Goal: Communication & Community: Answer question/provide support

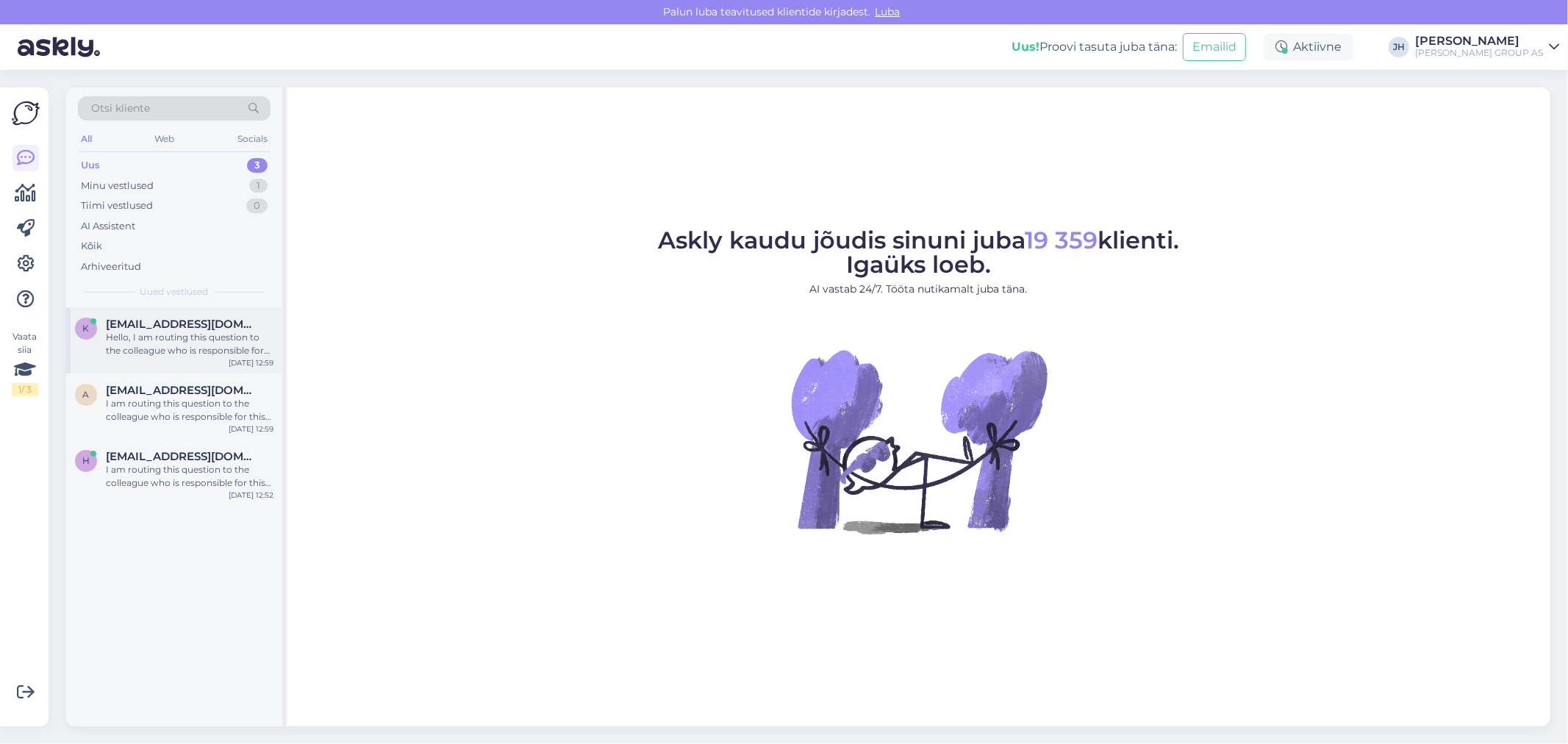
click at [183, 332] on div "Hello, I am routing this question to the colleague who is responsible for this …" at bounding box center [190, 344] width 168 height 27
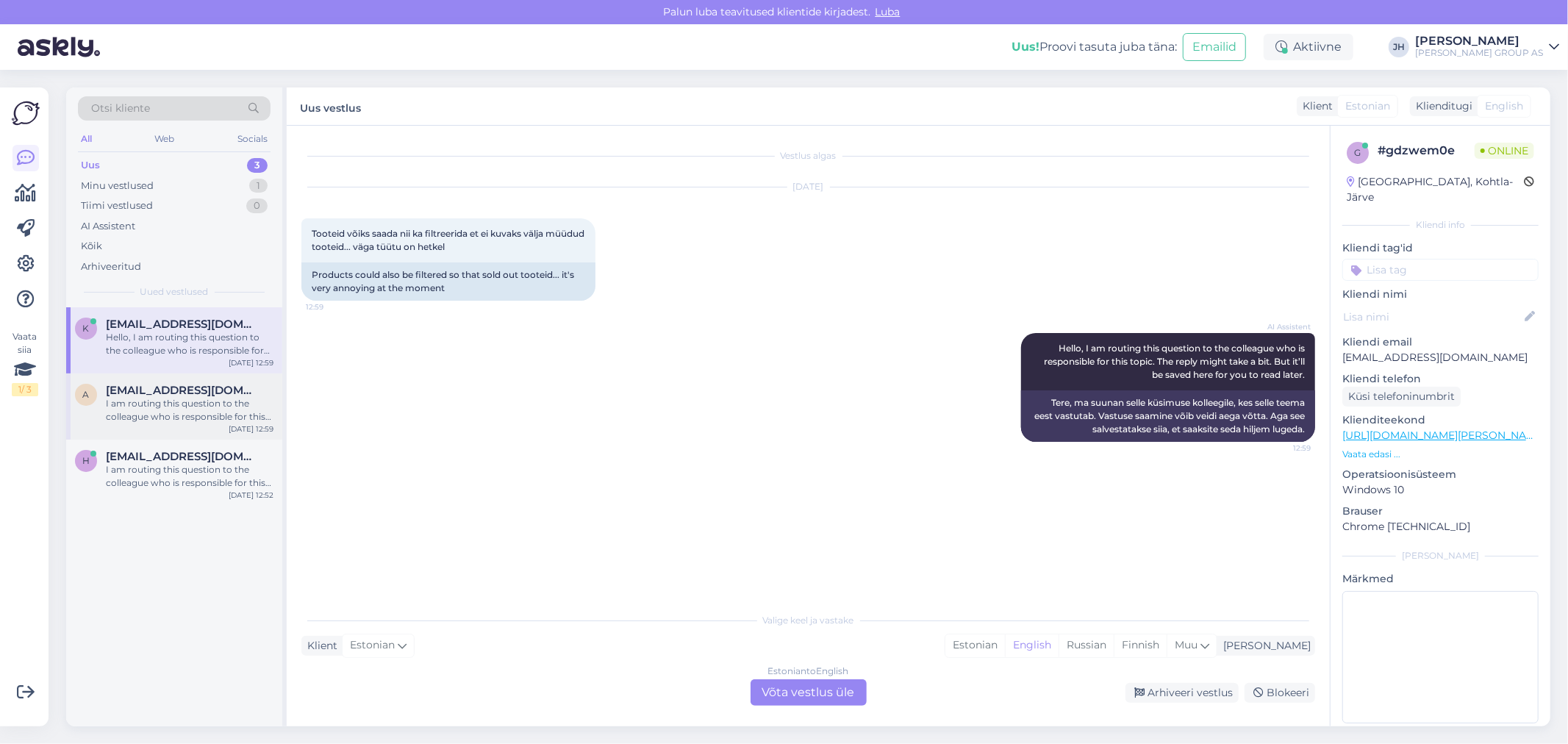
click at [164, 387] on span "[EMAIL_ADDRESS][DOMAIN_NAME]" at bounding box center [183, 390] width 153 height 13
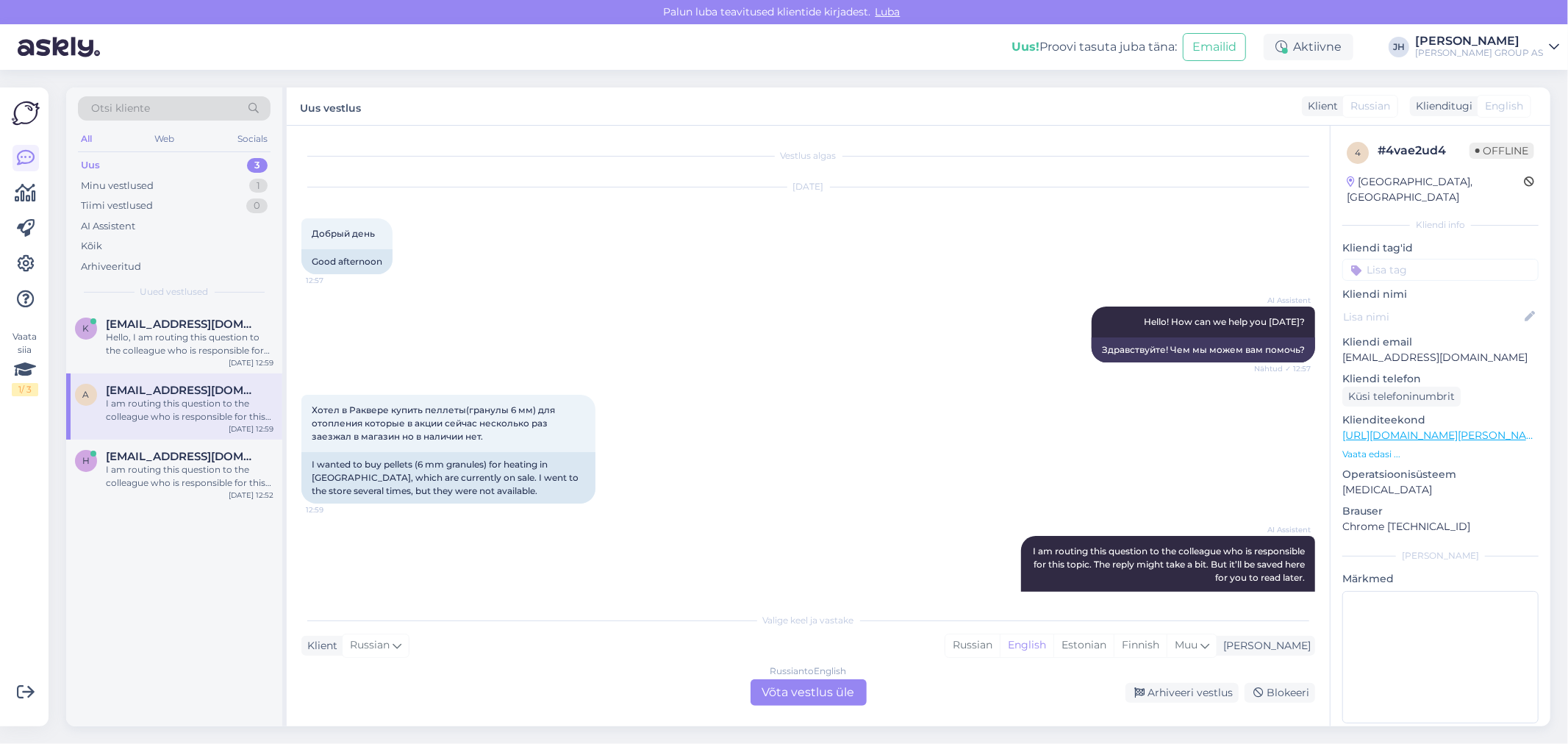
scroll to position [69, 0]
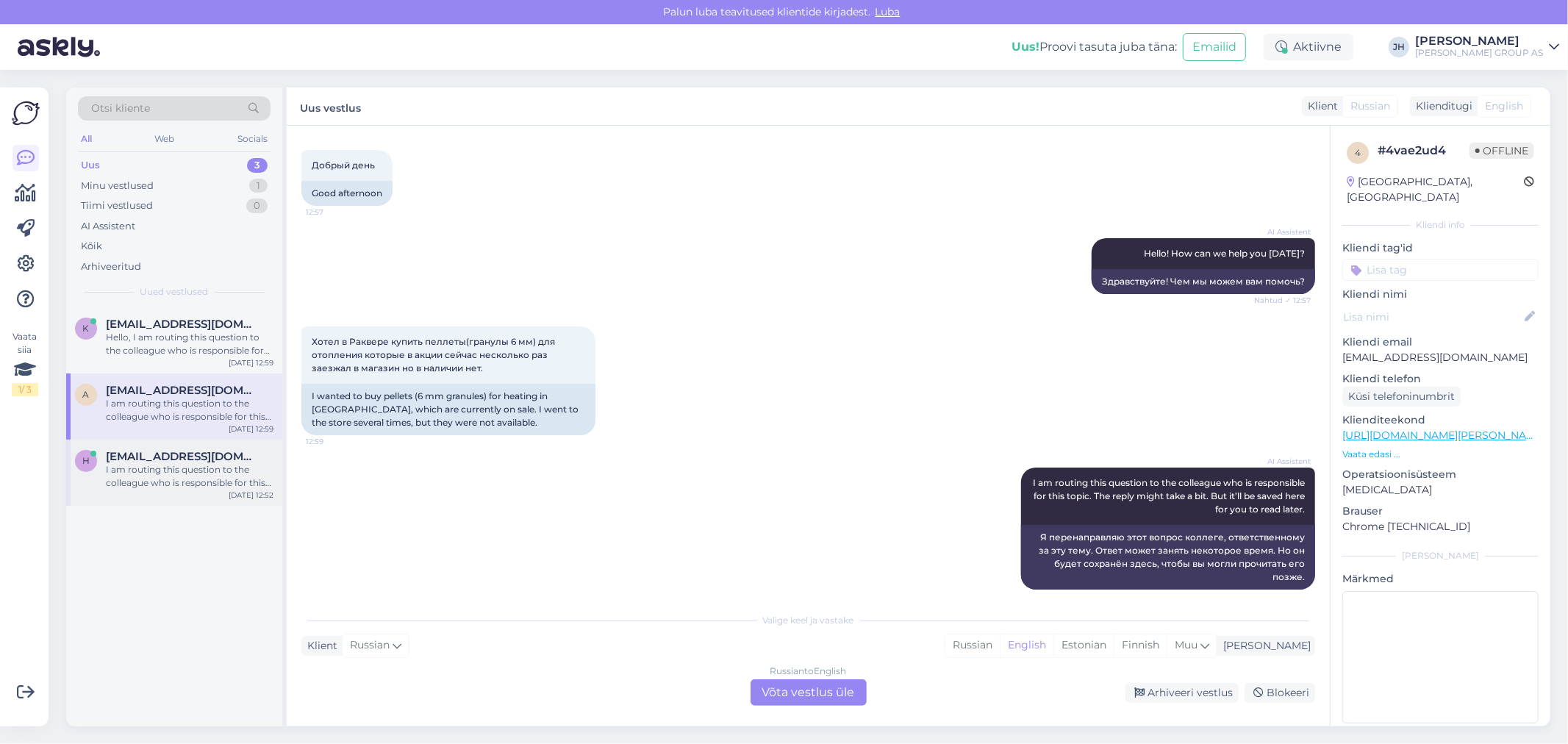
click at [185, 459] on span "[EMAIL_ADDRESS][DOMAIN_NAME]" at bounding box center [183, 456] width 153 height 13
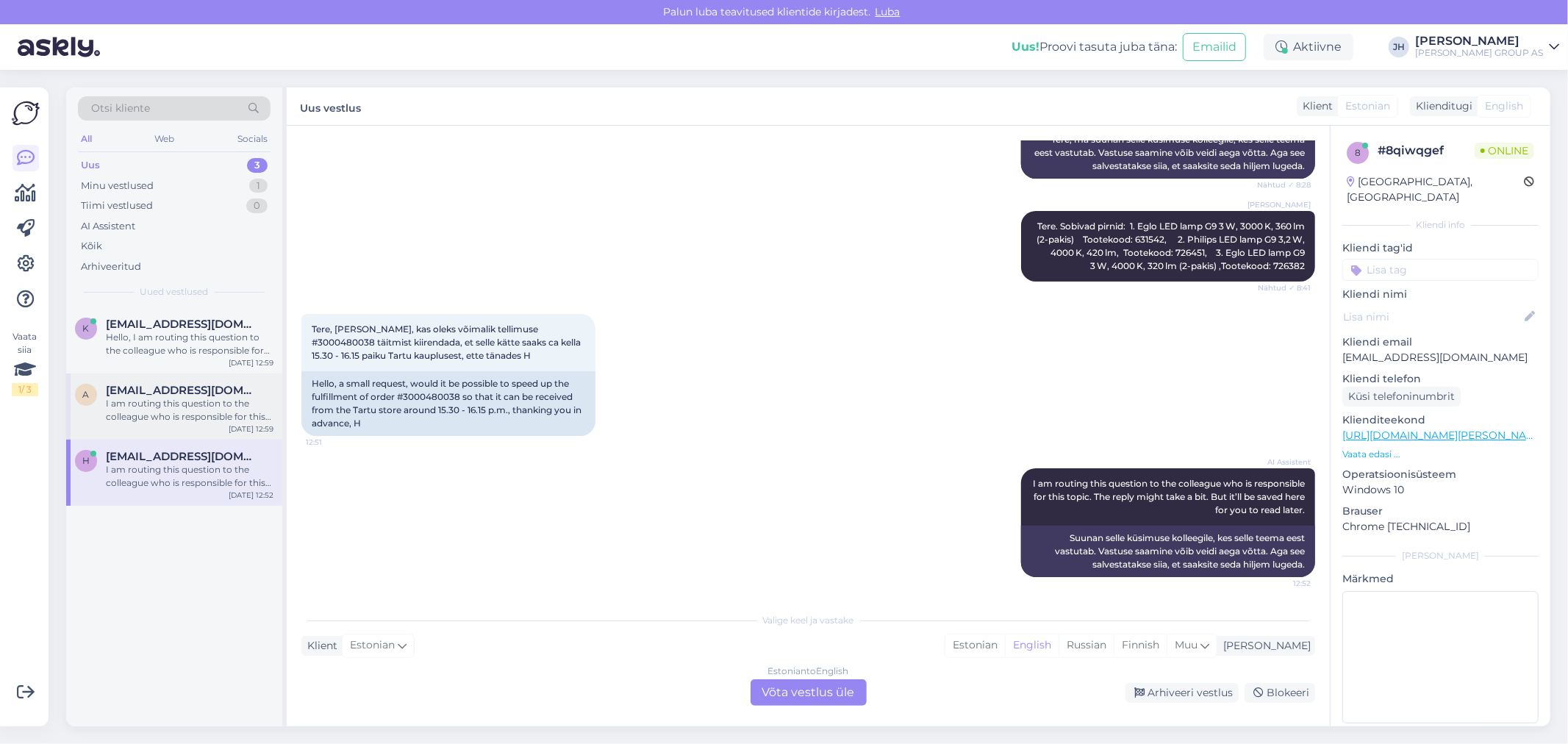
click at [157, 379] on div "a [EMAIL_ADDRESS][DOMAIN_NAME] I am routing this question to the colleague who …" at bounding box center [174, 406] width 216 height 66
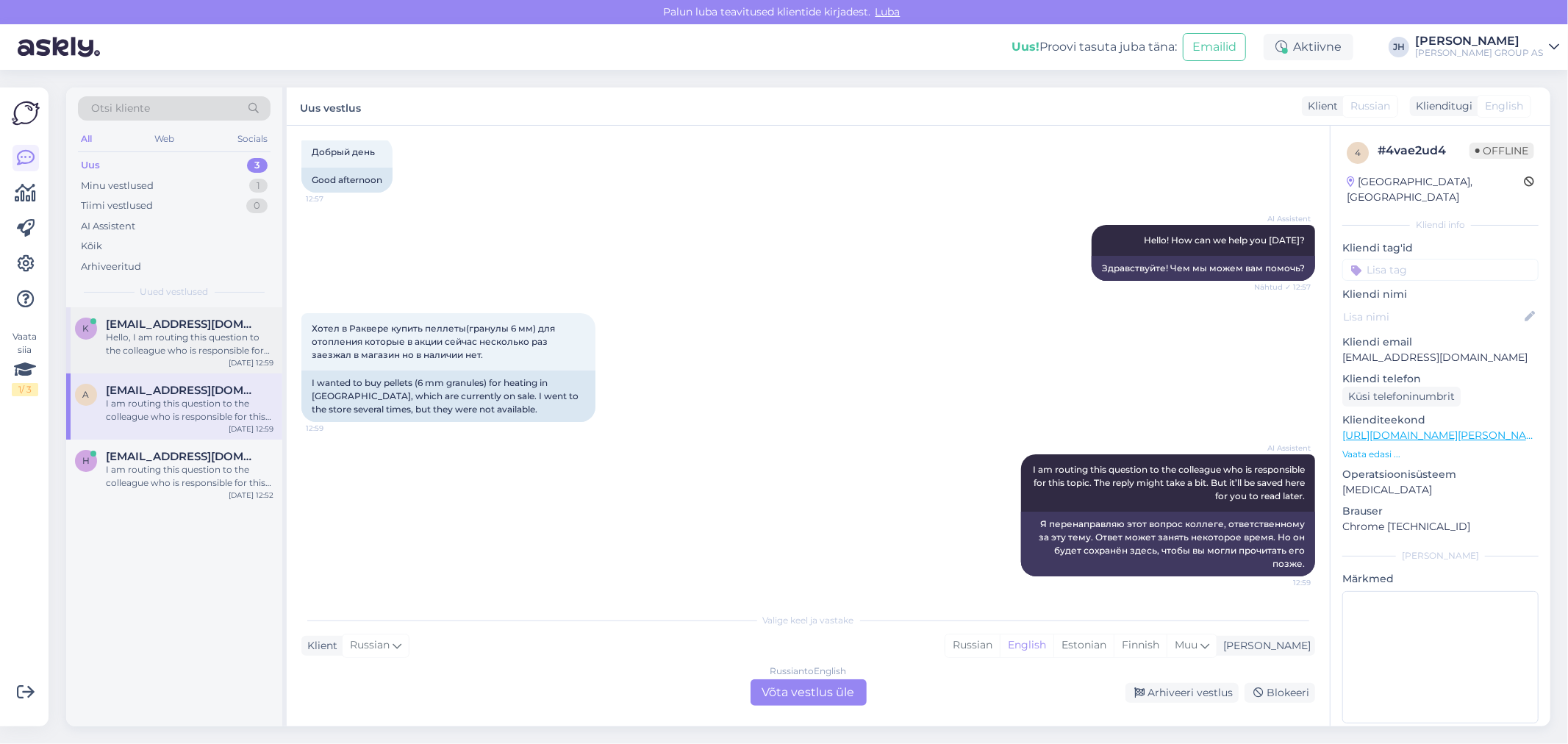
click at [160, 309] on div "k [EMAIL_ADDRESS][DOMAIN_NAME] Hello, I am routing this question to the colleag…" at bounding box center [174, 340] width 216 height 66
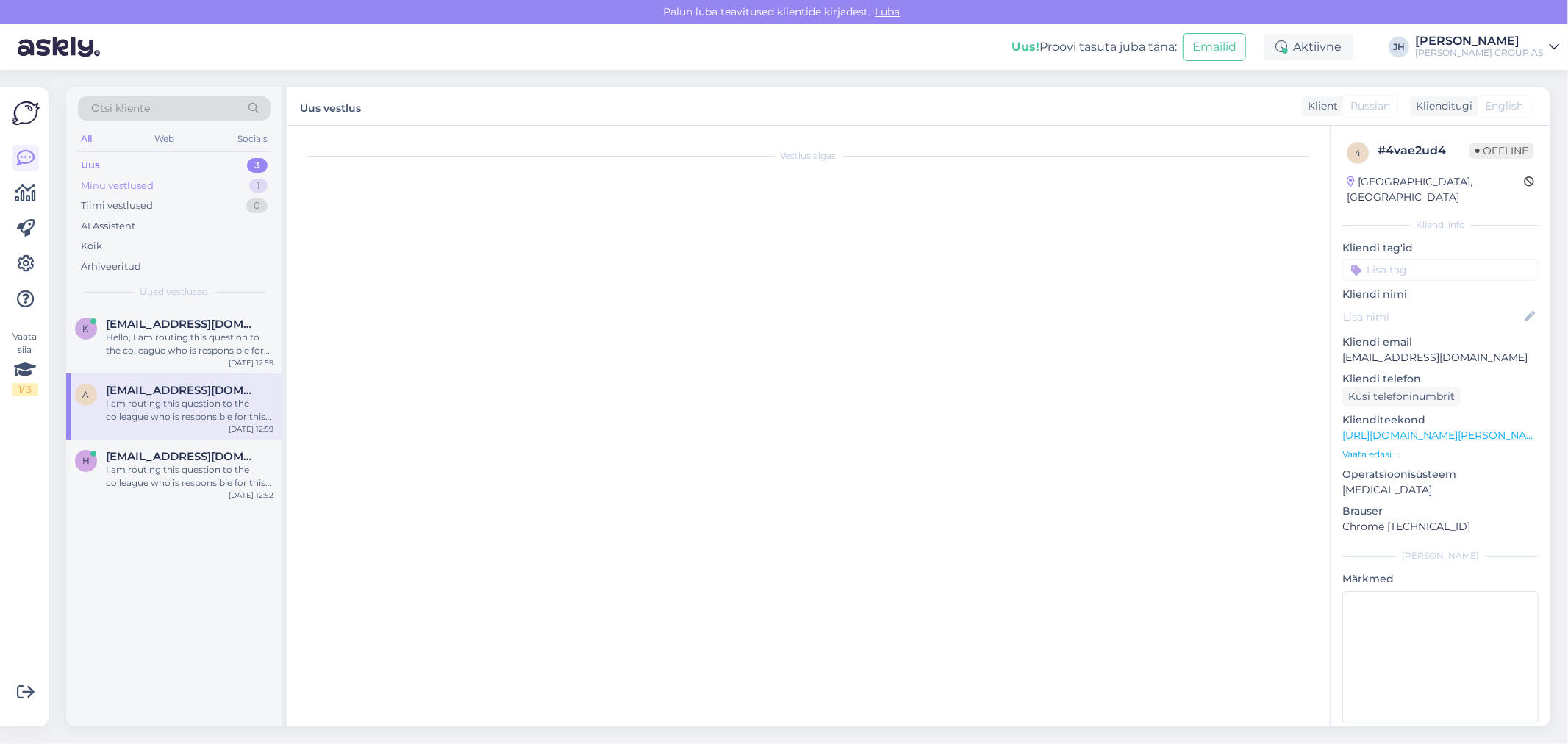
scroll to position [0, 0]
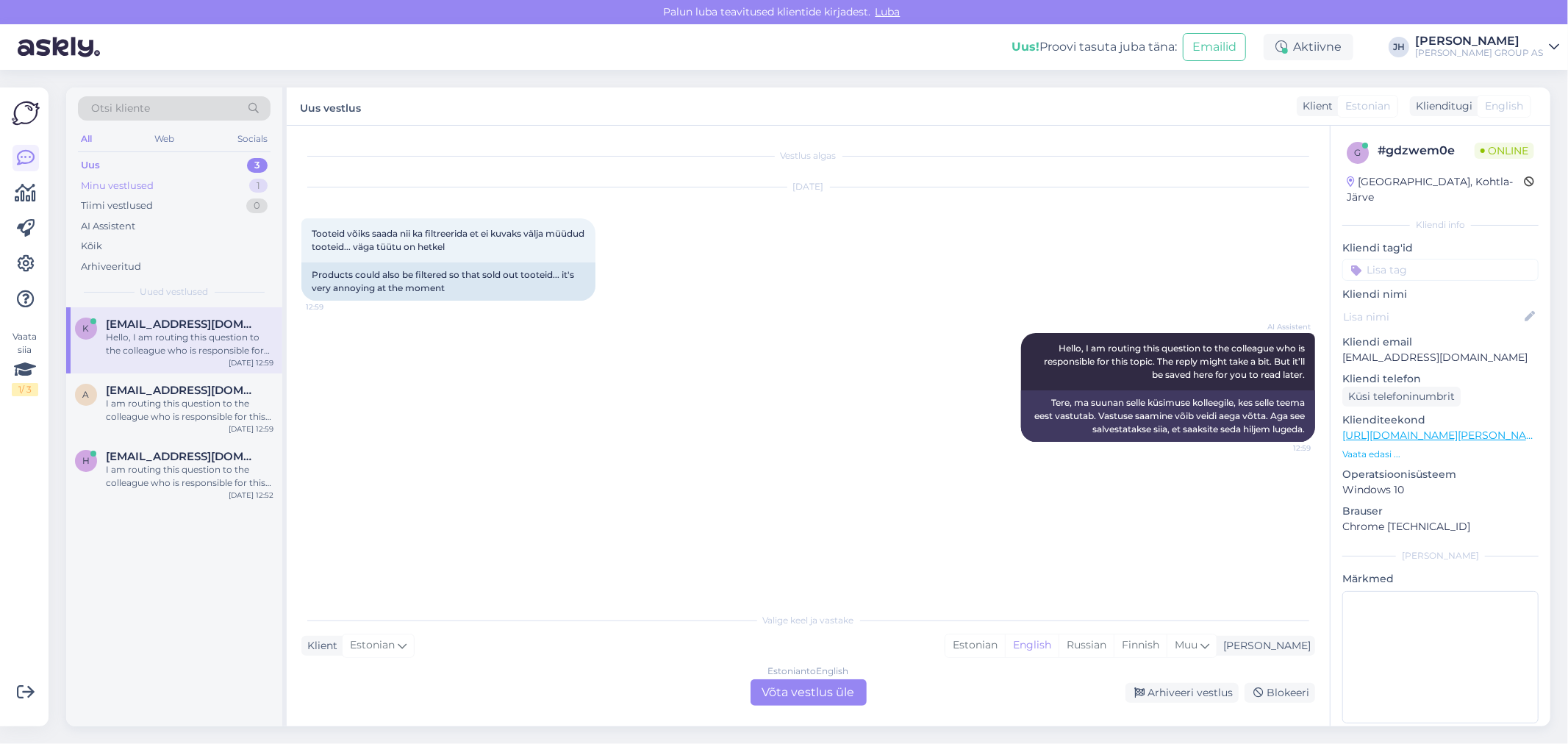
click at [125, 181] on div "Minu vestlused" at bounding box center [117, 186] width 73 height 15
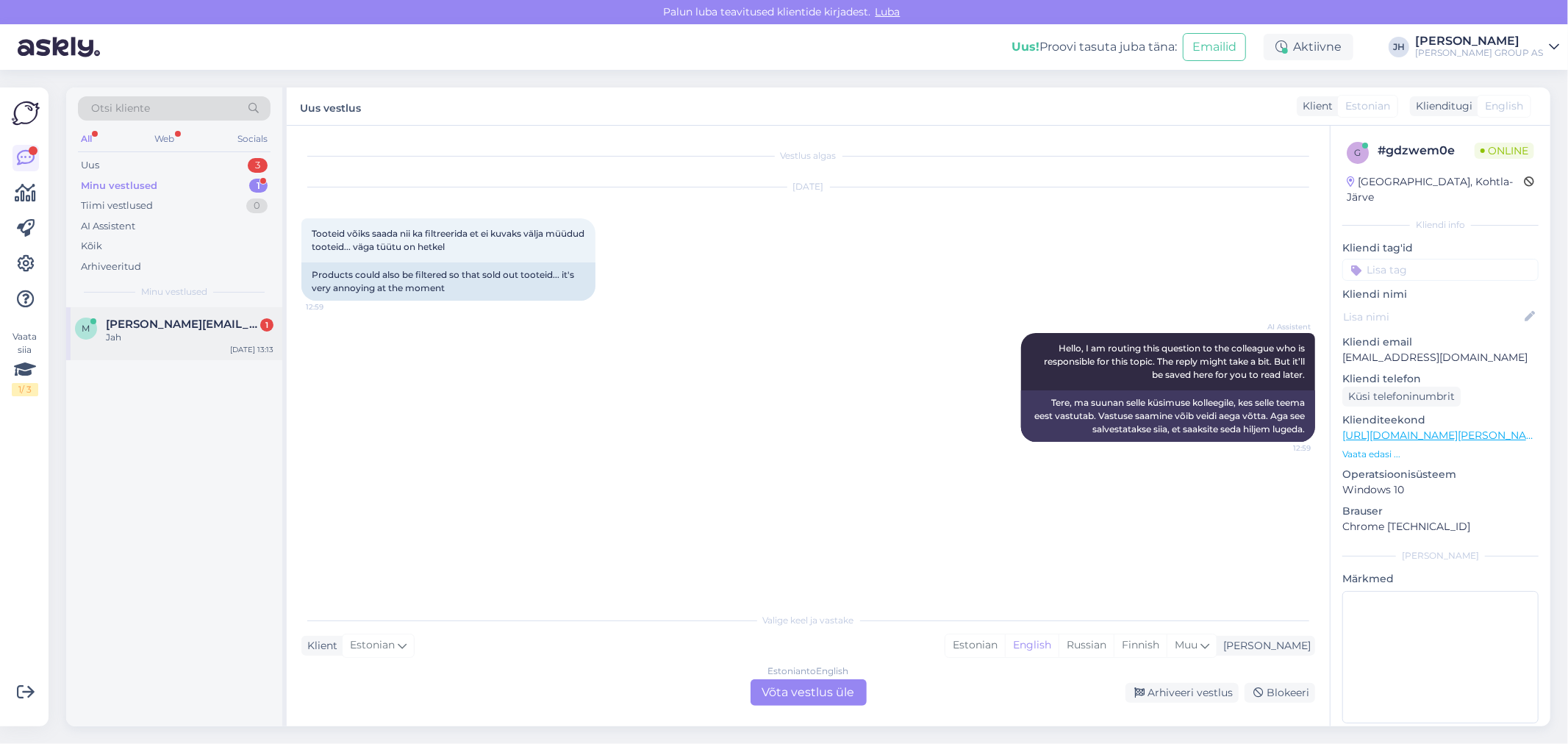
click at [167, 324] on span "[PERSON_NAME][EMAIL_ADDRESS][DOMAIN_NAME]" at bounding box center [183, 324] width 153 height 13
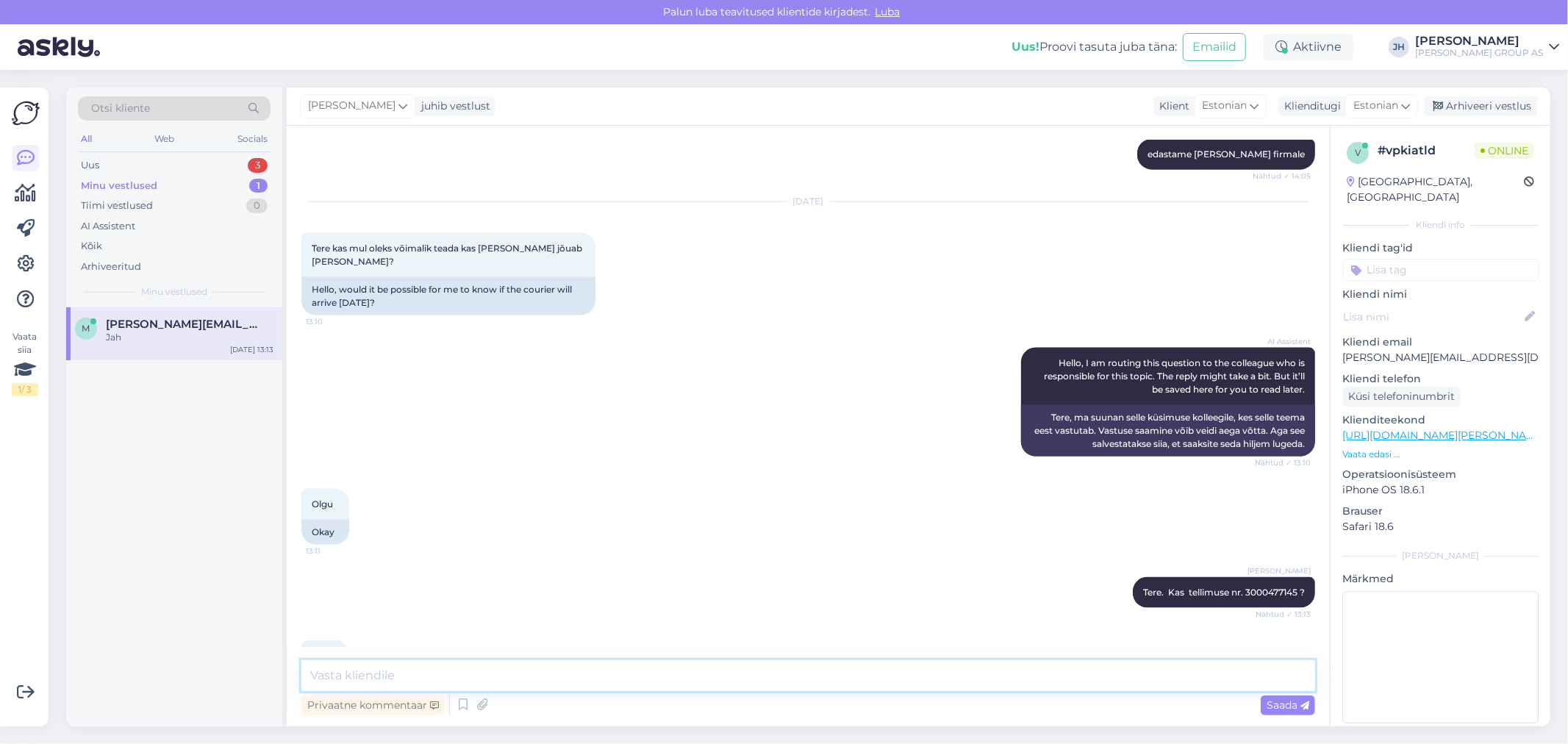
click at [381, 668] on textarea at bounding box center [807, 675] width 1013 height 31
drag, startPoint x: 507, startPoint y: 675, endPoint x: 286, endPoint y: 678, distance: 221.0
click at [286, 678] on div "Vestlus algas [DATE] Tere, kui 18.08 sai tellimus esitatud siis millal [PERSON_…" at bounding box center [807, 426] width 1043 height 601
type textarea "Uurime ja vastame e-mailile"
drag, startPoint x: 1413, startPoint y: 100, endPoint x: 1405, endPoint y: 105, distance: 9.4
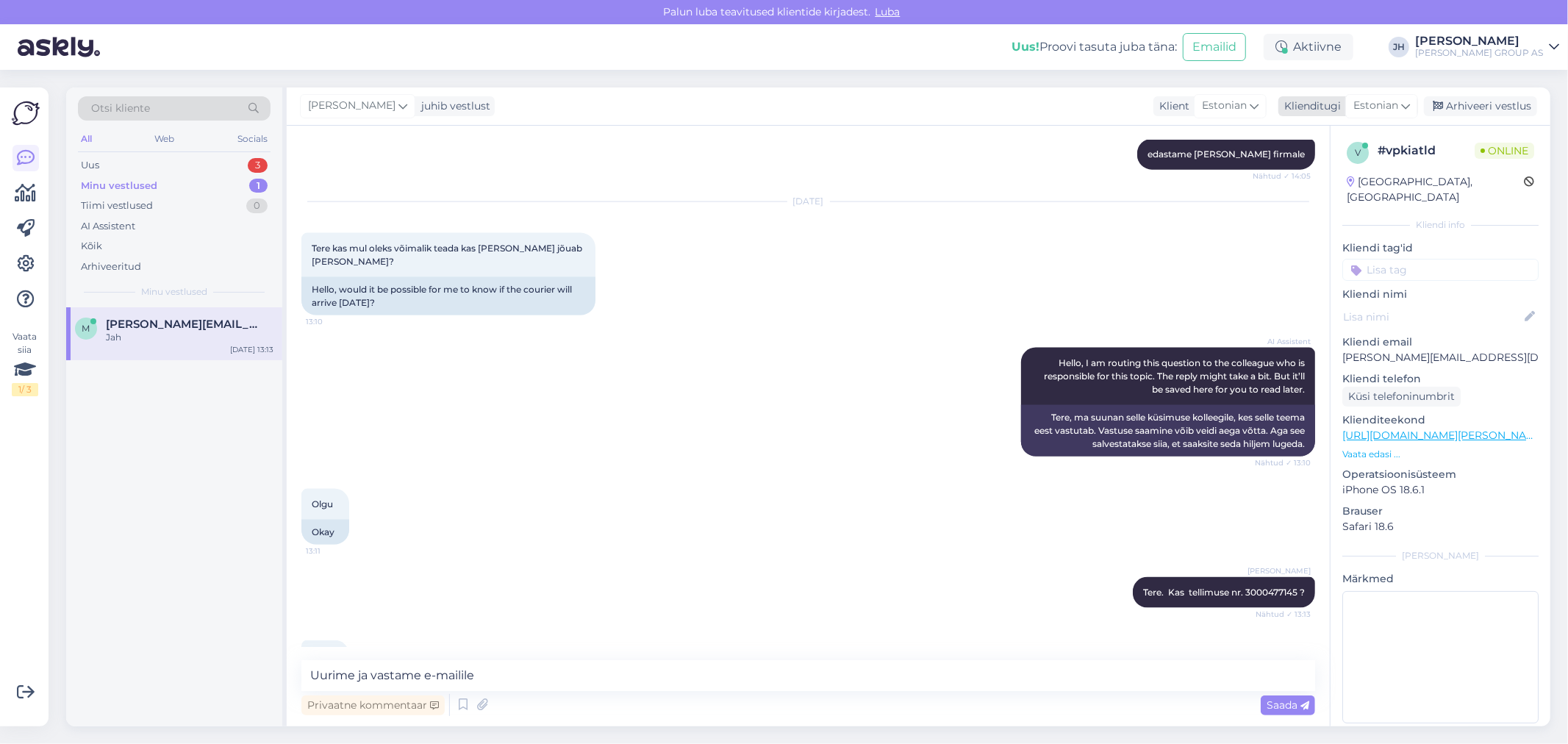
click at [1412, 101] on div "Estonian" at bounding box center [1381, 106] width 73 height 23
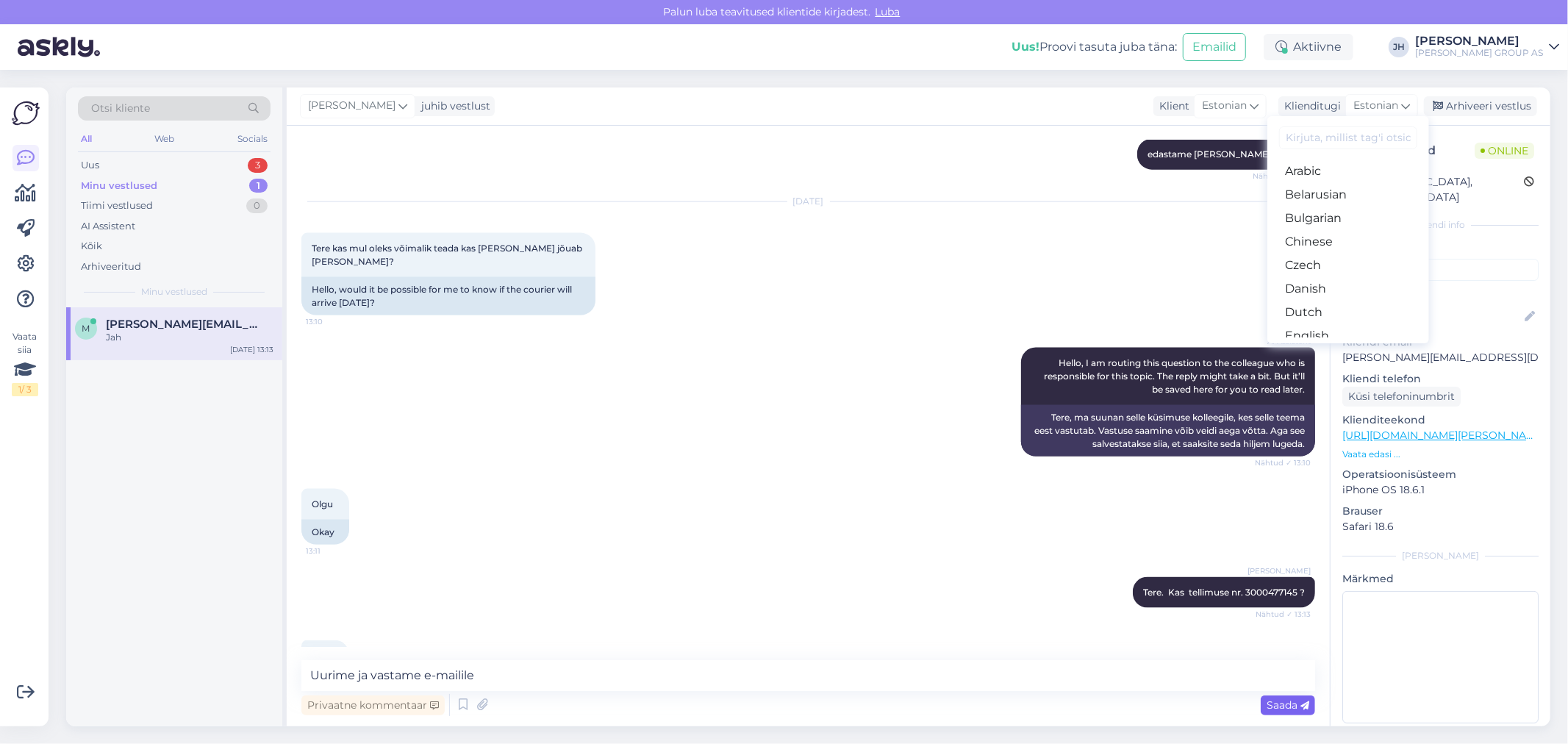
click at [1283, 700] on span "Saada" at bounding box center [1287, 704] width 43 height 13
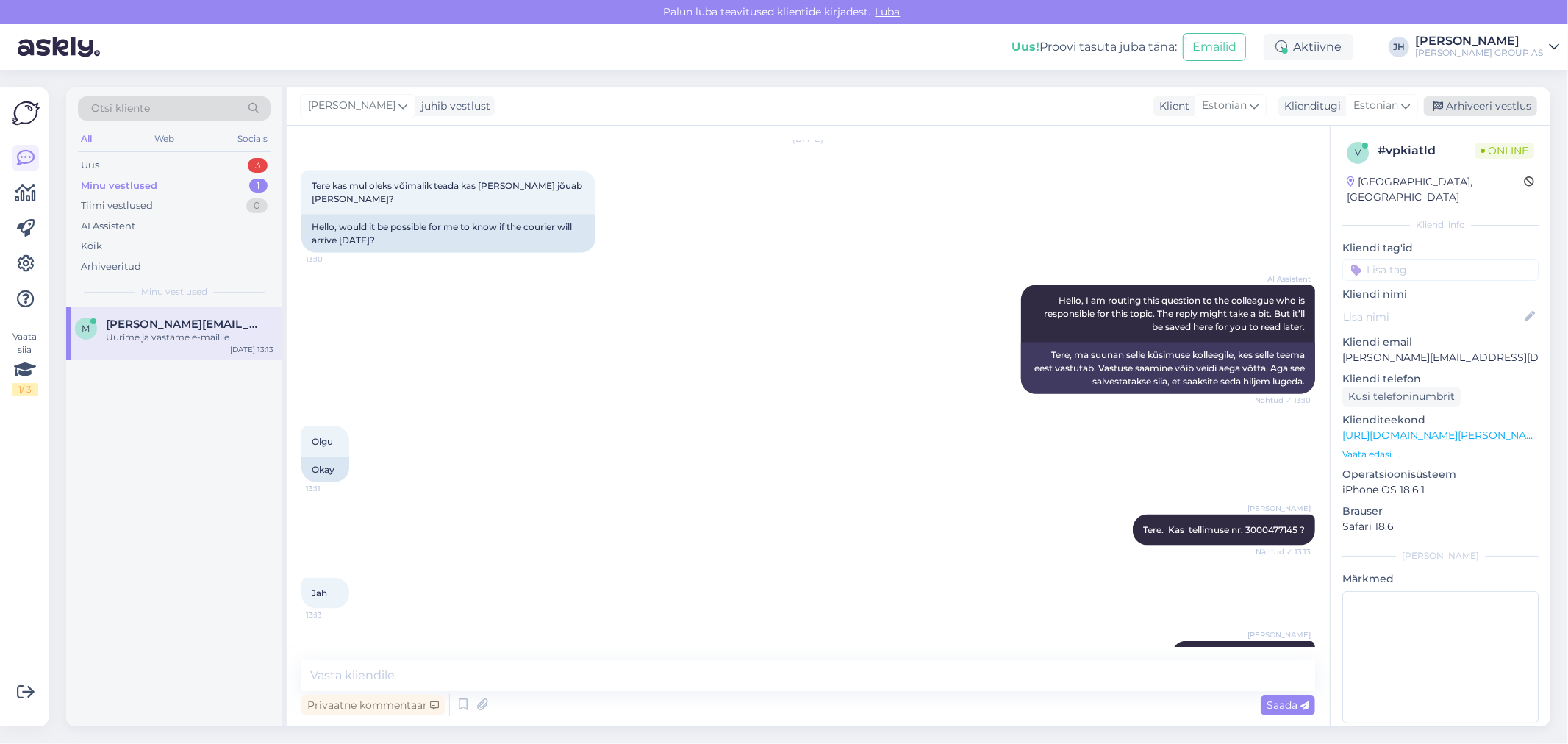
click at [1504, 97] on div "Arhiveeri vestlus" at bounding box center [1480, 105] width 113 height 19
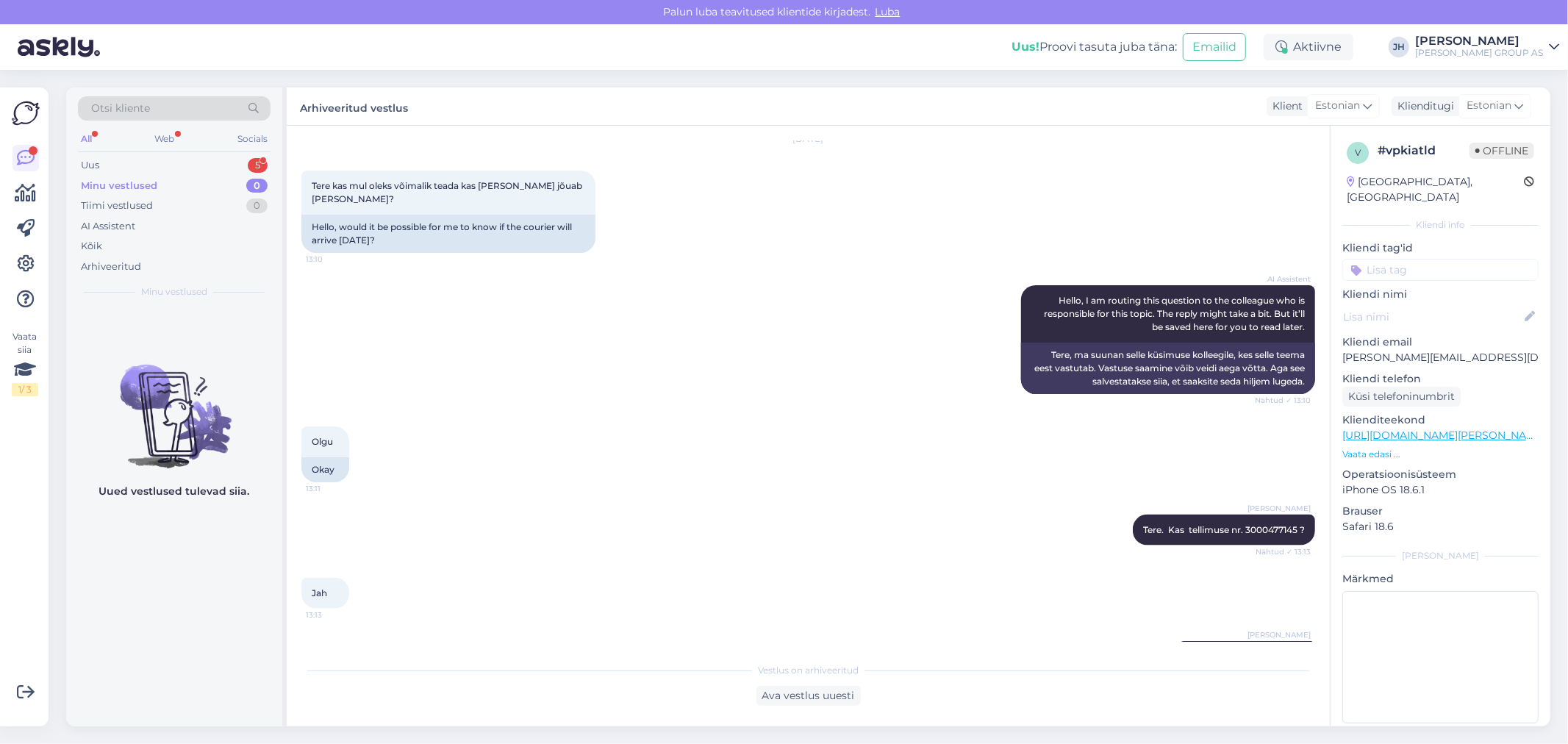
scroll to position [1969, 0]
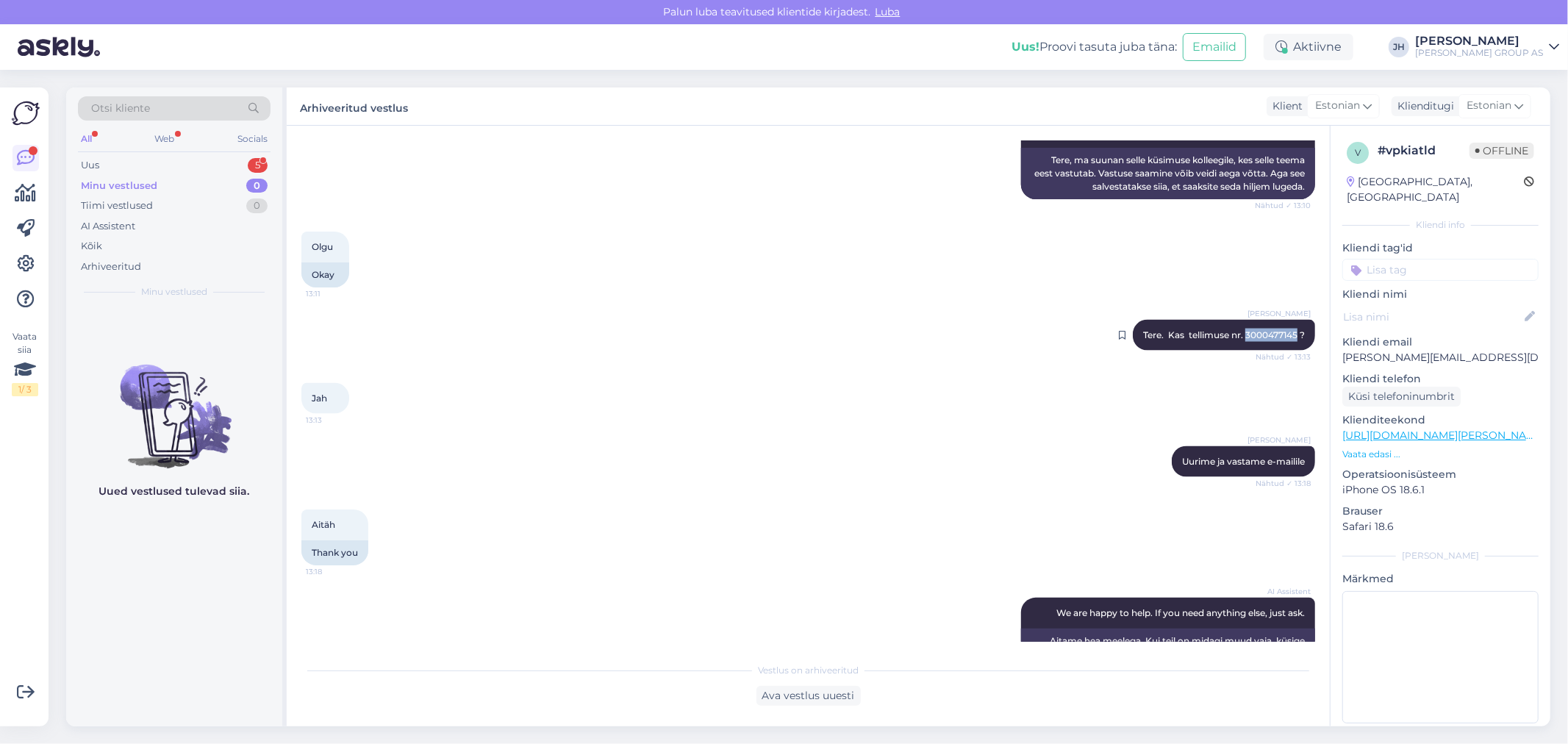
drag, startPoint x: 1284, startPoint y: 291, endPoint x: 1232, endPoint y: 290, distance: 52.0
click at [1232, 329] on span "Tere. Kas tellimuse nr. 3000477145 ?" at bounding box center [1223, 335] width 161 height 11
drag, startPoint x: 642, startPoint y: 486, endPoint x: 612, endPoint y: 426, distance: 67.1
click at [641, 493] on div "Aitäh 13:18 Thank you" at bounding box center [807, 537] width 1013 height 88
click at [805, 698] on div "Ava vestlus uuesti" at bounding box center [809, 695] width 105 height 19
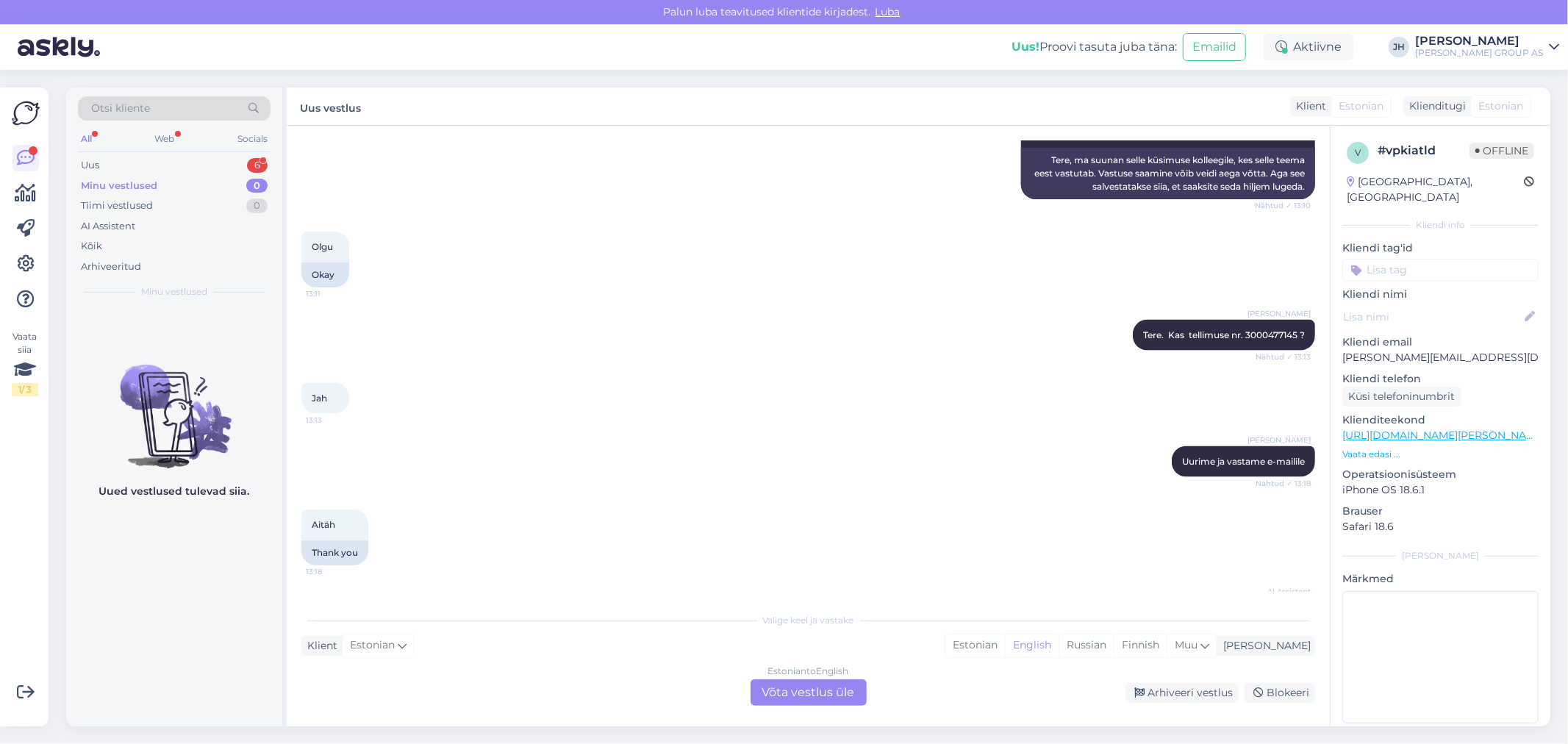
click at [818, 691] on div "Estonian to English Võta vestlus üle" at bounding box center [808, 693] width 116 height 27
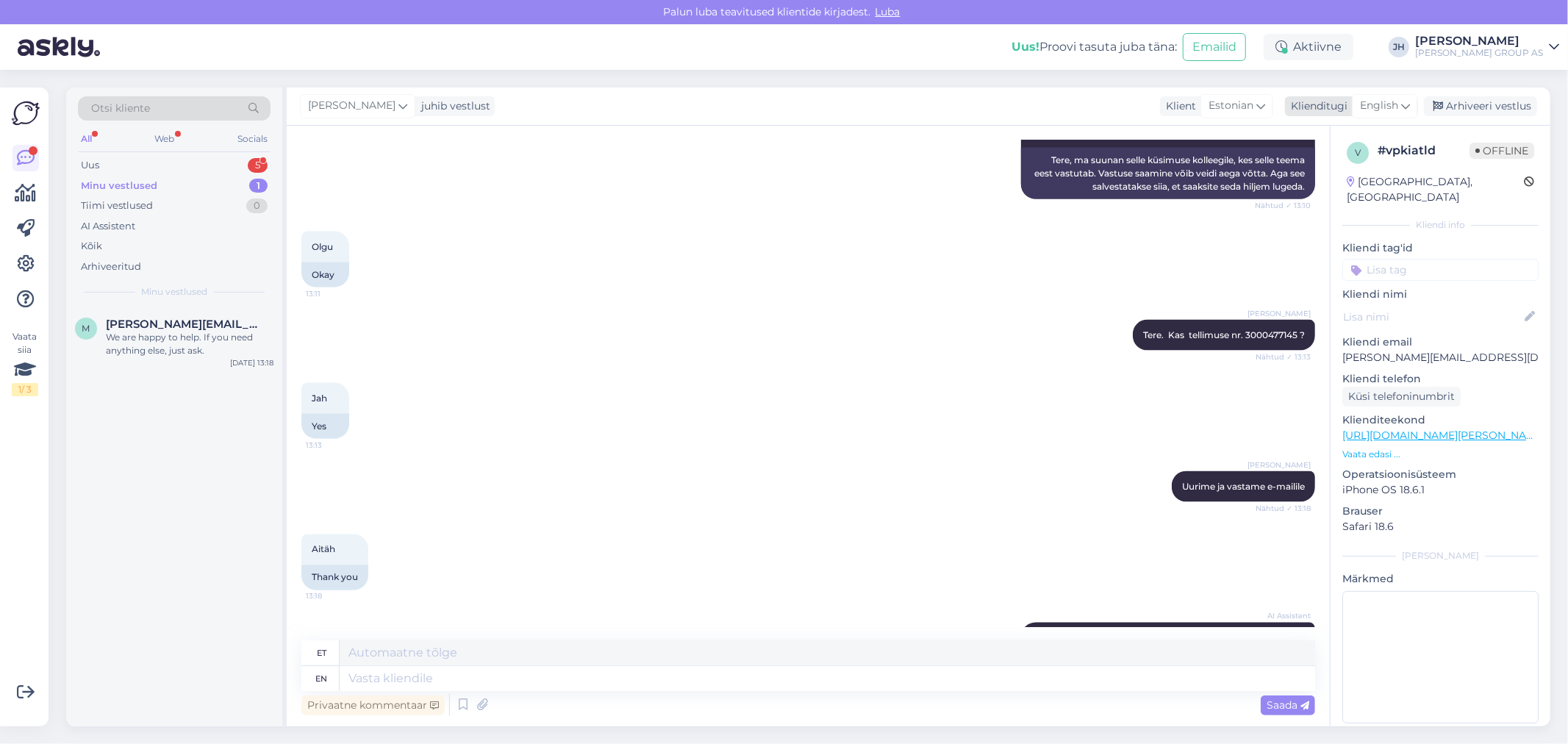
drag, startPoint x: 1470, startPoint y: 104, endPoint x: 1444, endPoint y: 114, distance: 27.9
click at [1469, 105] on div "Arhiveeri vestlus" at bounding box center [1480, 105] width 113 height 19
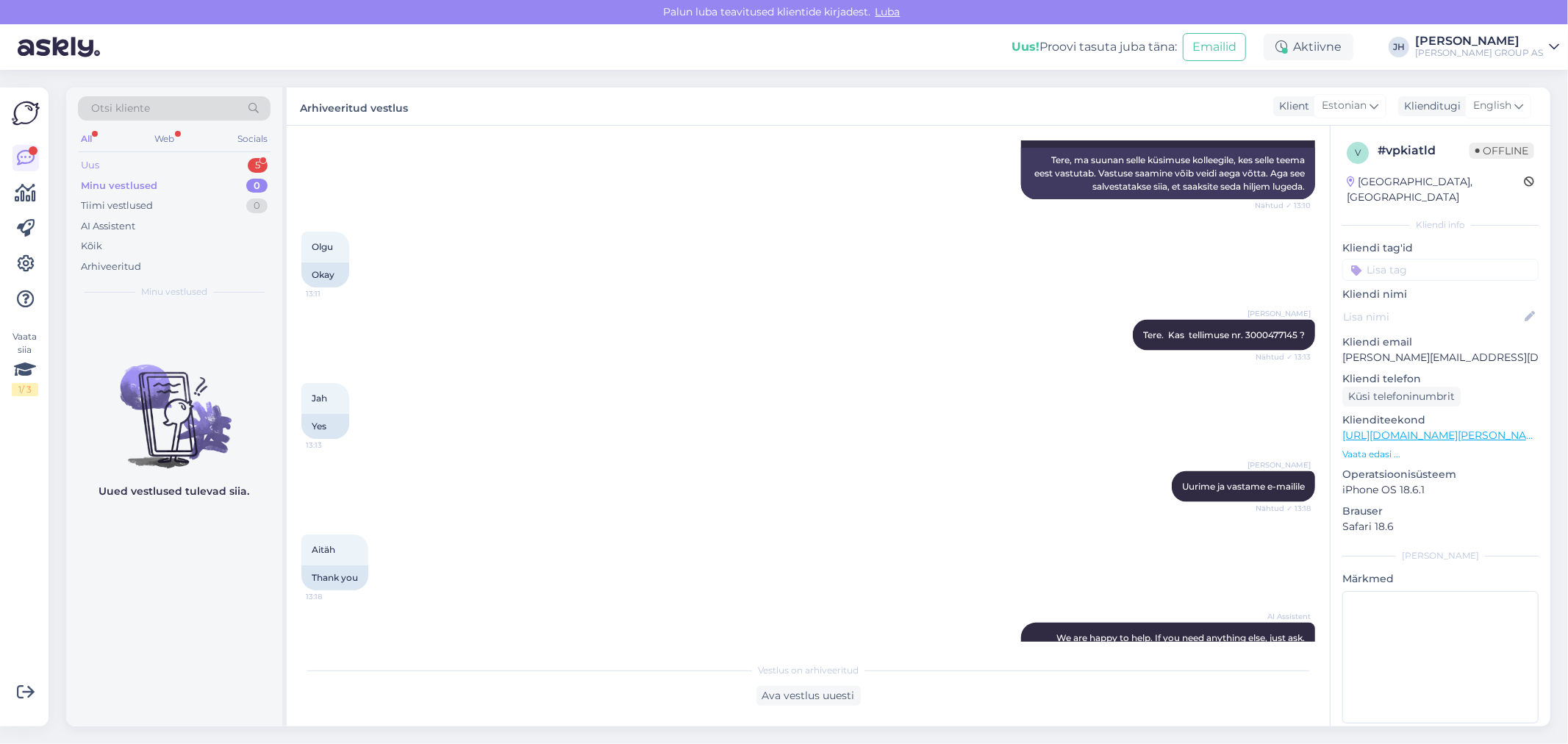
click at [90, 162] on div "Uus" at bounding box center [90, 165] width 19 height 15
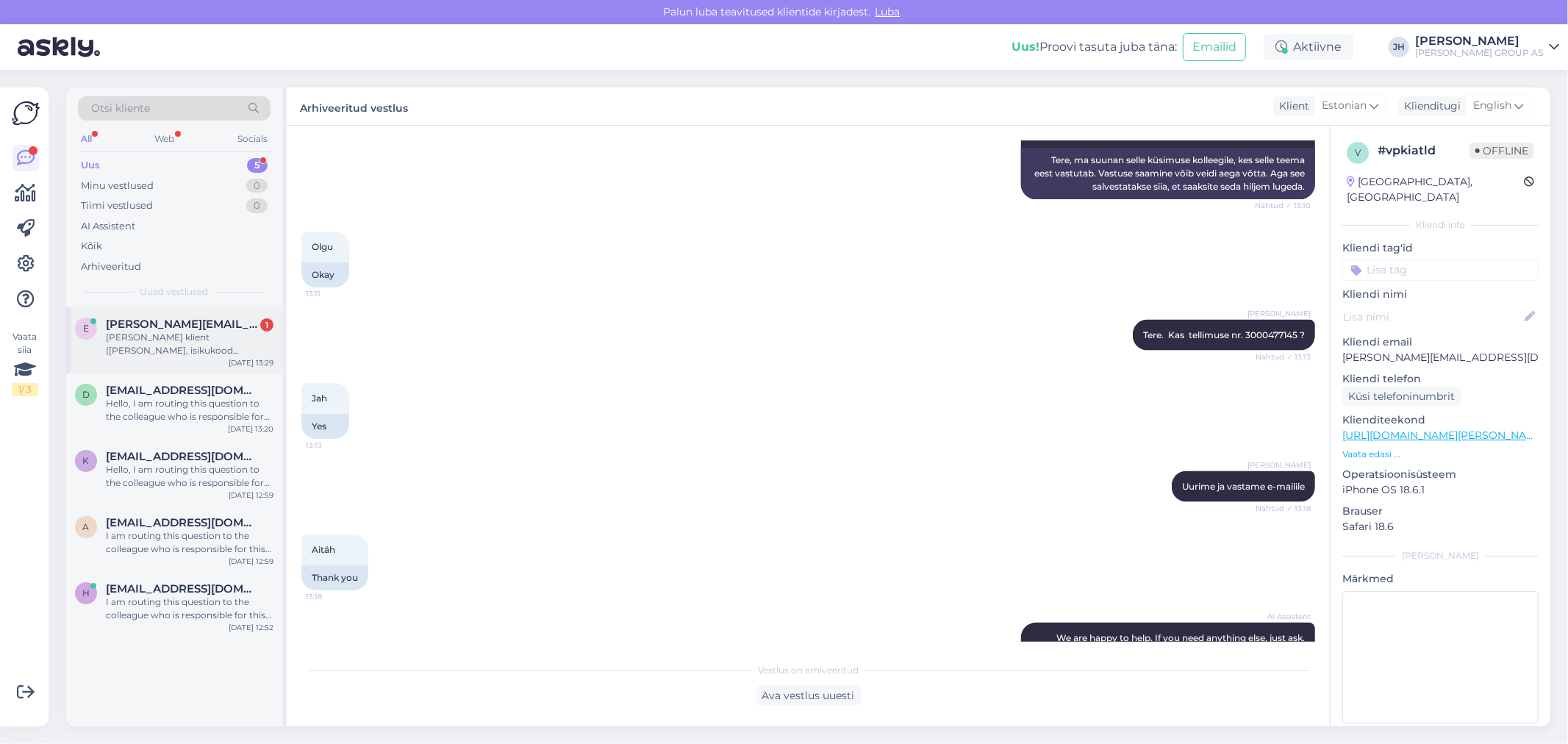
click at [184, 326] on span "[PERSON_NAME][EMAIL_ADDRESS][PERSON_NAME][DOMAIN_NAME]" at bounding box center [183, 324] width 153 height 13
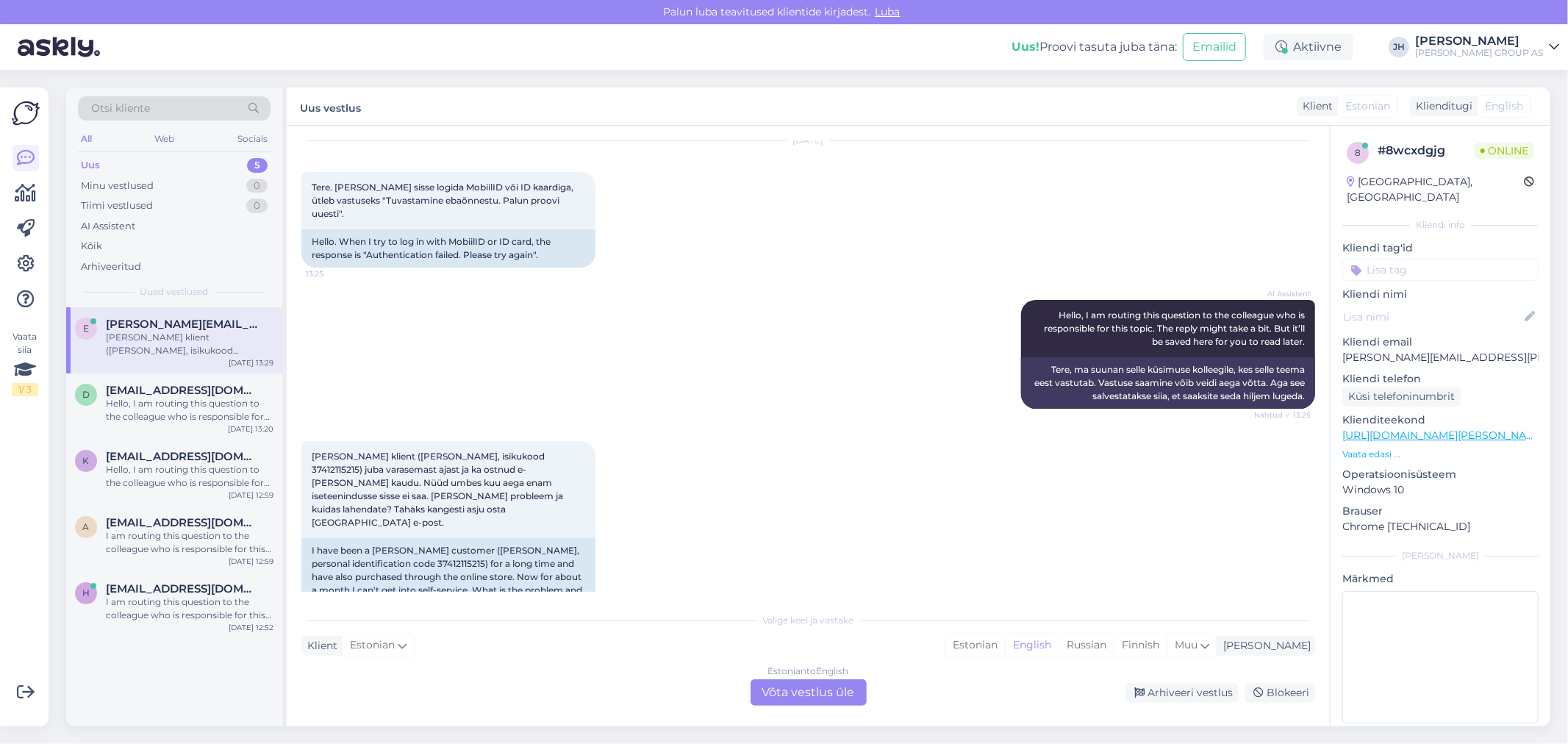
scroll to position [479, 0]
click at [827, 688] on div "Estonian to English Võta vestlus üle" at bounding box center [808, 693] width 116 height 27
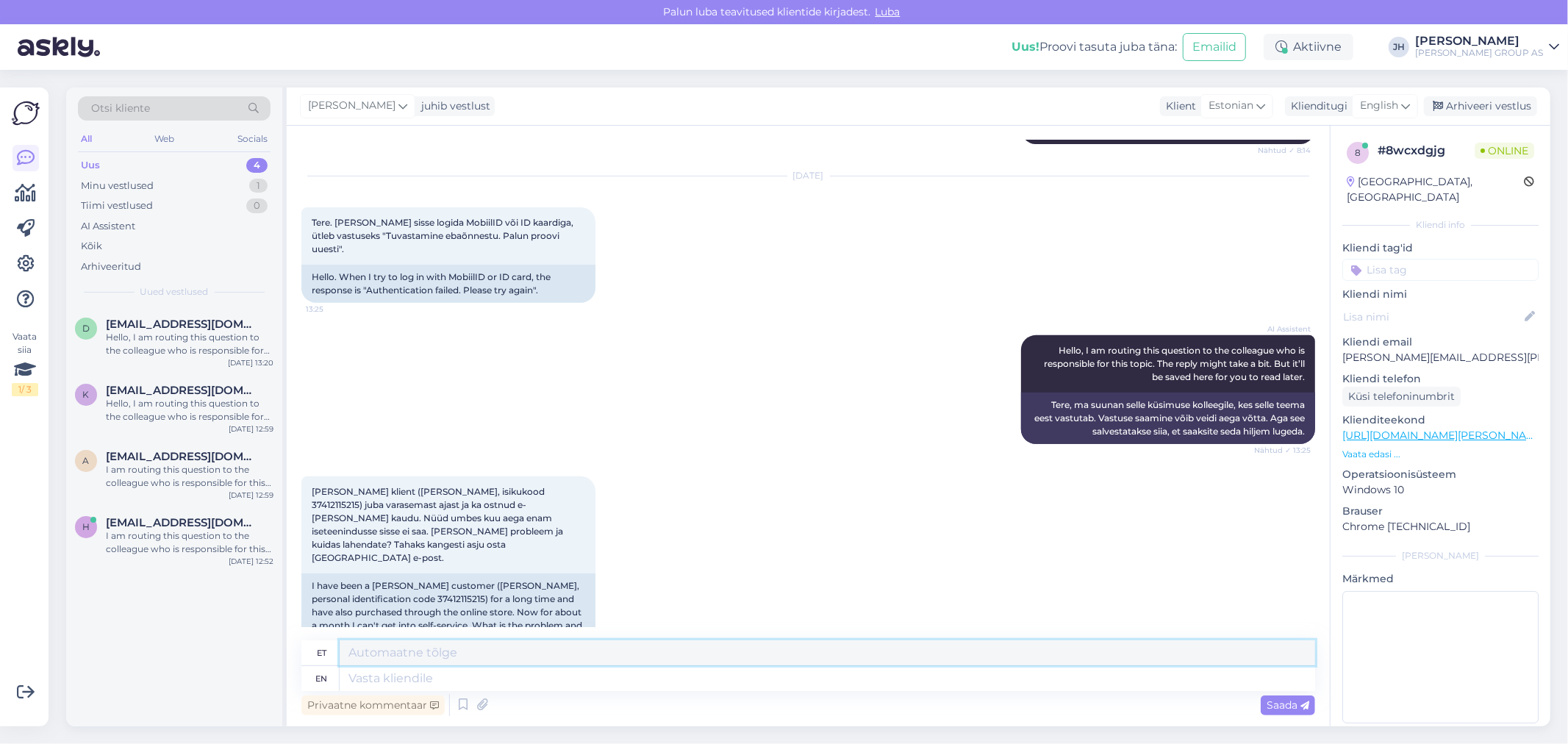
click at [456, 659] on textarea at bounding box center [827, 653] width 975 height 25
drag, startPoint x: 951, startPoint y: 653, endPoint x: 344, endPoint y: 629, distance: 607.5
click at [344, 629] on div "Vestlus algas [DATE] Miks Teil e-poodi sisse ei saa logida? [PERSON_NAME] asi k…" at bounding box center [807, 426] width 1043 height 601
type textarea "Tere. Vabandame ebamugavuste pärast. Edastame probleemi ITsse. Teavitame ,kui o…"
click at [1410, 105] on icon at bounding box center [1405, 105] width 9 height 16
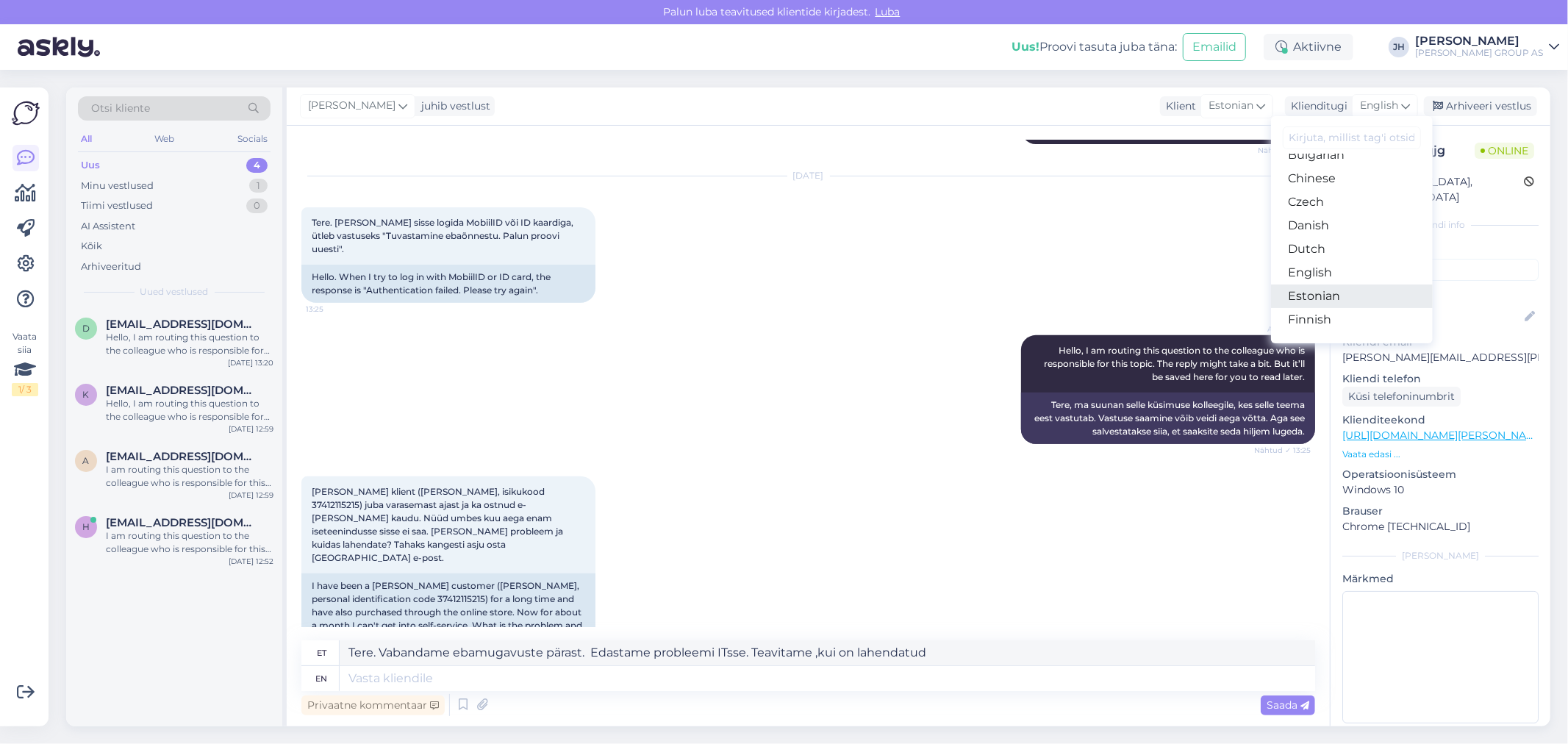
scroll to position [82, 0]
click at [1330, 274] on link "Estonian" at bounding box center [1351, 278] width 161 height 23
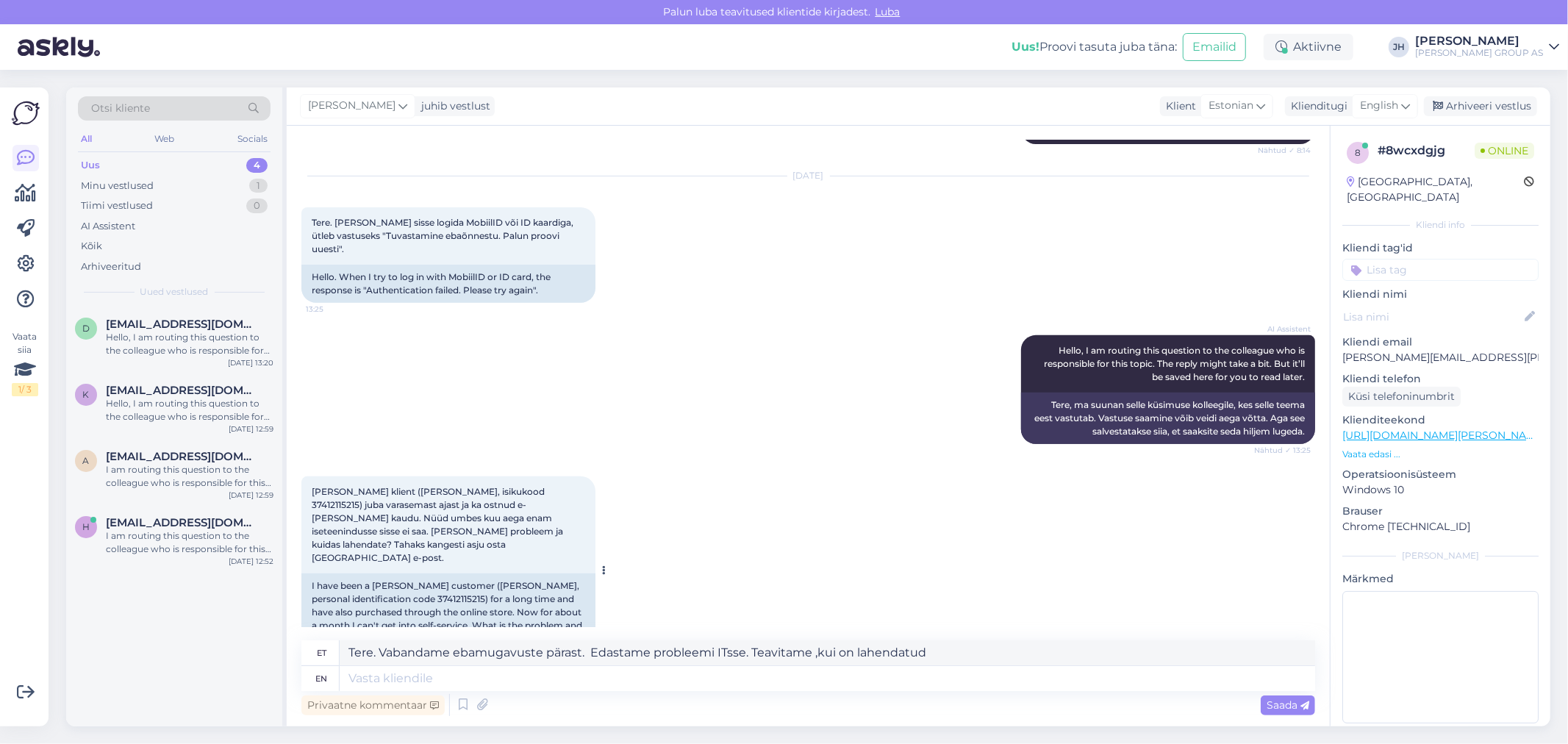
scroll to position [425, 0]
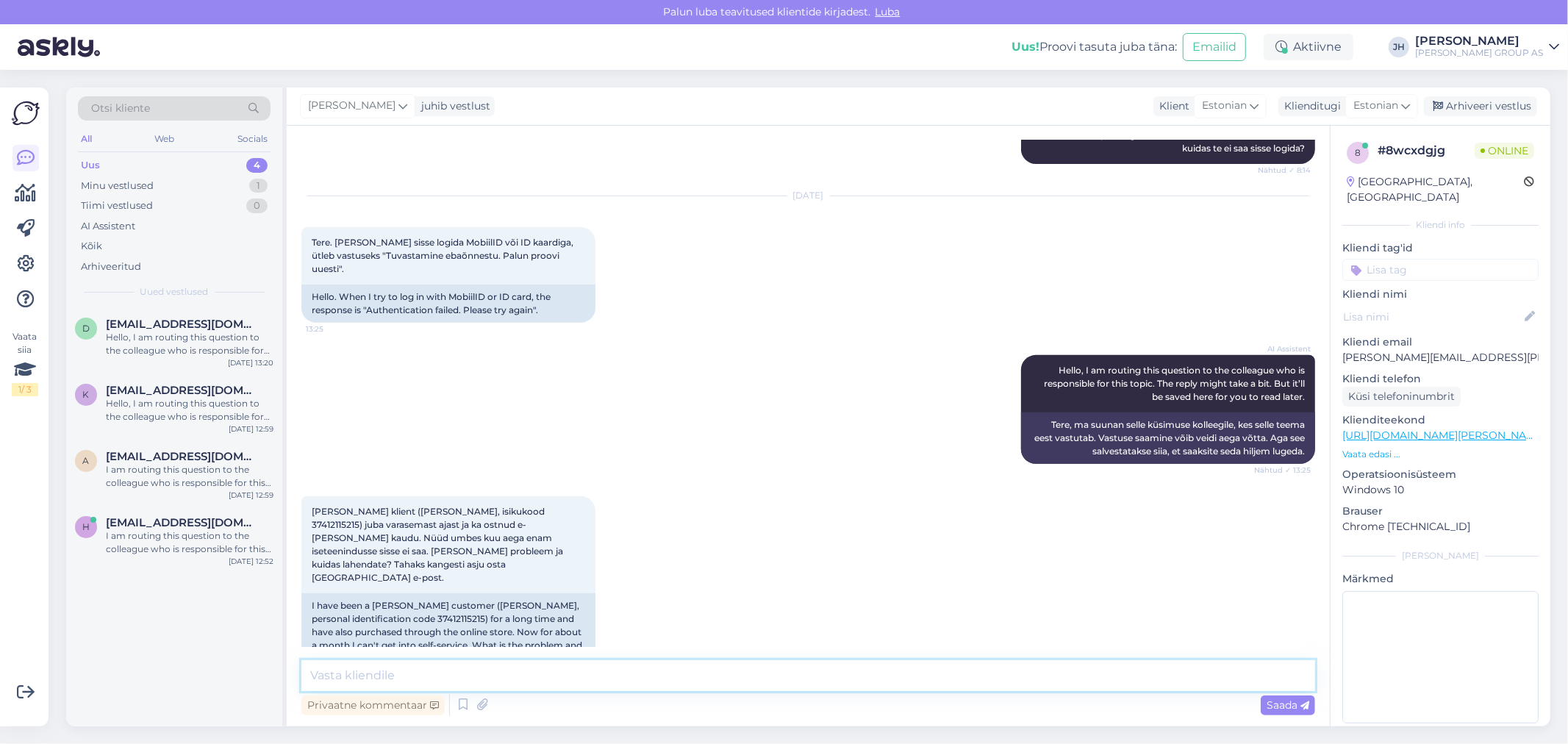
click at [342, 681] on textarea at bounding box center [807, 675] width 1013 height 31
paste textarea "Tere. Vabandame ebamugavuste pärast. Edastame probleemi ITsse. Teavitame ,kui o…"
type textarea "Tere. Vabandame ebamugavuste pärast. Edastame probleemi ITsse. Teavitame ,kui o…"
click at [1293, 703] on span "Saada" at bounding box center [1287, 704] width 43 height 13
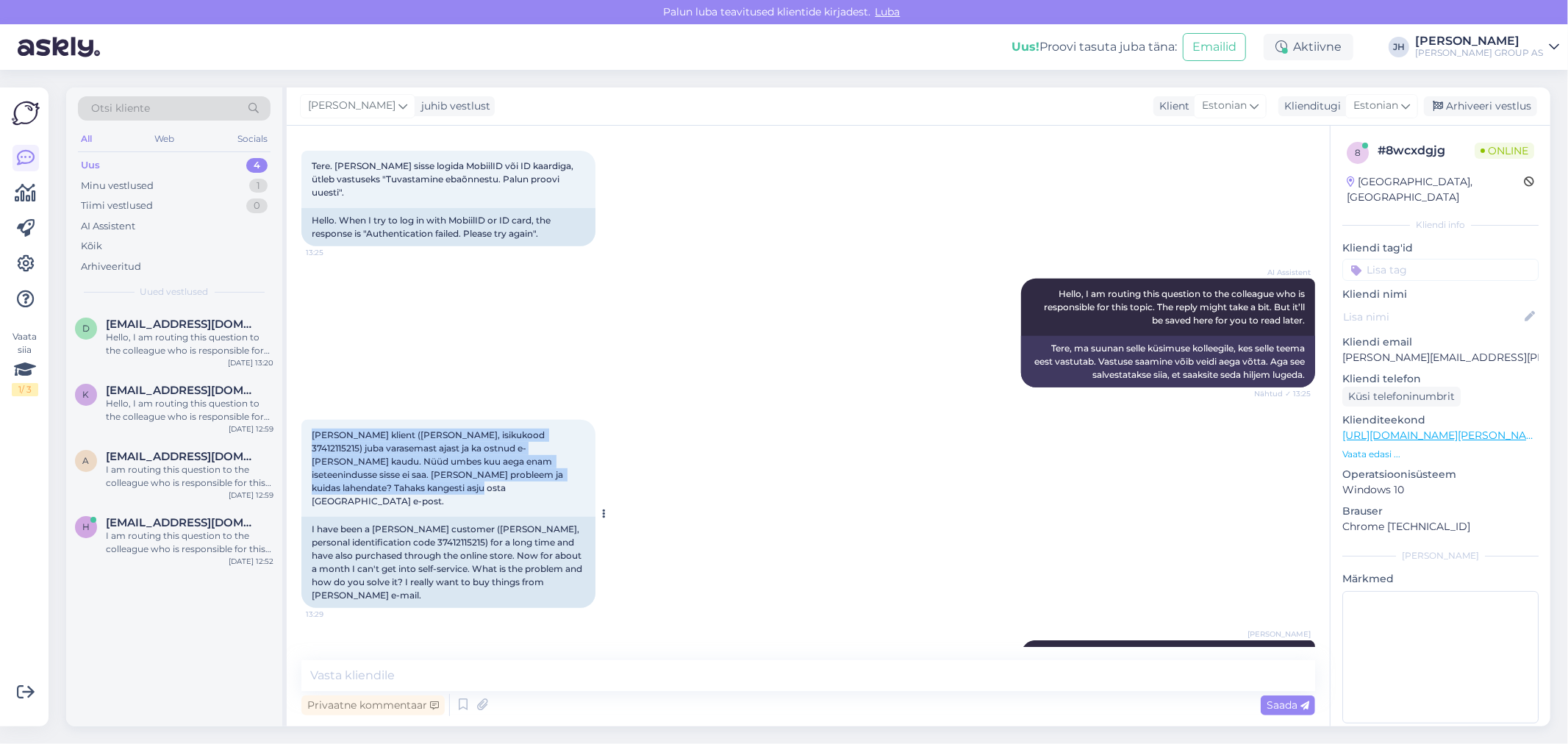
drag, startPoint x: 584, startPoint y: 461, endPoint x: 303, endPoint y: 414, distance: 284.9
click at [303, 420] on div "[PERSON_NAME] klient ([PERSON_NAME], isikukood 37412115215) juba varasemast aja…" at bounding box center [448, 468] width 294 height 97
copy span "[PERSON_NAME] klient ([PERSON_NAME], isikukood 37412115215) juba varasemast aja…"
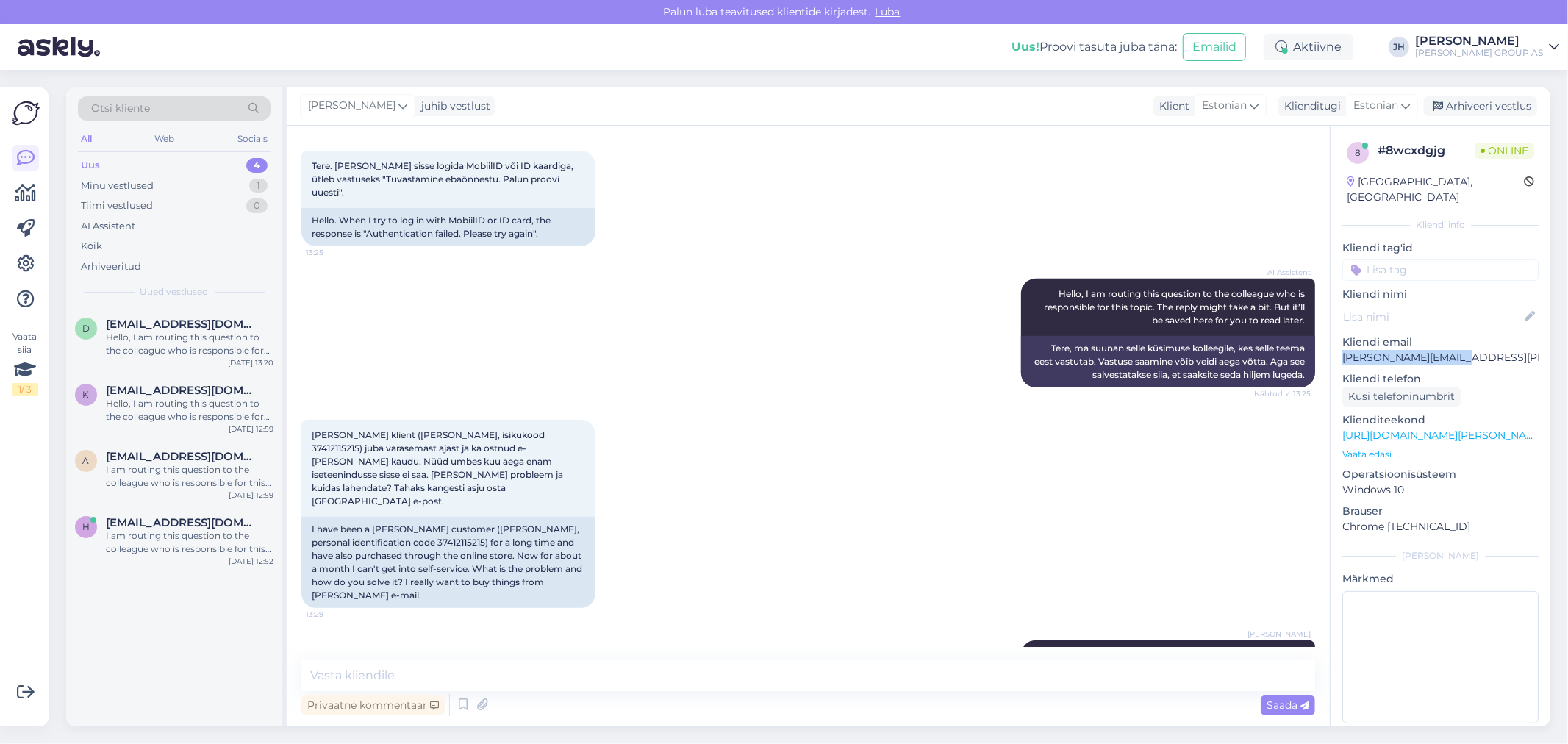
drag, startPoint x: 1470, startPoint y: 343, endPoint x: 1336, endPoint y: 341, distance: 134.0
click at [1336, 341] on div "8 # 8wcxdgjg Online [GEOGRAPHIC_DATA], [GEOGRAPHIC_DATA] Kliendi info Kliendi t…" at bounding box center [1440, 435] width 220 height 619
copy p "[PERSON_NAME][EMAIL_ADDRESS][PERSON_NAME][DOMAIN_NAME]"
click at [1479, 351] on div "8 # 8wcxdgjg Online [GEOGRAPHIC_DATA], [GEOGRAPHIC_DATA] Kliendi info Kliendi t…" at bounding box center [1440, 435] width 220 height 619
drag, startPoint x: 1472, startPoint y: 342, endPoint x: 1336, endPoint y: 343, distance: 136.0
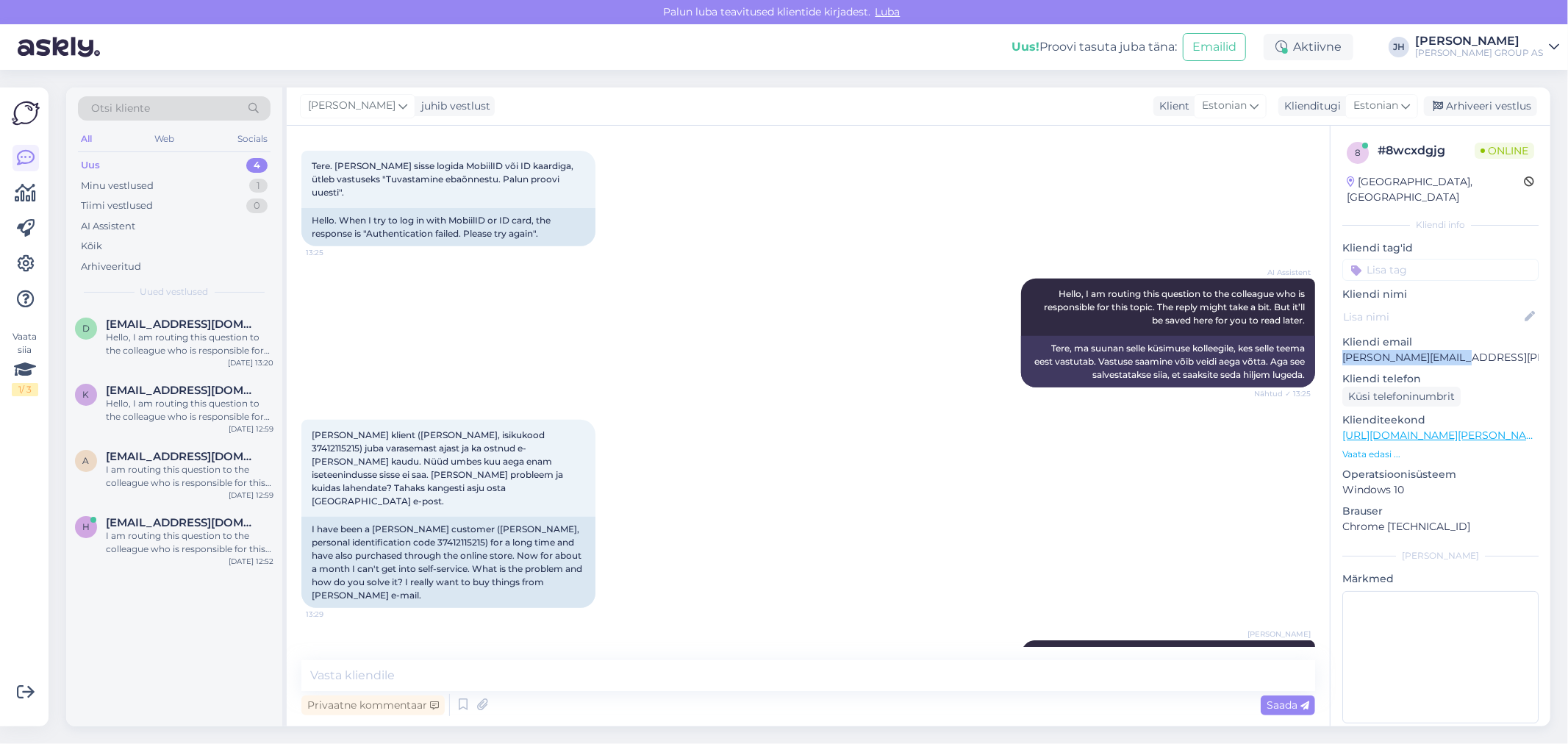
click at [1336, 343] on div "8 # 8wcxdgjg Online [GEOGRAPHIC_DATA], [GEOGRAPHIC_DATA] Kliendi info Kliendi t…" at bounding box center [1440, 435] width 220 height 619
copy p "[PERSON_NAME][EMAIL_ADDRESS][PERSON_NAME][DOMAIN_NAME]"
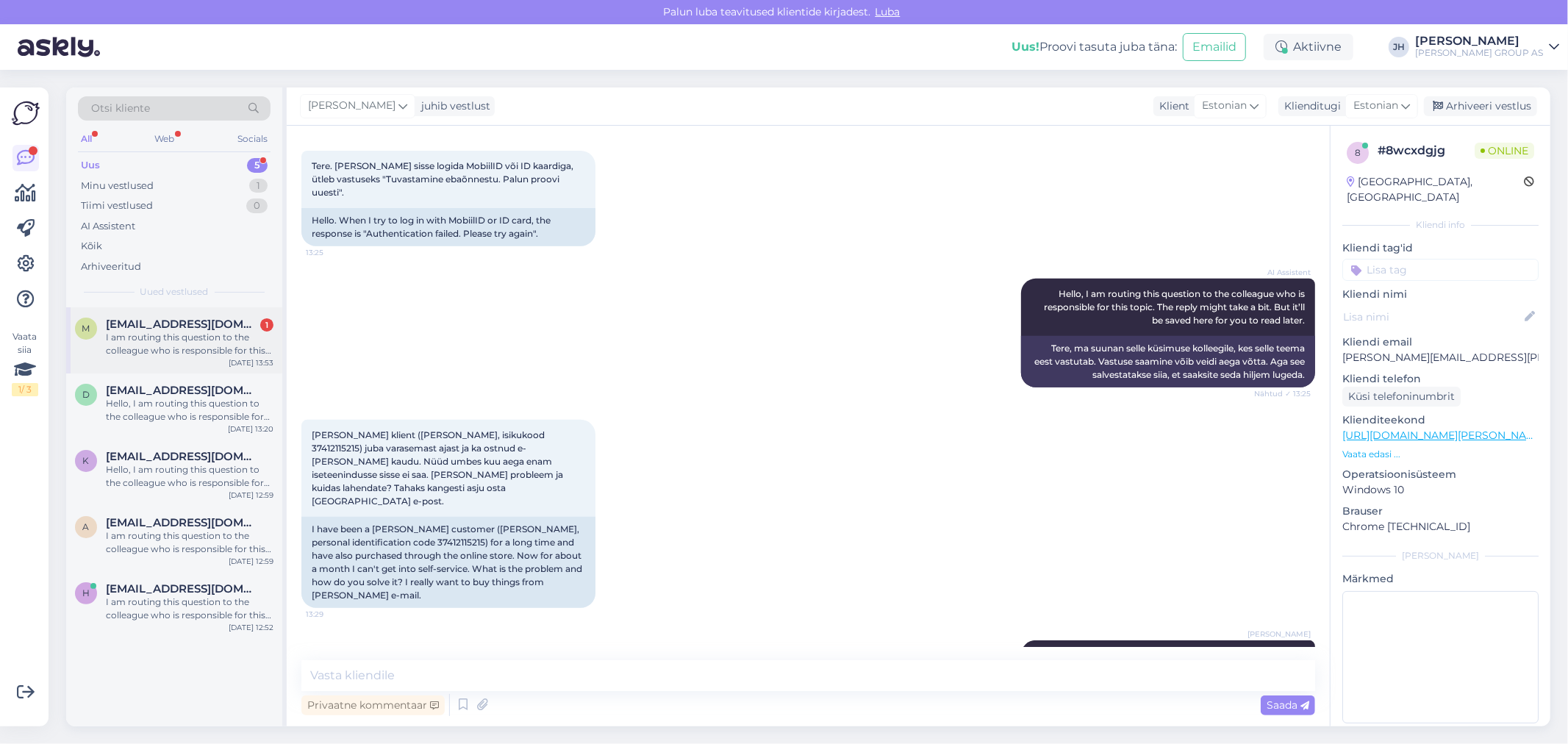
click at [126, 334] on div "I am routing this question to the colleague who is responsible for this topic. …" at bounding box center [190, 344] width 168 height 27
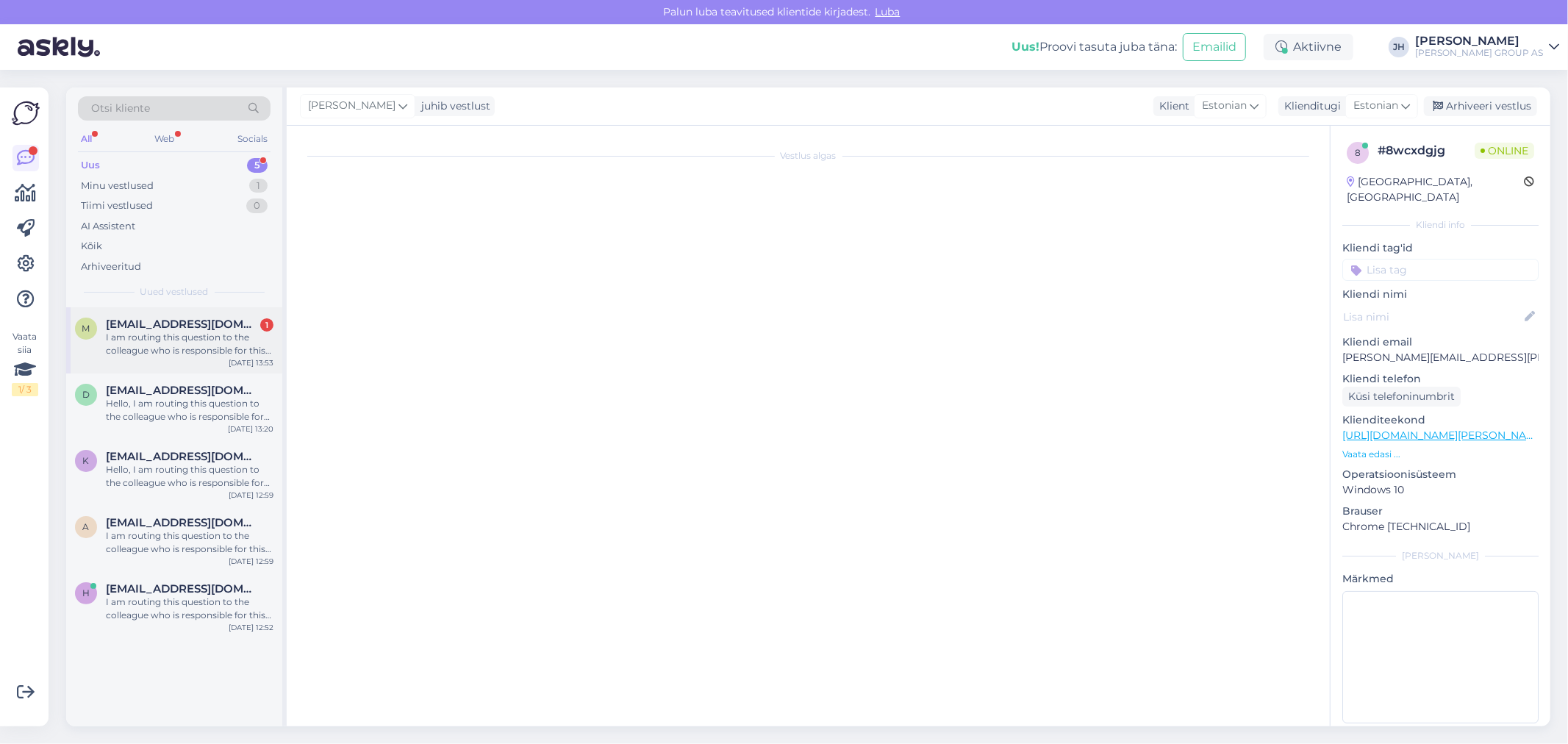
scroll to position [69, 0]
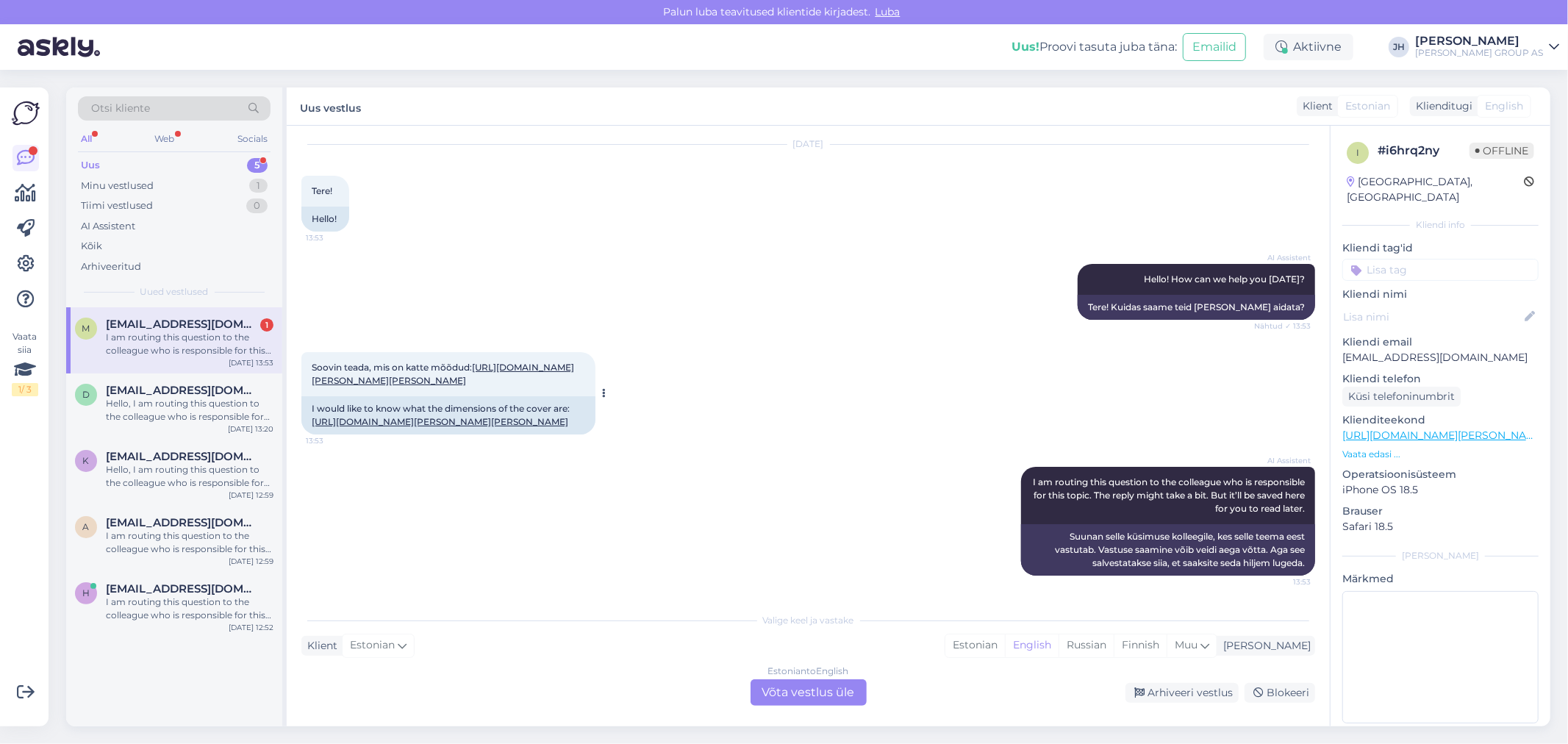
click at [475, 362] on link "[URL][DOMAIN_NAME][PERSON_NAME][PERSON_NAME]" at bounding box center [442, 374] width 262 height 24
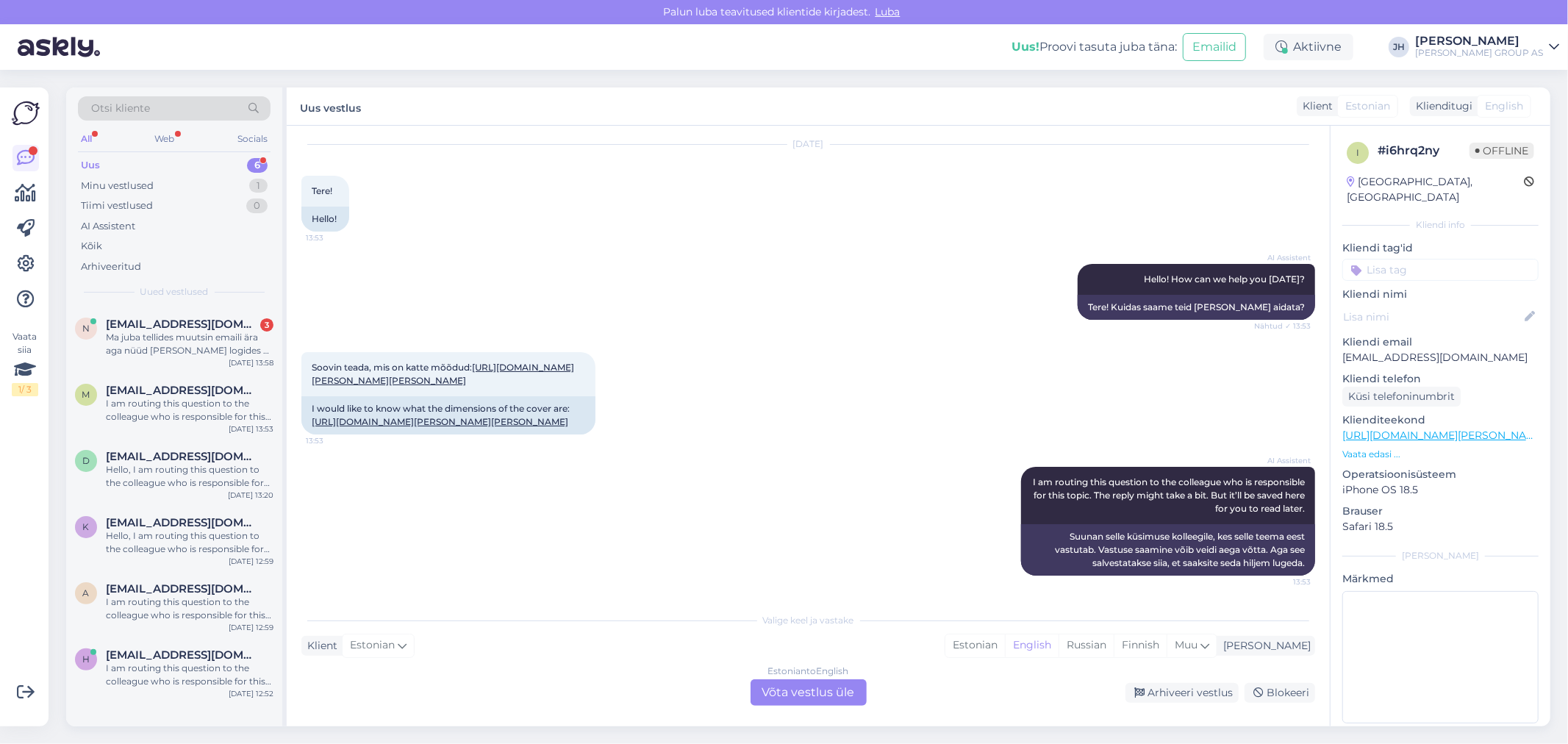
click at [813, 692] on div "Estonian to English Võta vestlus üle" at bounding box center [808, 693] width 116 height 27
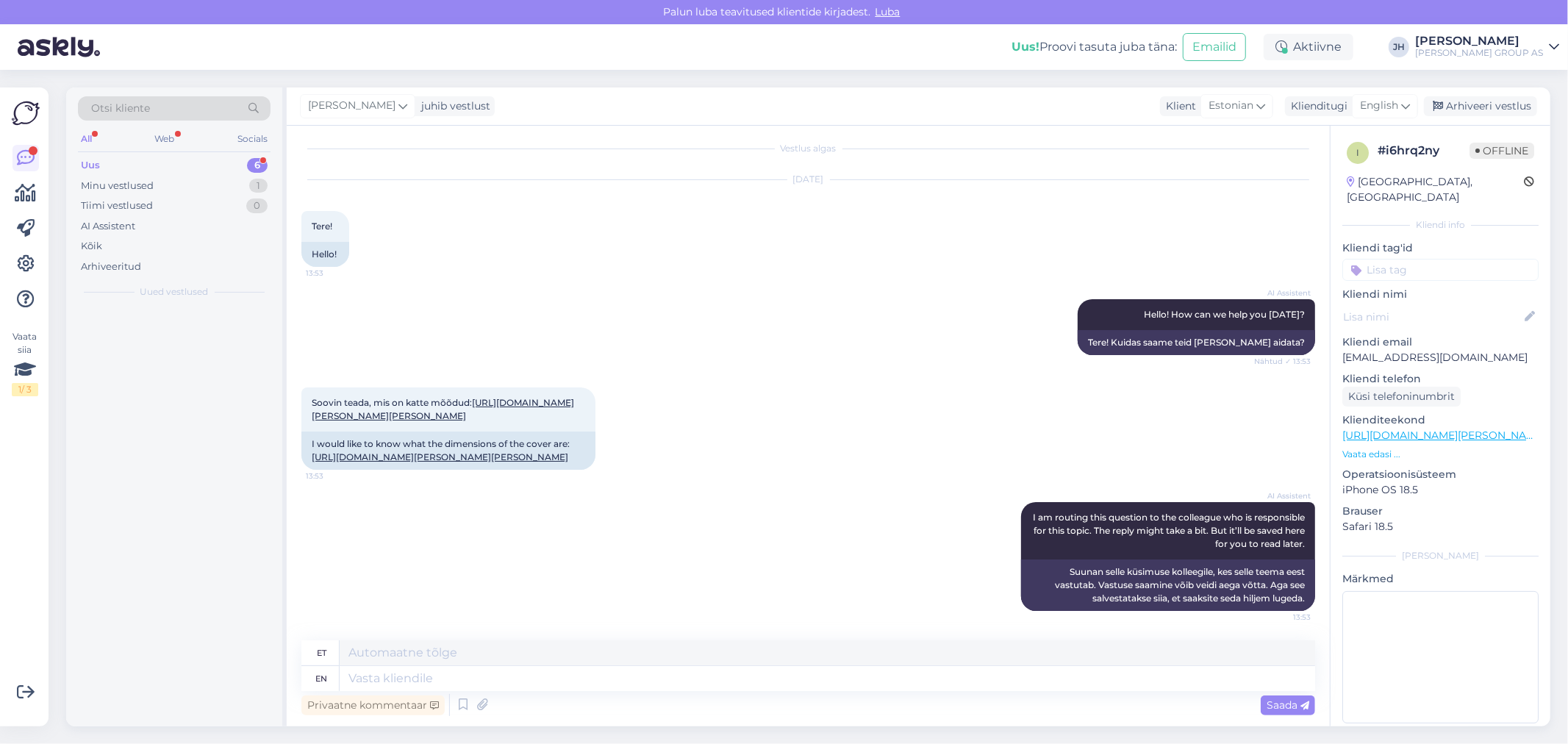
scroll to position [33, 0]
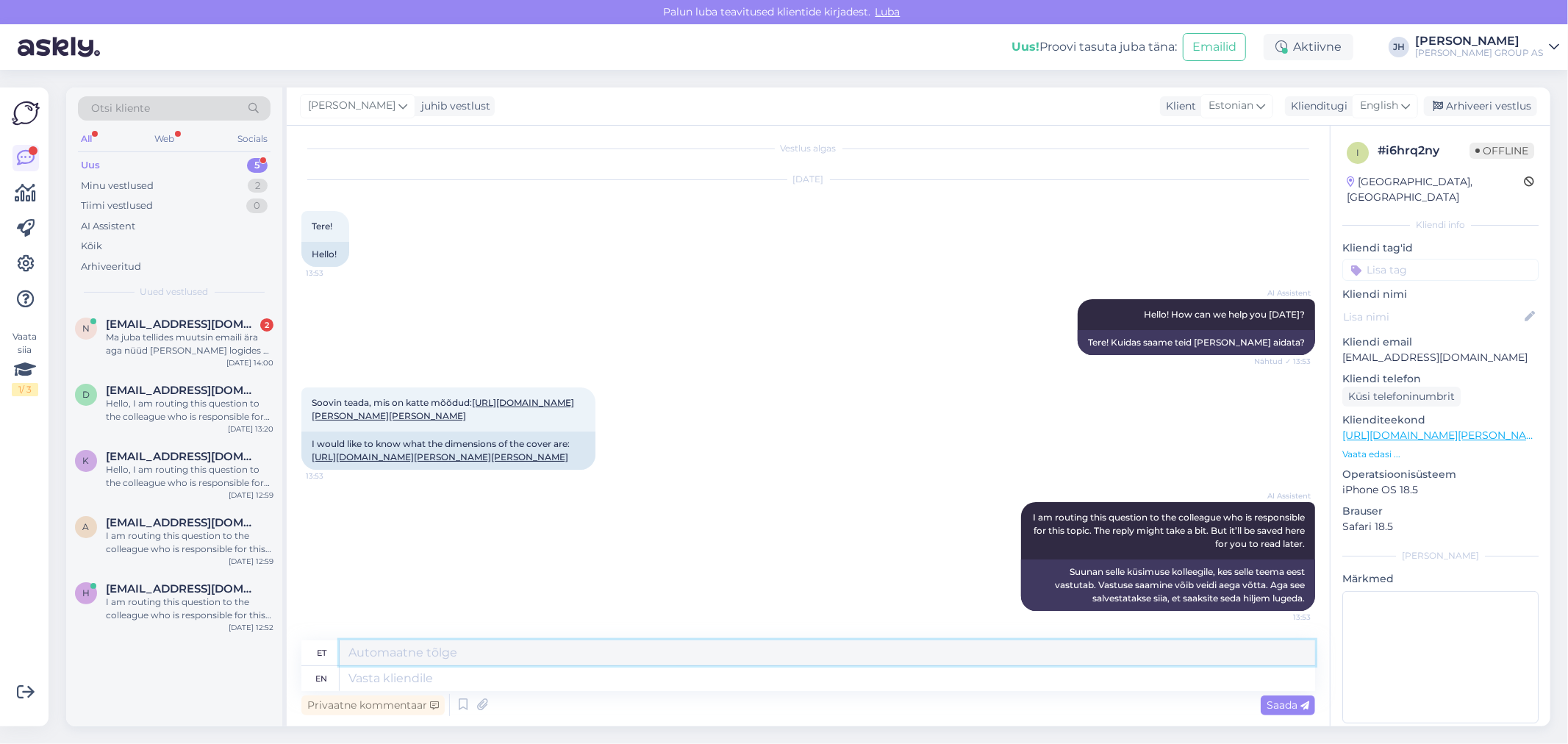
click at [353, 651] on textarea at bounding box center [827, 653] width 975 height 25
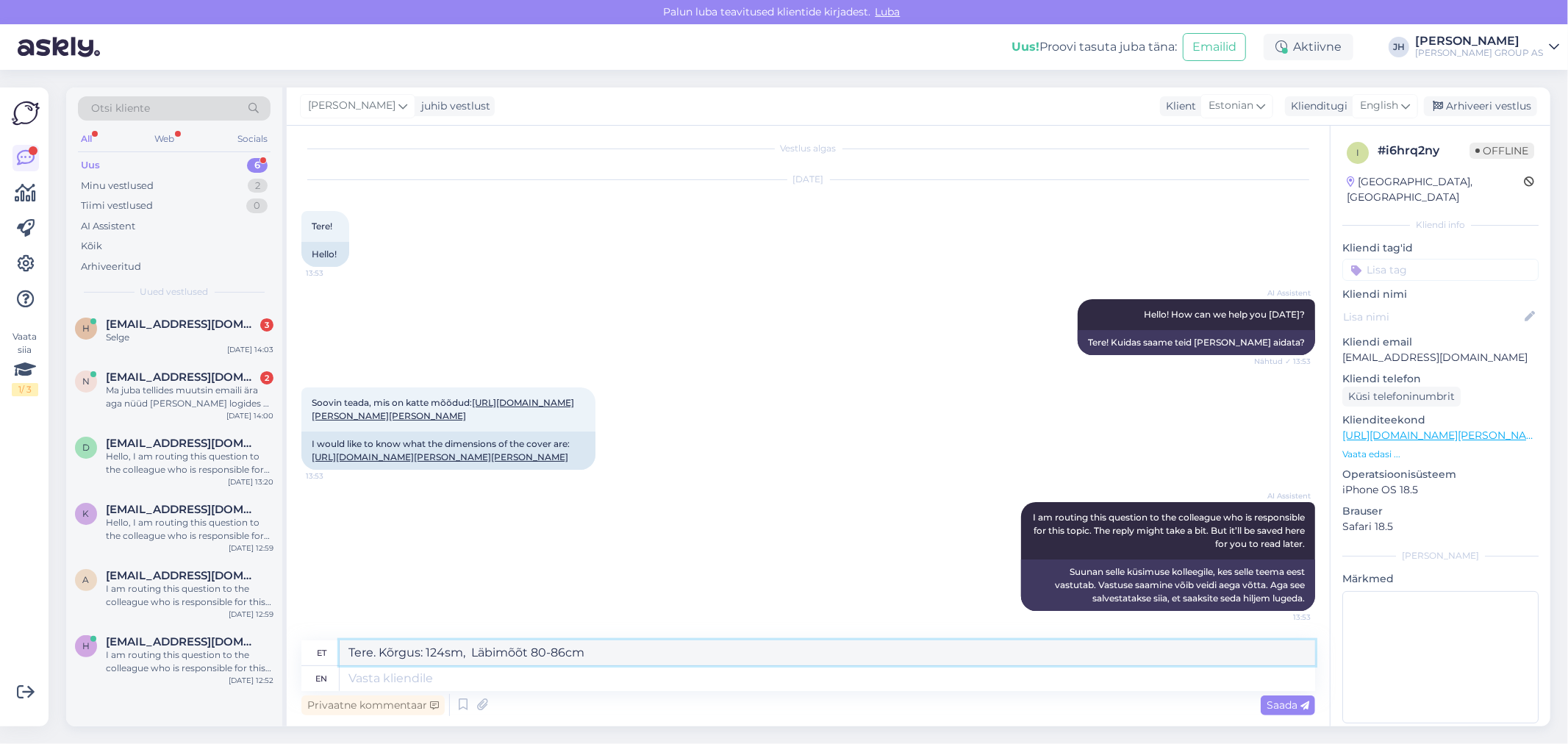
drag, startPoint x: 595, startPoint y: 649, endPoint x: 288, endPoint y: 652, distance: 307.0
click at [288, 652] on div "Vestlus algas [DATE] Tere! 13:53 Hello! AI Assistent Hello! How can we help you…" at bounding box center [807, 426] width 1043 height 601
type textarea "Tere. Kõrgus: 124sm, Läbimõõt 80-86cm"
click at [1406, 105] on icon at bounding box center [1405, 105] width 9 height 16
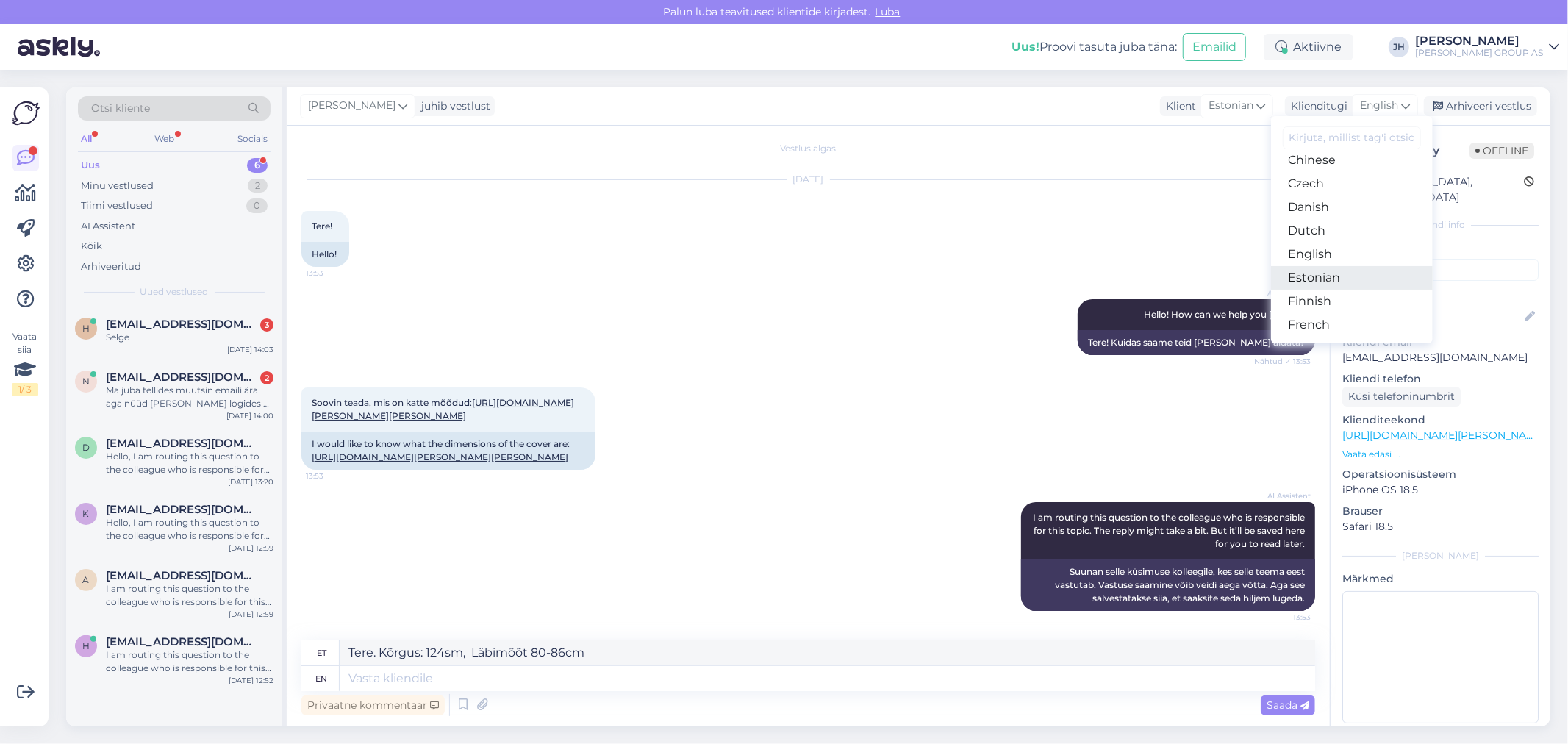
click at [1300, 278] on link "Estonian" at bounding box center [1351, 278] width 161 height 23
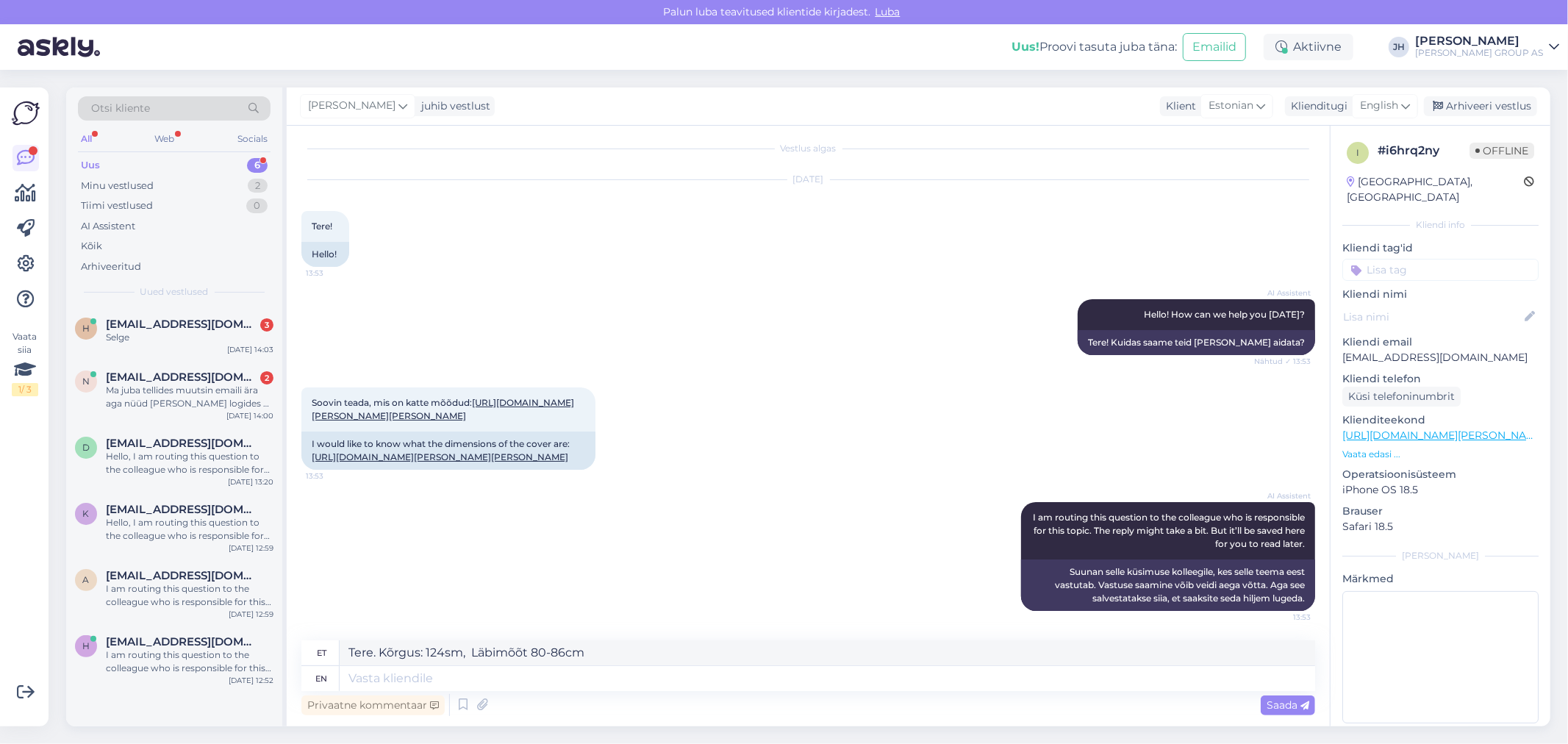
scroll to position [13, 0]
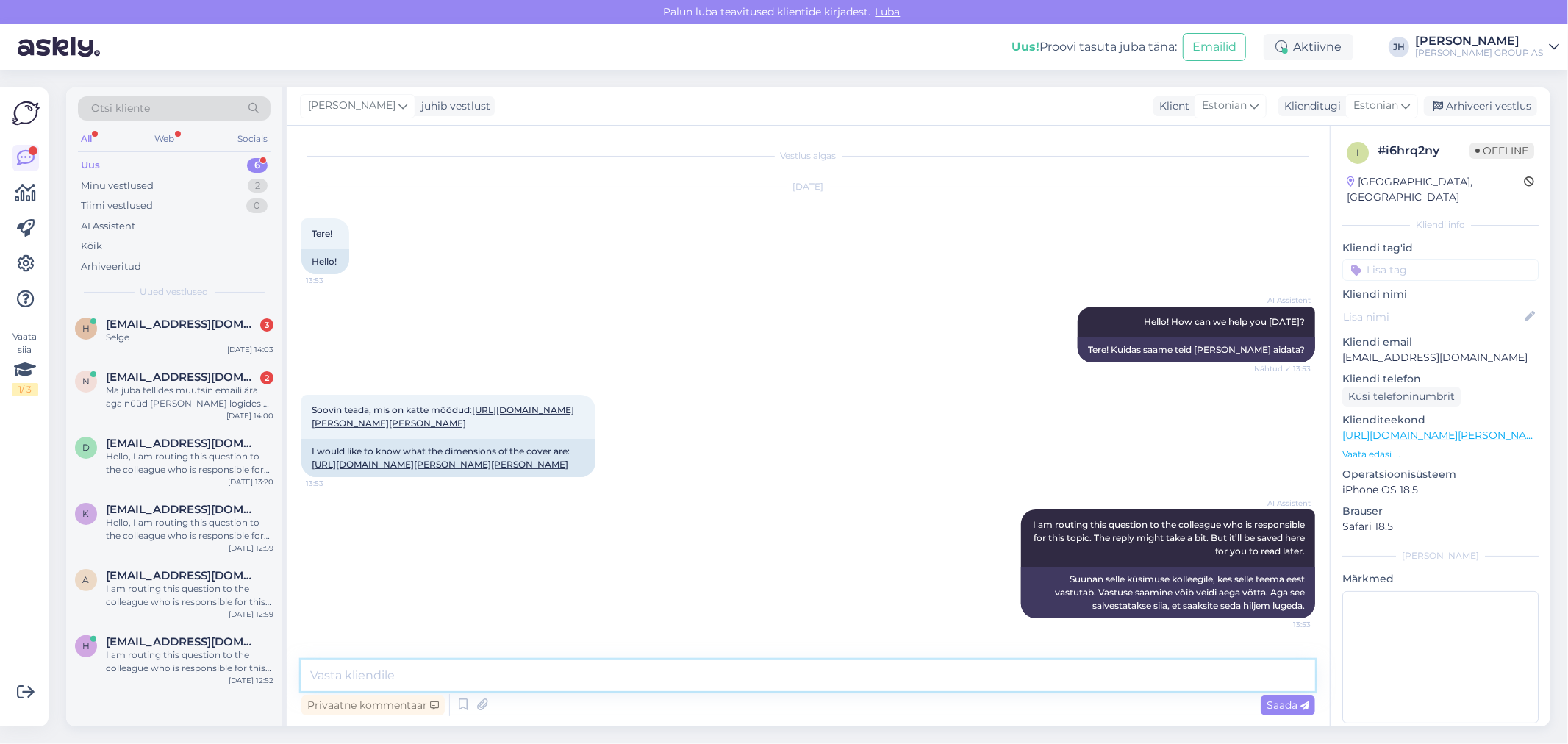
click at [370, 665] on textarea at bounding box center [807, 675] width 1013 height 31
paste textarea "Tere. Kõrgus: 124sm, Läbimõõt 80-86cm"
type textarea "Tere. Kõrgus: 124sm, Läbimõõt 80-86cm"
click at [1275, 703] on span "Saada" at bounding box center [1287, 704] width 43 height 13
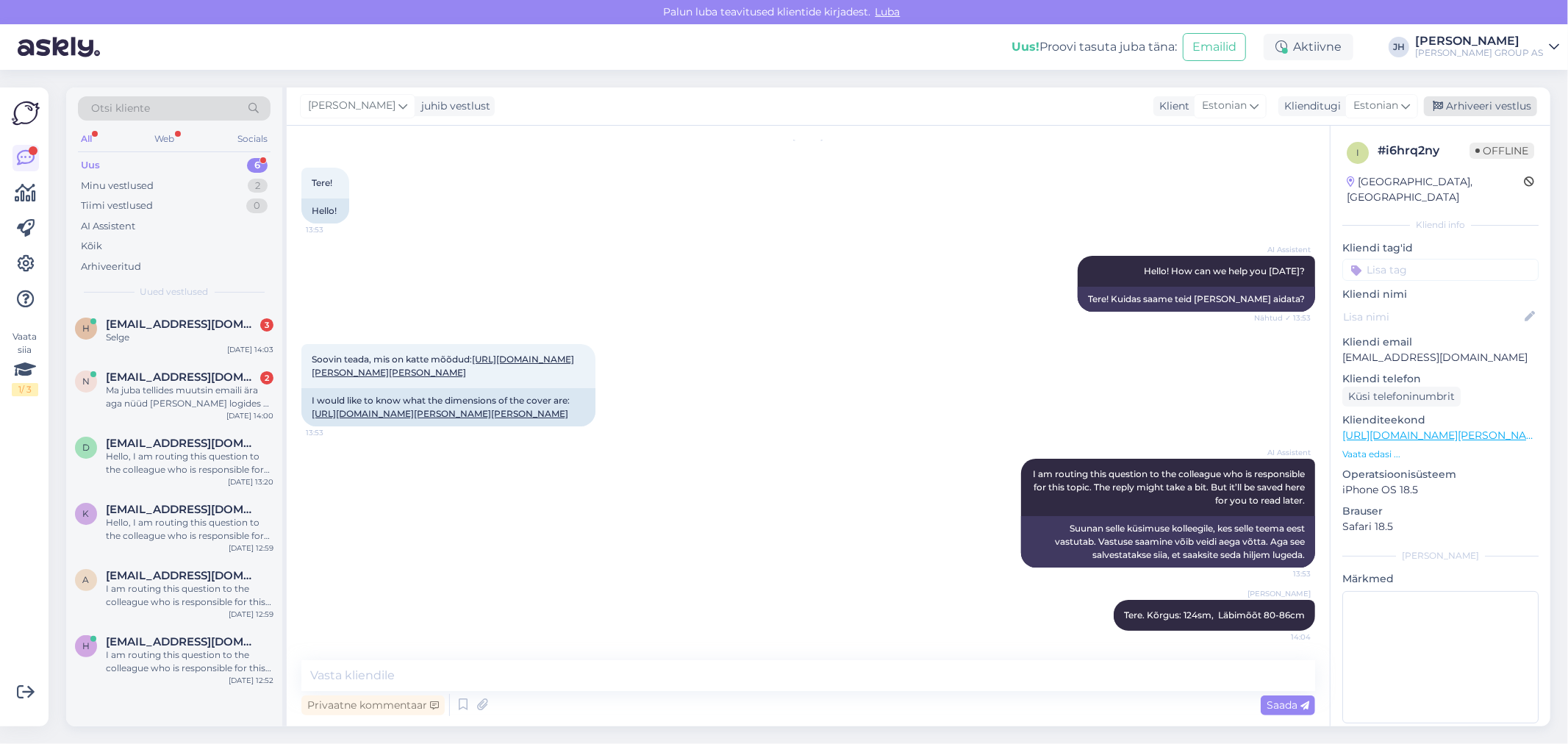
click at [1513, 101] on div "Arhiveeri vestlus" at bounding box center [1480, 105] width 113 height 19
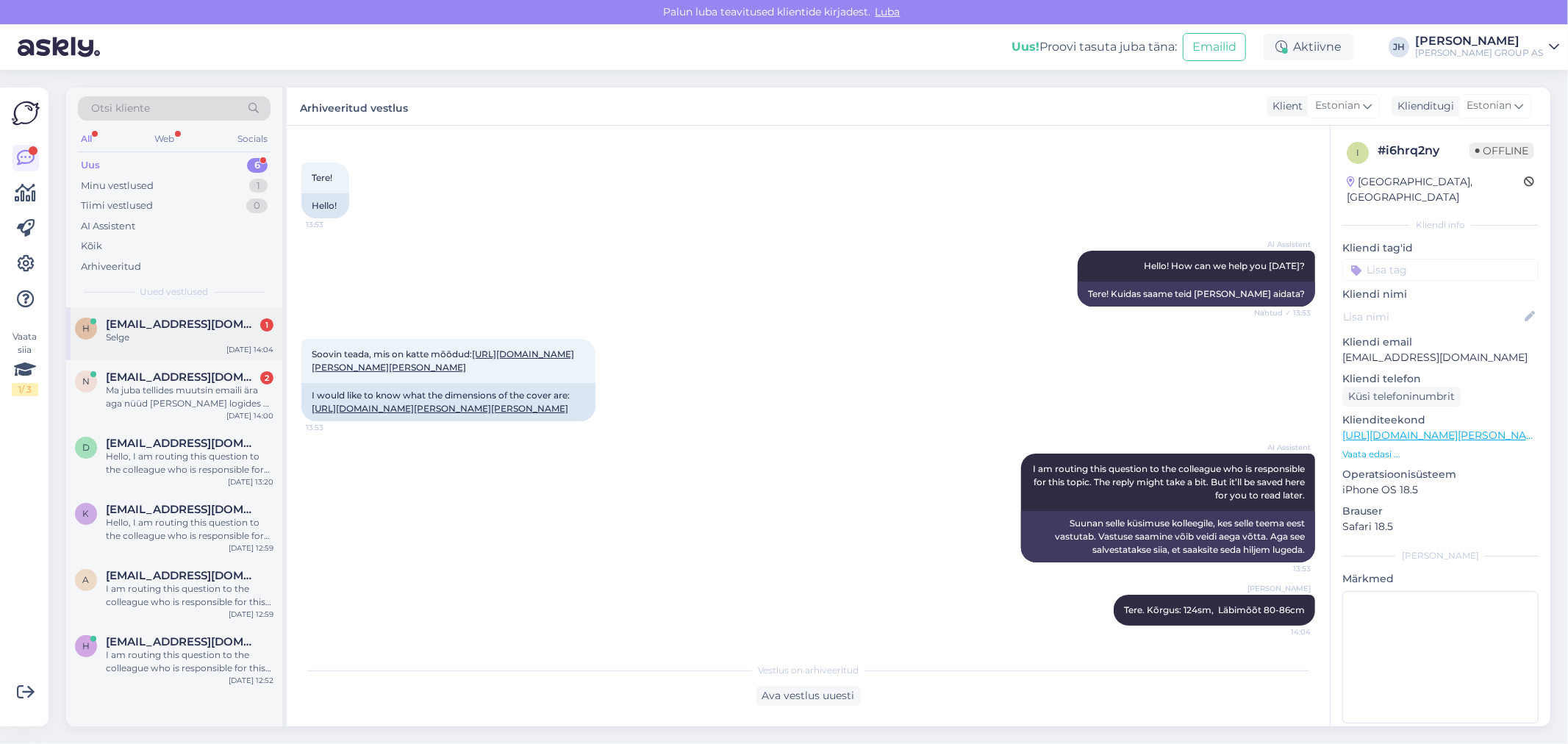
click at [129, 328] on span "[EMAIL_ADDRESS][DOMAIN_NAME]" at bounding box center [183, 324] width 153 height 13
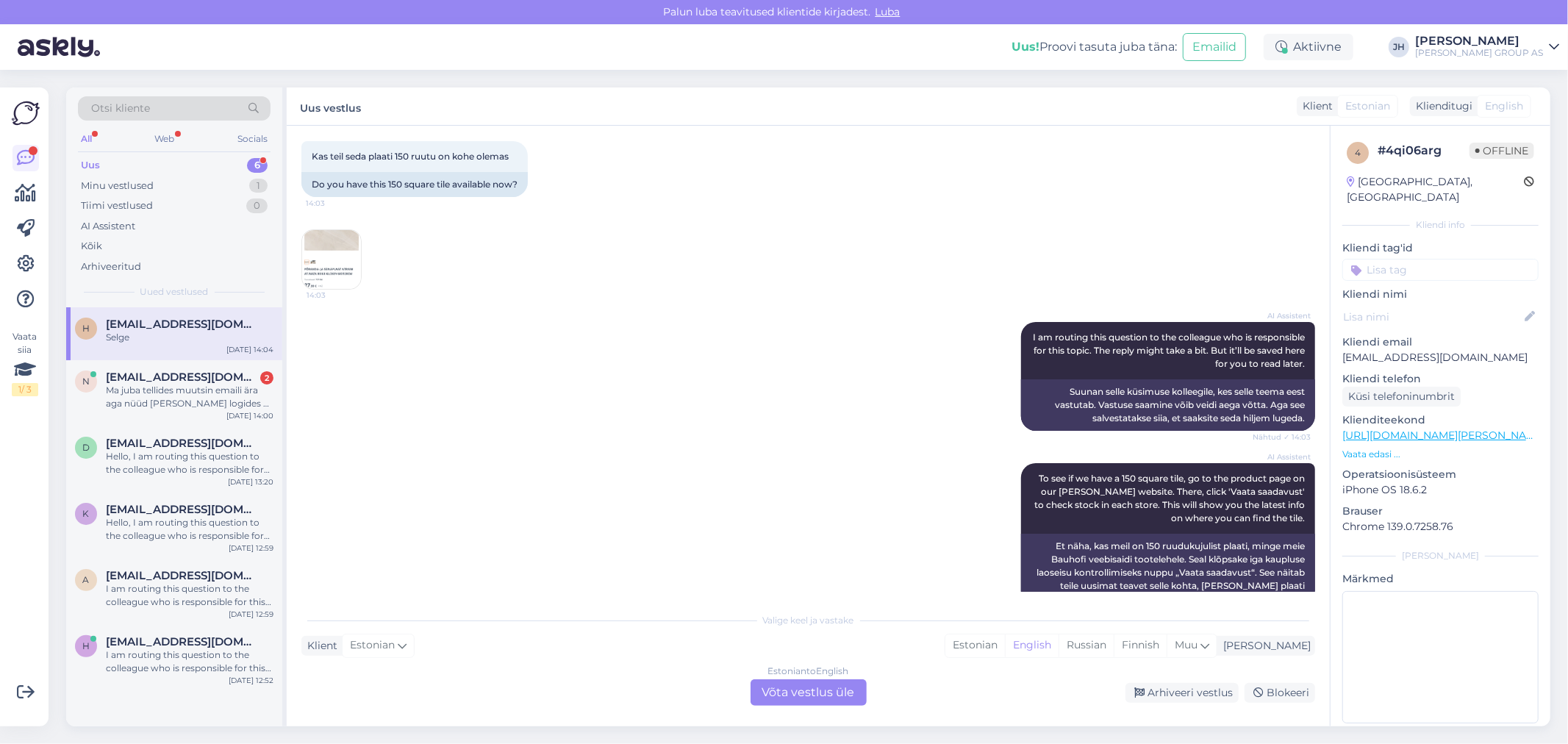
scroll to position [282, 0]
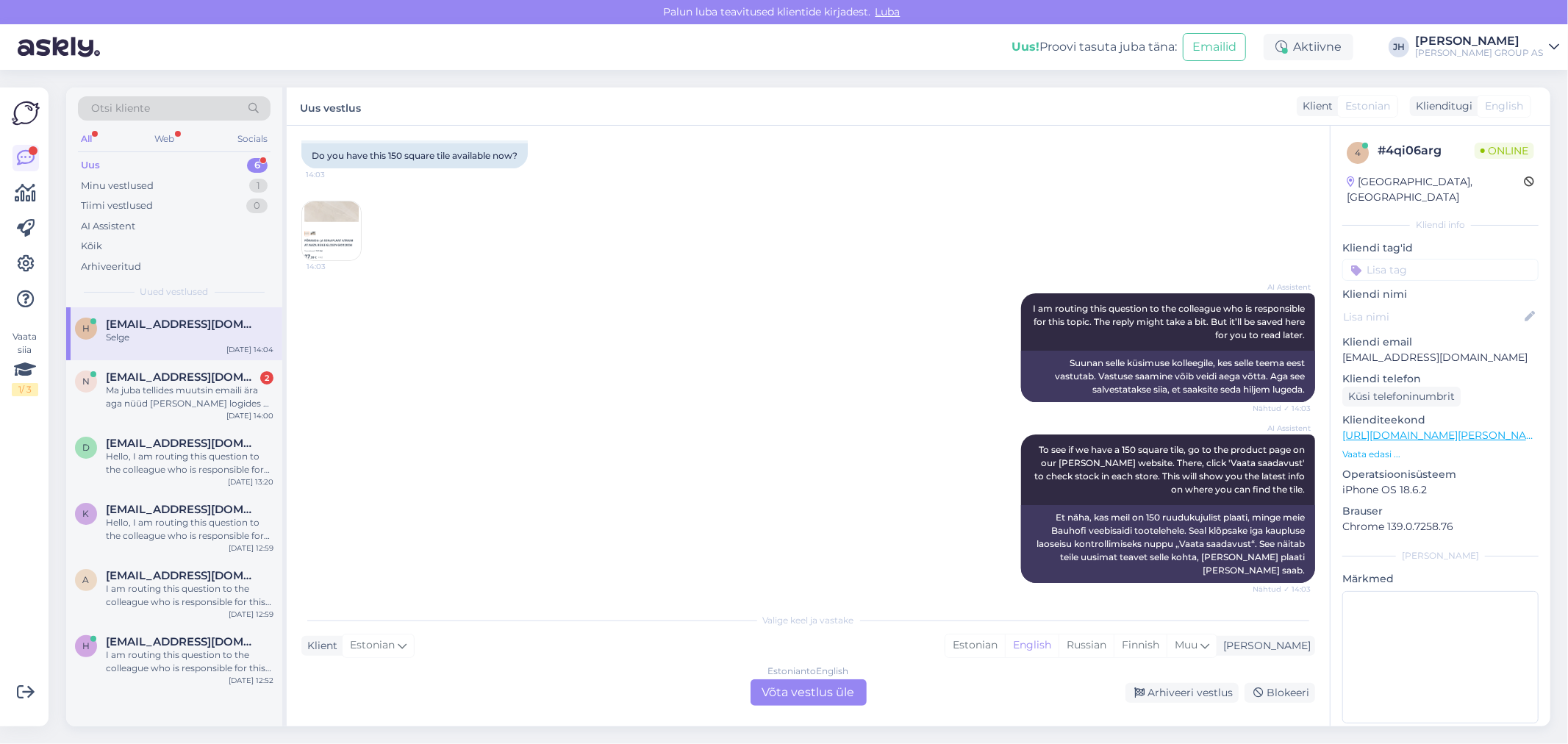
click at [807, 693] on div "Estonian to English Võta vestlus üle" at bounding box center [808, 693] width 116 height 27
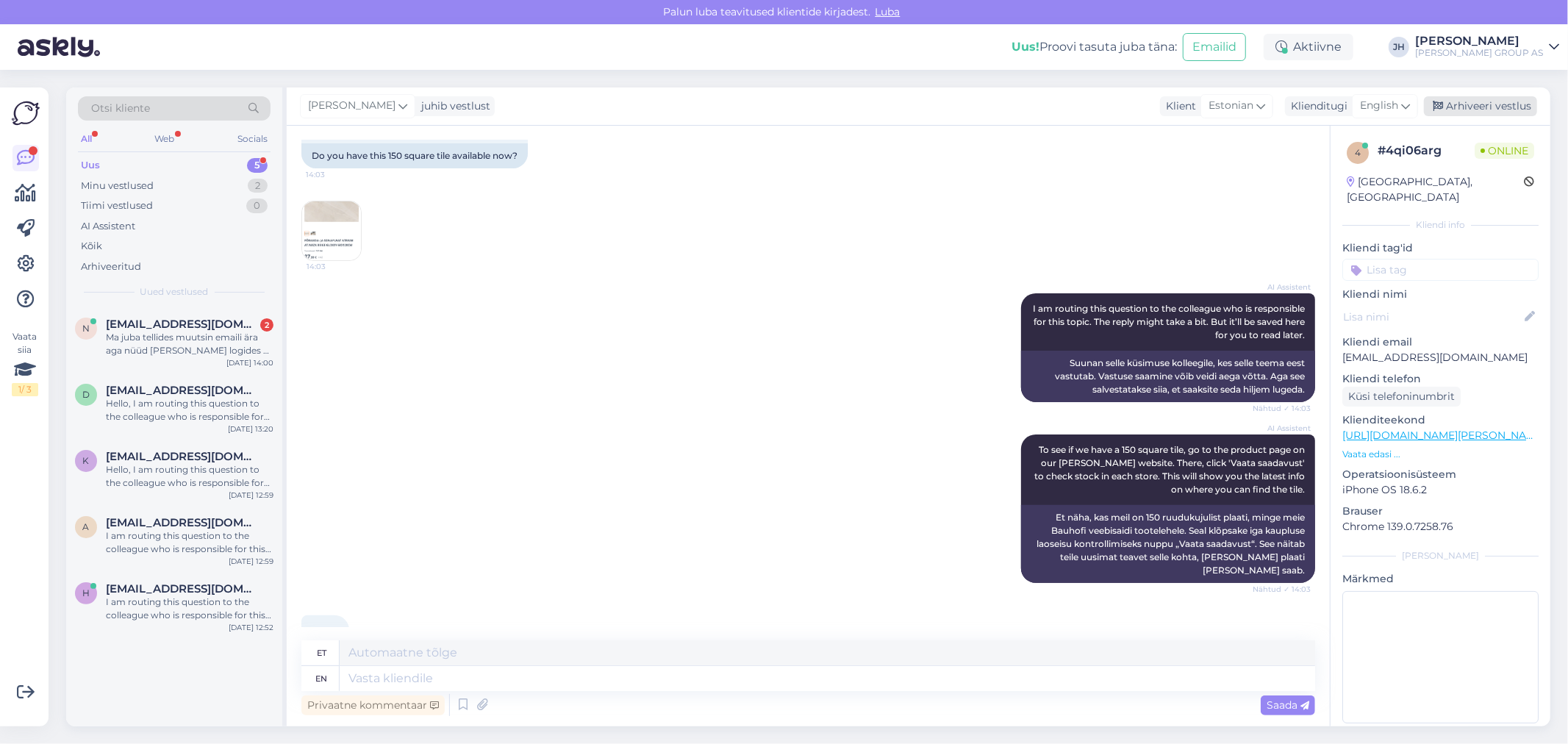
click at [1517, 105] on div "Arhiveeri vestlus" at bounding box center [1480, 105] width 113 height 19
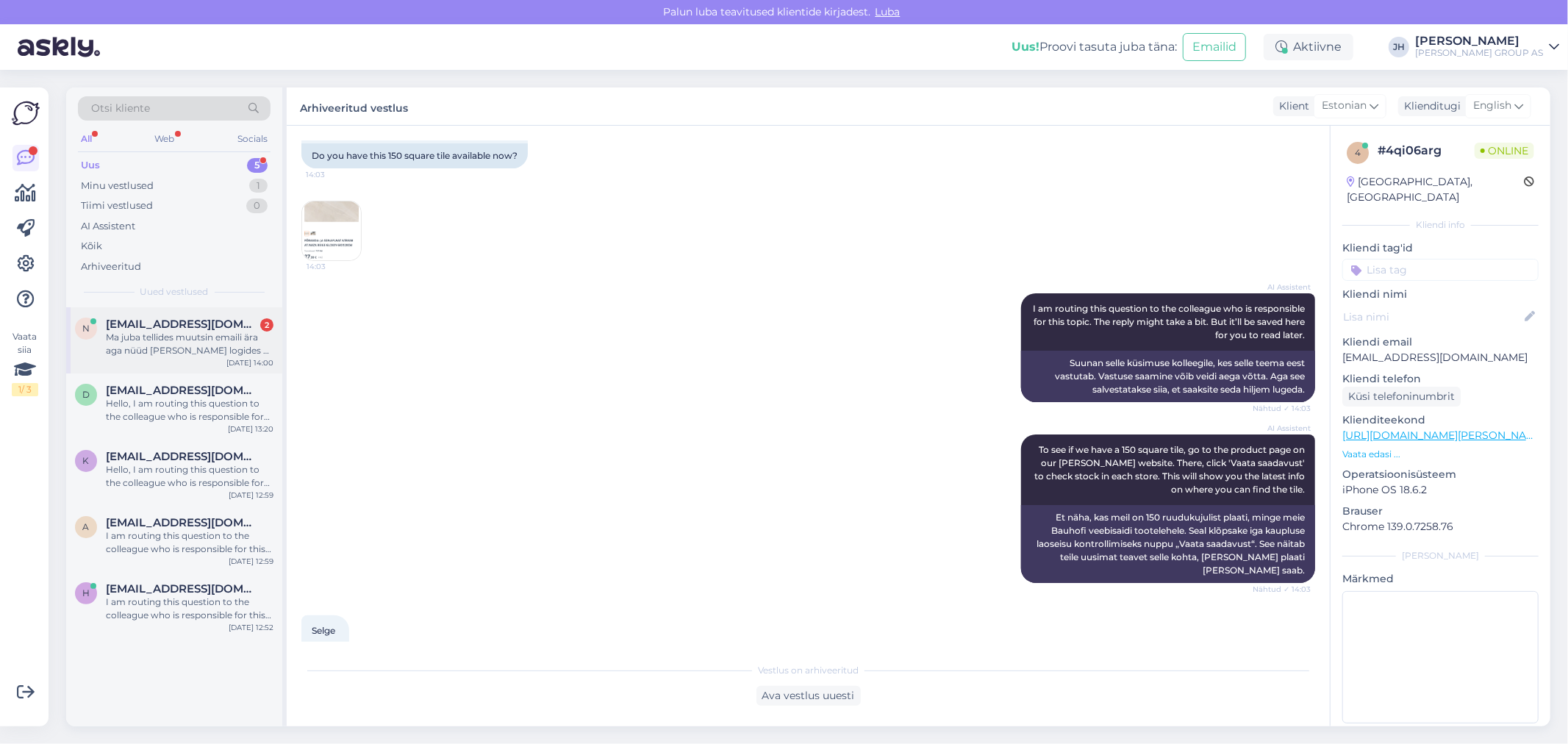
click at [189, 320] on span "[EMAIL_ADDRESS][DOMAIN_NAME]" at bounding box center [183, 324] width 153 height 13
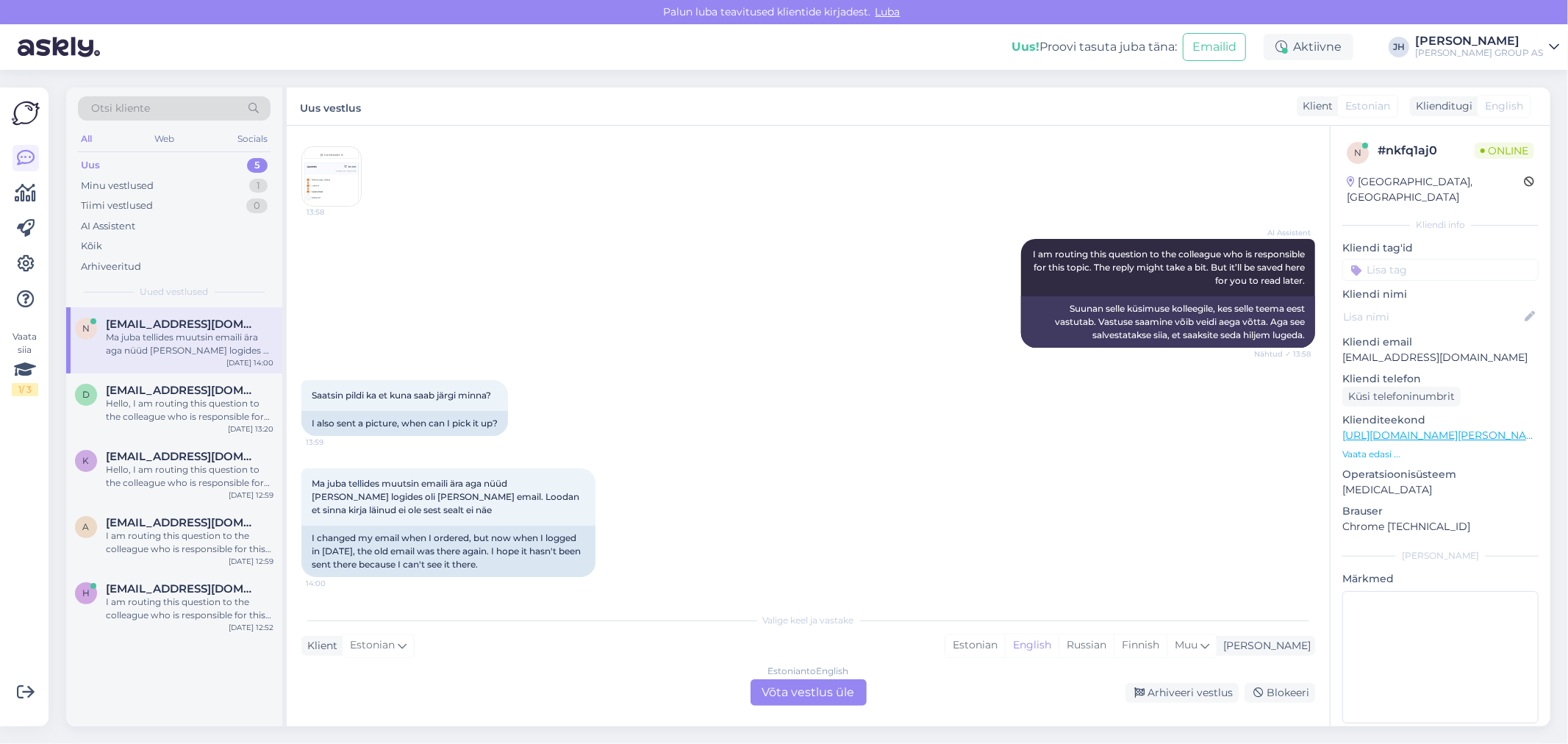
click at [320, 172] on img at bounding box center [331, 175] width 59 height 58
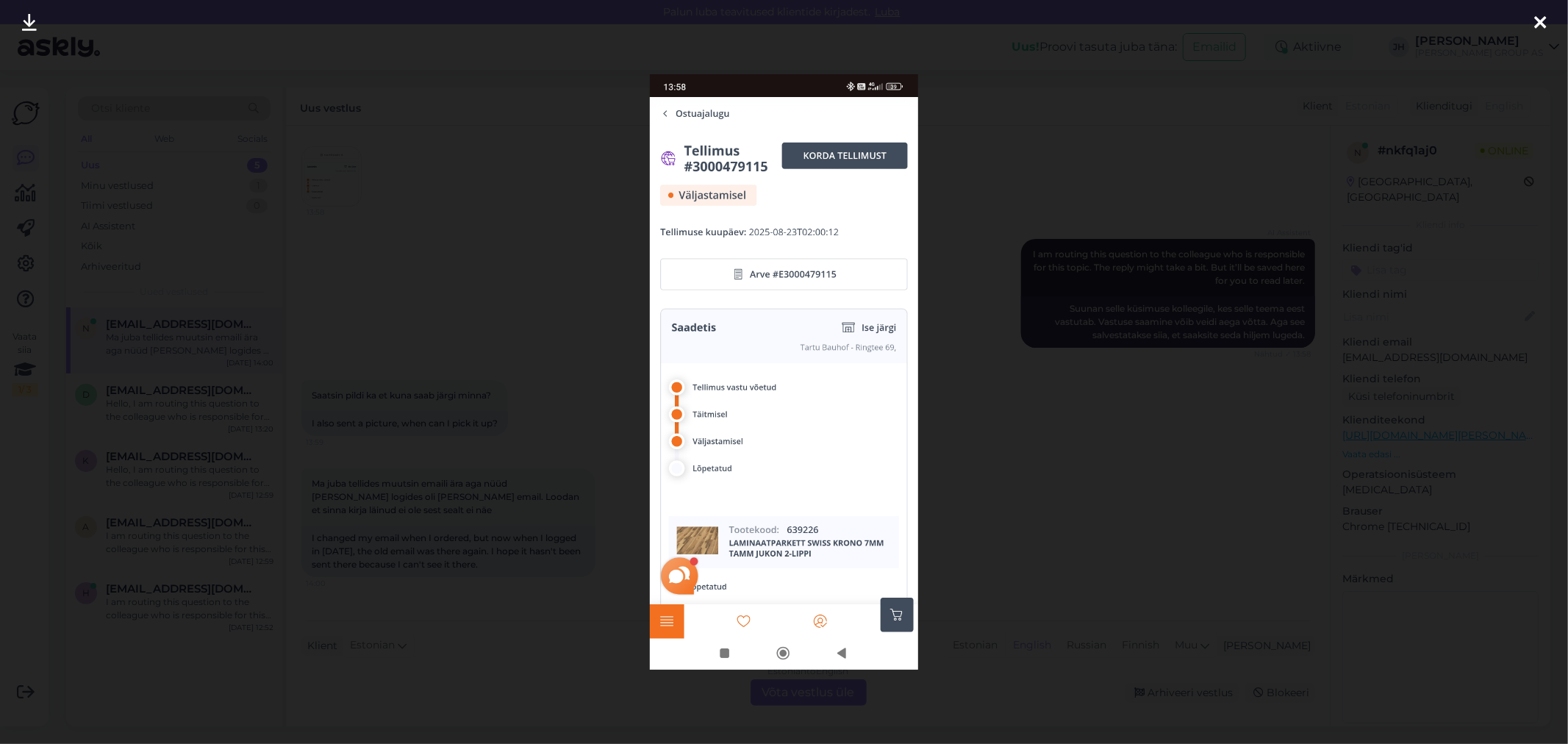
click at [1537, 20] on icon at bounding box center [1539, 23] width 12 height 19
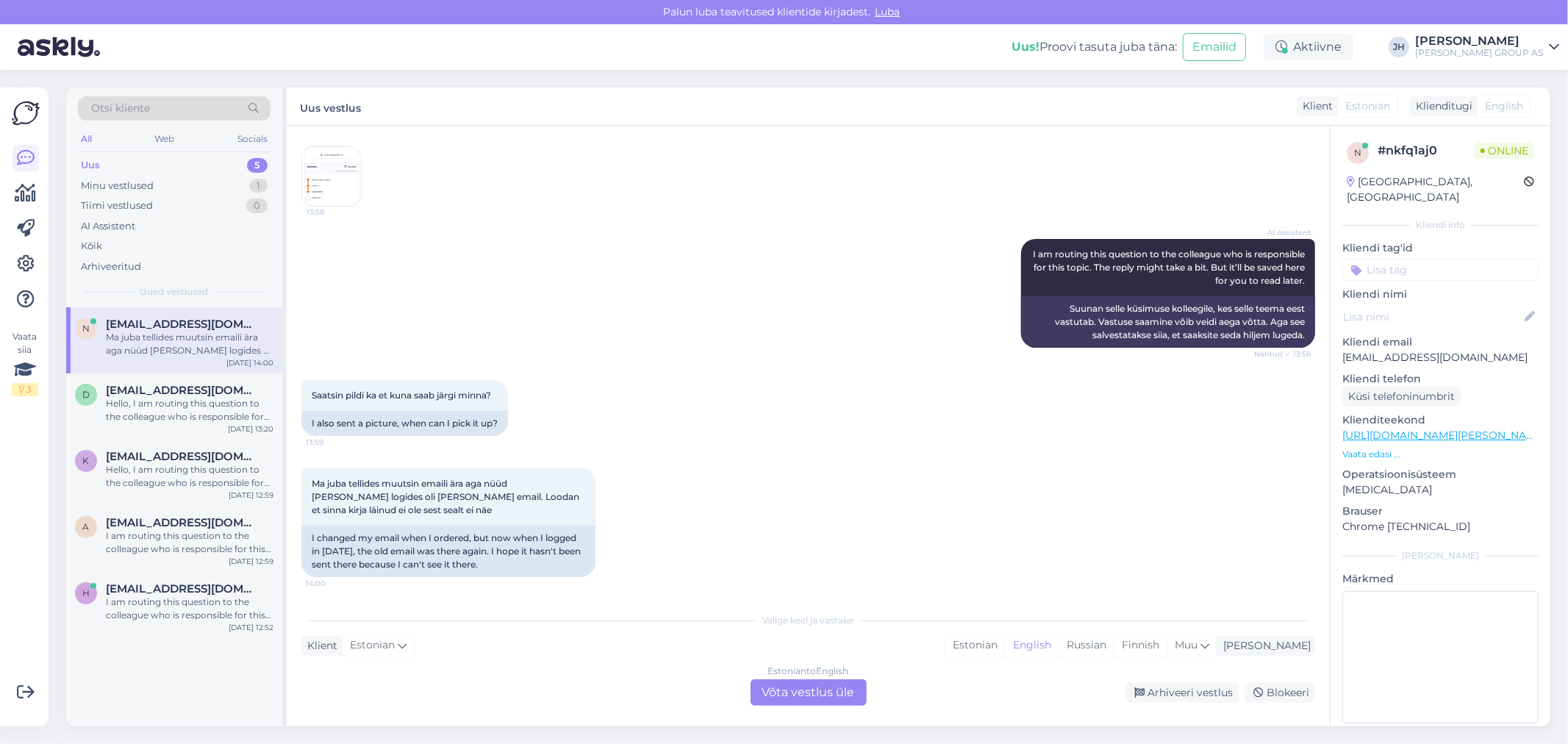
click at [835, 694] on div "Estonian to English Võta vestlus üle" at bounding box center [808, 693] width 116 height 27
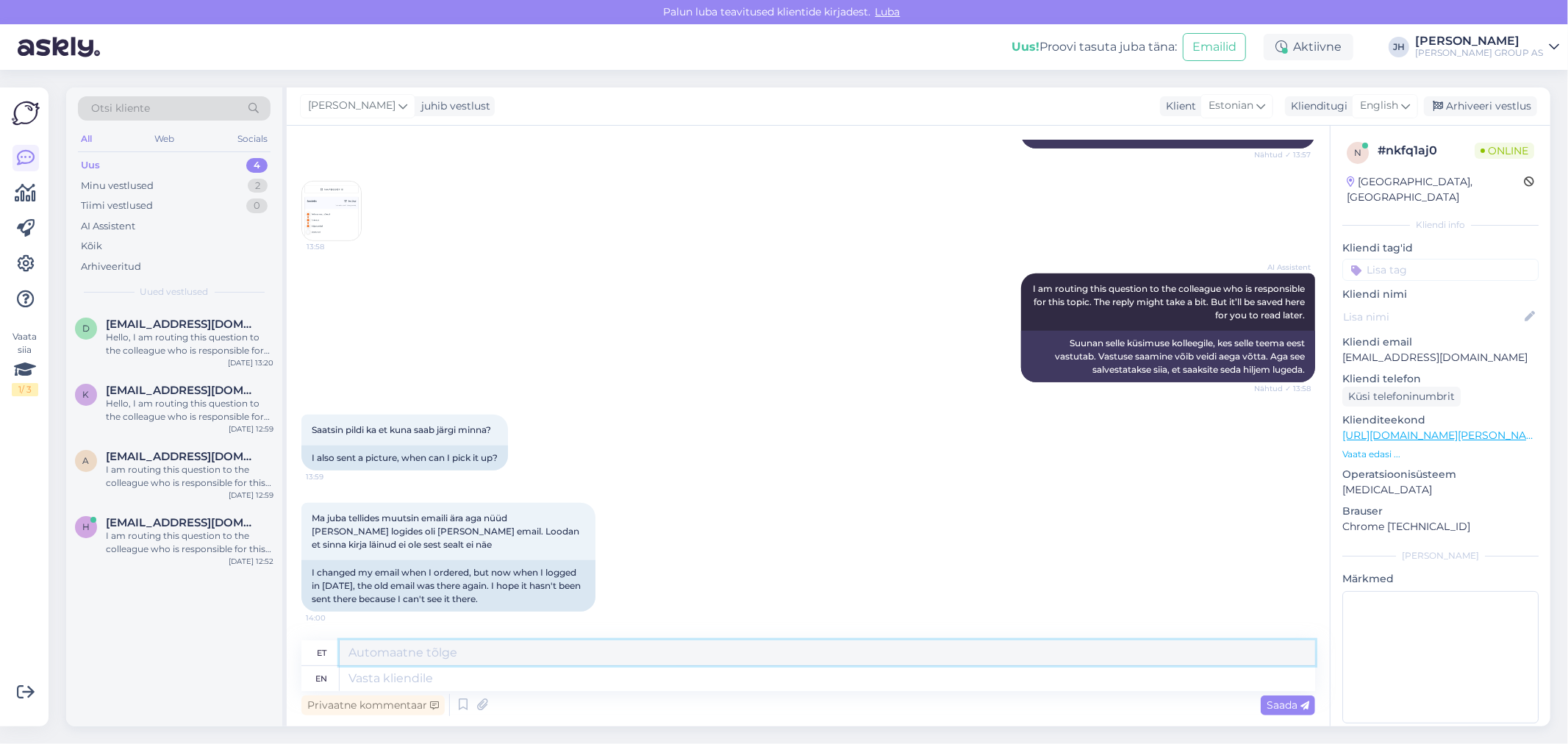
drag, startPoint x: 371, startPoint y: 654, endPoint x: 381, endPoint y: 645, distance: 13.5
click at [371, 650] on textarea at bounding box center [827, 653] width 975 height 25
paste textarea "E3000479115"
drag, startPoint x: 789, startPoint y: 652, endPoint x: 307, endPoint y: 629, distance: 482.5
click at [328, 636] on div "Vestlus algas [DATE] Tere. Kas [GEOGRAPHIC_DATA] on seda 9:47 Hello. Is this av…" at bounding box center [807, 426] width 1043 height 601
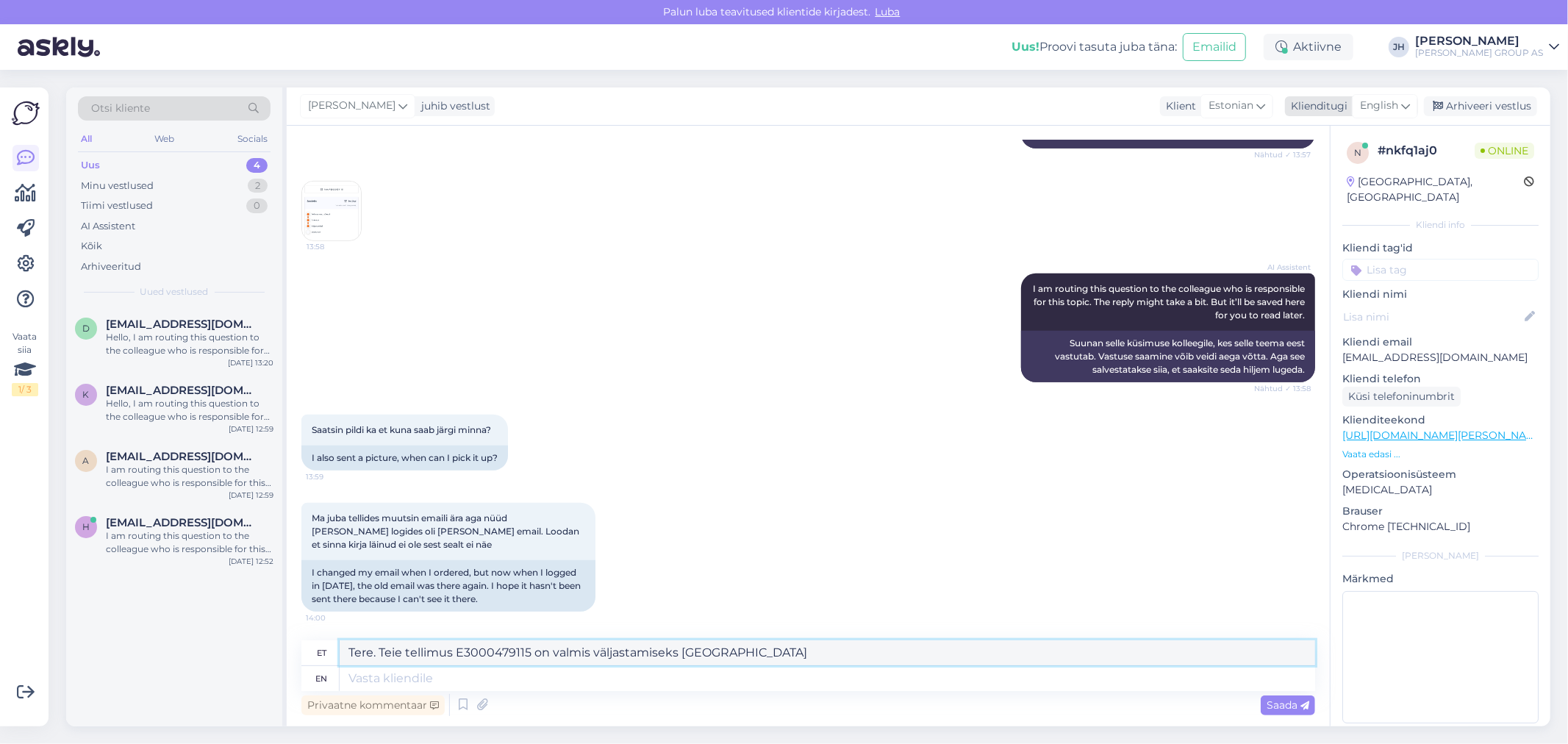
type textarea "Tere. Teie tellimus E3000479115 on valmis väljastamiseks [GEOGRAPHIC_DATA]"
click at [1413, 101] on div "English" at bounding box center [1385, 106] width 66 height 23
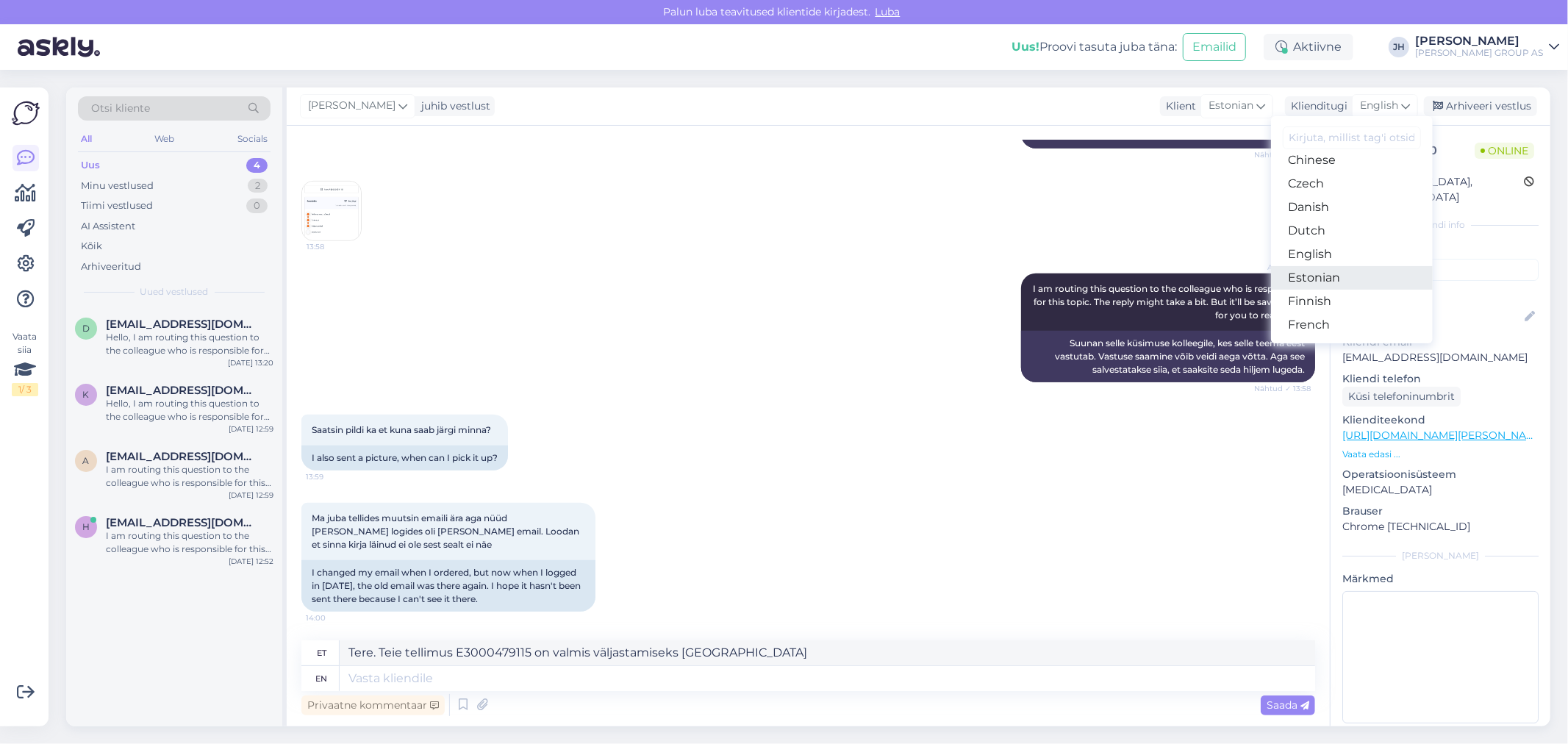
click at [1346, 276] on link "Estonian" at bounding box center [1351, 278] width 161 height 23
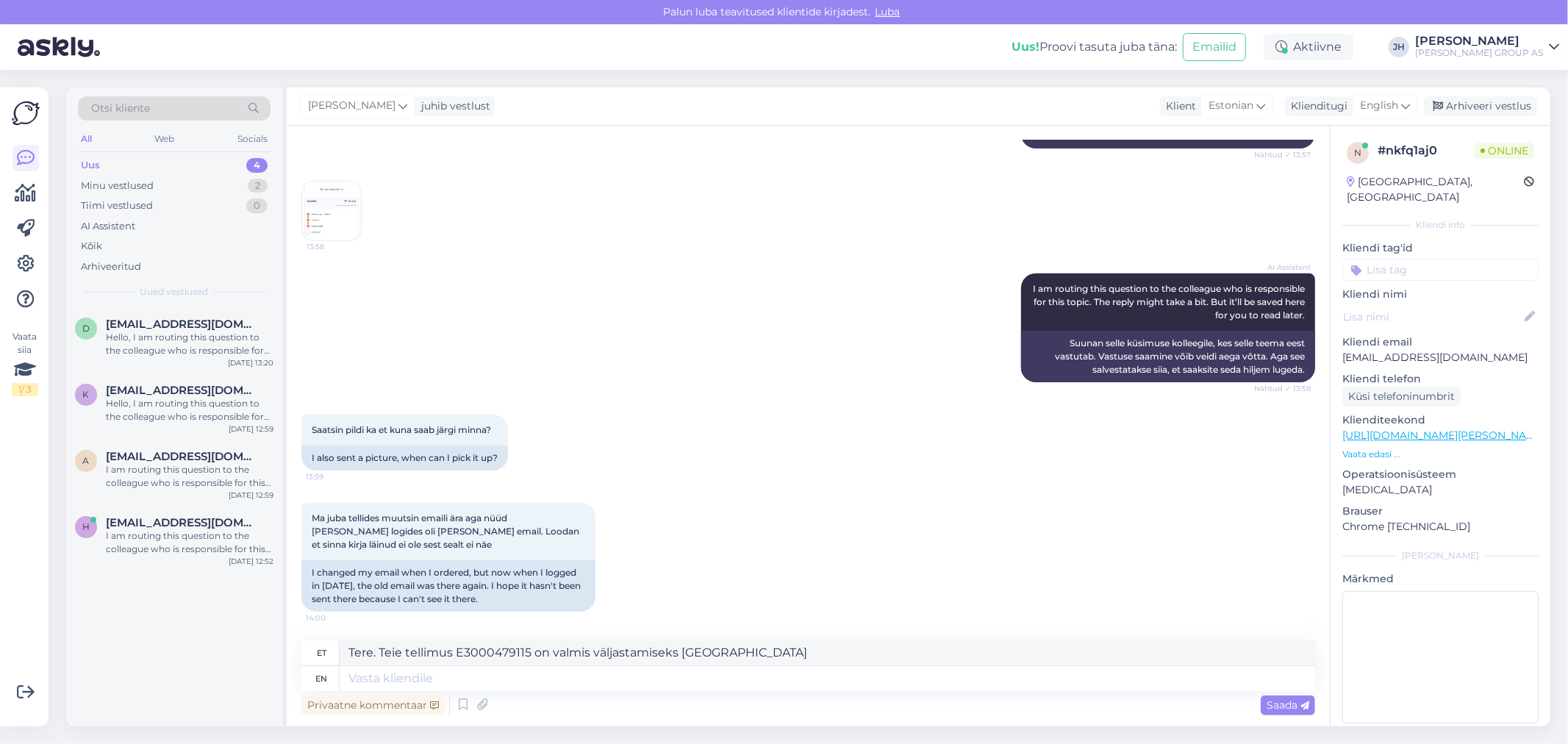
scroll to position [804, 0]
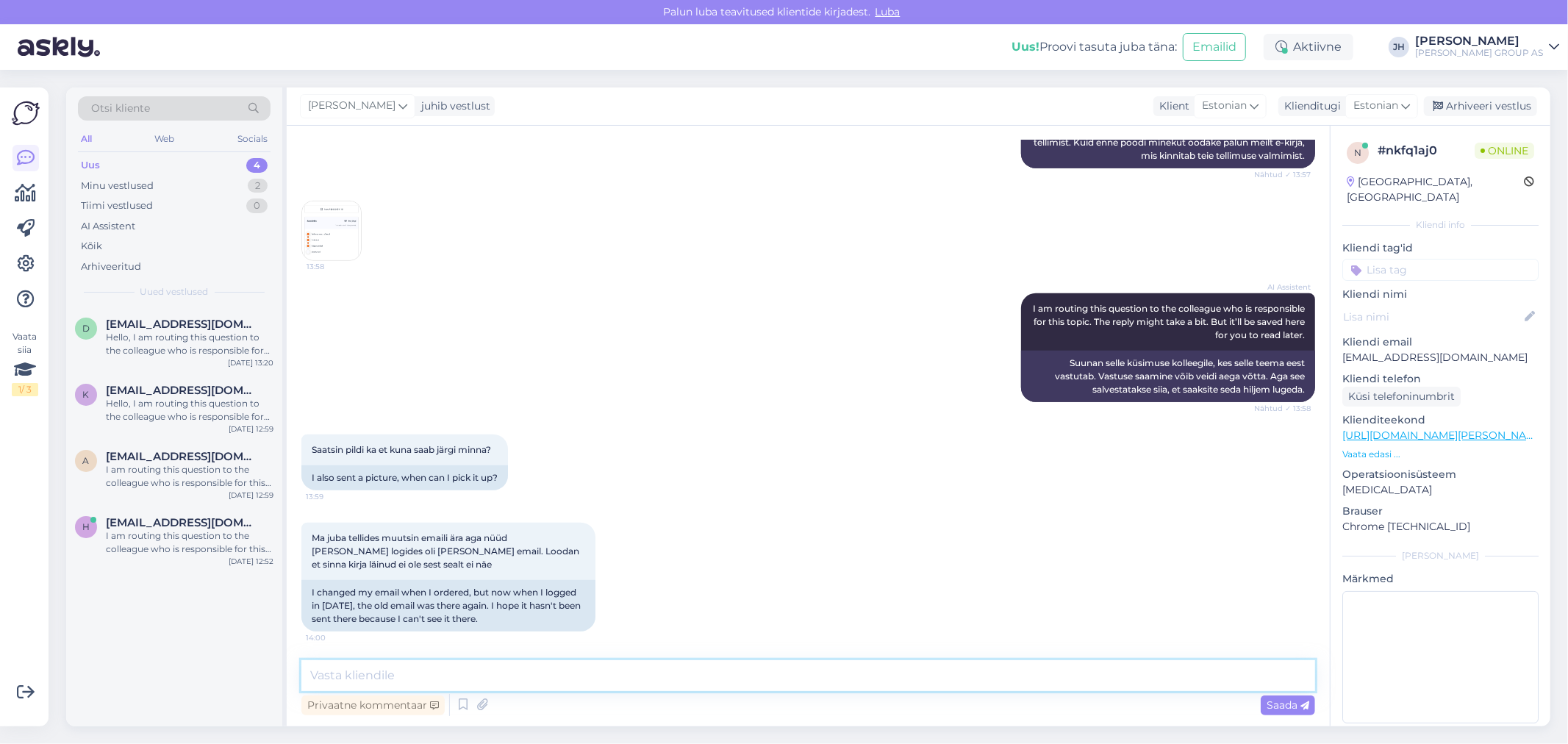
click at [520, 668] on textarea at bounding box center [807, 675] width 1013 height 31
paste textarea "Tere. Teie tellimus E3000479115 on valmis väljastamiseks [GEOGRAPHIC_DATA]"
type textarea "Tere. Teie tellimus E3000479115 on valmis väljastamiseks [GEOGRAPHIC_DATA]"
click at [1293, 703] on span "Saada" at bounding box center [1287, 704] width 43 height 13
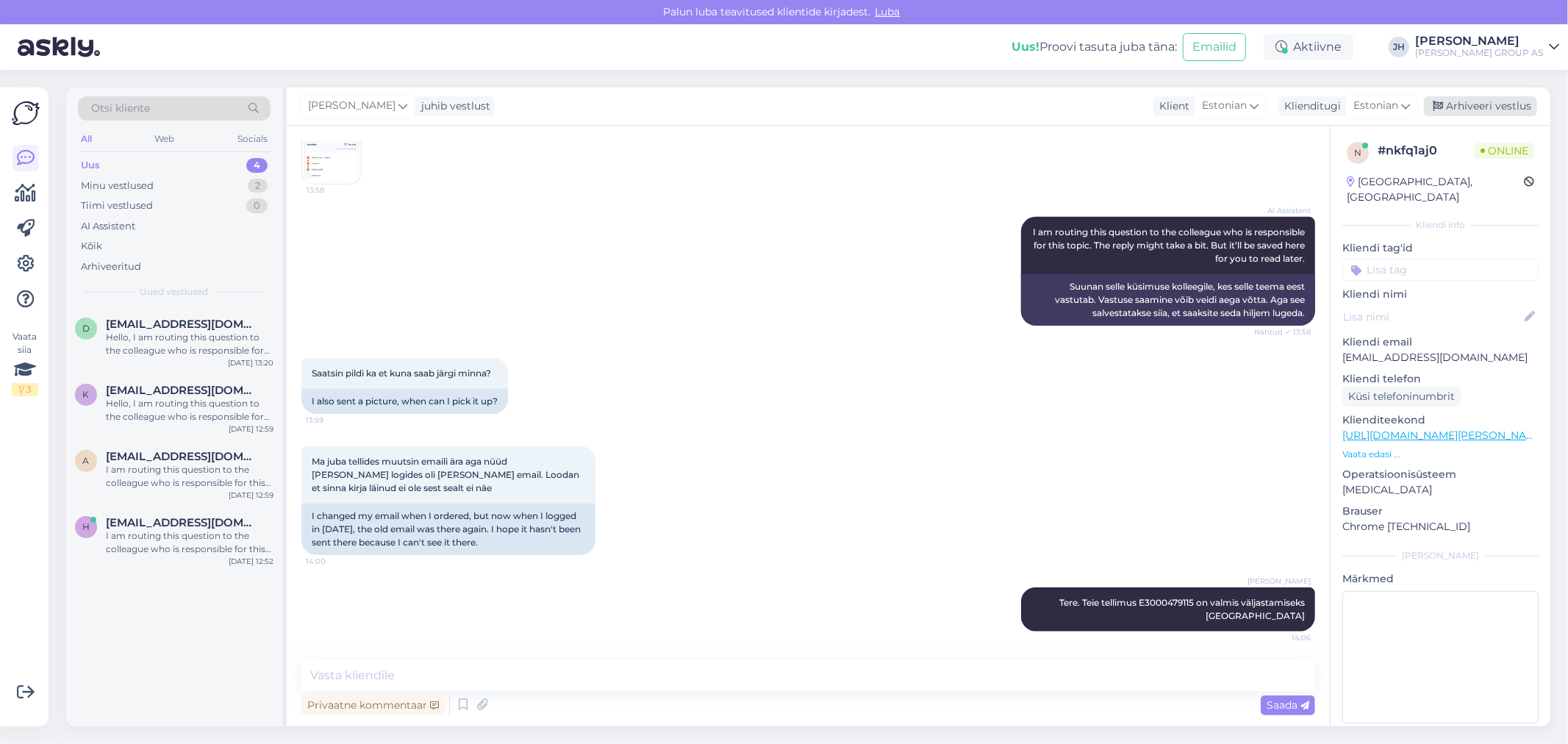
click at [1479, 101] on div "Arhiveeri vestlus" at bounding box center [1480, 105] width 113 height 19
click at [144, 328] on span "[EMAIL_ADDRESS][DOMAIN_NAME]" at bounding box center [183, 324] width 153 height 13
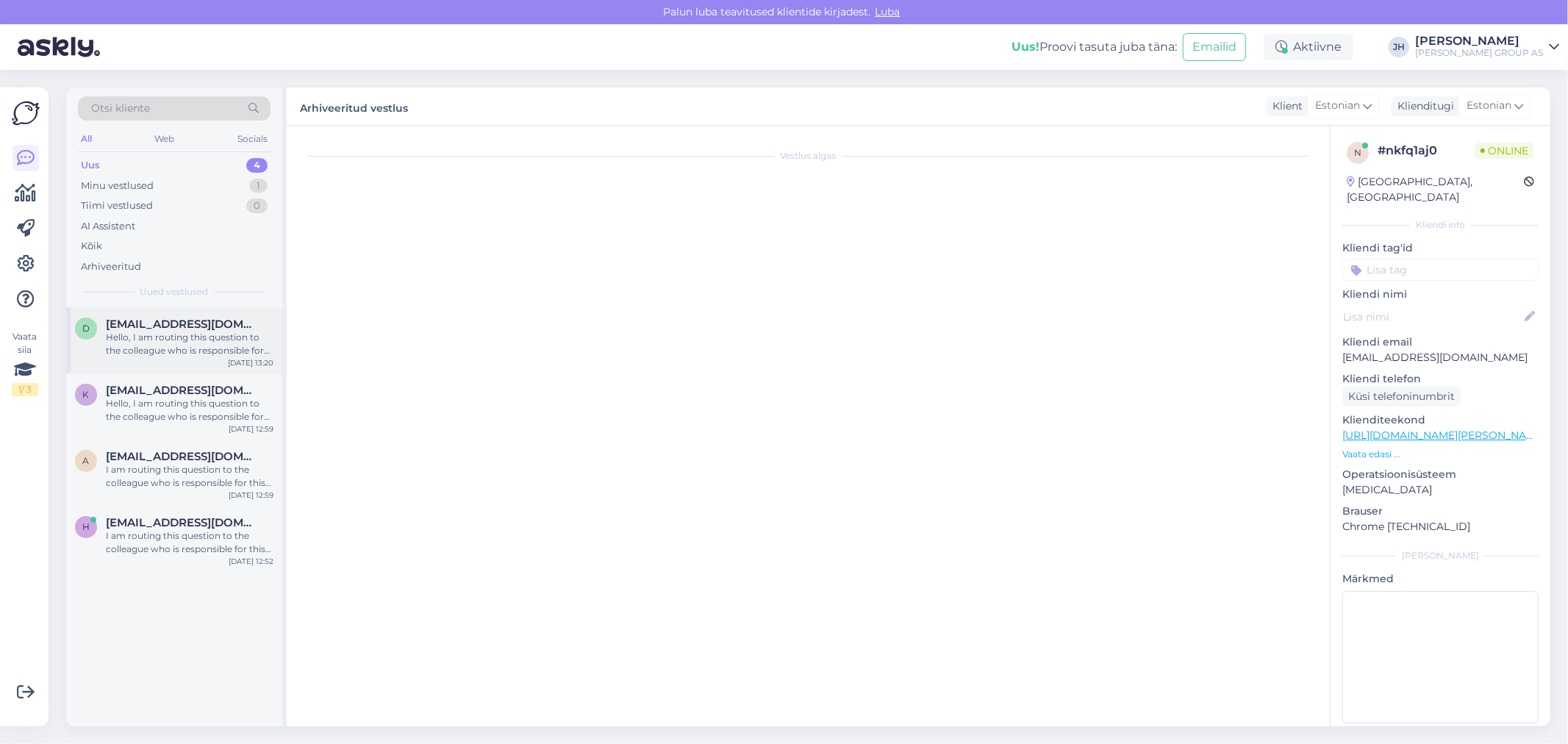
scroll to position [254, 0]
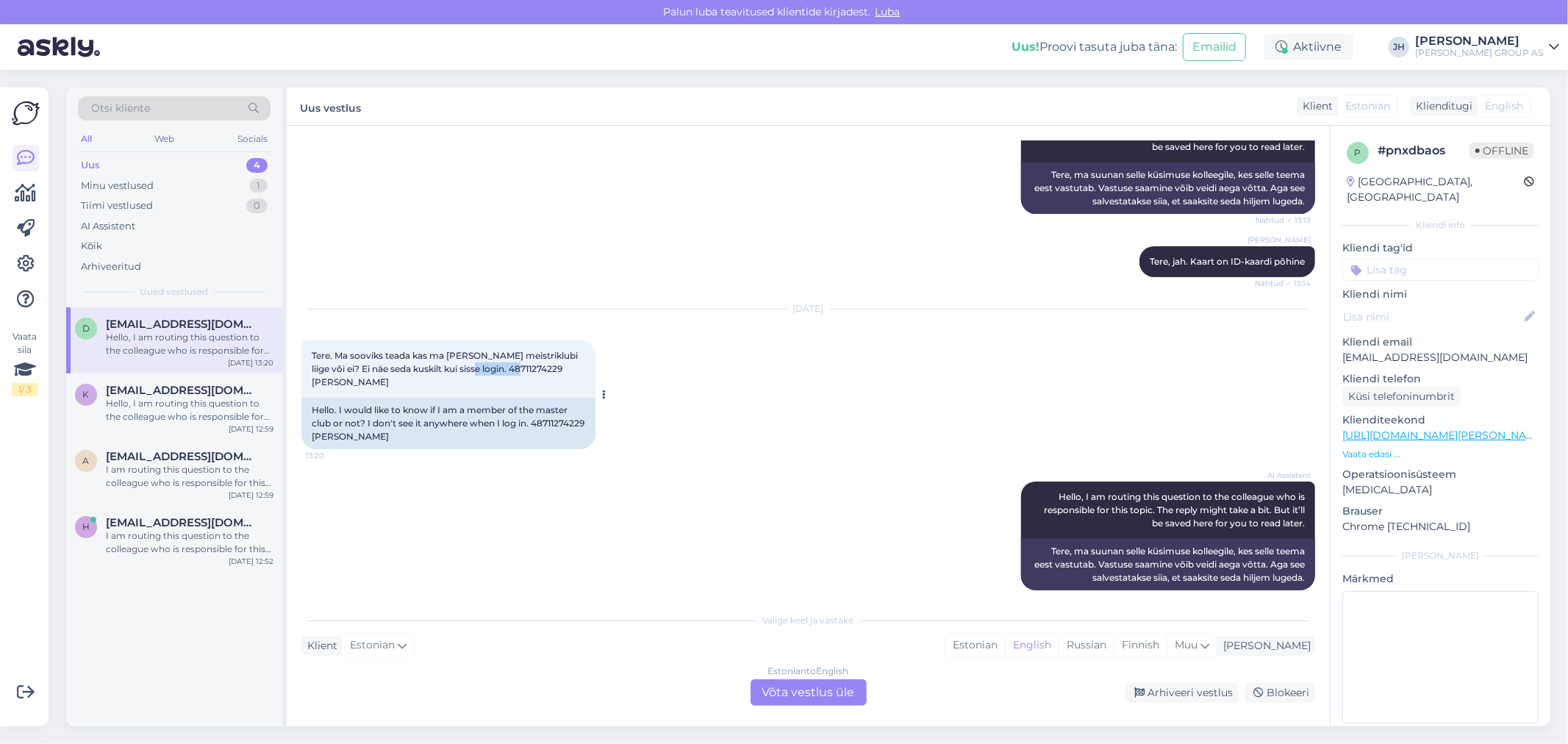
drag, startPoint x: 517, startPoint y: 349, endPoint x: 465, endPoint y: 349, distance: 52.0
click at [465, 349] on span "Tere. Ma sooviks teada kas ma [PERSON_NAME] meistriklubi liige või ei? Ei näe s…" at bounding box center [445, 368] width 268 height 37
copy span "48711274229"
click at [791, 693] on div "Estonian to English Võta vestlus üle" at bounding box center [808, 693] width 116 height 27
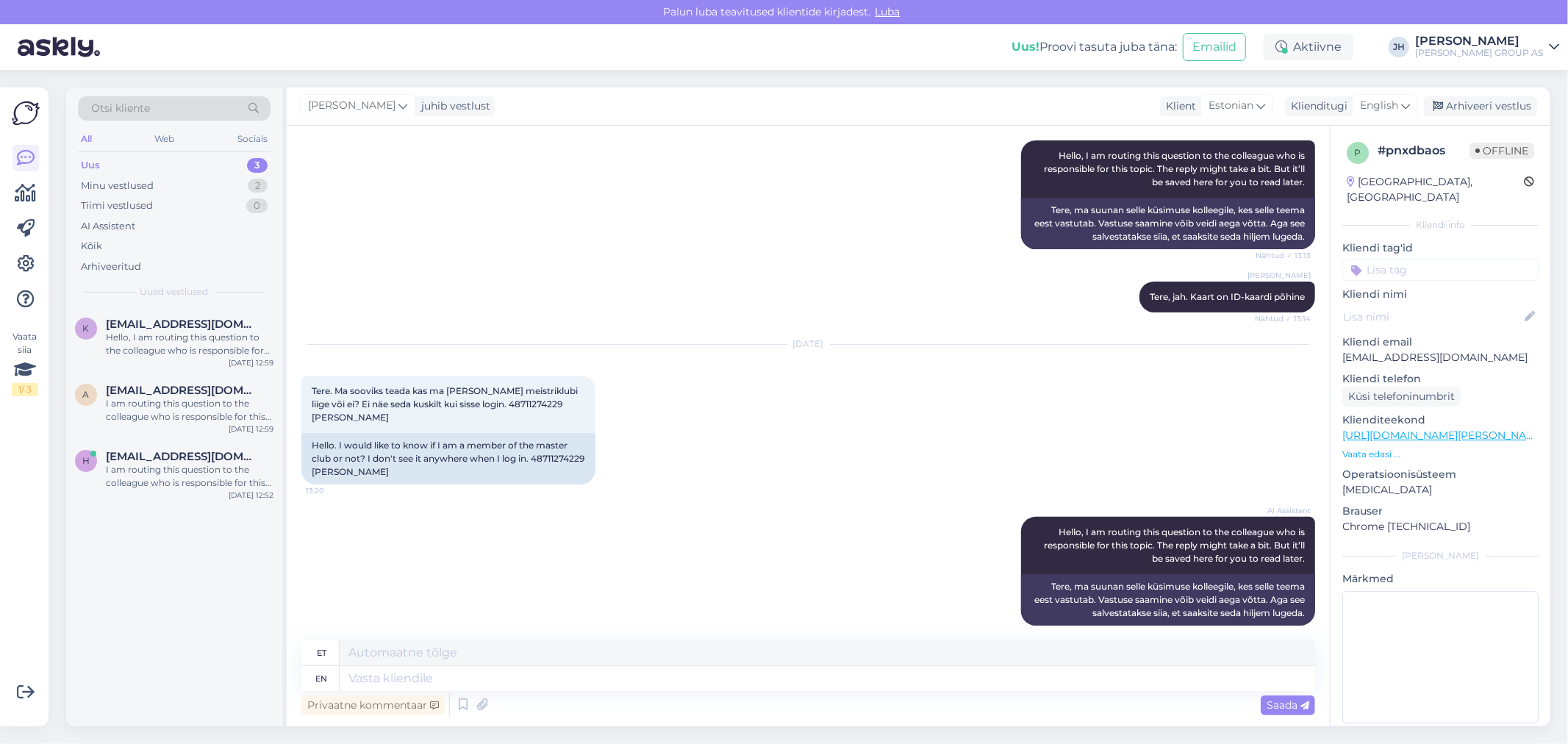
click at [410, 639] on div "Vestlus algas [DATE] [PERSON_NAME] internetis bauhofi sisse loginud juba. Las m…" at bounding box center [807, 426] width 1043 height 601
click at [428, 654] on textarea at bounding box center [827, 653] width 975 height 25
drag, startPoint x: 562, startPoint y: 647, endPoint x: 291, endPoint y: 648, distance: 271.0
click at [291, 648] on div "Vestlus algas [DATE] [PERSON_NAME] internetis bauhofi sisse loginud juba. Las m…" at bounding box center [807, 426] width 1043 height 601
type textarea "Tere. Jah olete meistriklubi liige"
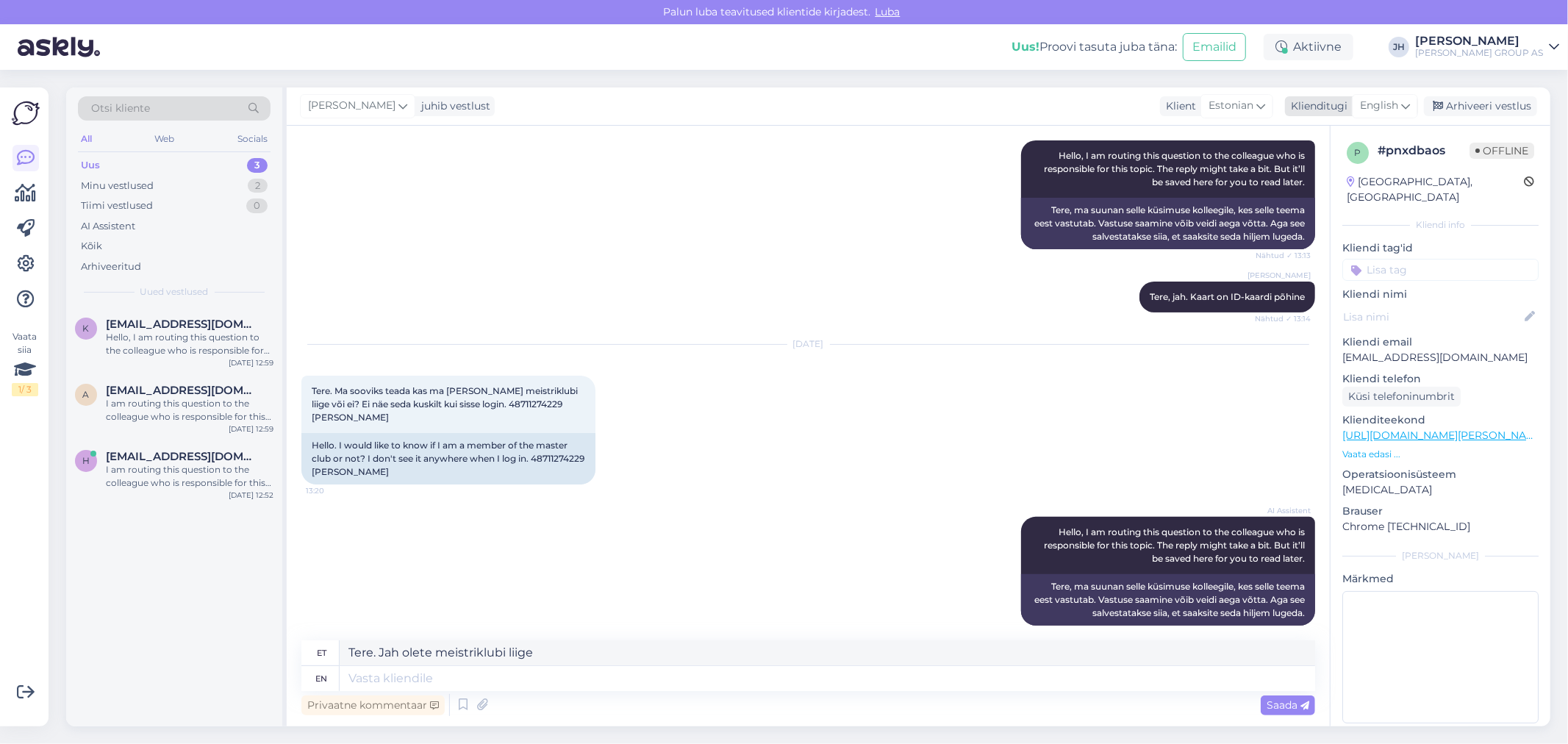
click at [1411, 105] on div "English" at bounding box center [1385, 106] width 66 height 23
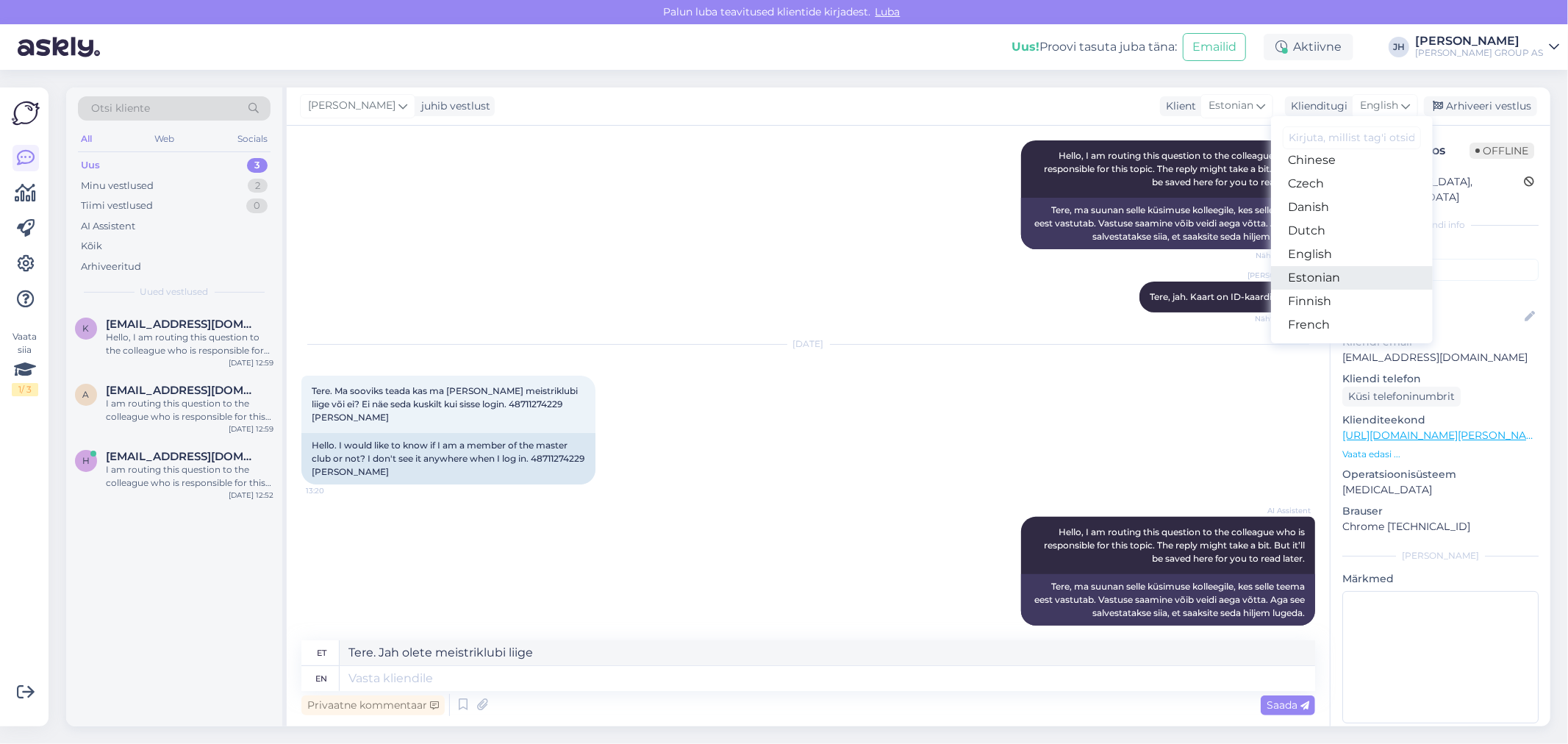
click at [1336, 272] on link "Estonian" at bounding box center [1351, 278] width 161 height 23
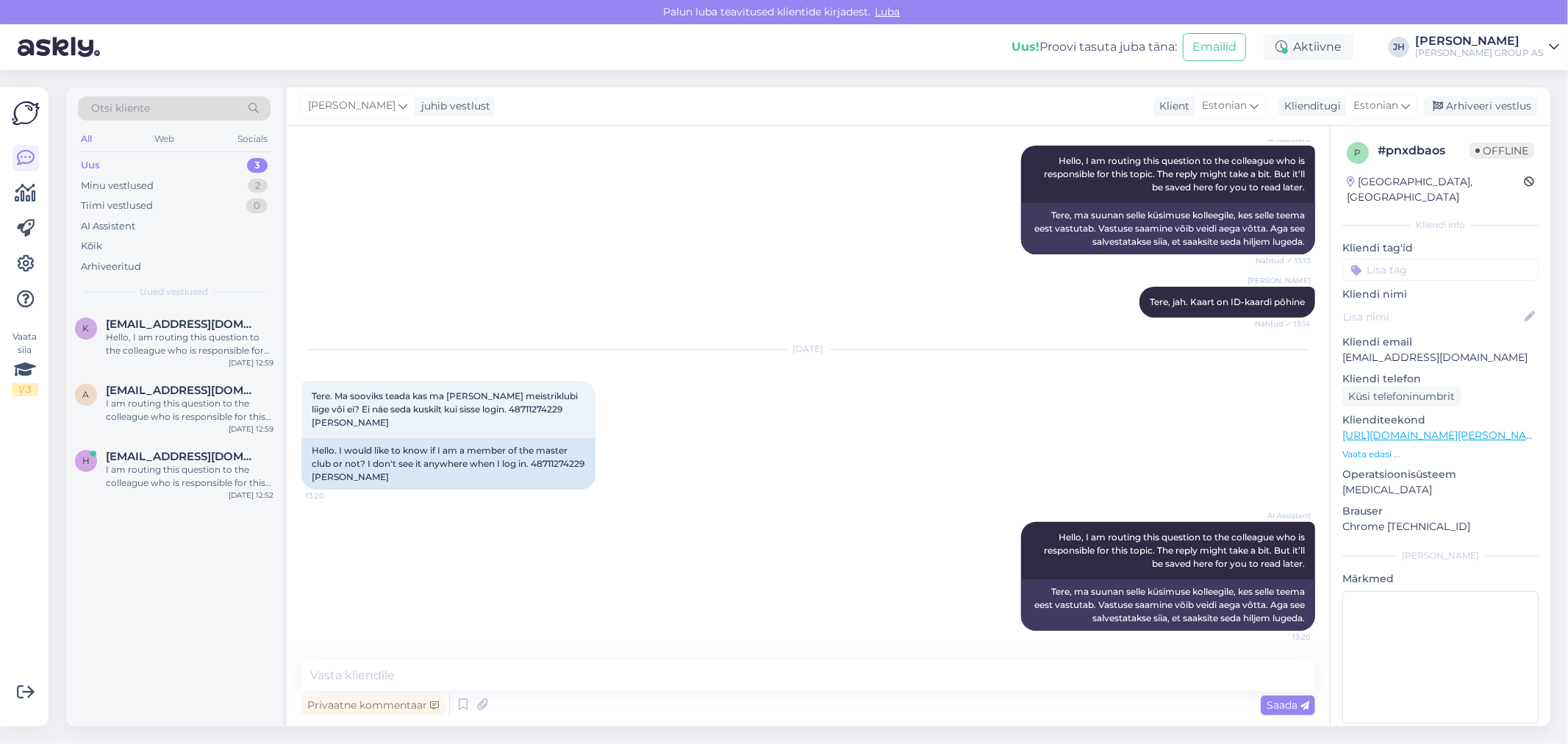
scroll to position [200, 0]
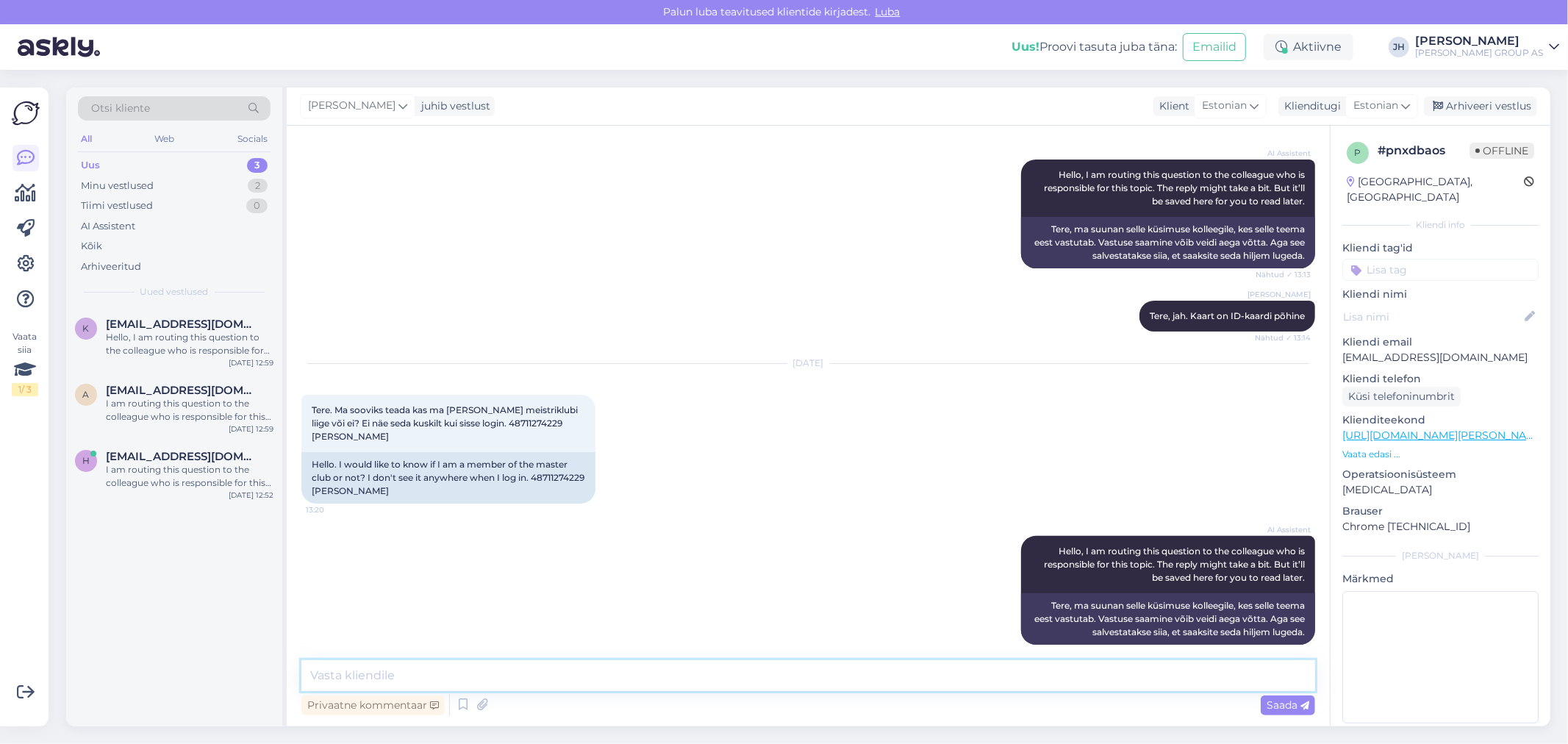
click at [576, 680] on textarea at bounding box center [807, 675] width 1013 height 31
paste textarea "Tere. Jah olete meistriklubi liige"
type textarea "Tere. Jah olete meistriklubi liige"
click at [1265, 703] on div "Saada" at bounding box center [1288, 704] width 55 height 19
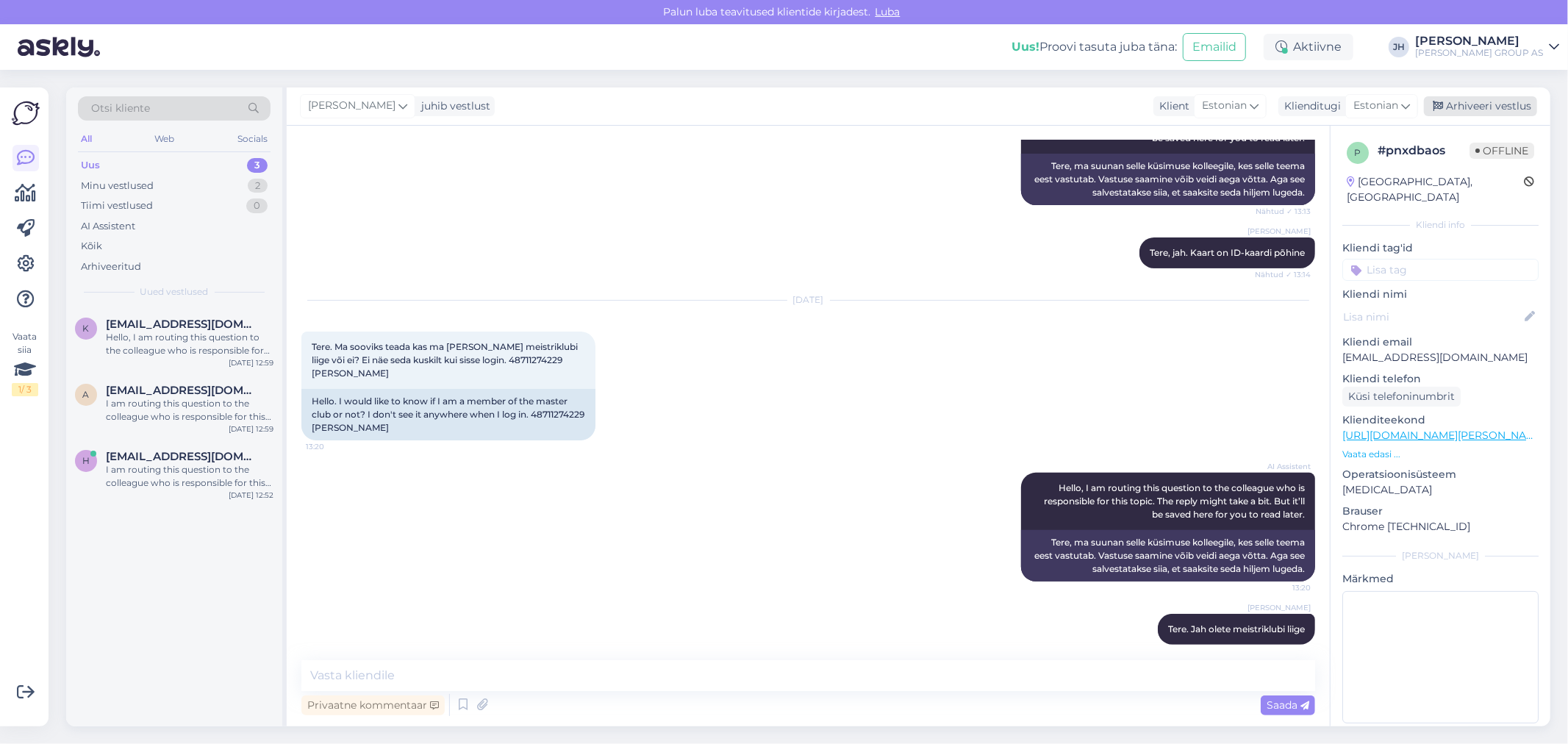
click at [1494, 105] on div "Arhiveeri vestlus" at bounding box center [1480, 105] width 113 height 19
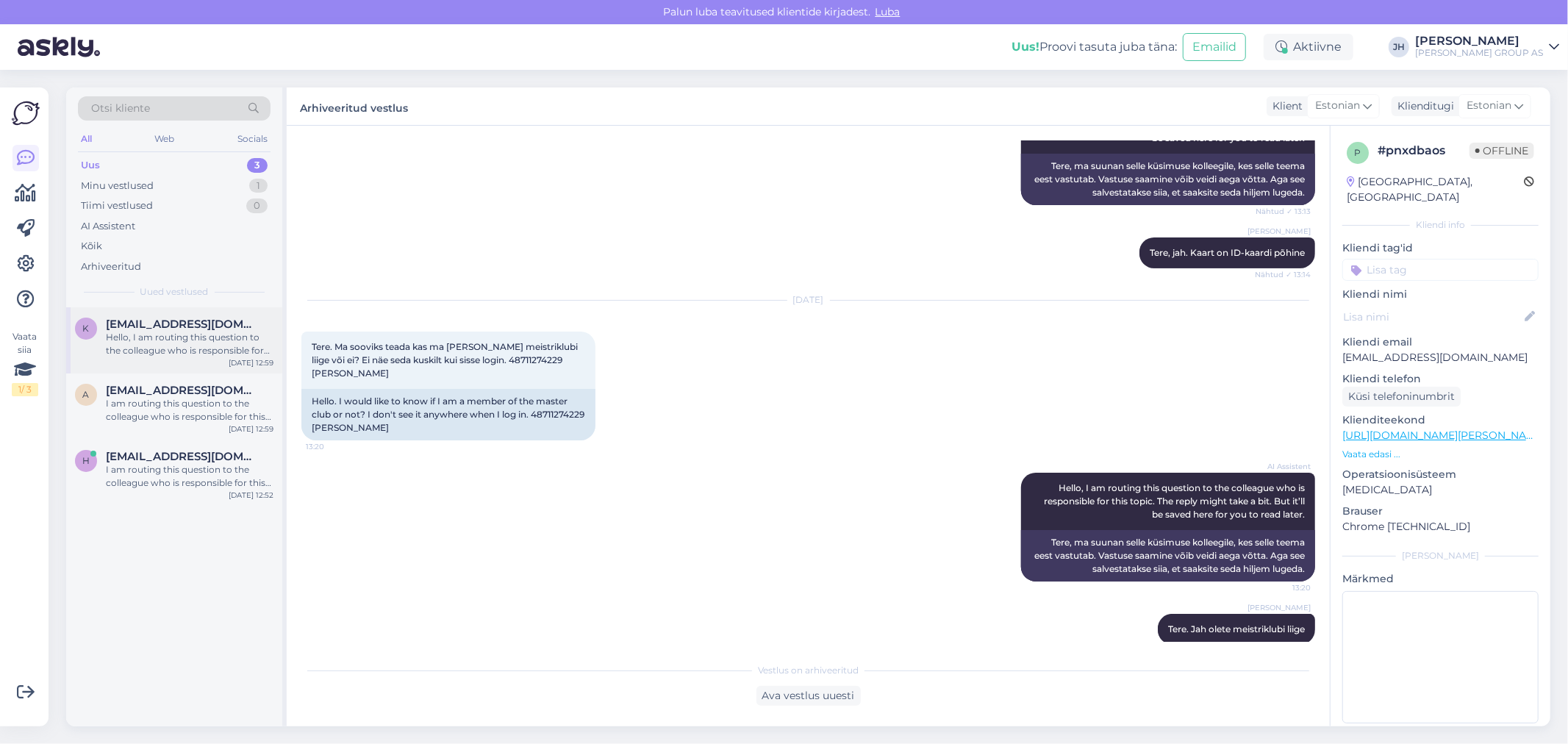
click at [190, 332] on div "Hello, I am routing this question to the colleague who is responsible for this …" at bounding box center [190, 344] width 168 height 27
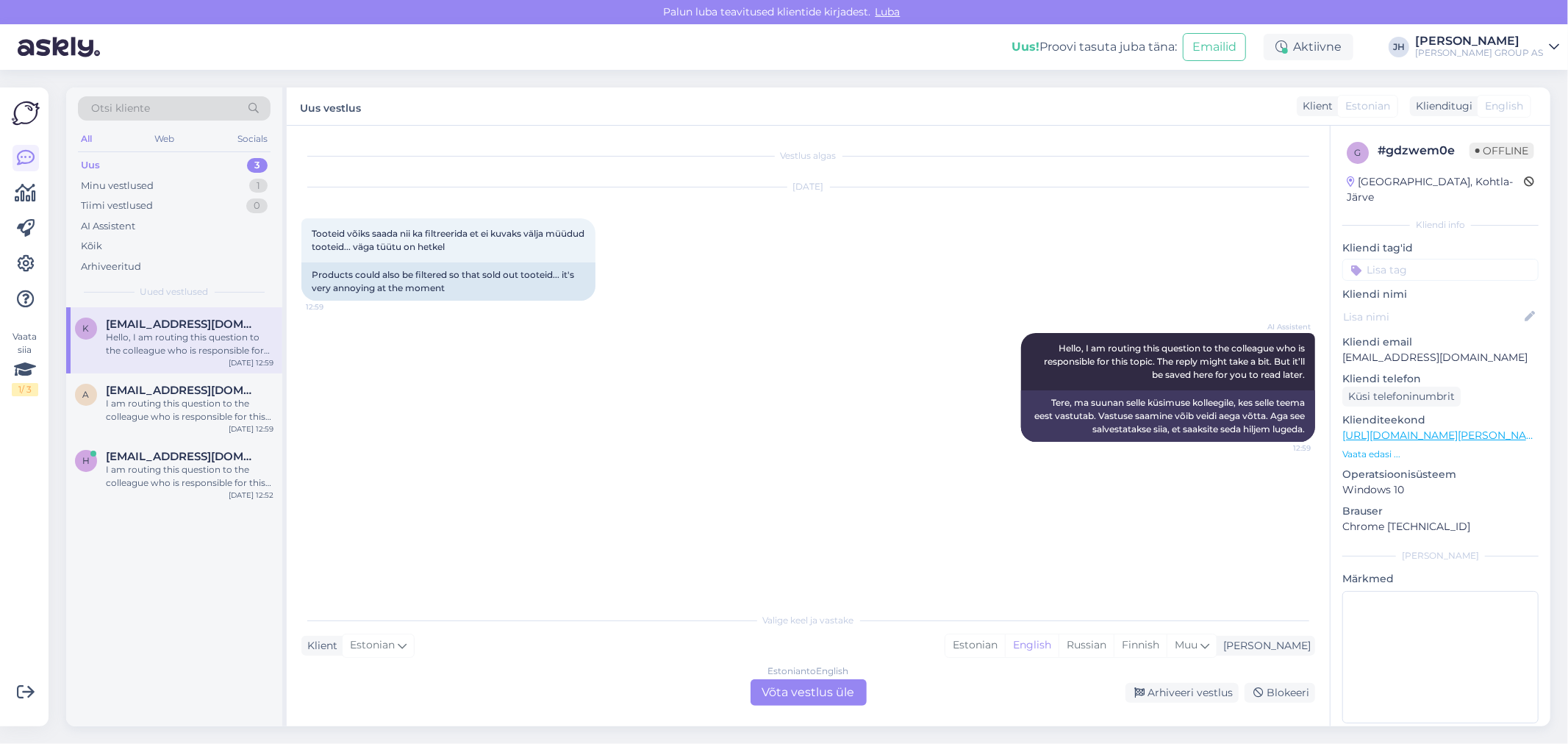
click at [825, 693] on div "Estonian to English Võta vestlus üle" at bounding box center [808, 693] width 116 height 27
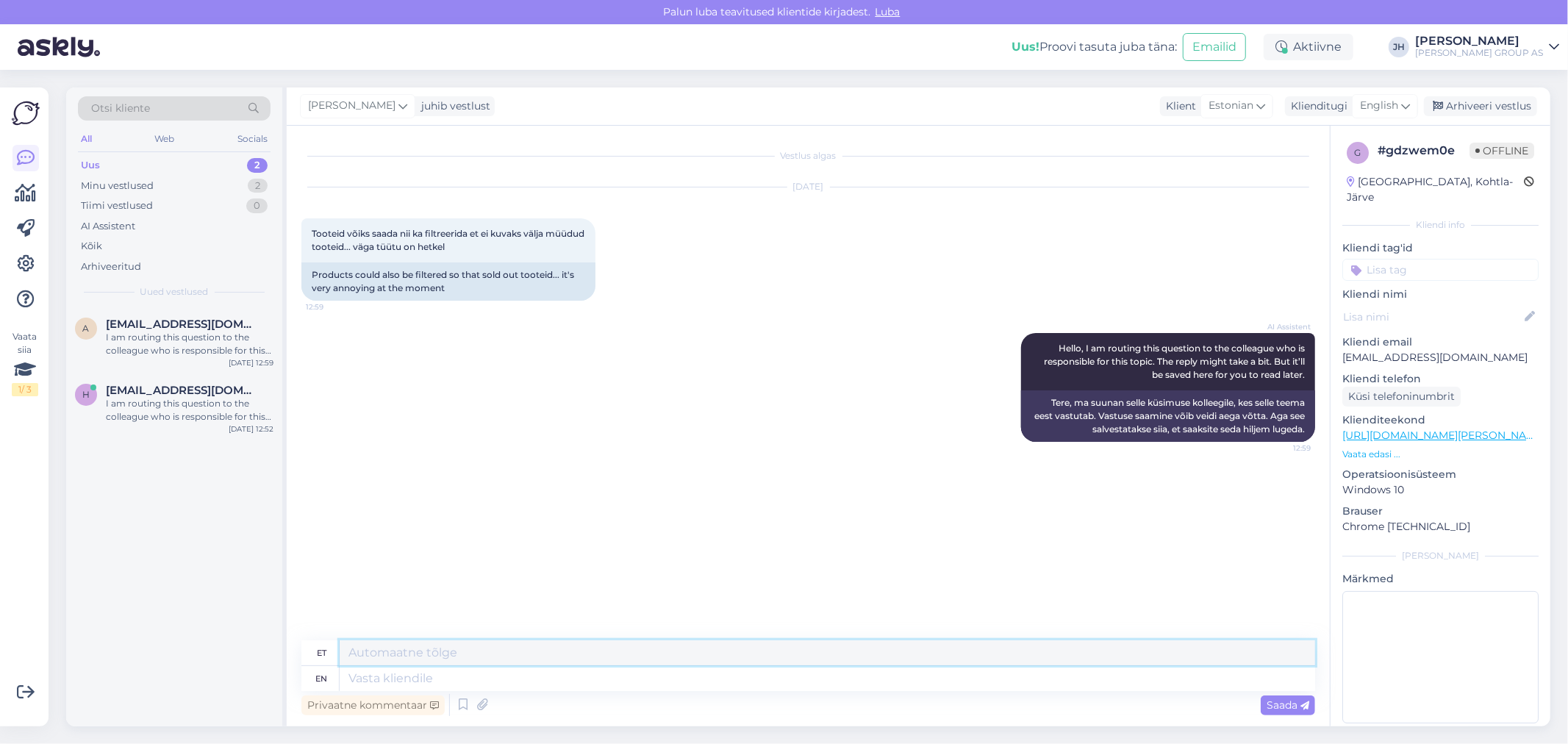
click at [375, 654] on textarea at bounding box center [827, 653] width 975 height 25
drag, startPoint x: 1472, startPoint y: 108, endPoint x: 1453, endPoint y: 108, distance: 19.0
click at [1471, 108] on div "Arhiveeri vestlus" at bounding box center [1480, 105] width 113 height 19
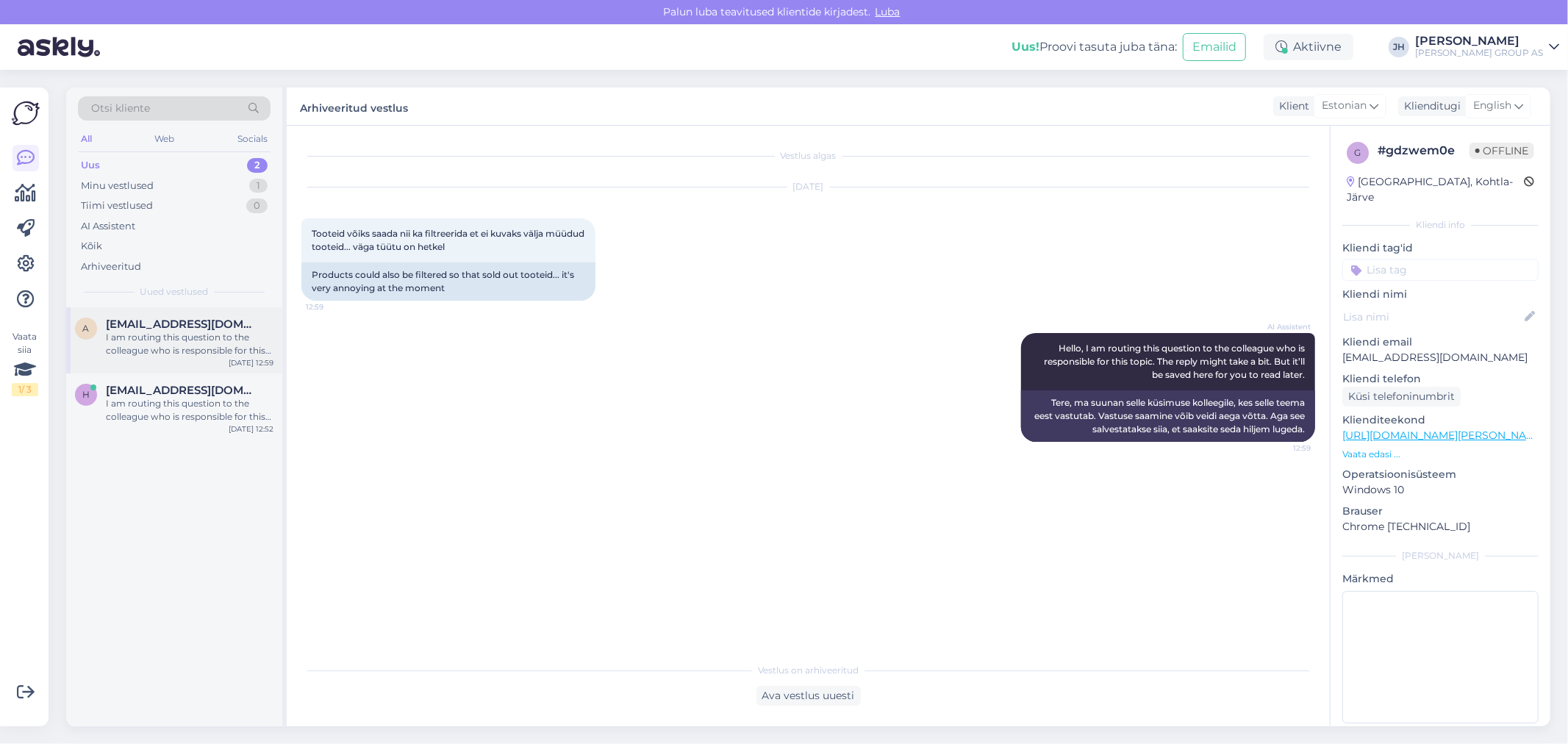
click at [165, 348] on div "I am routing this question to the colleague who is responsible for this topic. …" at bounding box center [190, 344] width 168 height 27
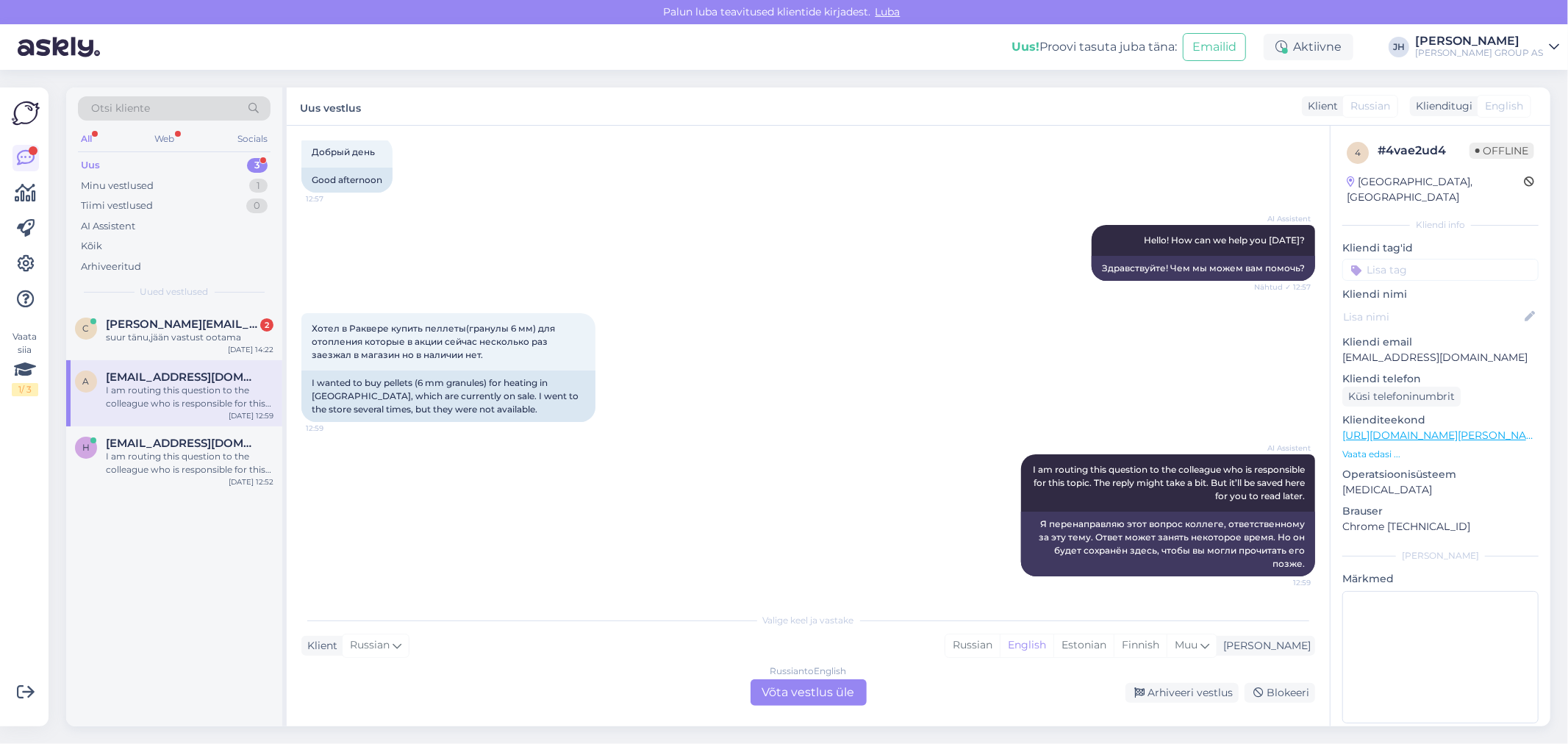
click at [804, 693] on div "Russian to English Võta vestlus üle" at bounding box center [808, 693] width 116 height 27
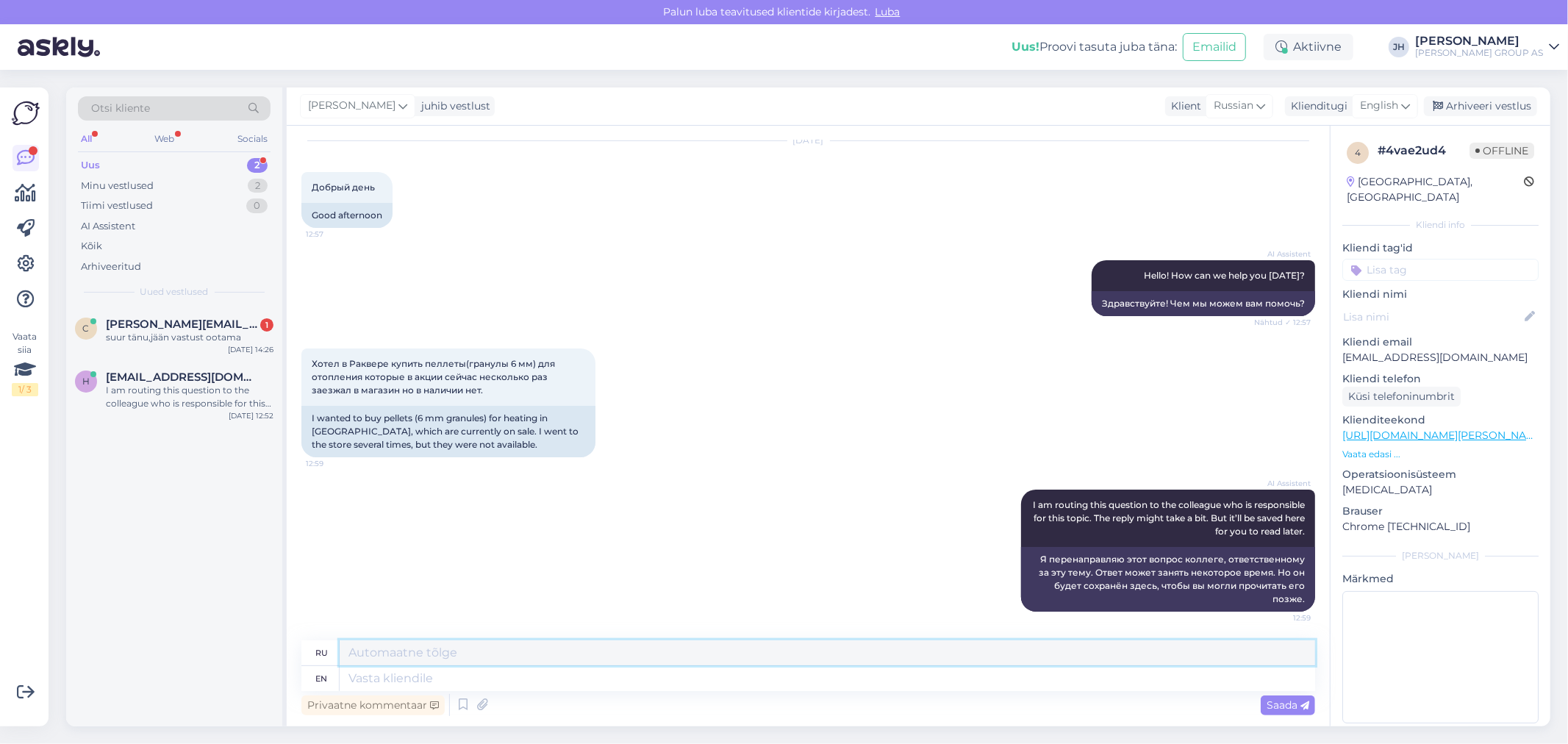
click at [390, 652] on textarea at bounding box center [827, 653] width 975 height 25
click at [1407, 105] on icon at bounding box center [1405, 105] width 9 height 16
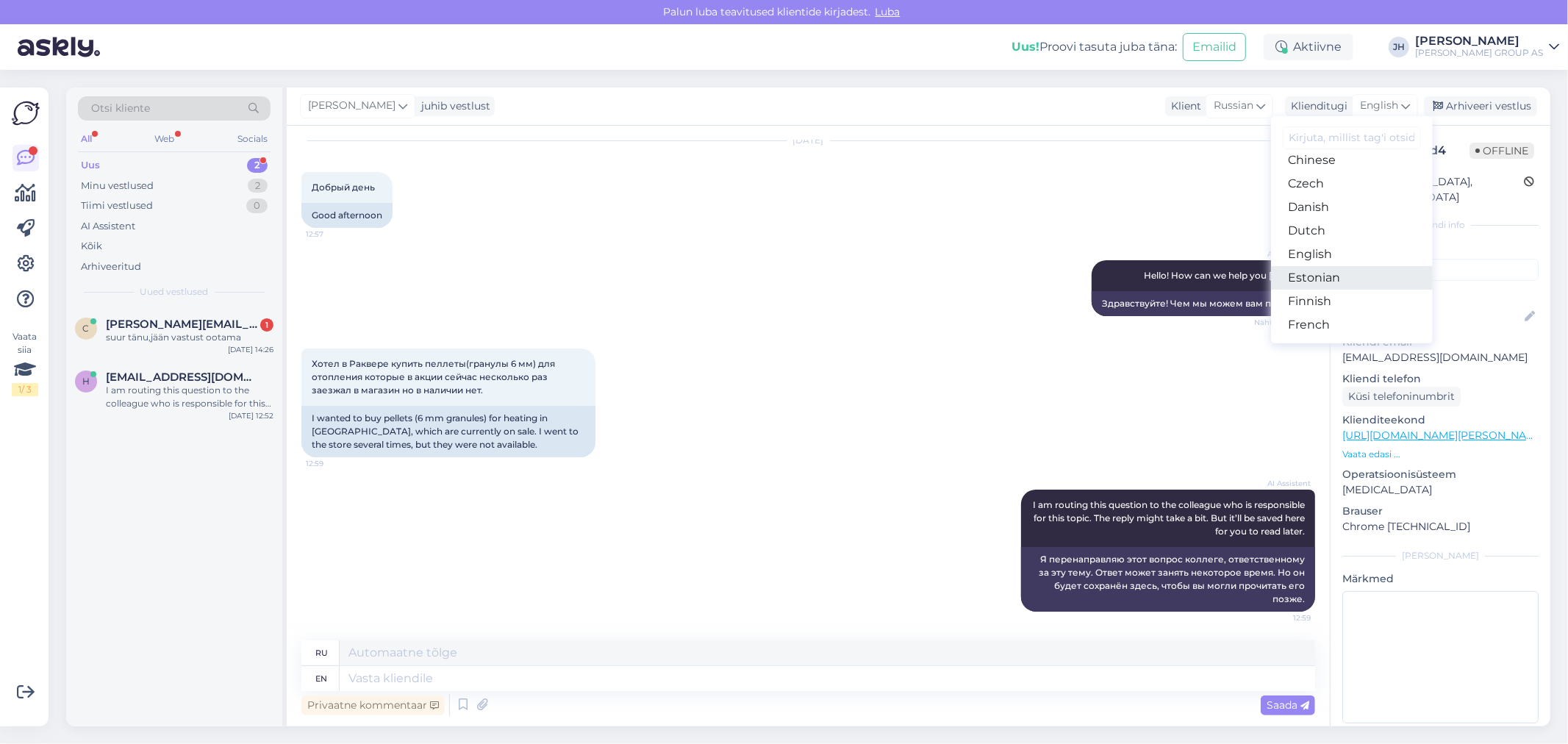
drag, startPoint x: 1327, startPoint y: 273, endPoint x: 1312, endPoint y: 275, distance: 15.1
click at [1327, 273] on link "Estonian" at bounding box center [1351, 278] width 161 height 23
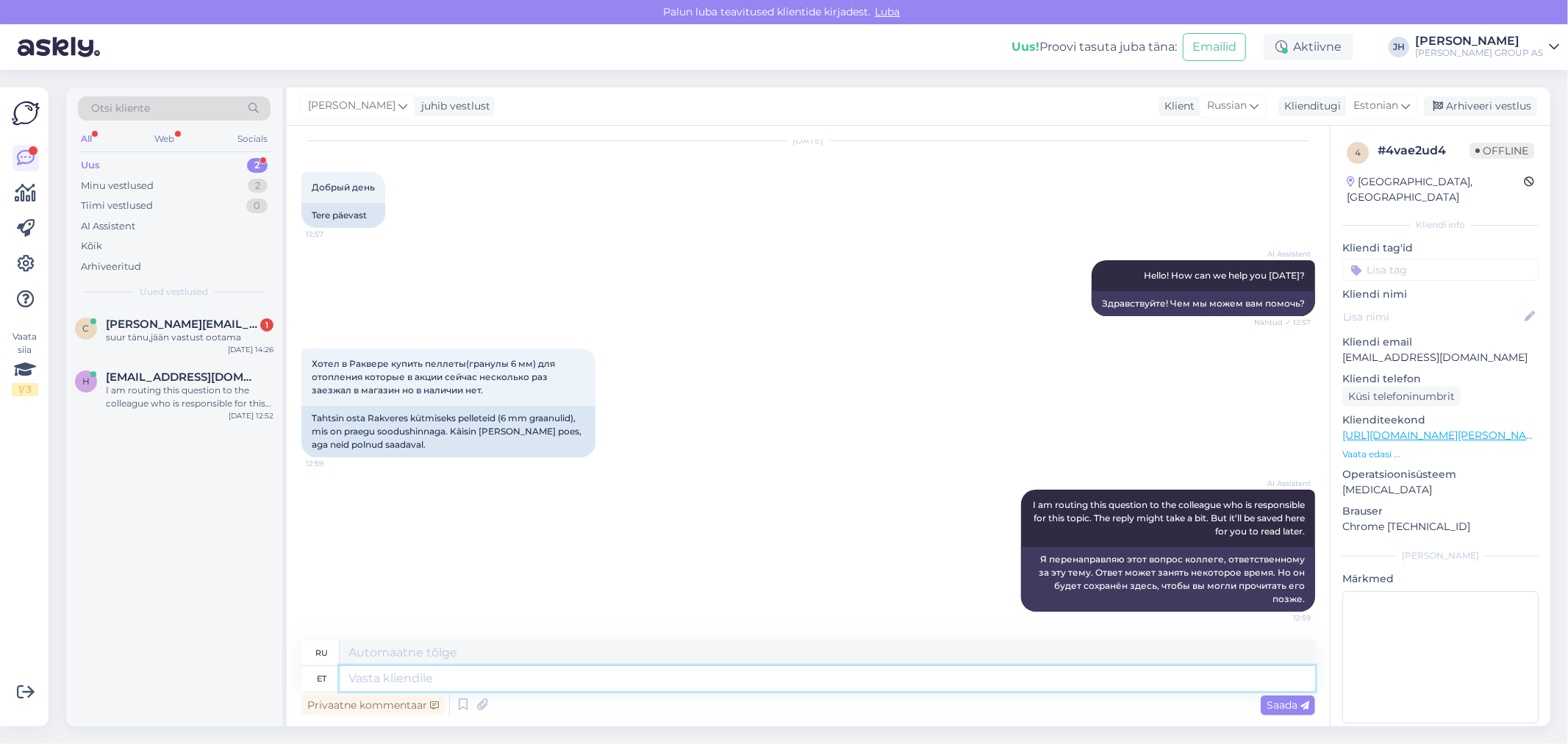
click at [360, 687] on textarea at bounding box center [827, 678] width 975 height 25
type textarea "Tere."
type textarea "Привет."
type textarea "Tere. jah,"
type textarea "Привет. Да,"
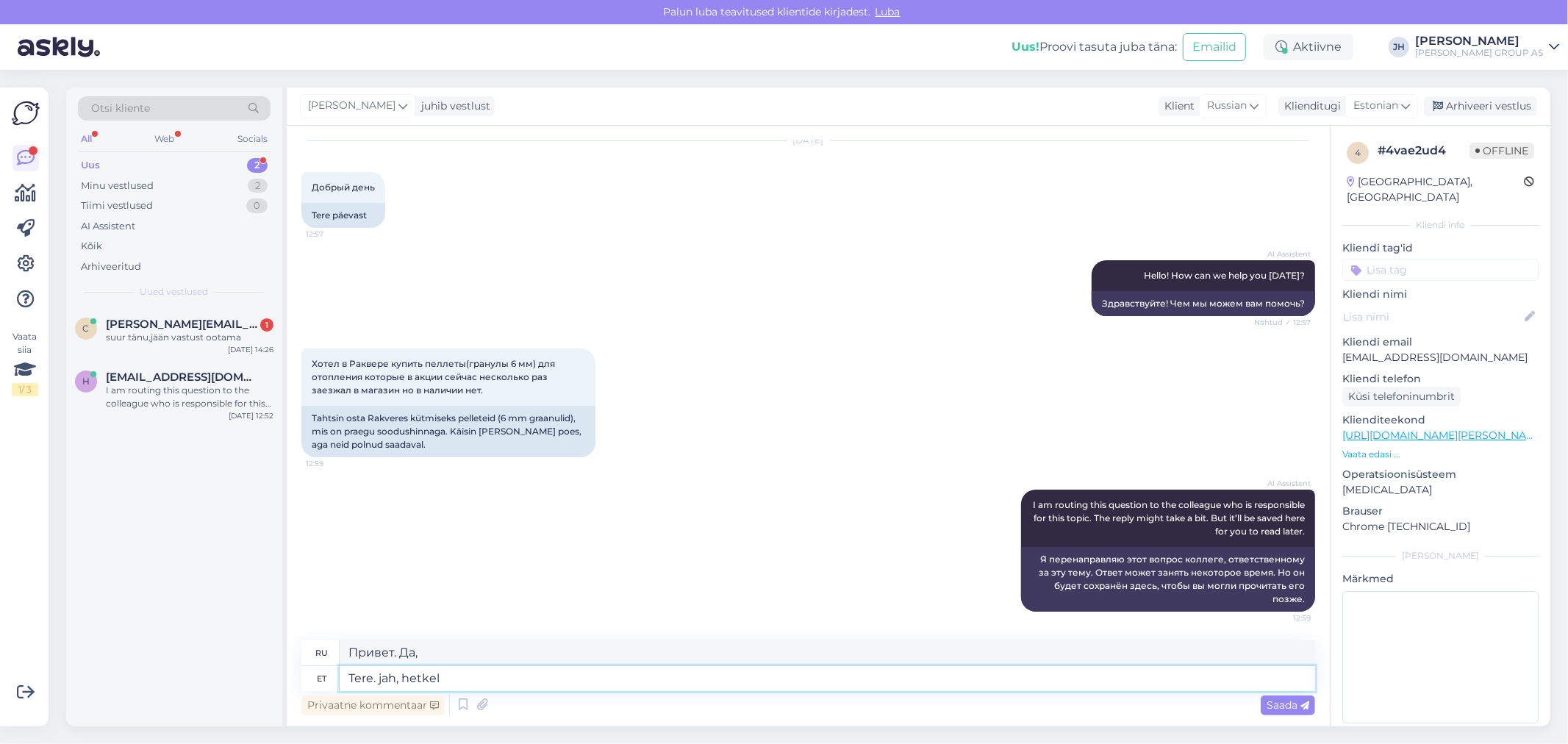
type textarea "Tere. jah, hetkel"
type textarea "Здравствуйте. Да, в данный момент."
type textarea "Tere. jah, hetkel rakveres"
type textarea "Здравствуйте. Да, сейчас в [GEOGRAPHIC_DATA]."
type textarea "Tere. jah, hetkel rakveres kahjuks"
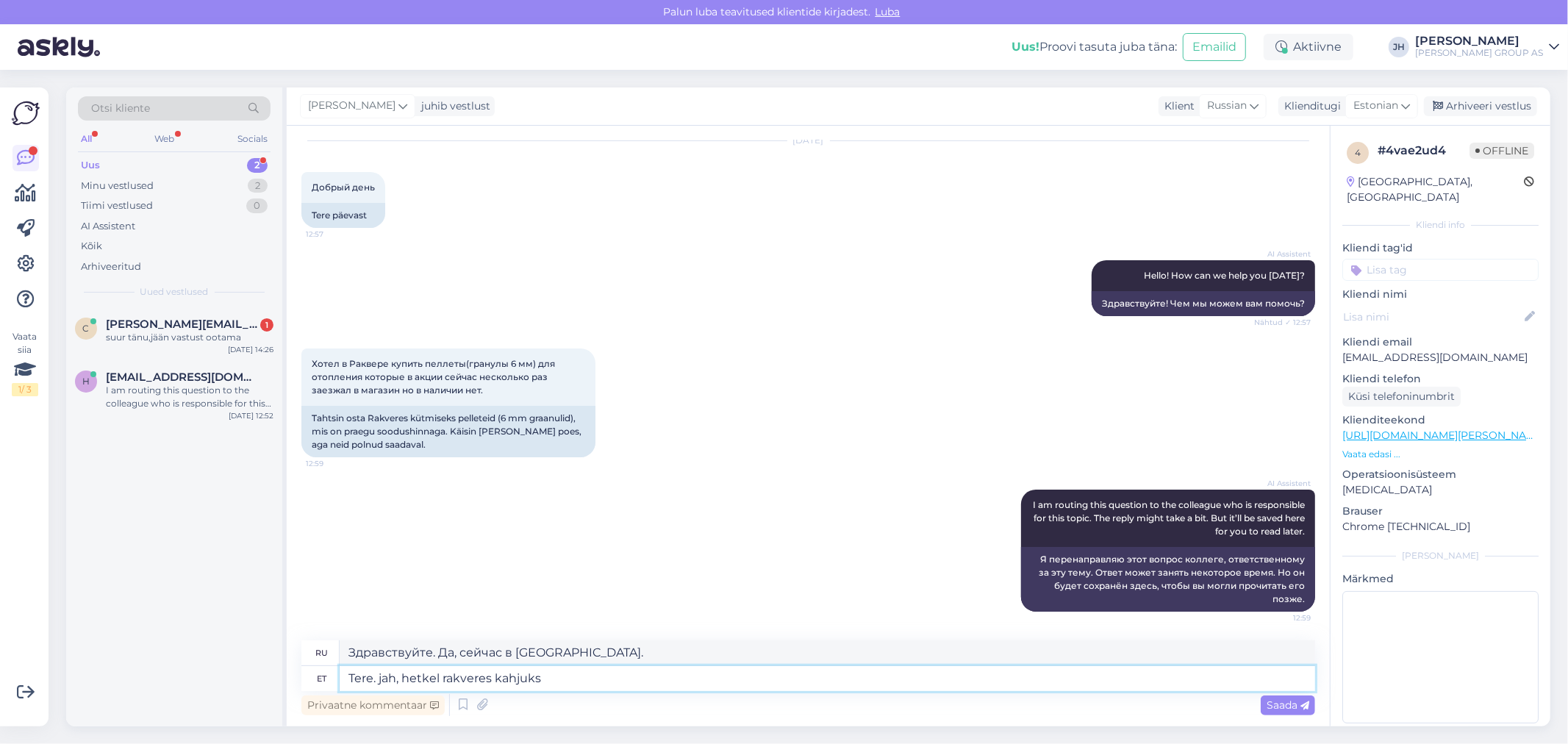
type textarea "Здравствуйте. Да, к сожалению, я сейчас в [GEOGRAPHIC_DATA]."
type textarea "Tere. jah, hetkel rakveres kahjuks otsas"
type textarea "Здравствуйте. Да, к сожалению, сейчас нет в наличии."
type textarea "Tere. jah, hetkel rakveres kahjuks otsas"
click at [1290, 702] on span "Saada" at bounding box center [1287, 704] width 43 height 13
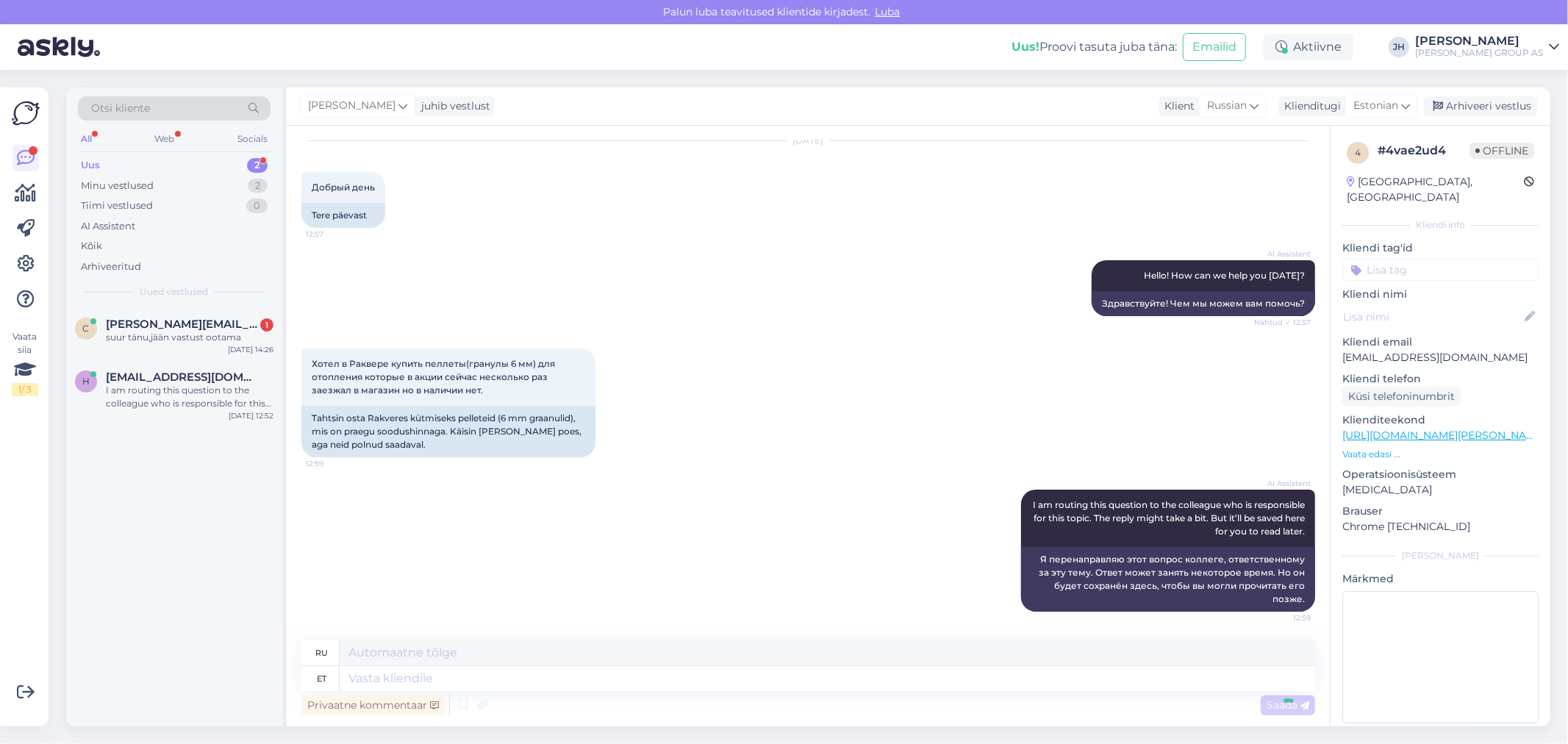
scroll to position [134, 0]
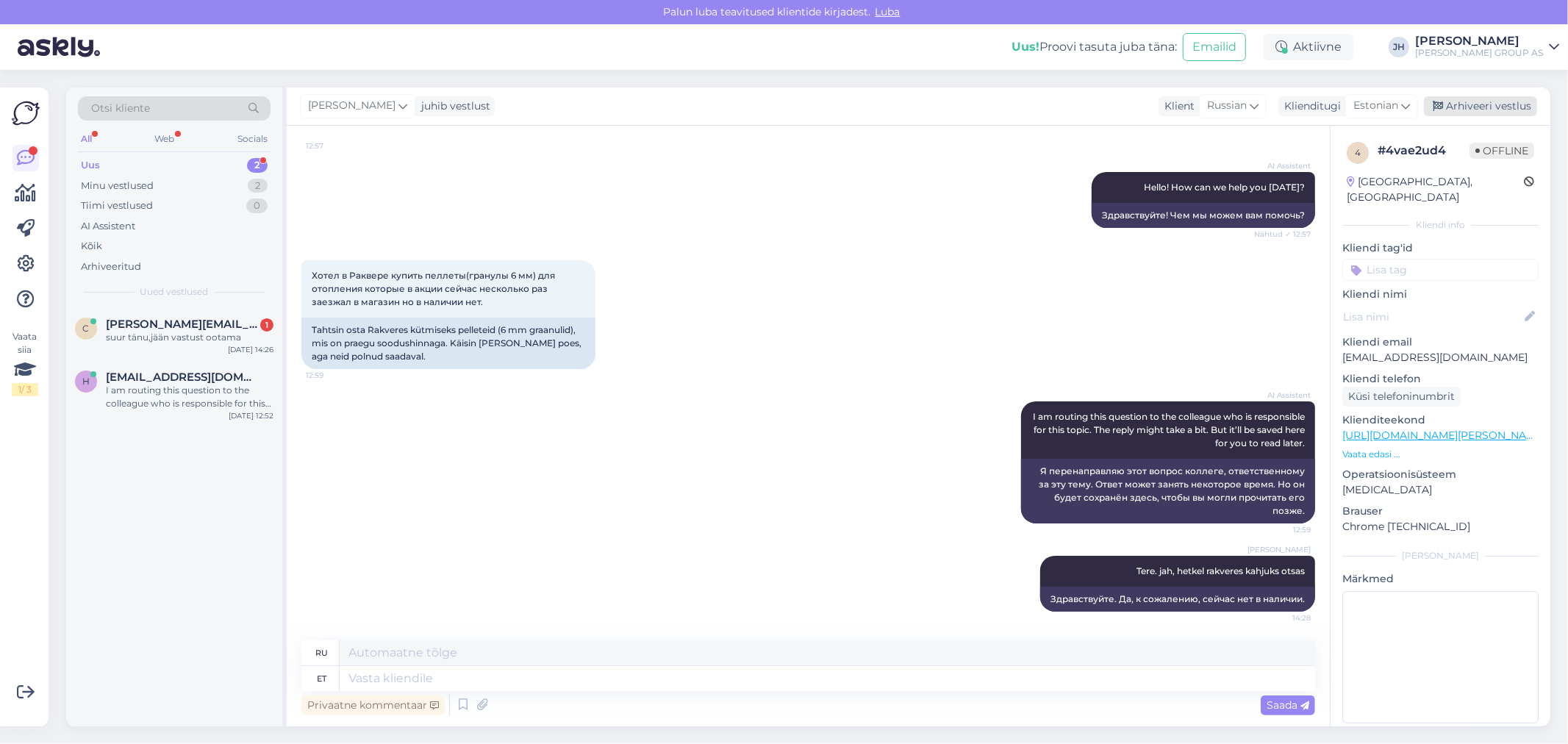
click at [1498, 97] on div "Arhiveeri vestlus" at bounding box center [1480, 105] width 113 height 19
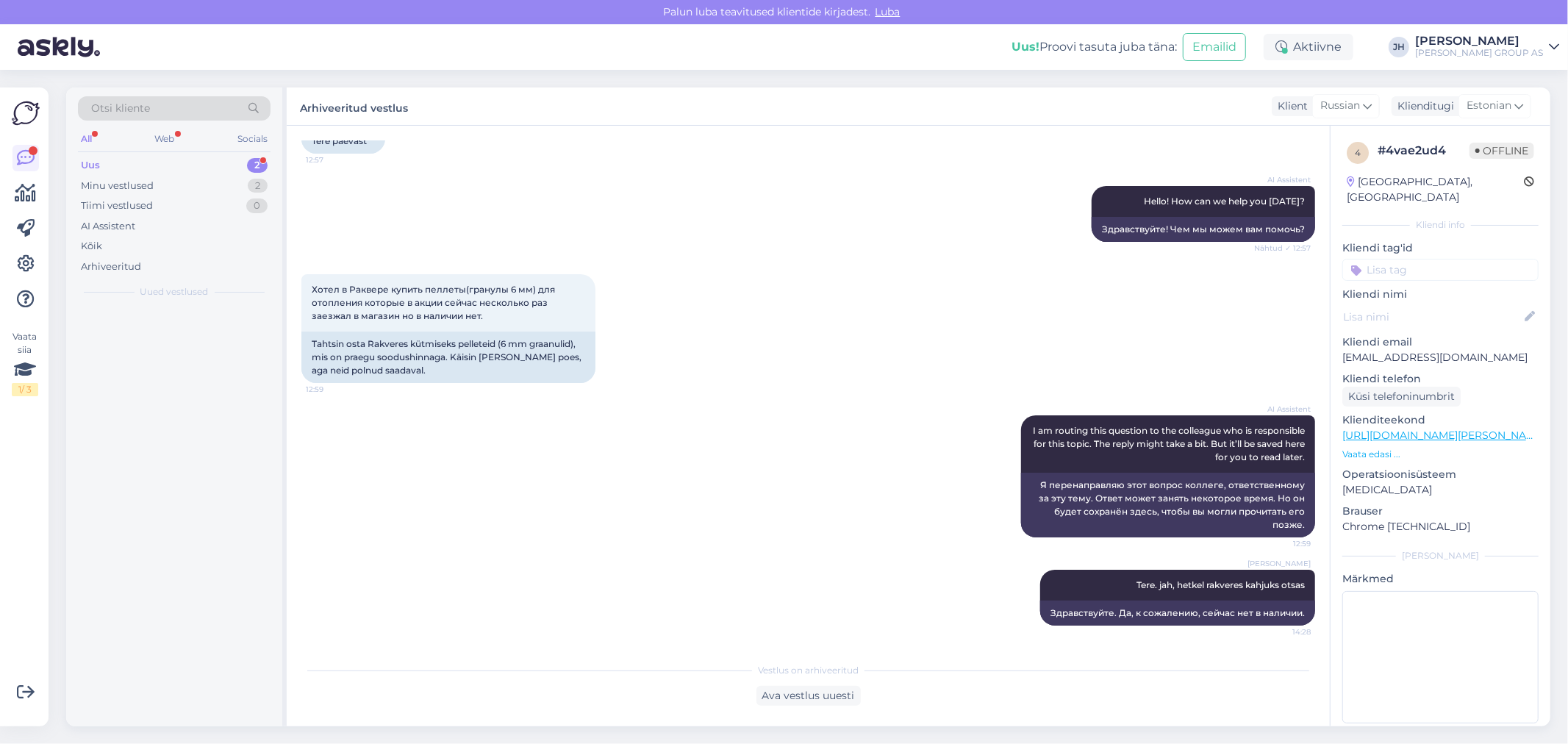
scroll to position [120, 0]
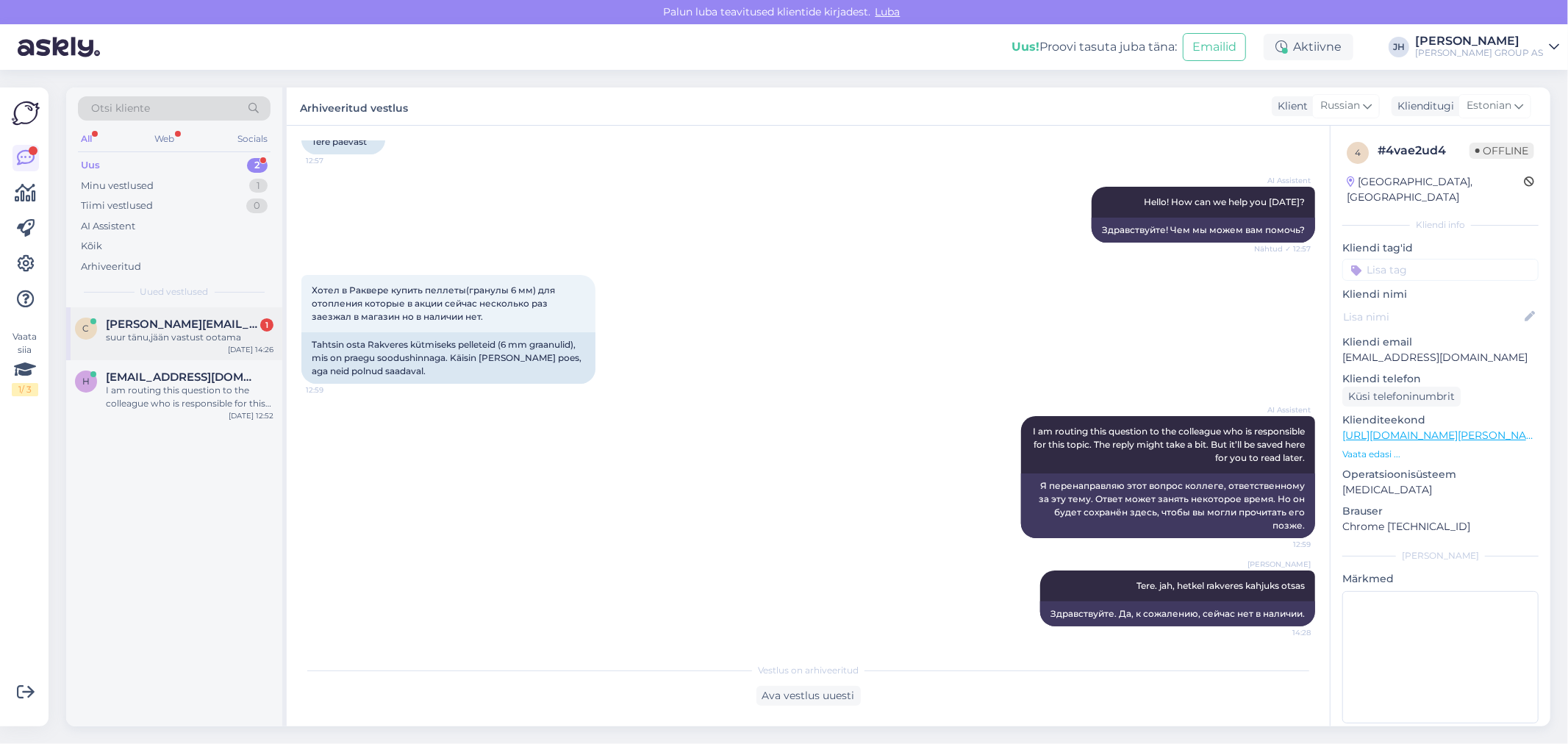
click at [208, 325] on span "[PERSON_NAME][EMAIL_ADDRESS][DOMAIN_NAME]" at bounding box center [183, 324] width 153 height 13
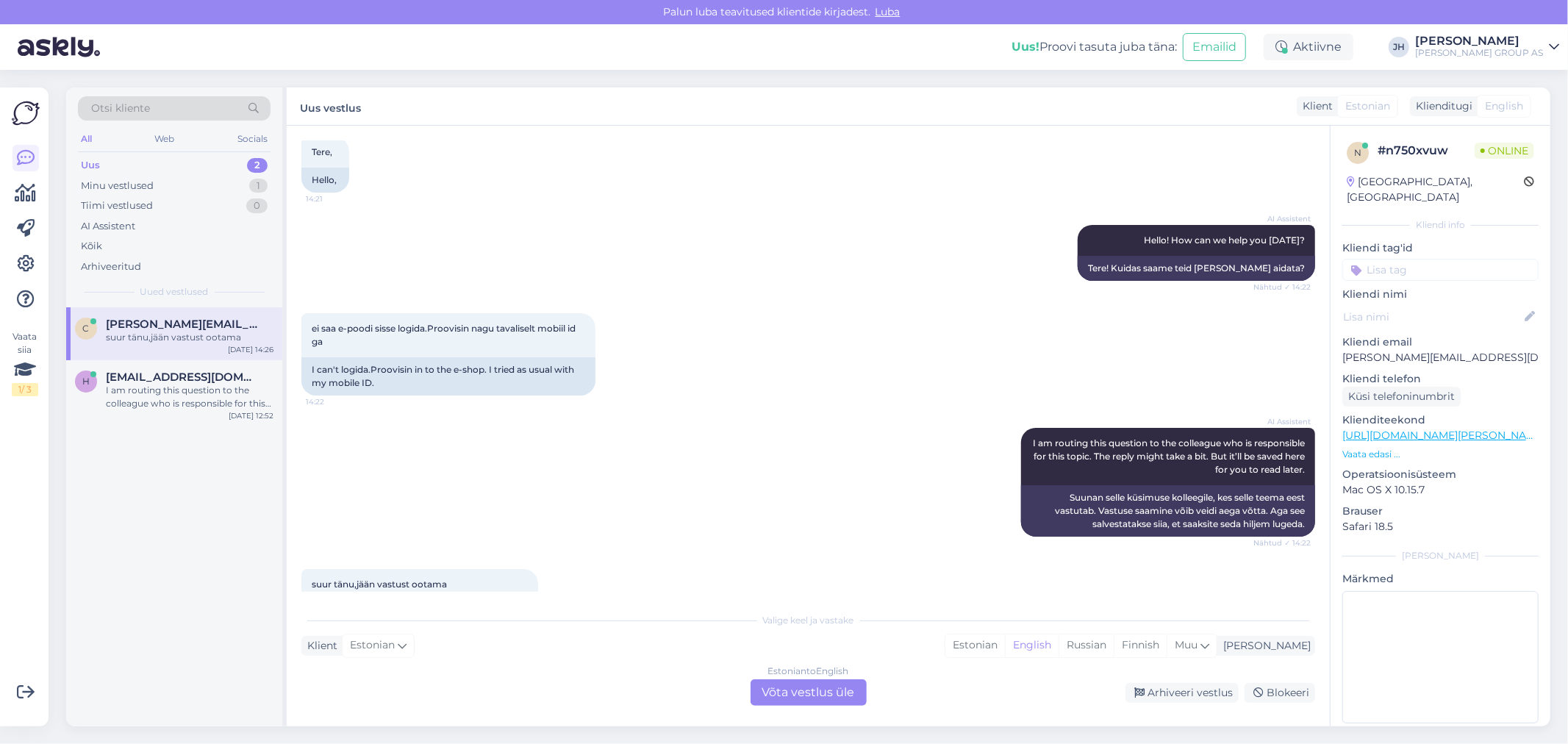
scroll to position [129, 0]
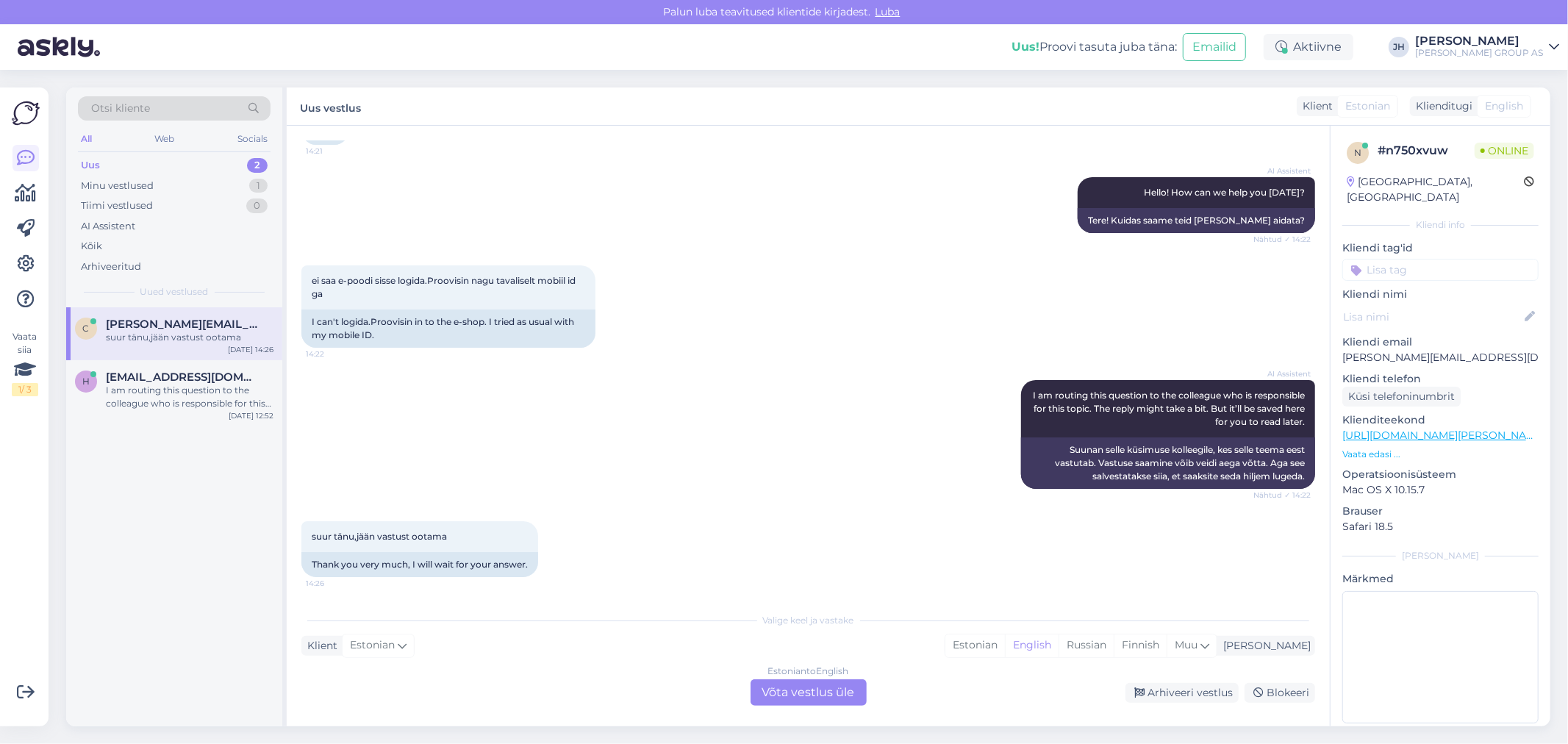
click at [842, 694] on div "Estonian to English Võta vestlus üle" at bounding box center [808, 693] width 116 height 27
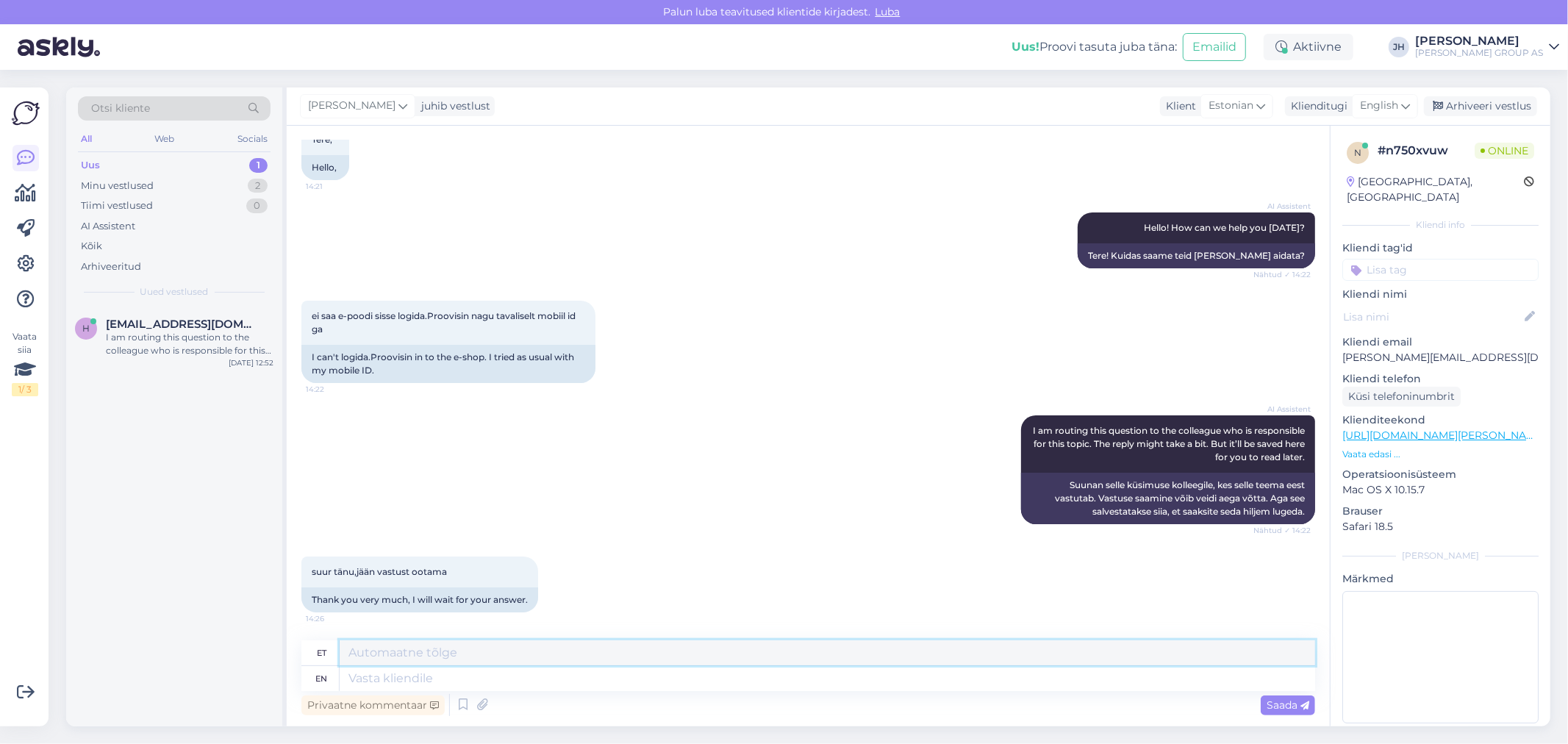
click at [424, 647] on textarea at bounding box center [827, 653] width 975 height 25
type textarea "P"
drag, startPoint x: 623, startPoint y: 652, endPoint x: 288, endPoint y: 632, distance: 335.6
click at [288, 632] on div "Vestlus algas [DATE] Tere, 14:21 Hello, AI Assistent Hello! How can we help you…" at bounding box center [807, 426] width 1043 height 601
type textarea "Mis veateade näitab, edastame ITsse"
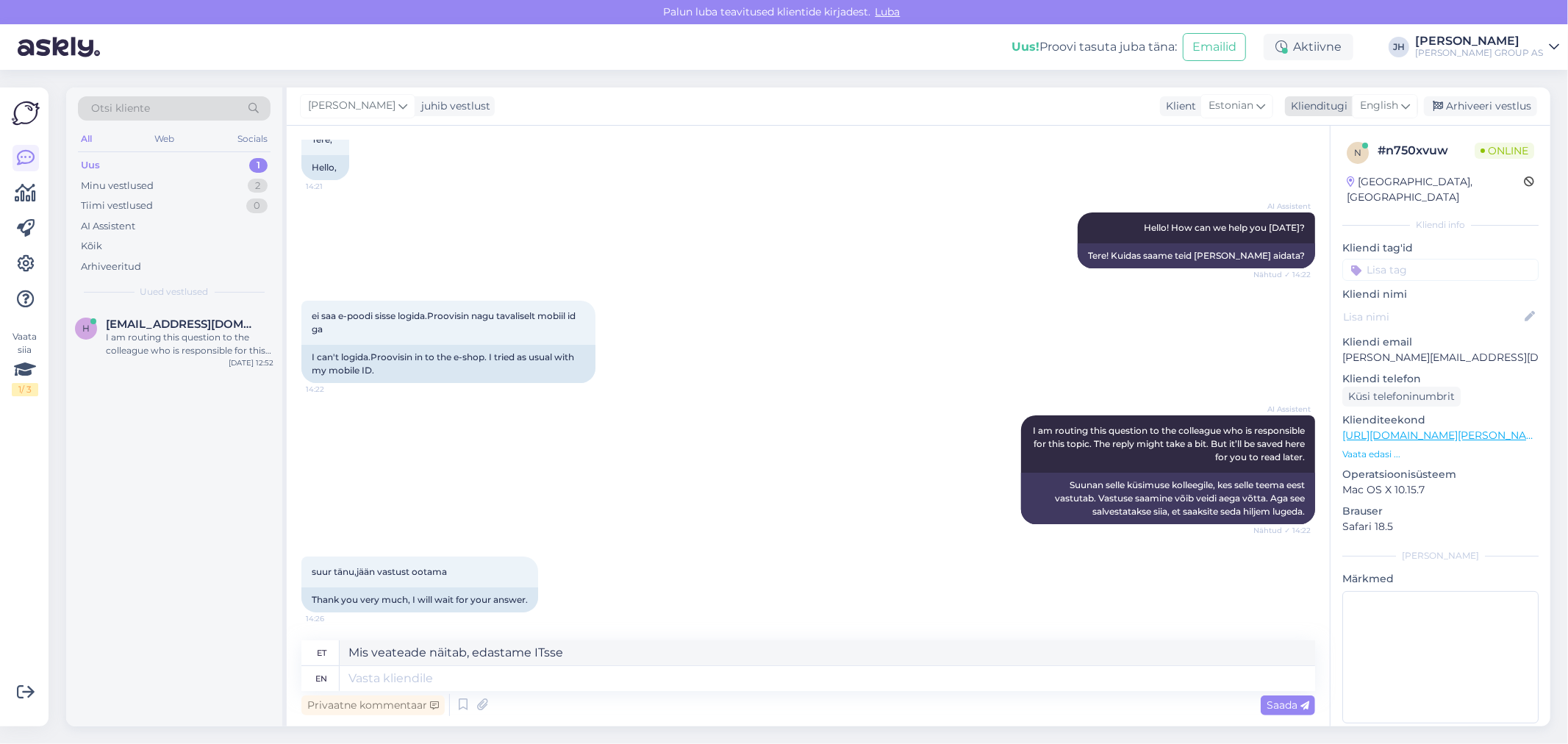
click at [1400, 101] on div "English" at bounding box center [1385, 106] width 66 height 23
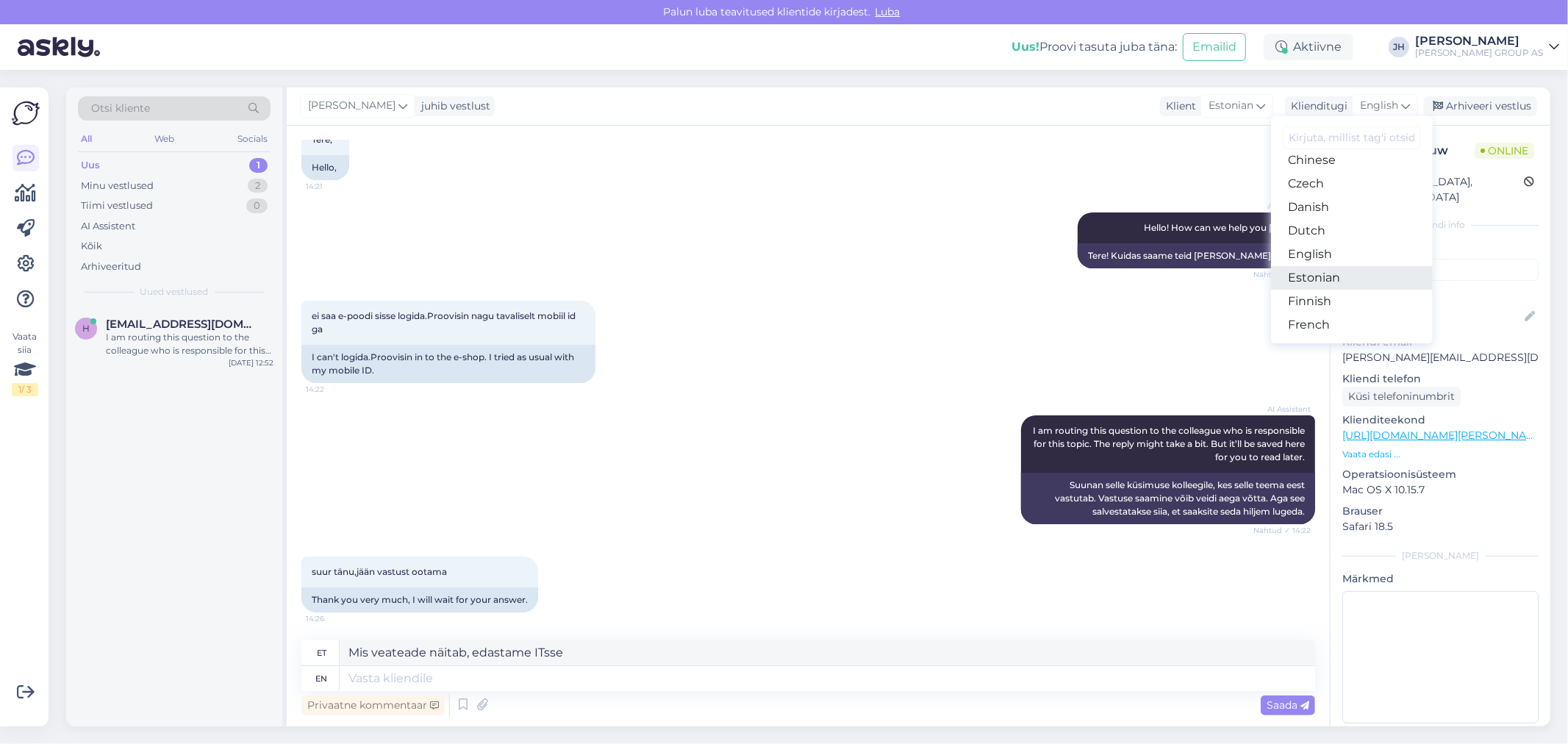
drag, startPoint x: 1334, startPoint y: 277, endPoint x: 1314, endPoint y: 280, distance: 20.2
click at [1334, 277] on link "Estonian" at bounding box center [1351, 278] width 161 height 23
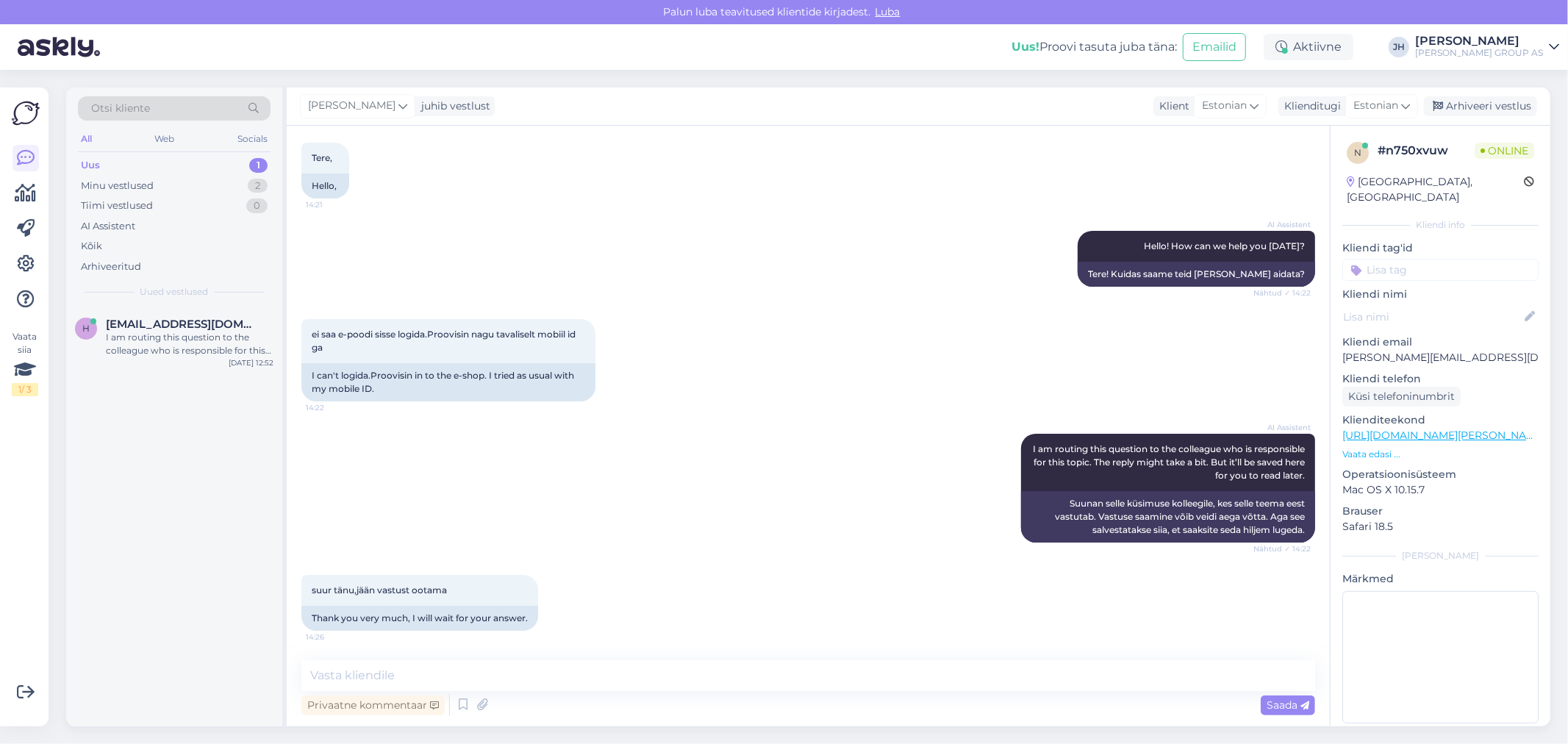
scroll to position [75, 0]
click at [375, 680] on textarea at bounding box center [807, 675] width 1013 height 31
paste textarea "Mis veateade näitab, edastame ITsse"
type textarea "Mis veateade näitab, edastame ITsse"
click at [1287, 706] on span "Saada" at bounding box center [1287, 704] width 43 height 13
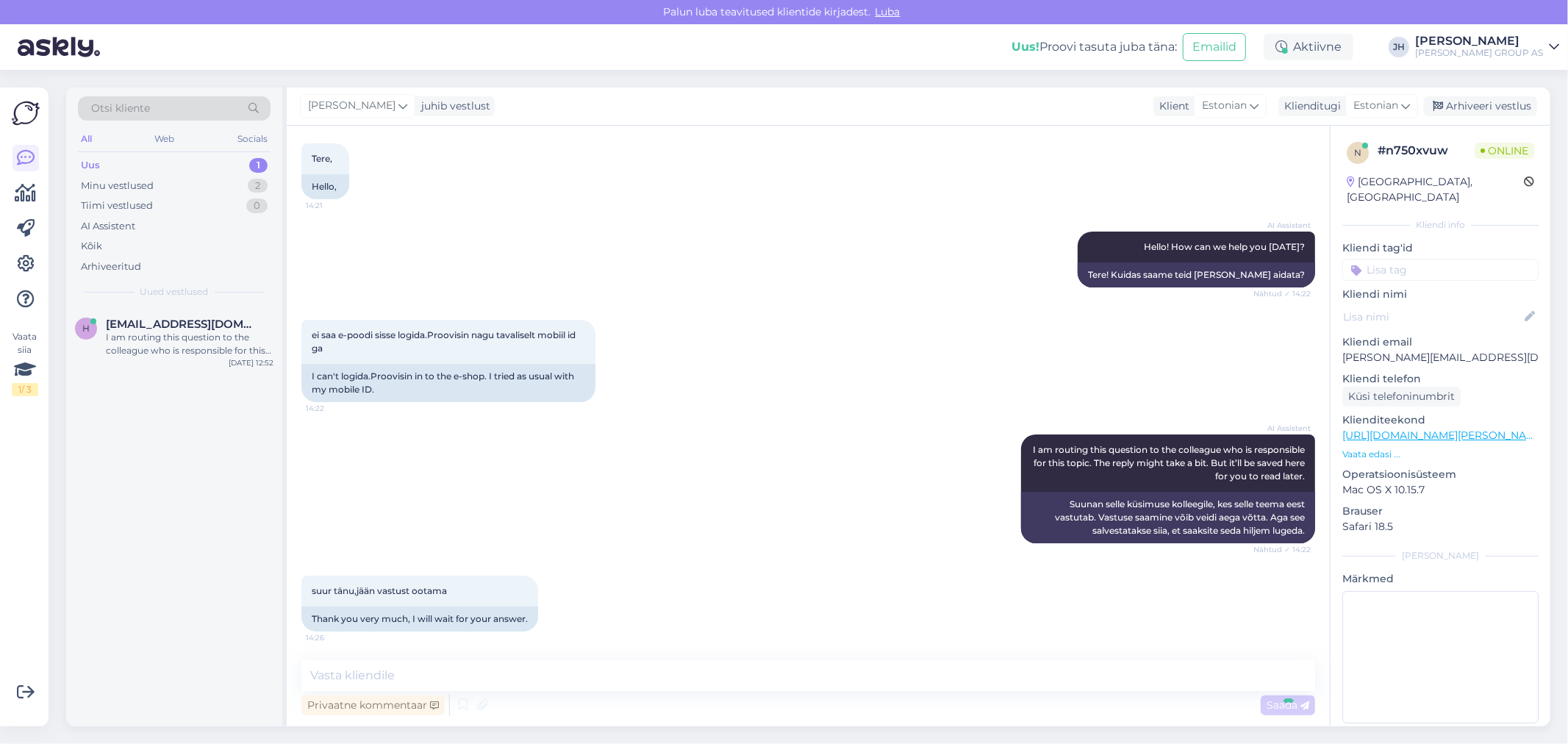
scroll to position [138, 0]
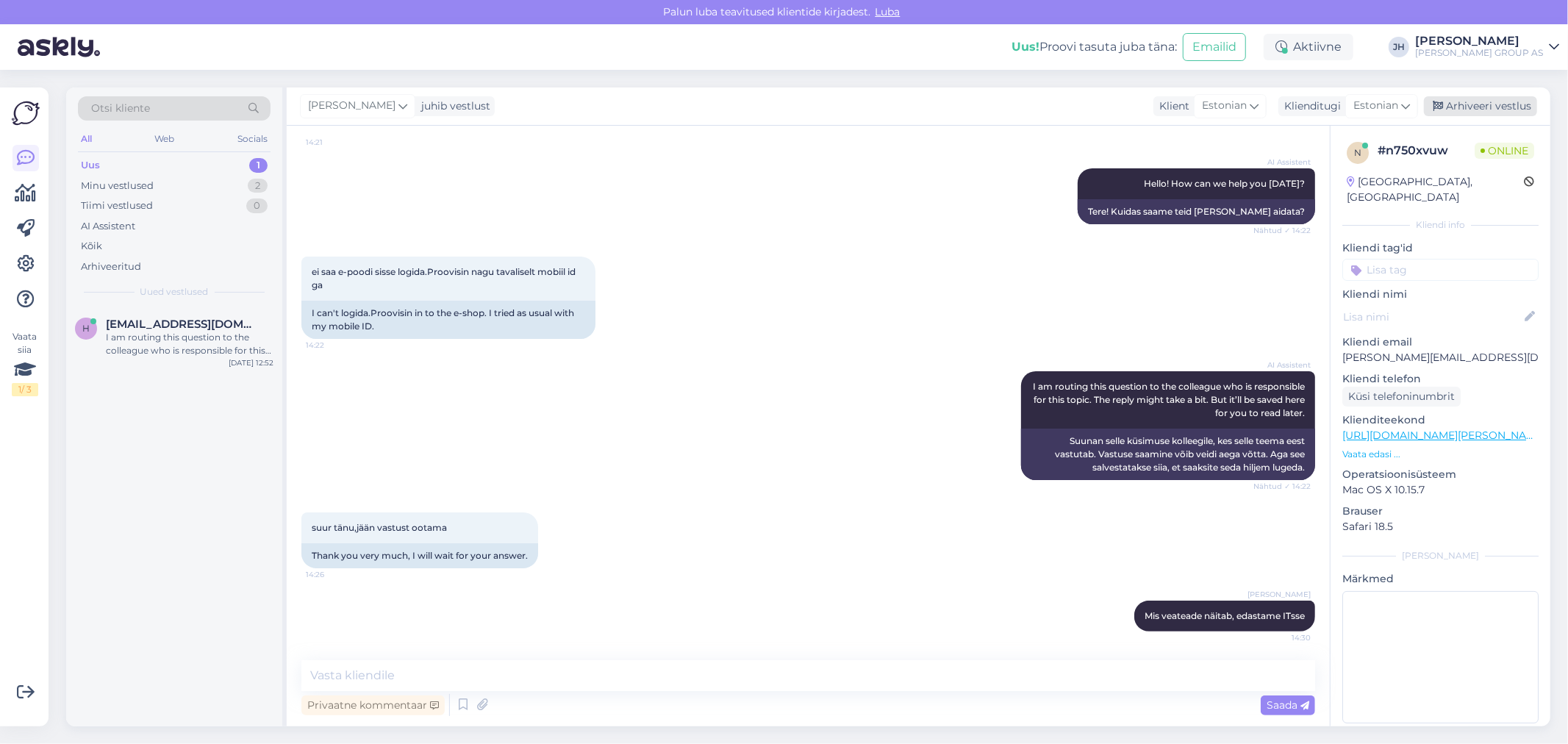
click at [1492, 107] on div "Arhiveeri vestlus" at bounding box center [1480, 105] width 113 height 19
click at [144, 329] on span "[EMAIL_ADDRESS][DOMAIN_NAME]" at bounding box center [183, 324] width 153 height 13
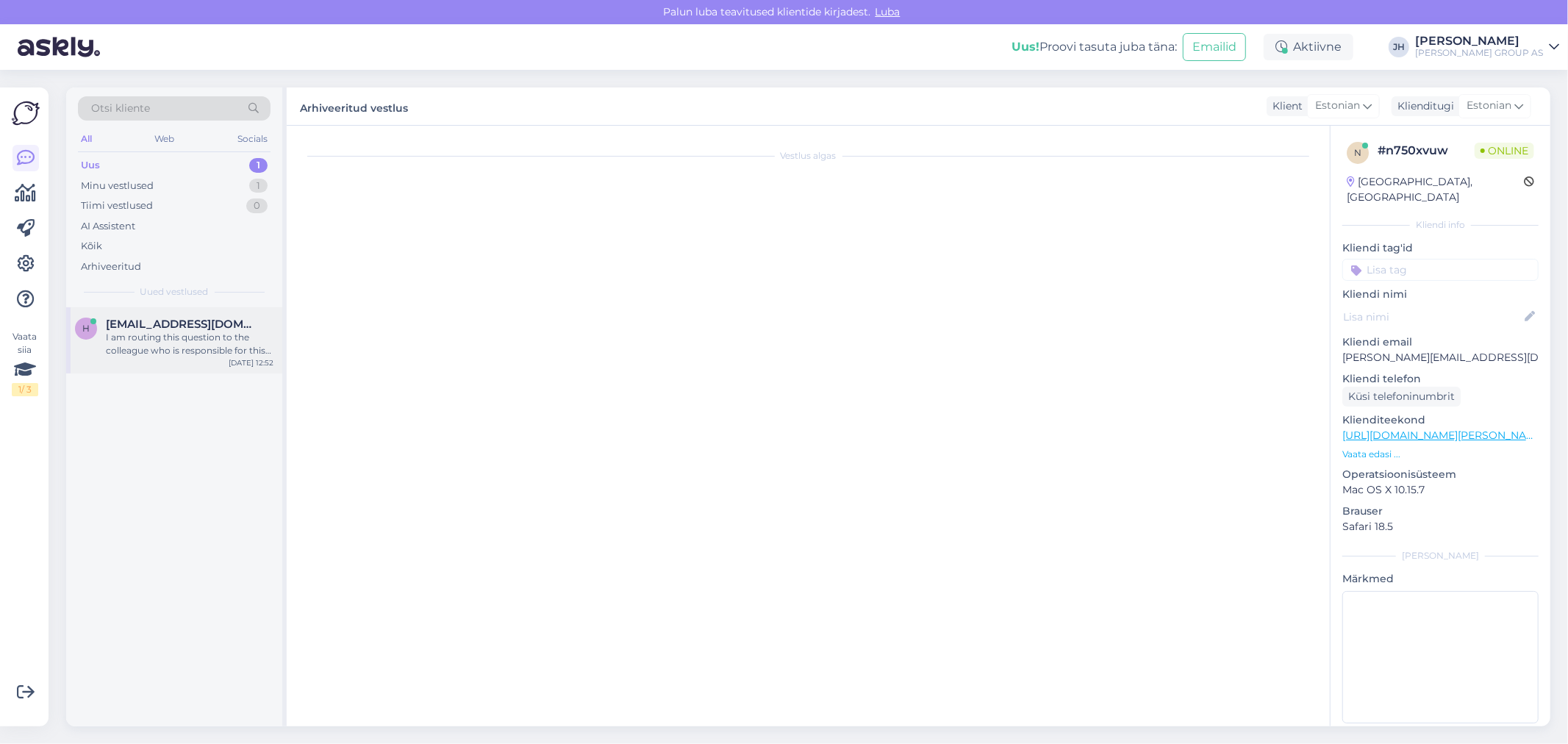
scroll to position [276, 0]
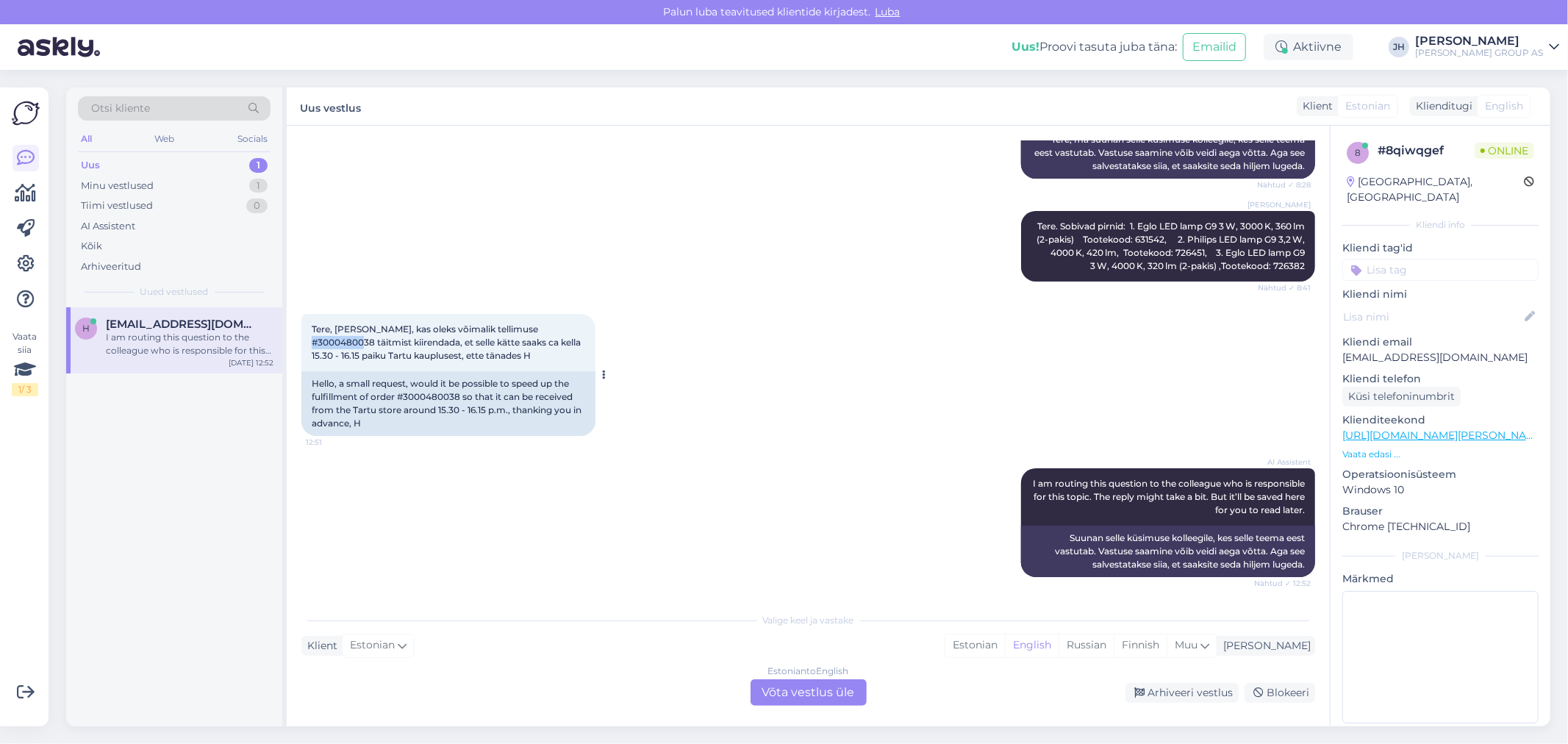
drag, startPoint x: 577, startPoint y: 325, endPoint x: 525, endPoint y: 332, distance: 52.5
click at [525, 332] on span "Tere, [PERSON_NAME], kas oleks võimalik tellimuse #3000480038 täitmist kiirenda…" at bounding box center [447, 342] width 271 height 37
click at [577, 333] on span "Tere, [PERSON_NAME], kas oleks võimalik tellimuse #3000480038 täitmist kiirenda…" at bounding box center [447, 342] width 271 height 37
drag, startPoint x: 578, startPoint y: 331, endPoint x: 518, endPoint y: 329, distance: 60.0
click at [518, 329] on span "Tere, [PERSON_NAME], kas oleks võimalik tellimuse #3000480038 täitmist kiirenda…" at bounding box center [447, 342] width 271 height 37
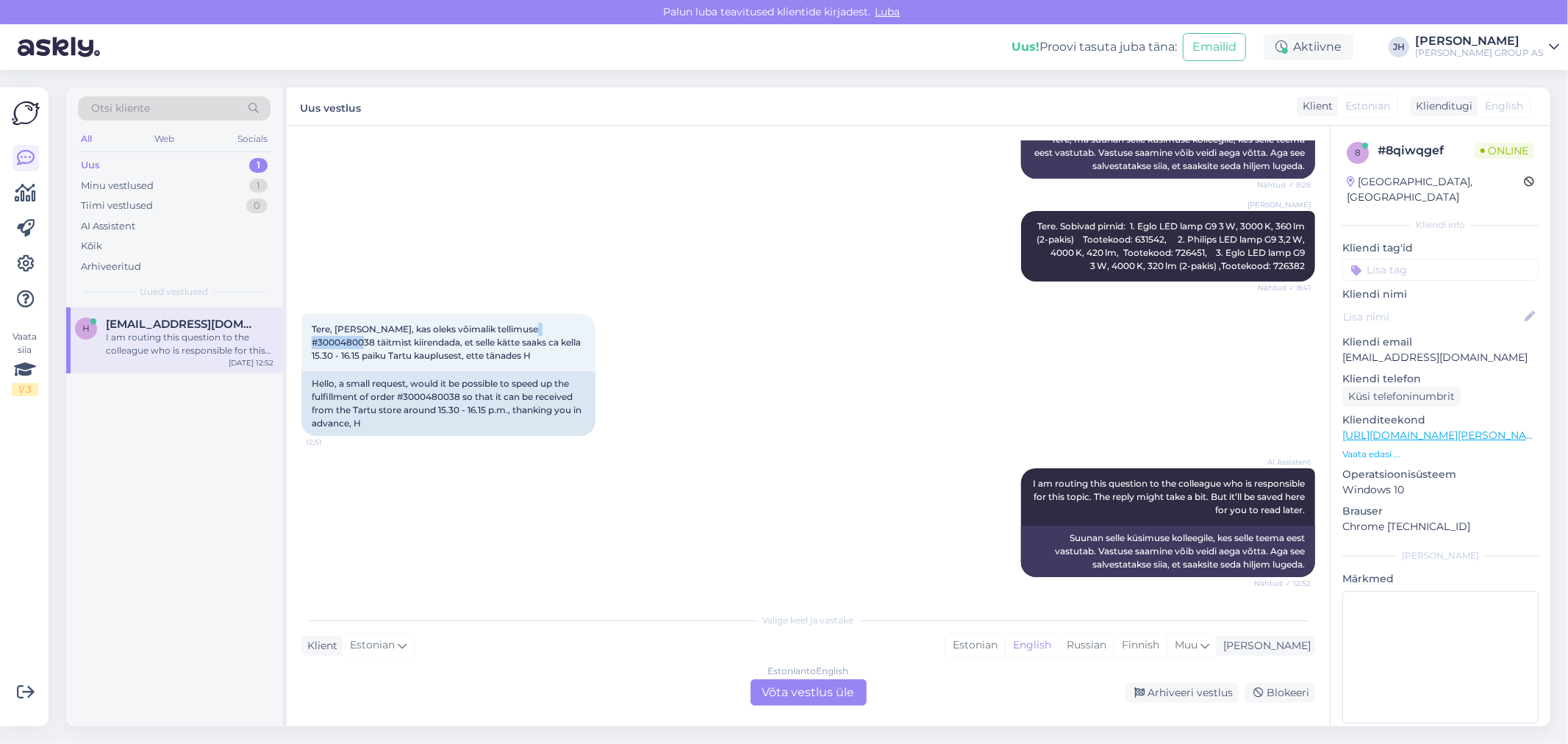
copy span "3000480038"
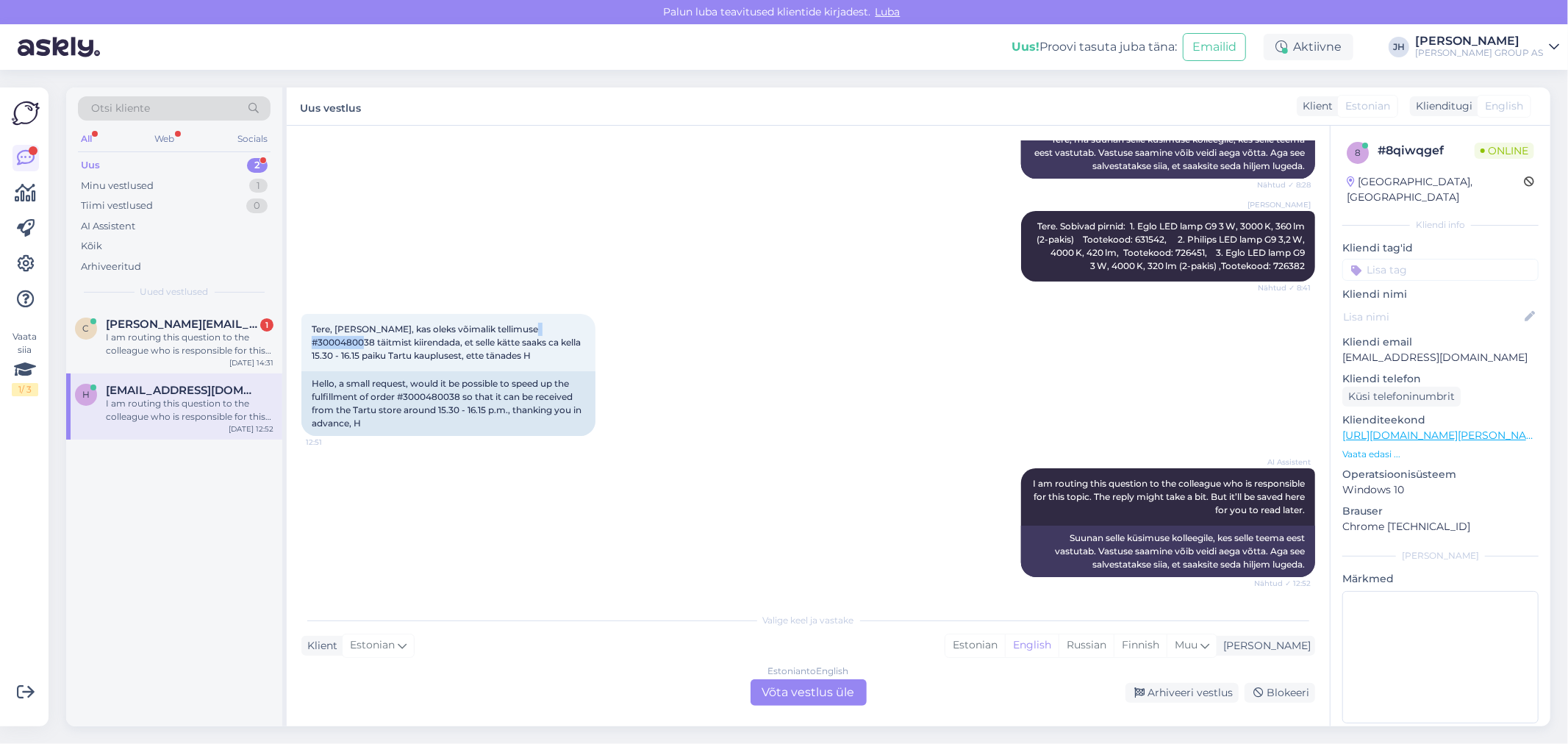
drag, startPoint x: 802, startPoint y: 696, endPoint x: 778, endPoint y: 694, distance: 24.1
click at [802, 696] on div "Estonian to English Võta vestlus üle" at bounding box center [808, 693] width 116 height 27
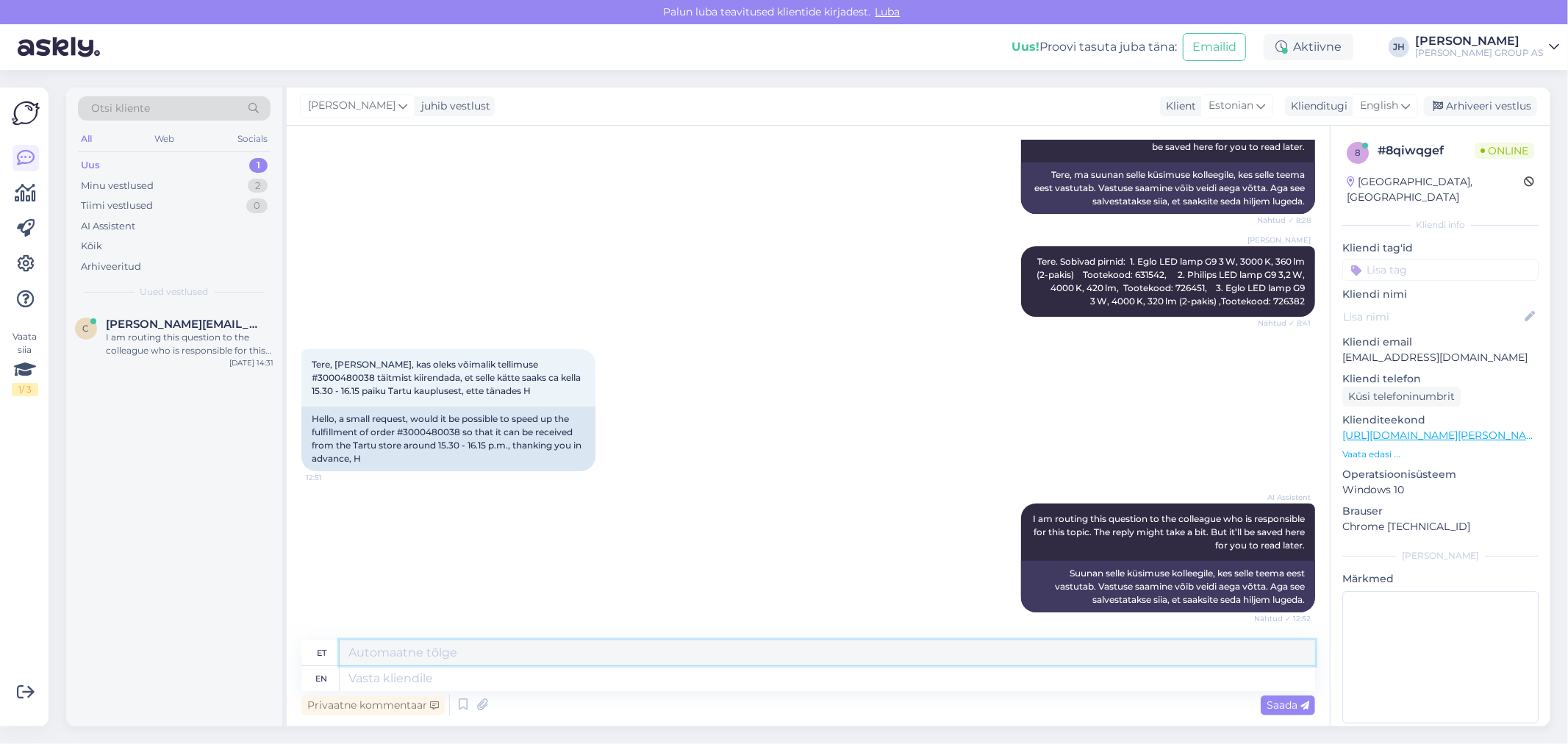
drag, startPoint x: 404, startPoint y: 641, endPoint x: 464, endPoint y: 636, distance: 60.2
click at [404, 642] on textarea at bounding box center [827, 653] width 975 height 25
drag, startPoint x: 571, startPoint y: 652, endPoint x: 341, endPoint y: 638, distance: 230.4
click at [341, 638] on div "Vestlus algas [DATE] tere, millised pirnid sobivad lambile- SEINALAMP LEDVANCE …" at bounding box center [807, 426] width 1043 height 601
type textarea "Tere. [PERSON_NAME] on valmis väljastamiseks."
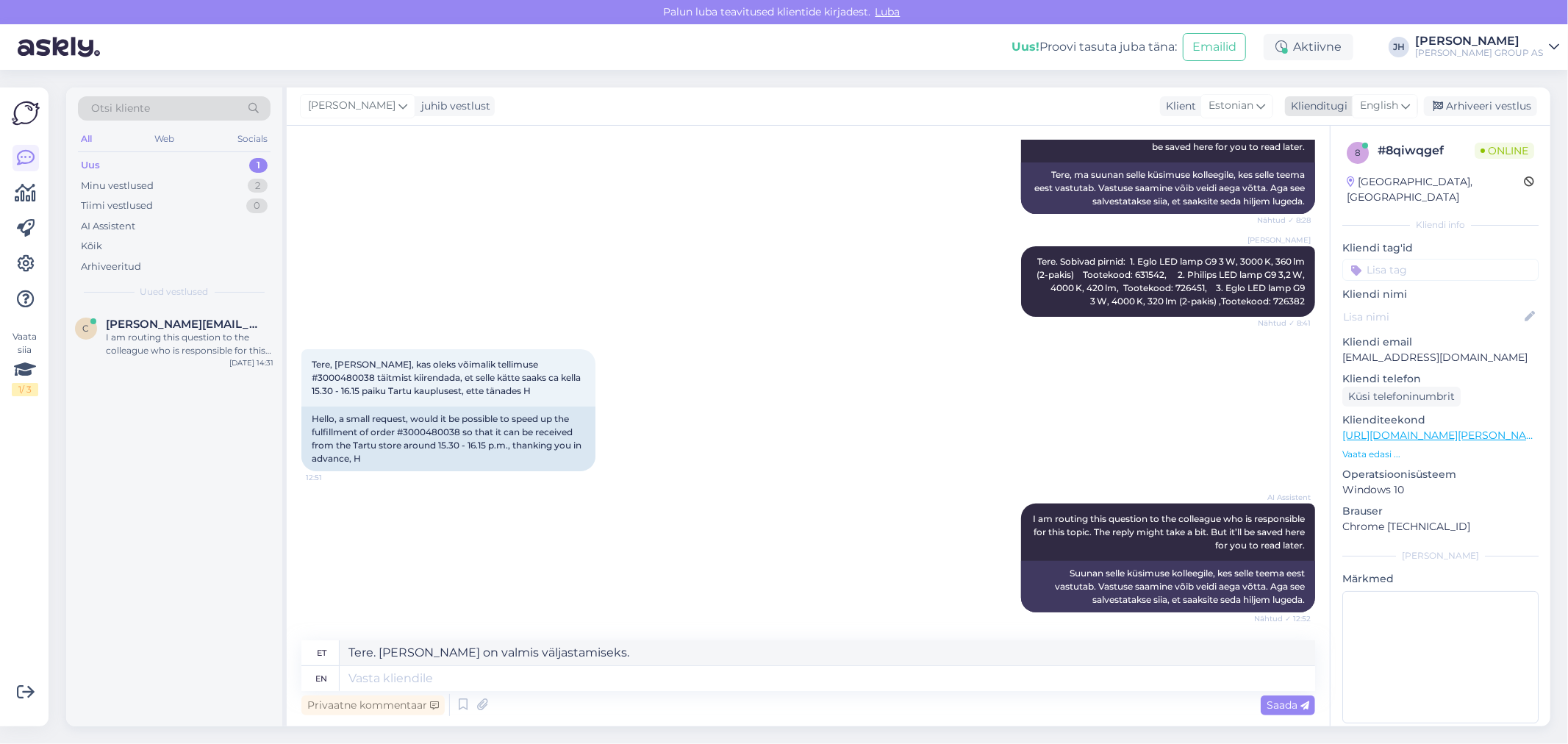
click at [1406, 104] on icon at bounding box center [1405, 105] width 9 height 16
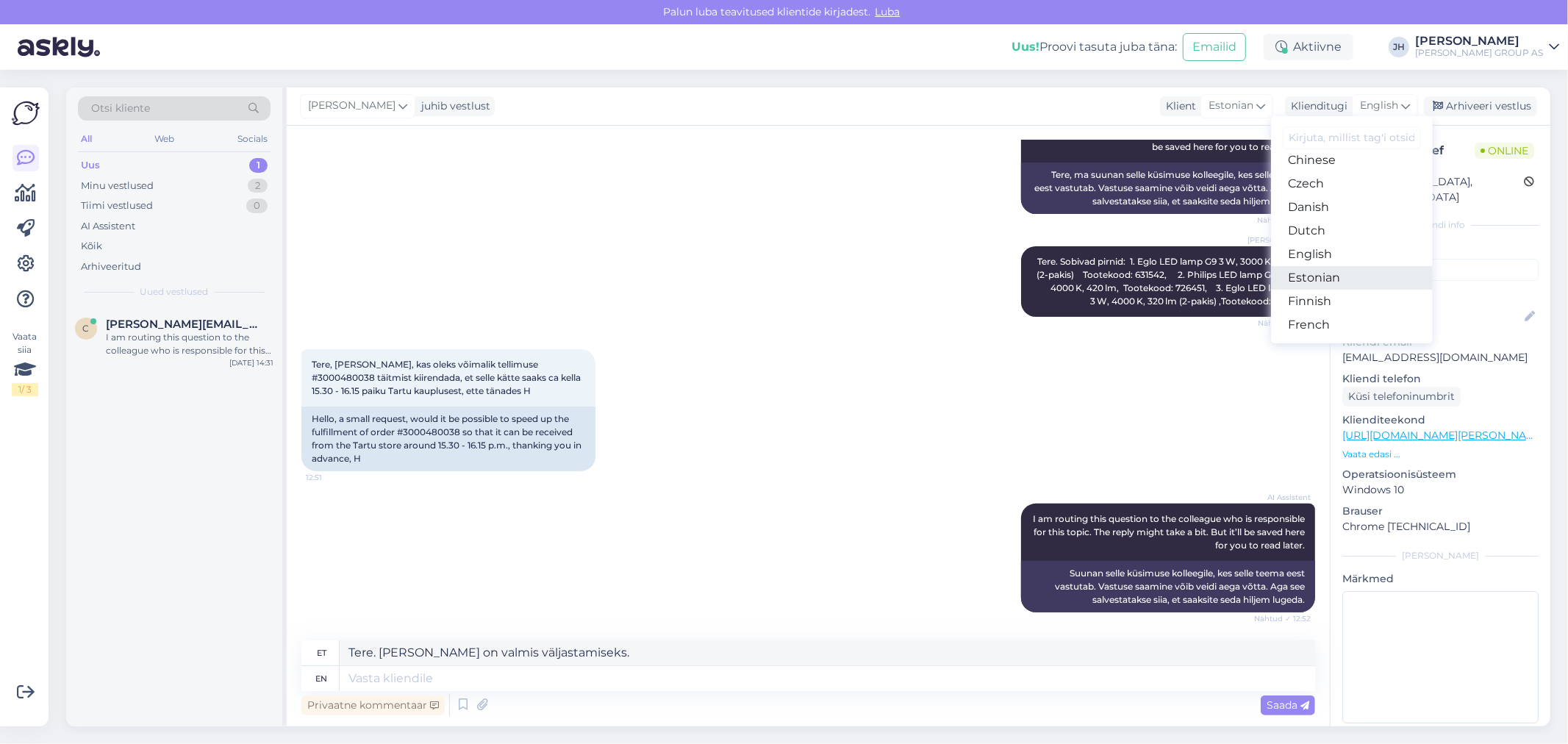
click at [1335, 276] on link "Estonian" at bounding box center [1351, 278] width 161 height 23
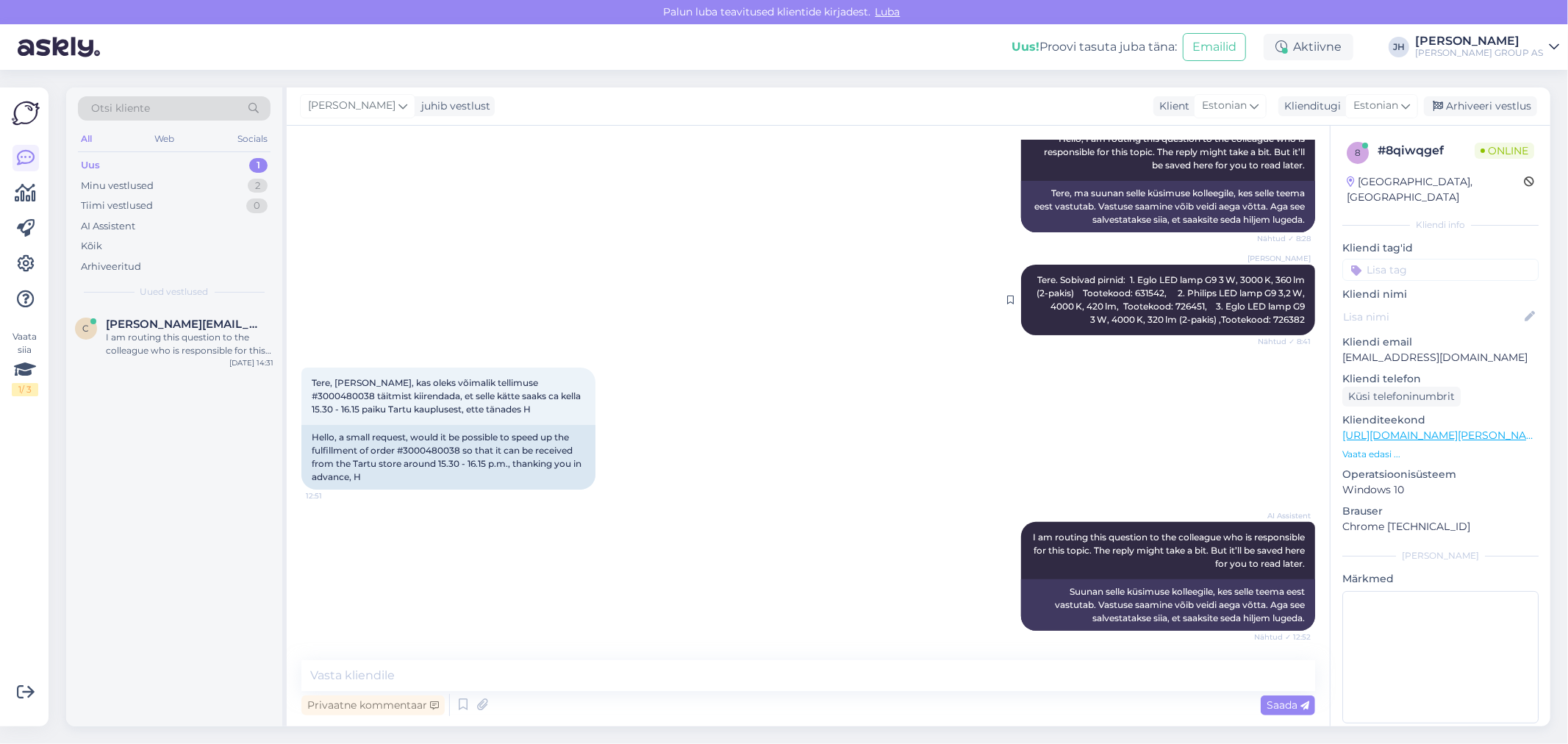
scroll to position [222, 0]
click at [449, 669] on textarea at bounding box center [807, 675] width 1013 height 31
paste textarea "Tere. [PERSON_NAME] on valmis väljastamiseks."
type textarea "Tere. [PERSON_NAME] on valmis väljastamiseks."
click at [1304, 701] on icon at bounding box center [1304, 705] width 9 height 9
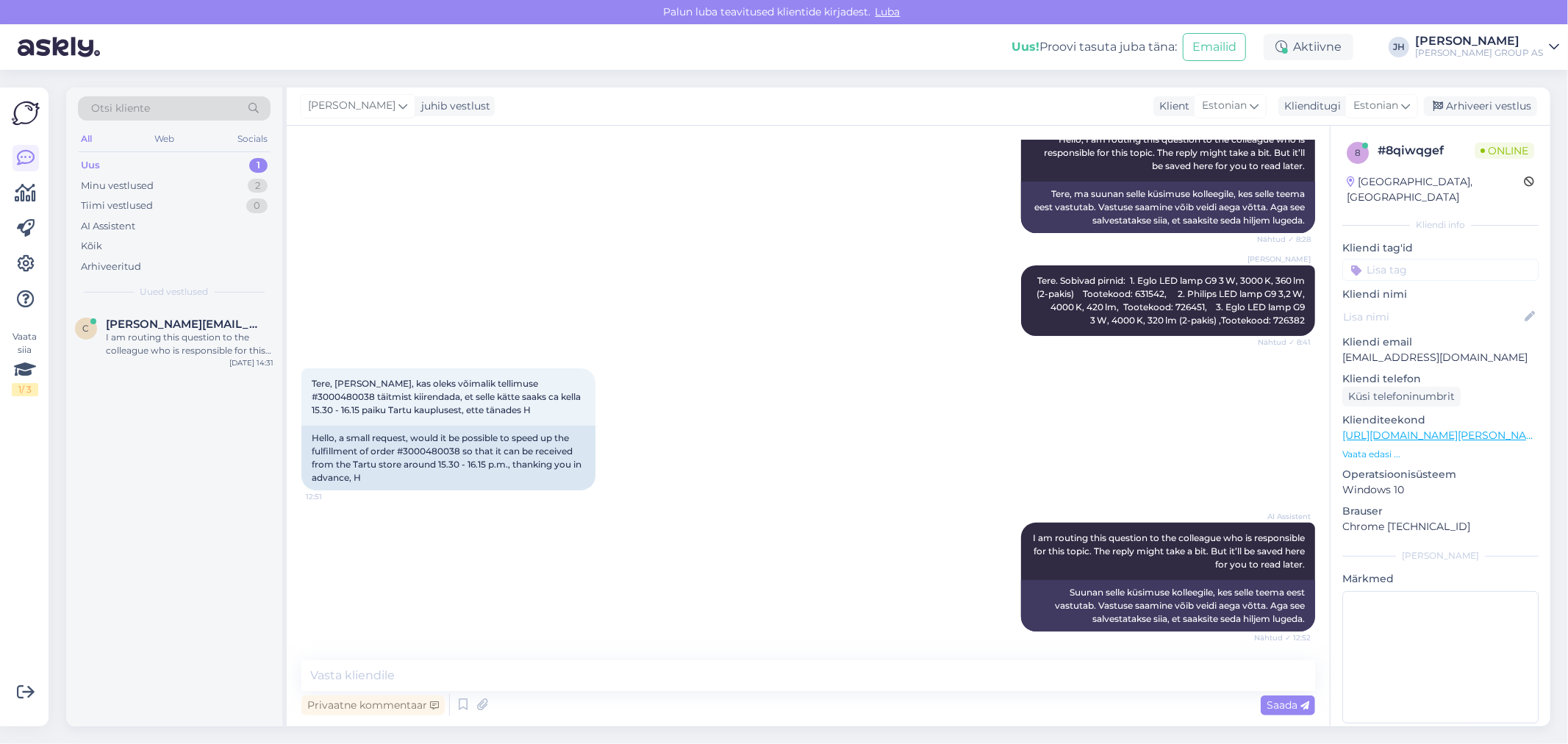
scroll to position [285, 0]
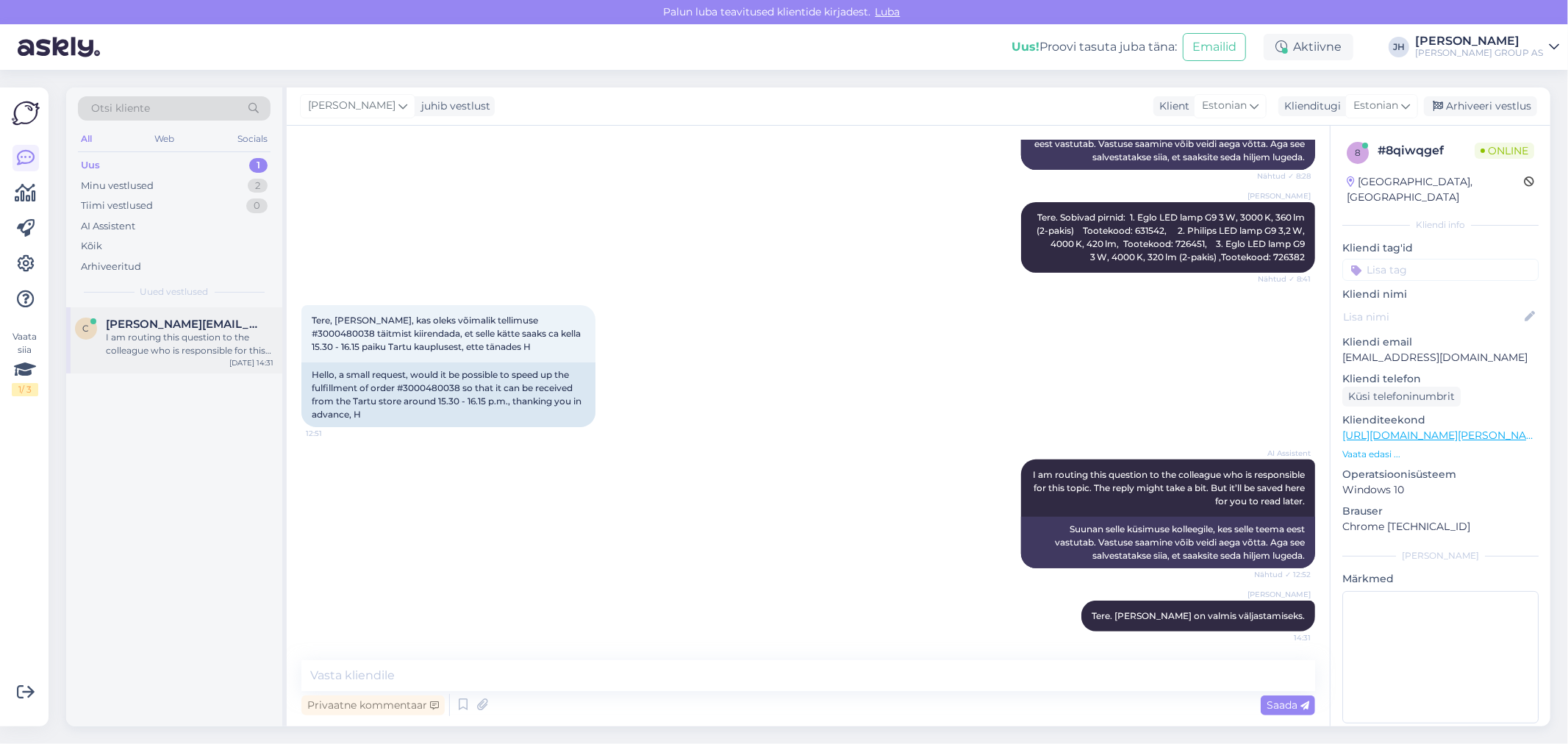
click at [146, 328] on span "[PERSON_NAME][EMAIL_ADDRESS][DOMAIN_NAME]" at bounding box center [183, 324] width 153 height 13
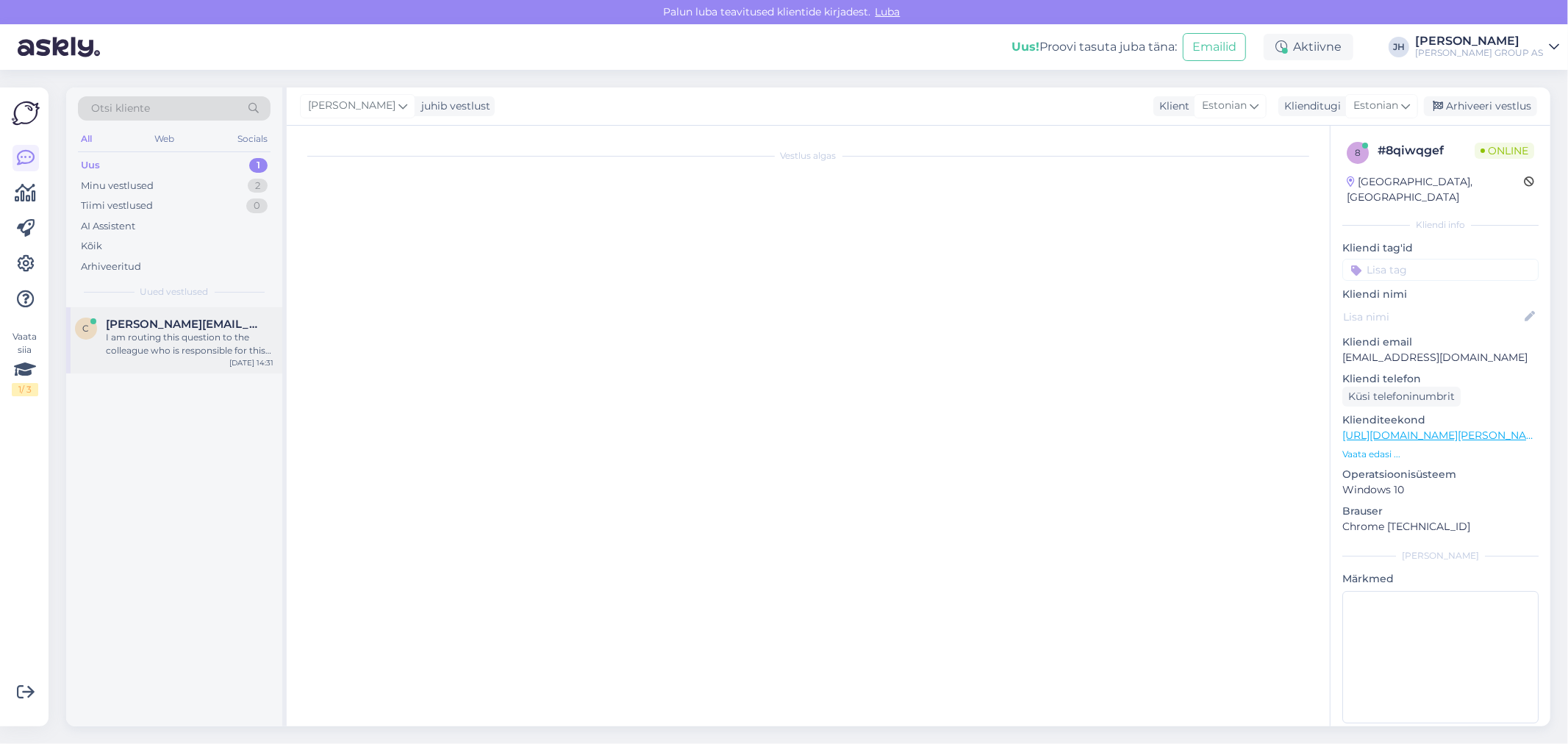
scroll to position [422, 0]
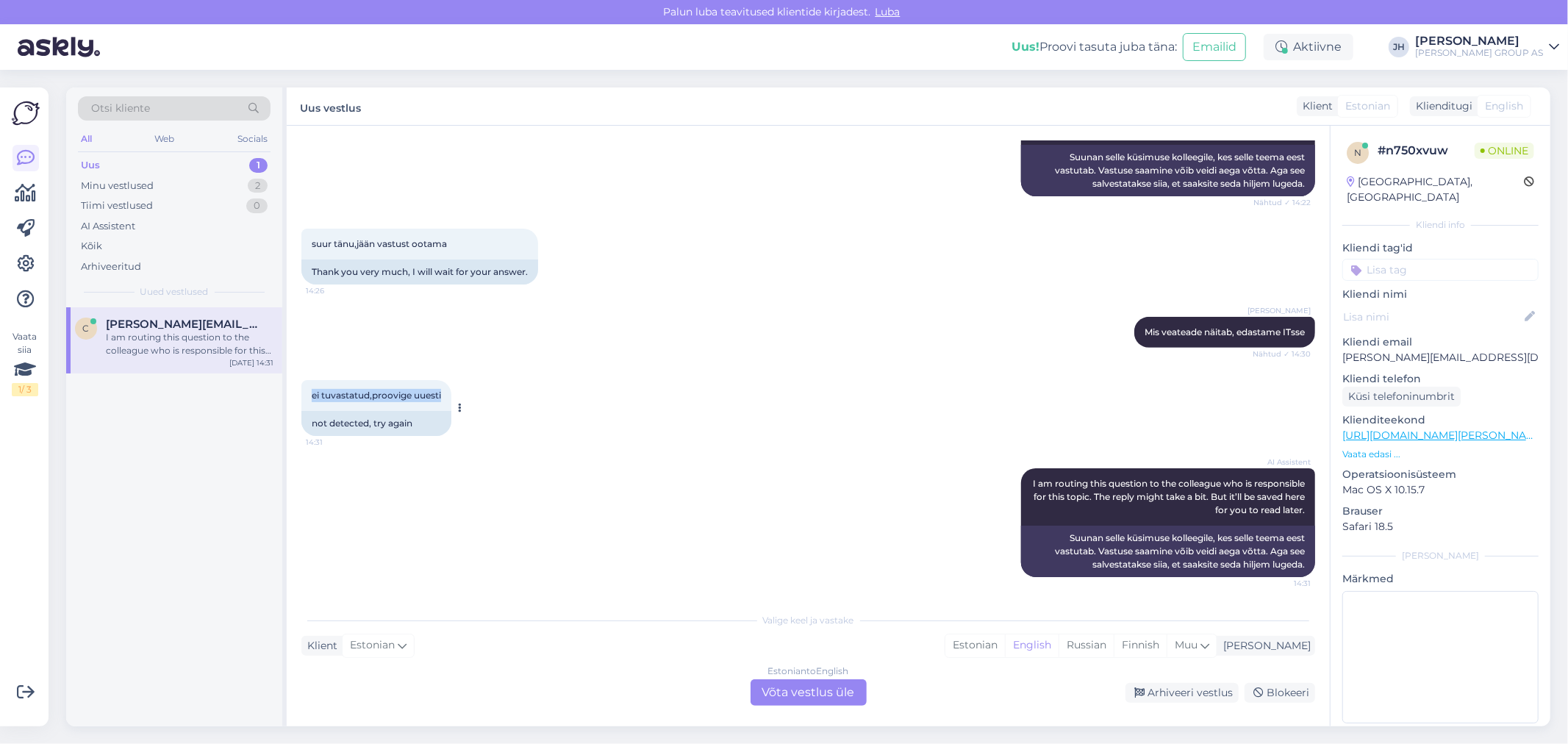
drag, startPoint x: 444, startPoint y: 391, endPoint x: 310, endPoint y: 402, distance: 134.5
click at [310, 402] on div "ei tuvastatud,proovige uuesti 14:31" at bounding box center [376, 395] width 150 height 31
copy span "ei tuvastatud,proovige uuesti"
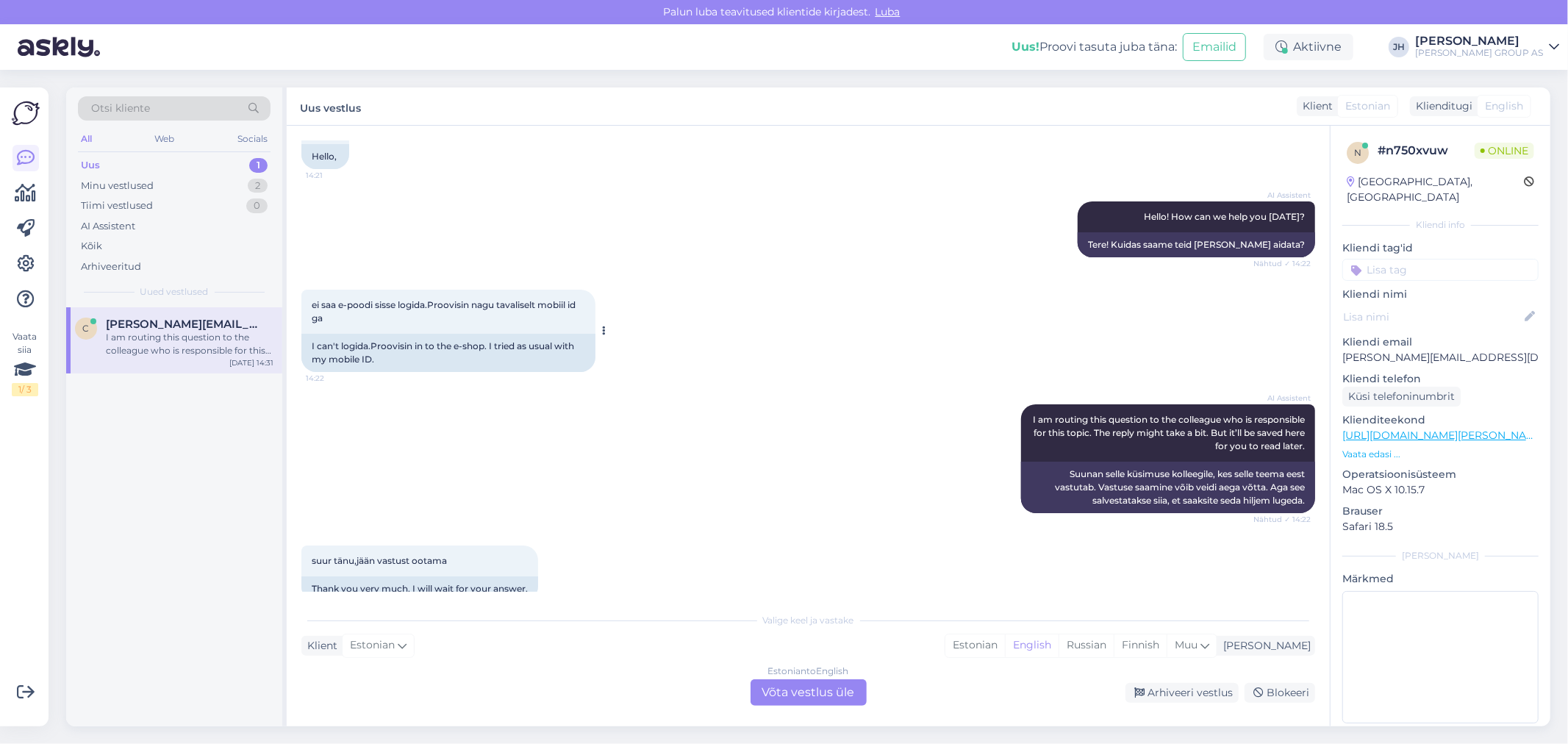
scroll to position [95, 0]
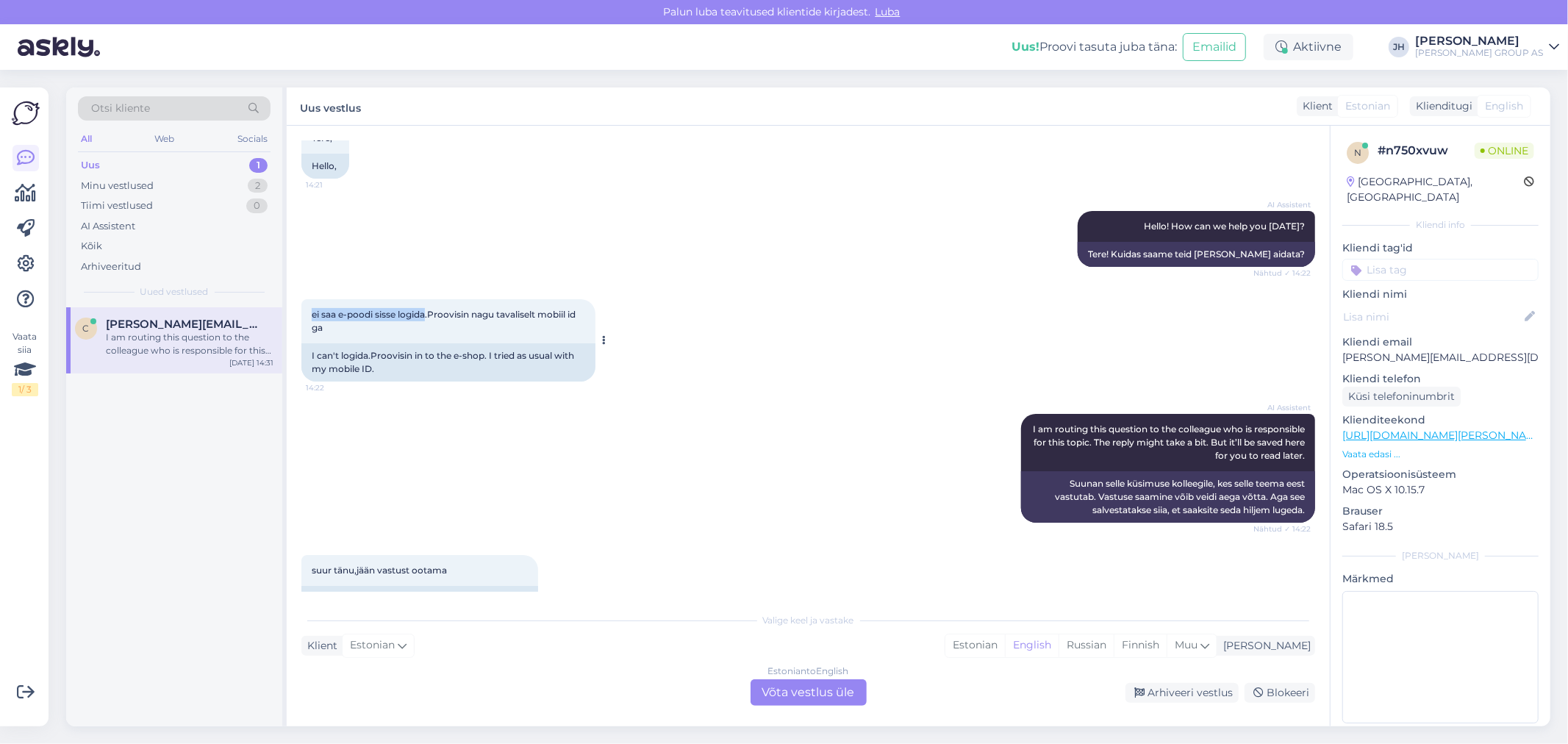
drag, startPoint x: 311, startPoint y: 312, endPoint x: 426, endPoint y: 311, distance: 115.0
click at [426, 311] on span "ei saa e-poodi sisse logida.Proovisin nagu tavaliselt mobiil id ga" at bounding box center [444, 321] width 266 height 24
copy span "ei saa e-poodi sisse logida"
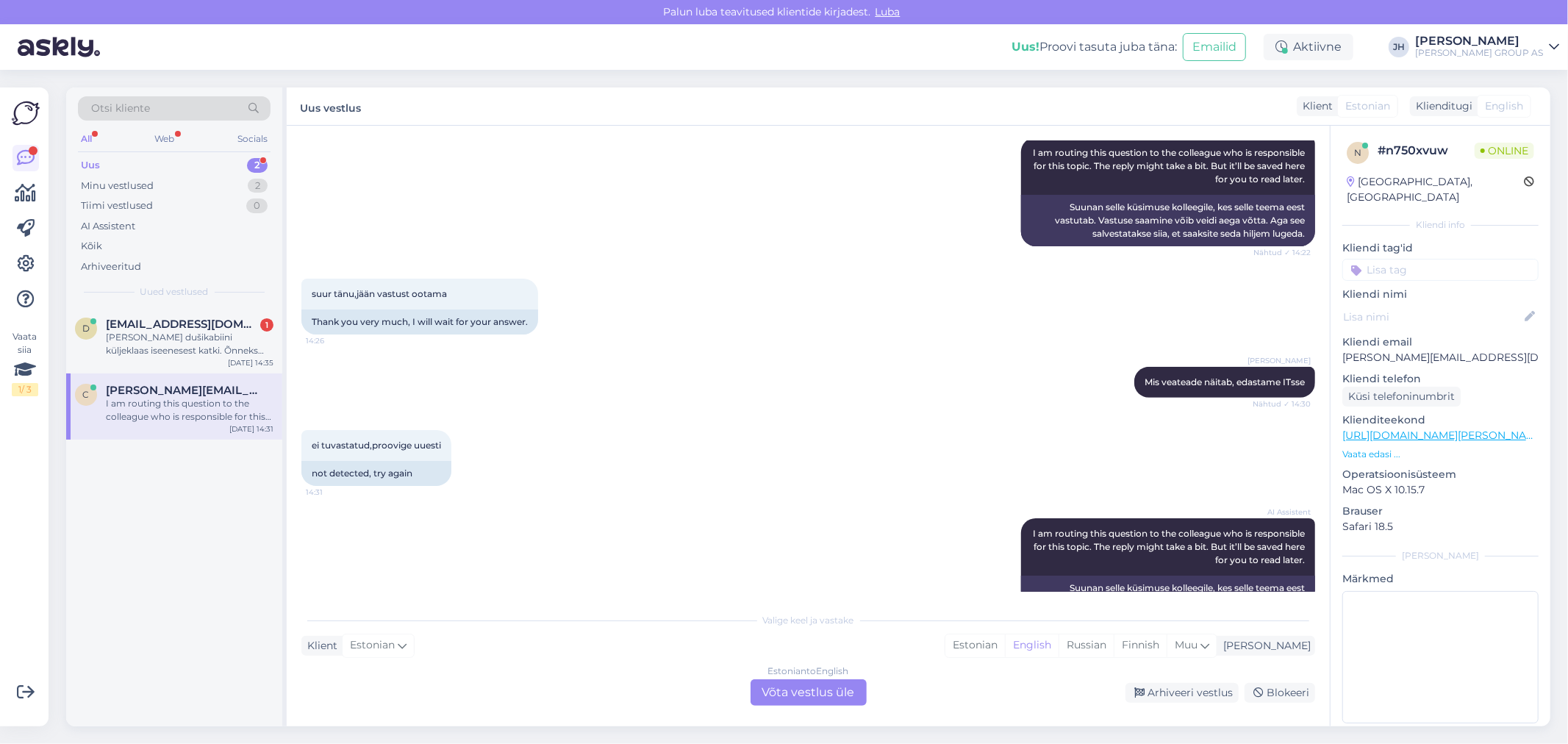
scroll to position [422, 0]
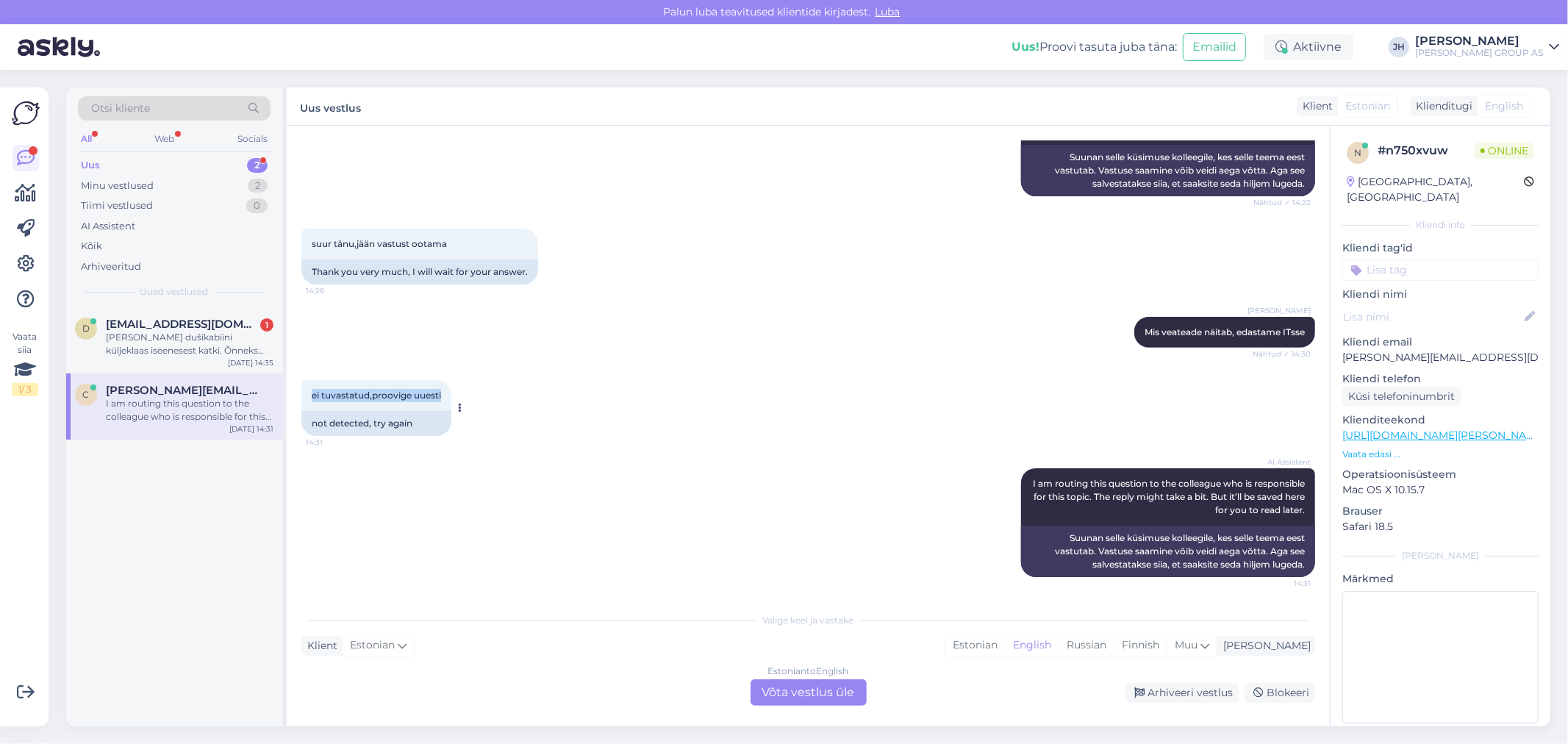
drag, startPoint x: 442, startPoint y: 400, endPoint x: 307, endPoint y: 399, distance: 135.0
click at [307, 399] on div "ei tuvastatud,proovige uuesti 14:31" at bounding box center [376, 395] width 150 height 31
copy span "ei tuvastatud,proovige uuesti"
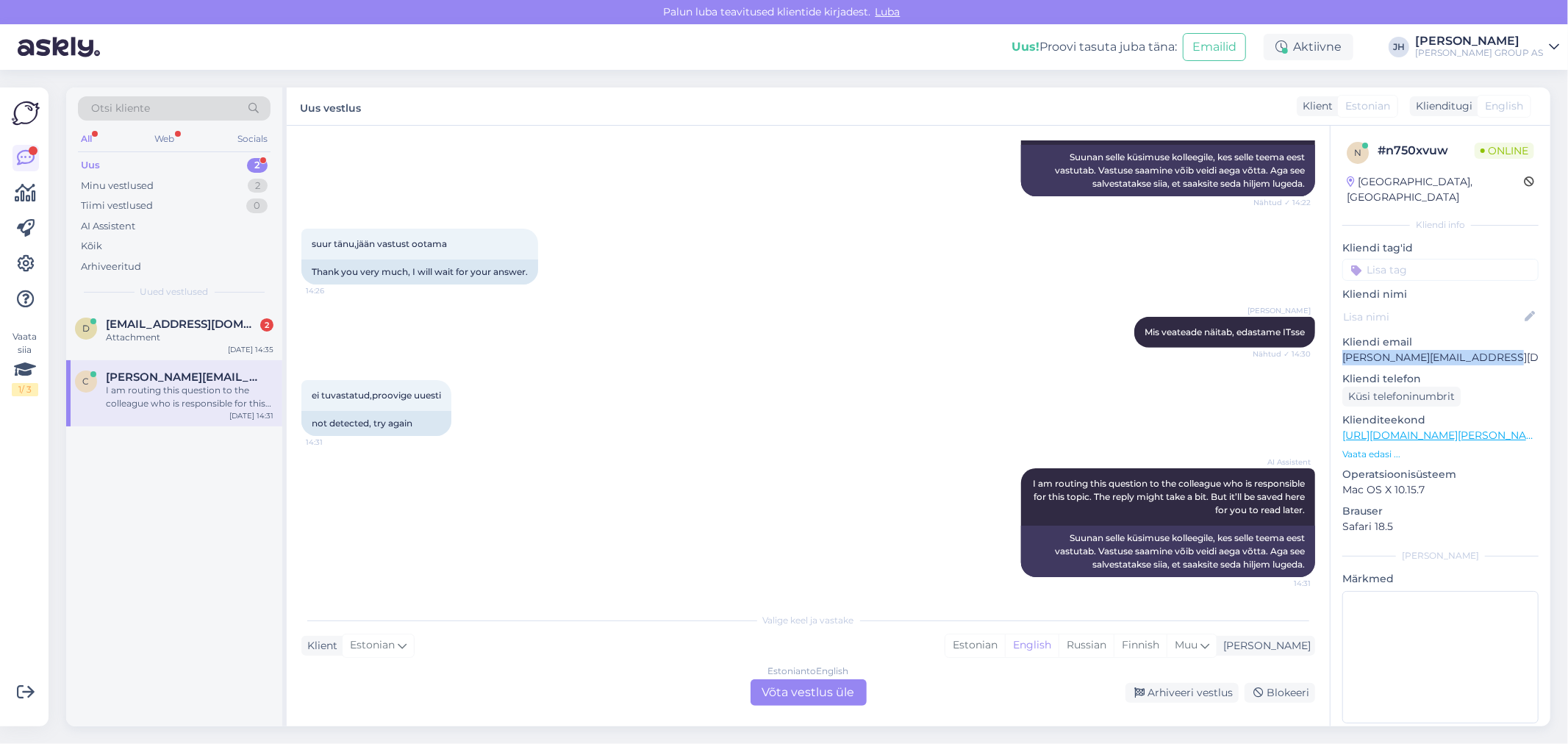
drag, startPoint x: 1498, startPoint y: 338, endPoint x: 1336, endPoint y: 346, distance: 162.2
click at [1336, 346] on div "n # n750xvuw Online [GEOGRAPHIC_DATA], [GEOGRAPHIC_DATA] Kliendi info Kliendi t…" at bounding box center [1440, 435] width 220 height 619
copy p "[PERSON_NAME][EMAIL_ADDRESS][DOMAIN_NAME]"
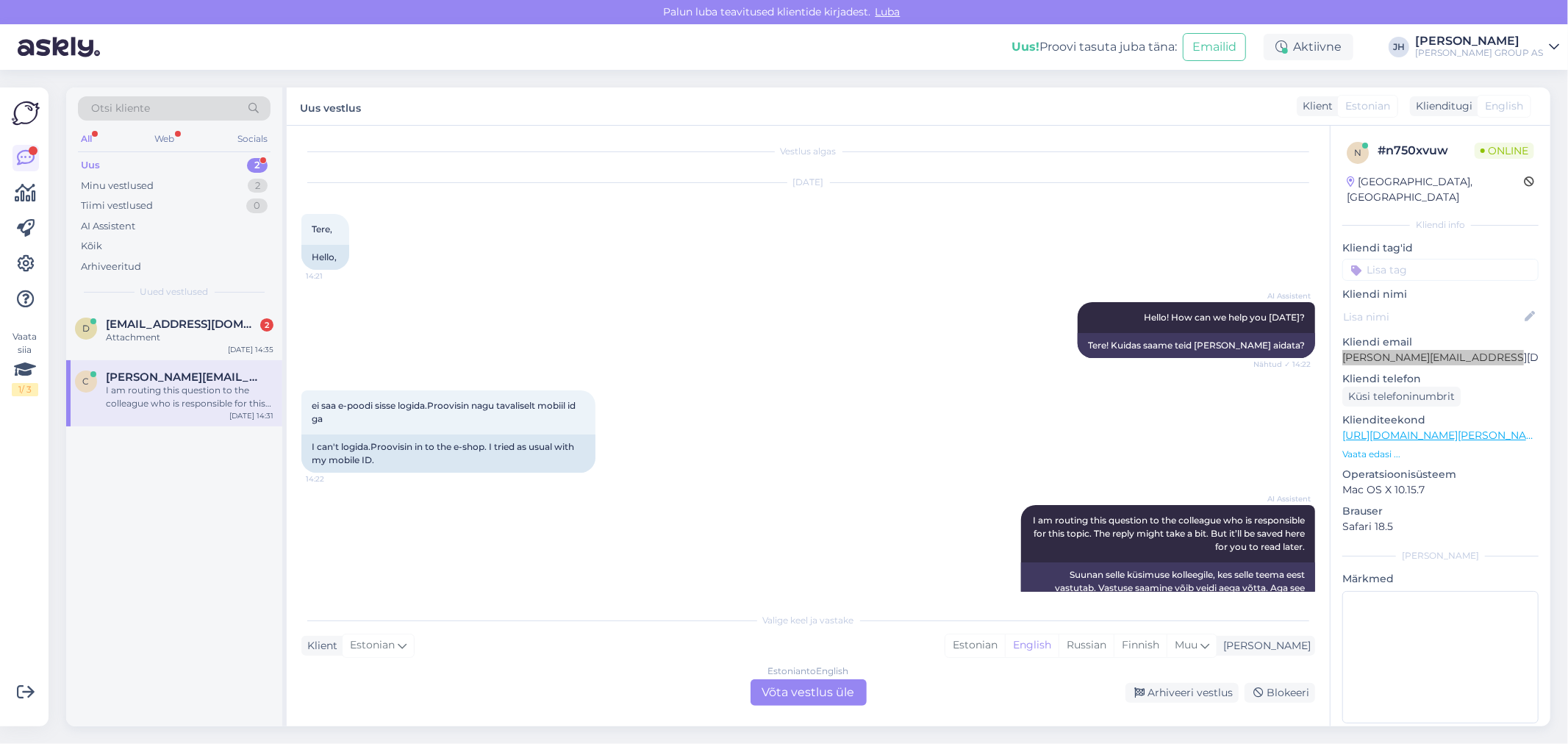
scroll to position [0, 0]
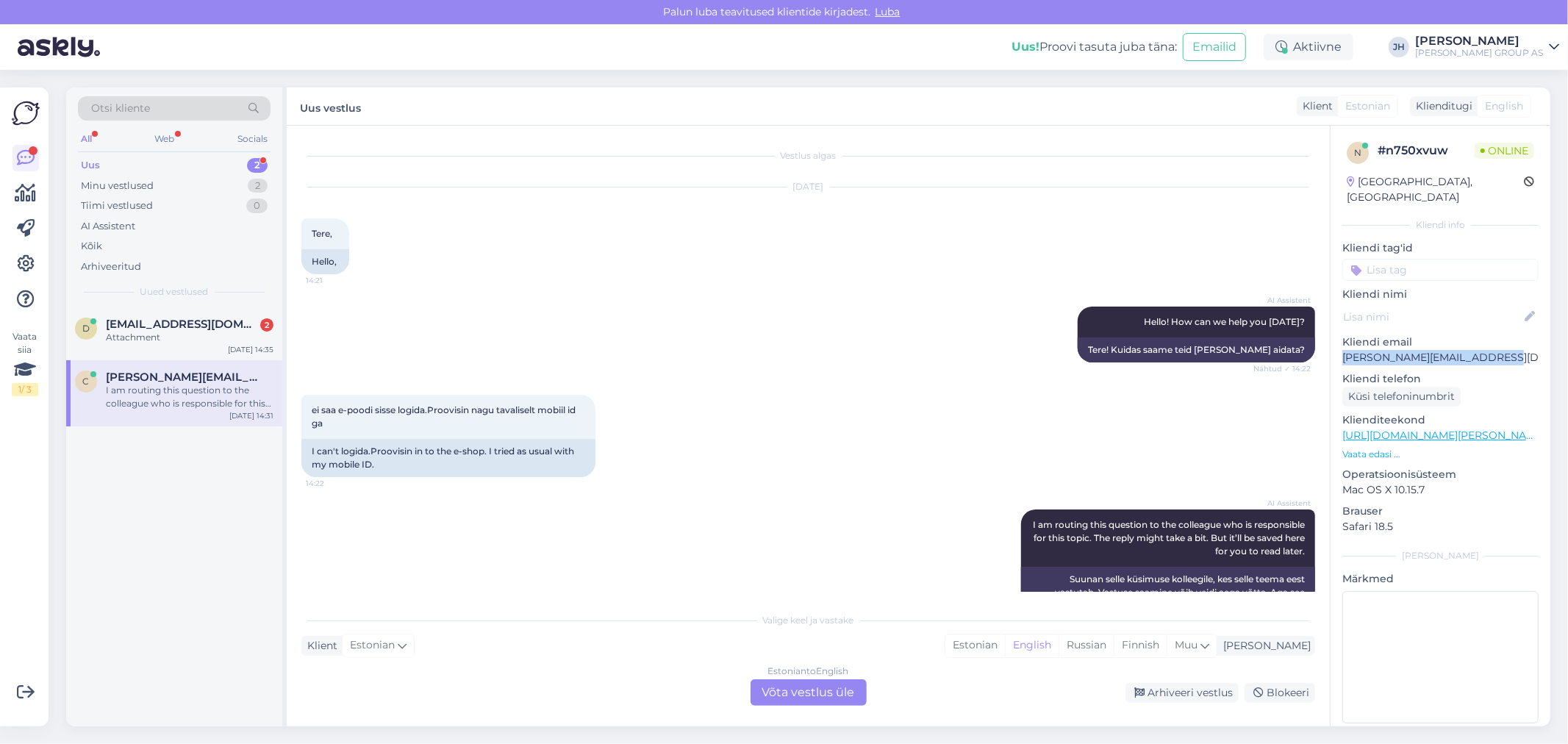
drag, startPoint x: 811, startPoint y: 691, endPoint x: 945, endPoint y: 483, distance: 247.4
click at [811, 691] on div "Estonian to English Võta vestlus üle" at bounding box center [808, 693] width 116 height 27
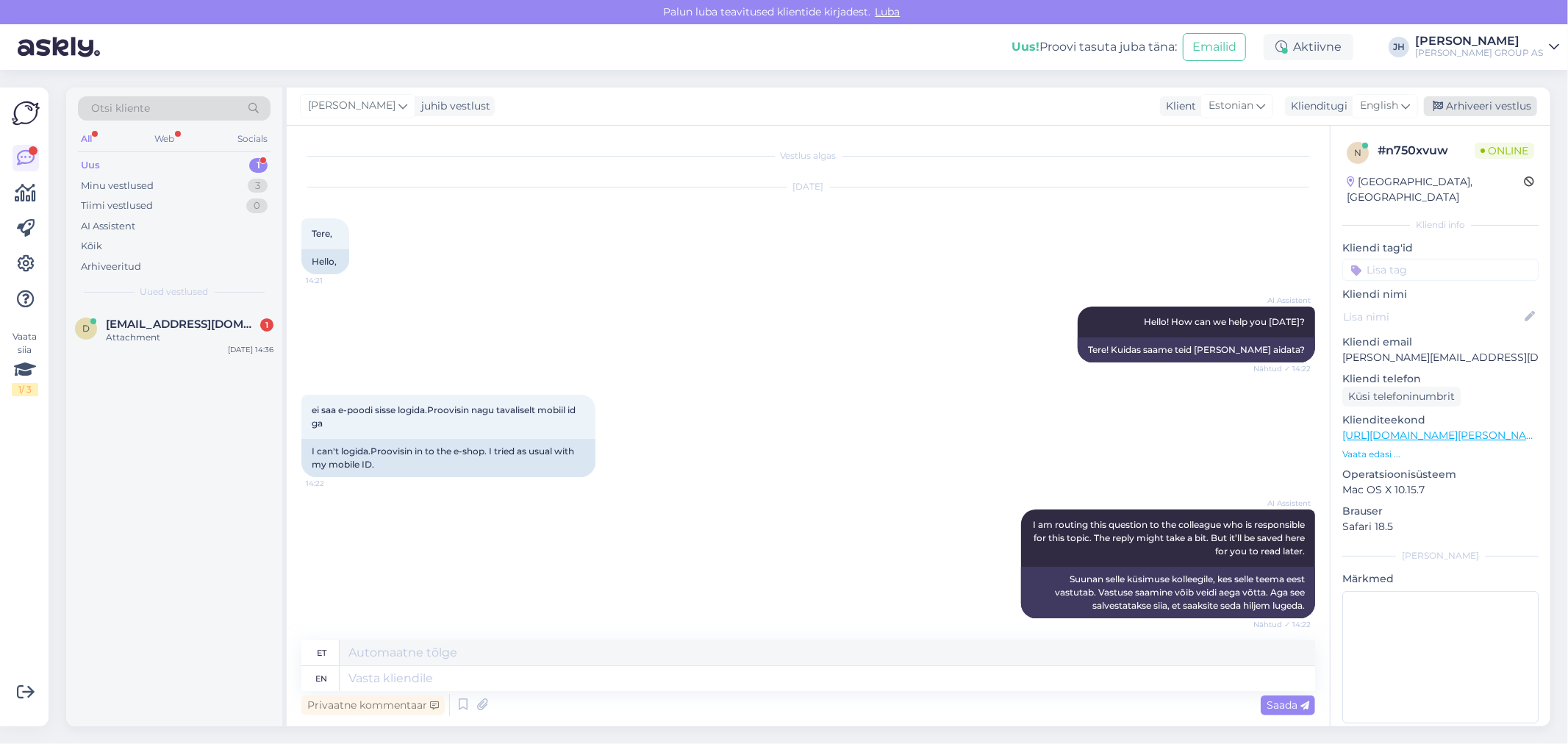
drag, startPoint x: 1488, startPoint y: 103, endPoint x: 1472, endPoint y: 106, distance: 16.3
click at [1487, 103] on div "Arhiveeri vestlus" at bounding box center [1480, 105] width 113 height 19
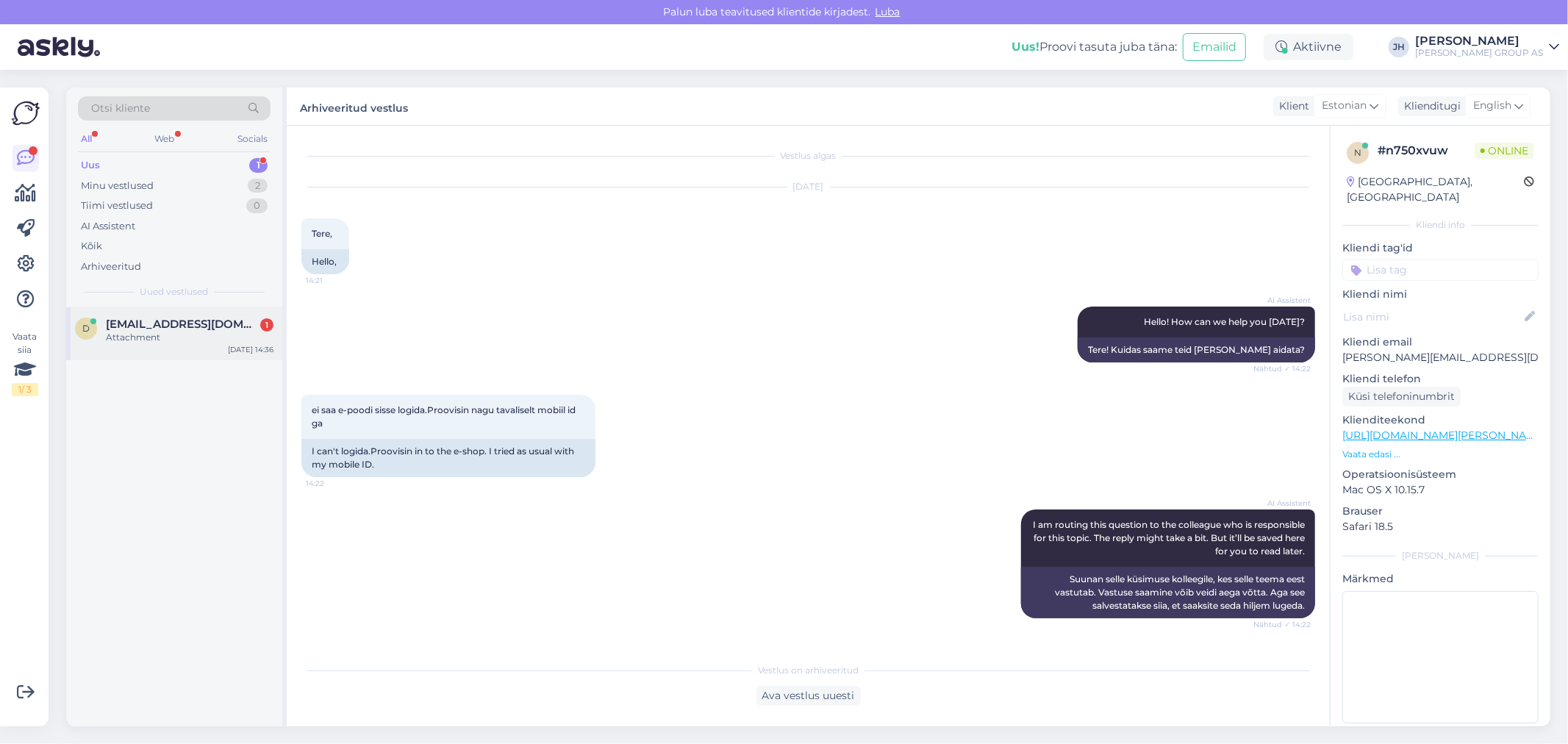
click at [210, 317] on span "[EMAIL_ADDRESS][DOMAIN_NAME]" at bounding box center [183, 324] width 153 height 13
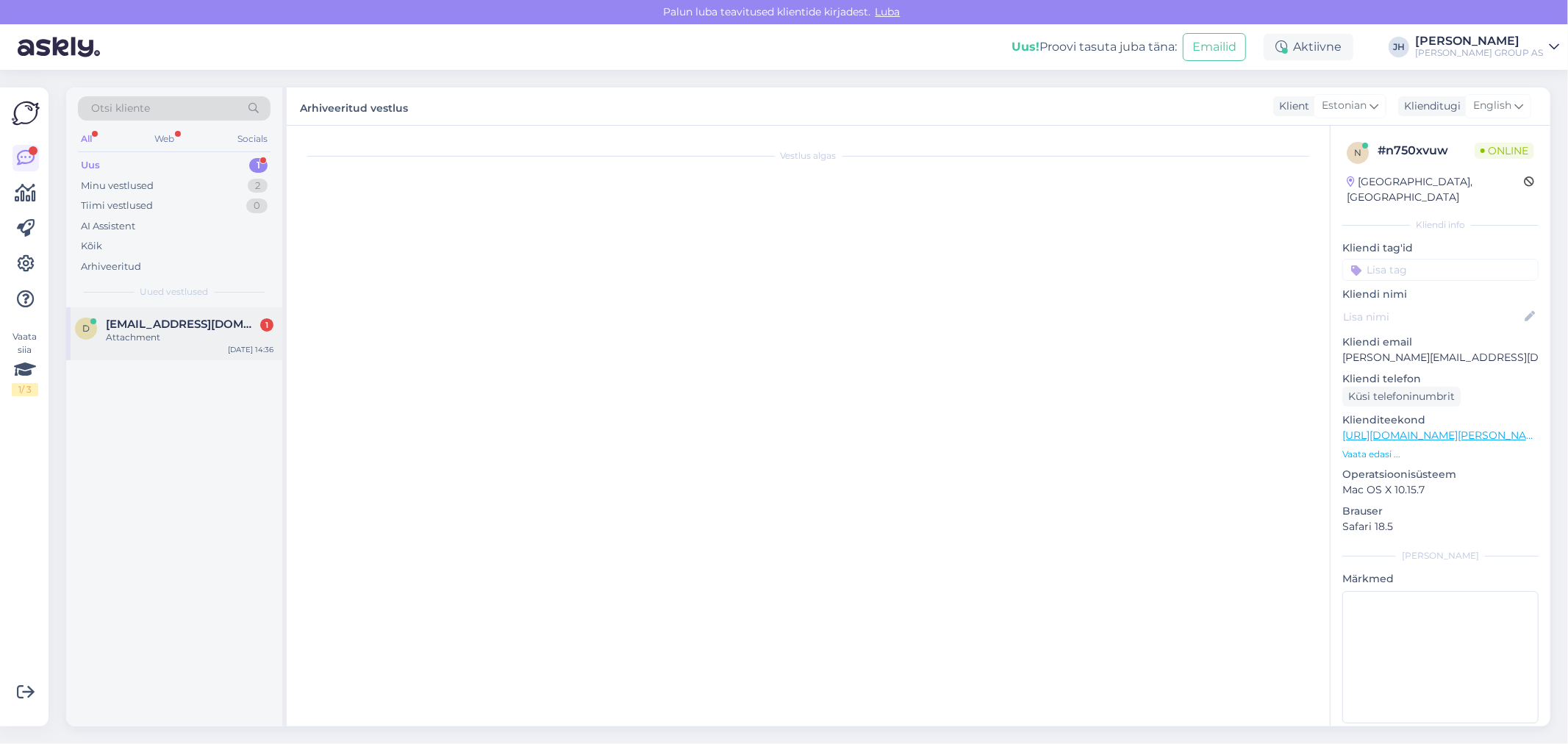
scroll to position [238, 0]
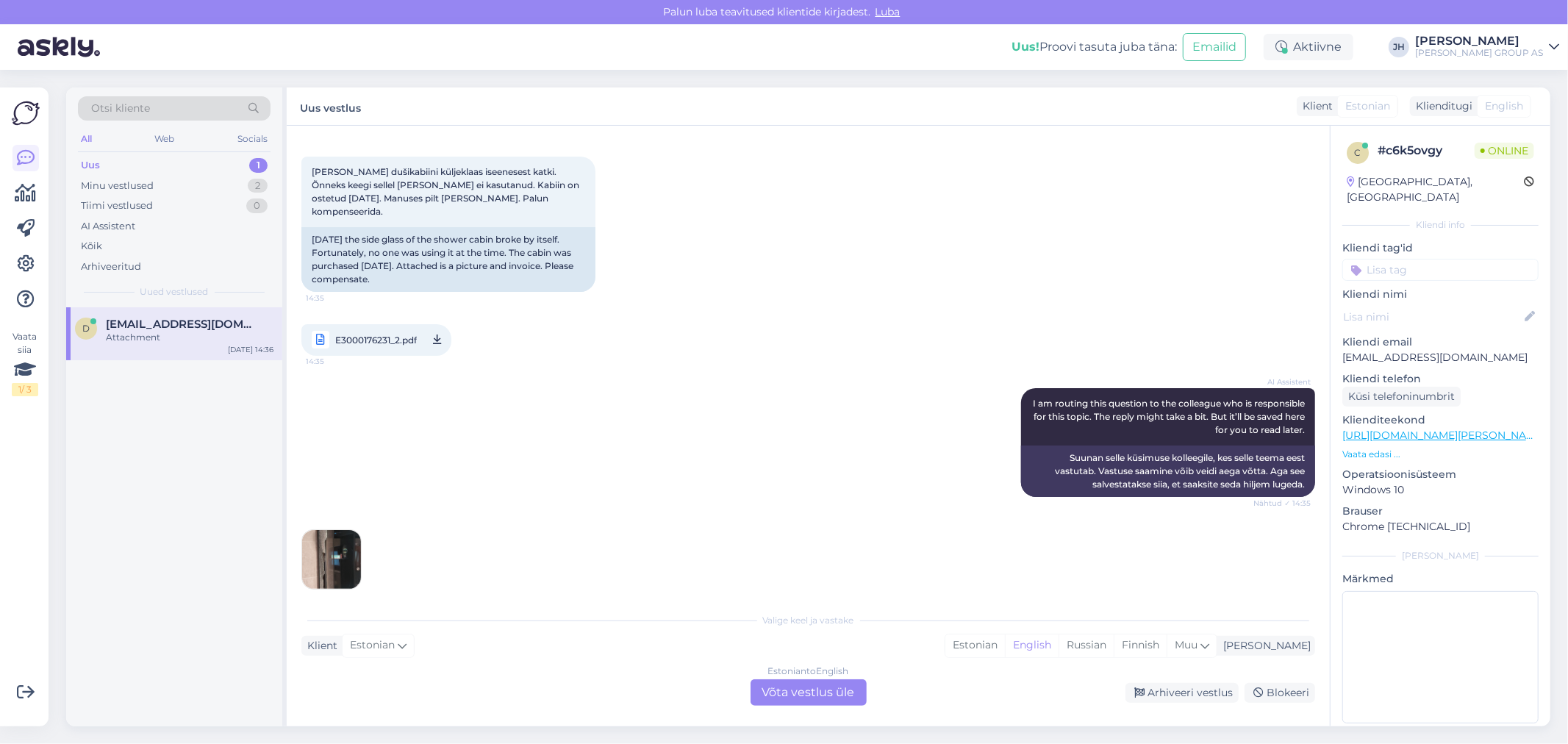
click at [371, 331] on span "E3000176231_2.pdf" at bounding box center [376, 340] width 82 height 19
click at [301, 324] on link "E3000176231_2.pdf 14:35" at bounding box center [376, 340] width 150 height 32
click at [331, 547] on img at bounding box center [331, 558] width 59 height 58
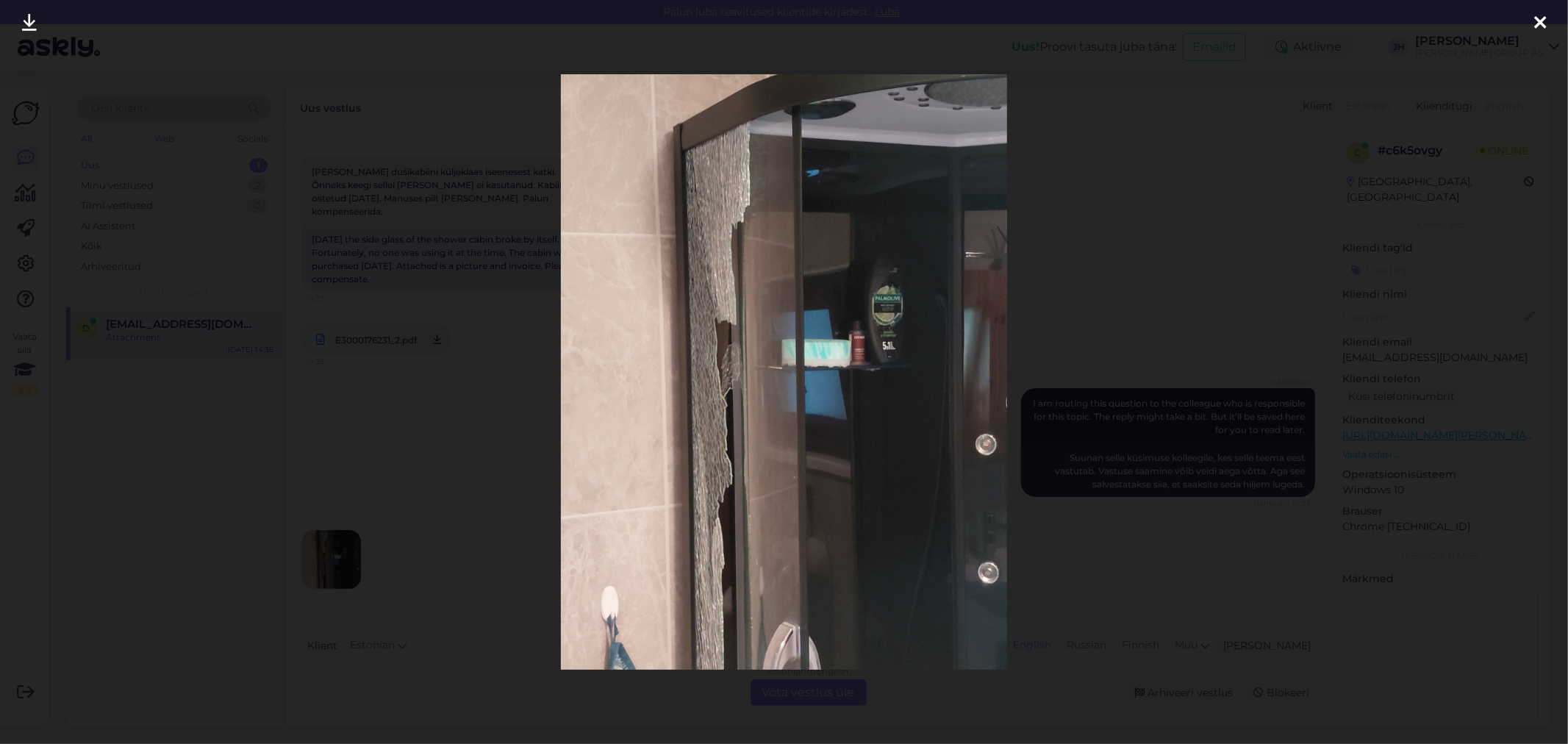
click at [1539, 16] on icon at bounding box center [1539, 23] width 12 height 19
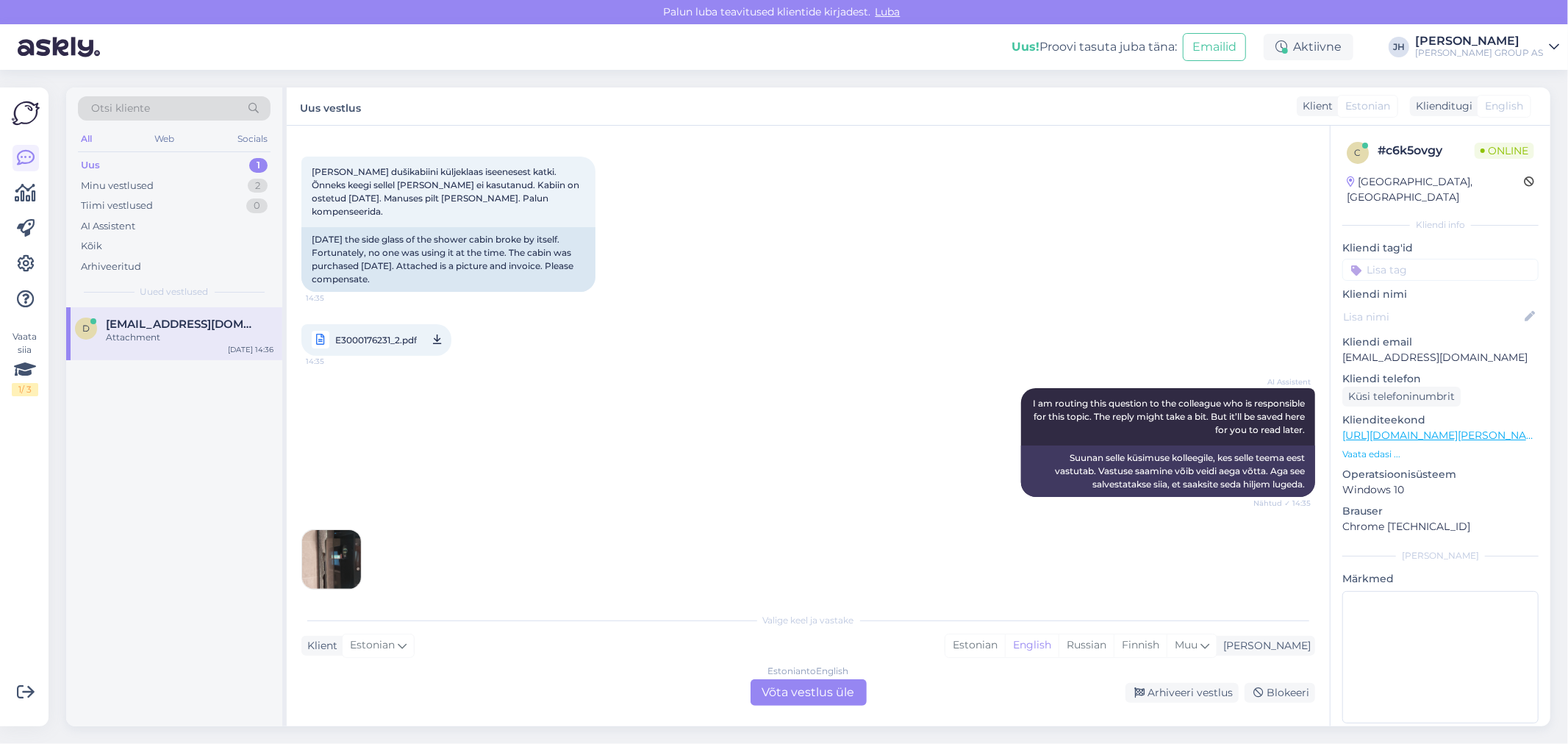
click at [808, 692] on div "Estonian to English Võta vestlus üle" at bounding box center [808, 693] width 116 height 27
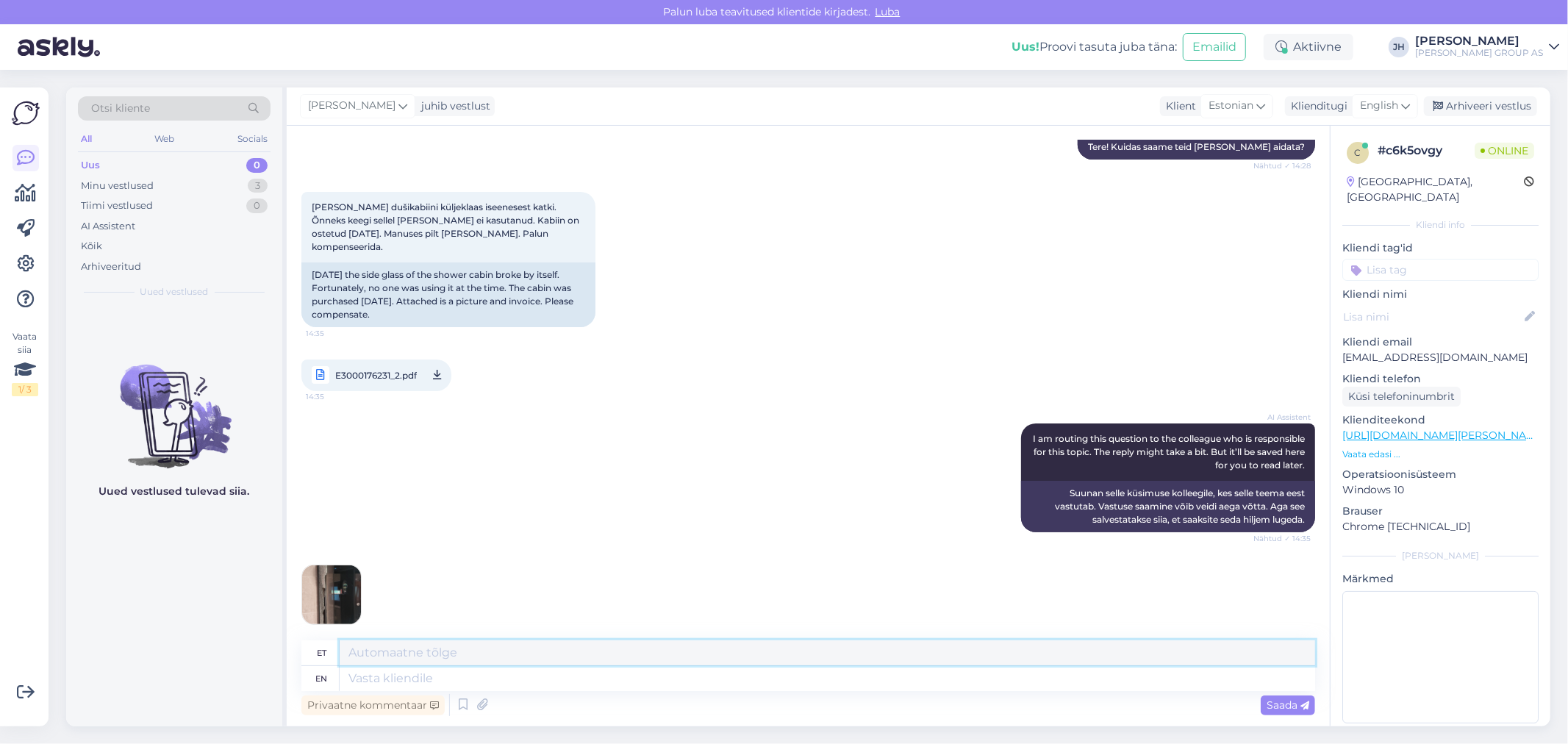
click at [466, 664] on textarea at bounding box center [827, 653] width 975 height 25
drag, startPoint x: 812, startPoint y: 647, endPoint x: 289, endPoint y: 636, distance: 523.1
click at [289, 636] on div "Vestlus algas [DATE] Tere! 14:28 Hello! AI Assistent Hello! How can we help you…" at bounding box center [807, 426] width 1043 height 601
type textarea "Tere. Palun pretensiooni koos piltidega saatke [EMAIL_ADDRESS][PERSON_NAME][DOM…"
click at [1404, 104] on icon at bounding box center [1405, 105] width 9 height 16
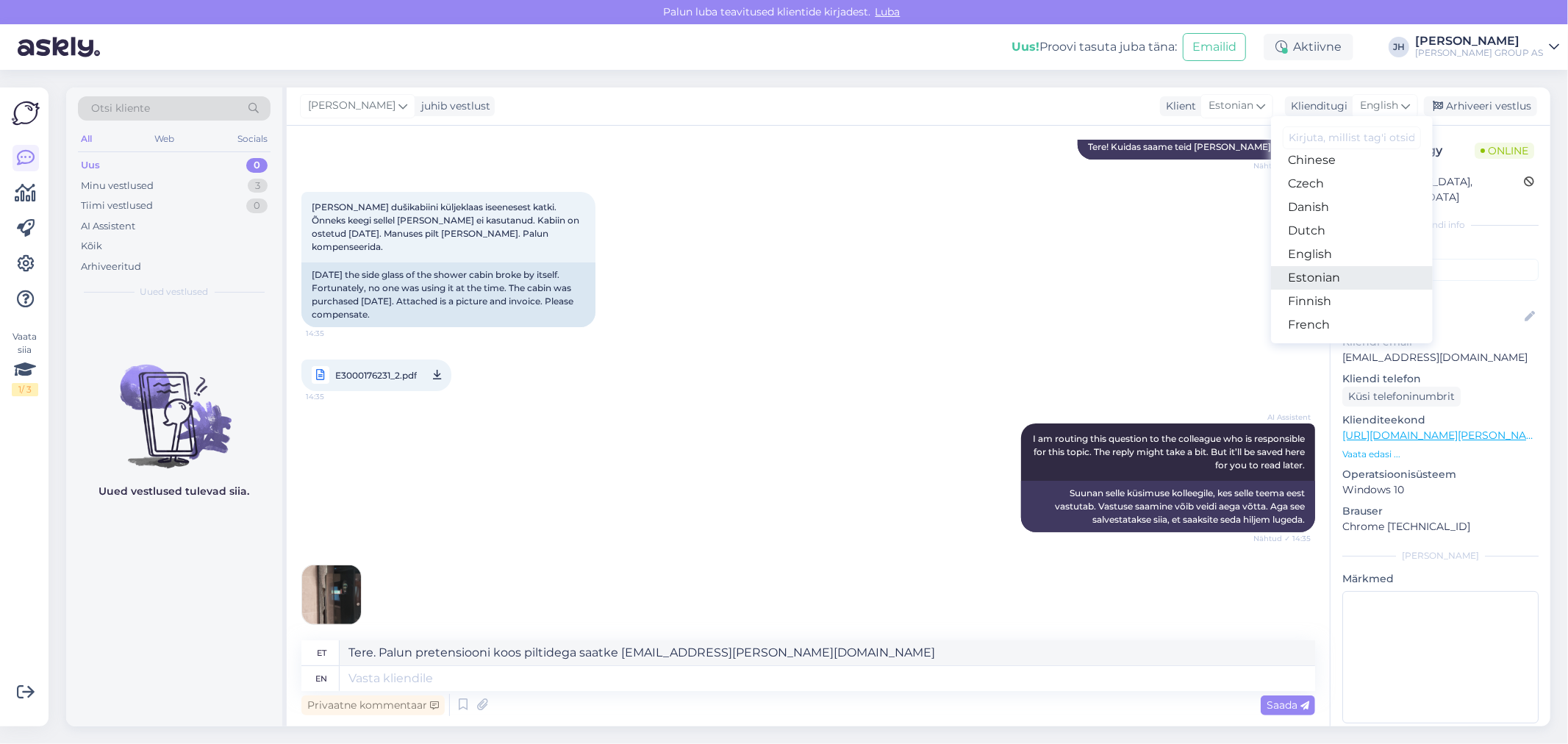
click at [1323, 277] on link "Estonian" at bounding box center [1351, 278] width 161 height 23
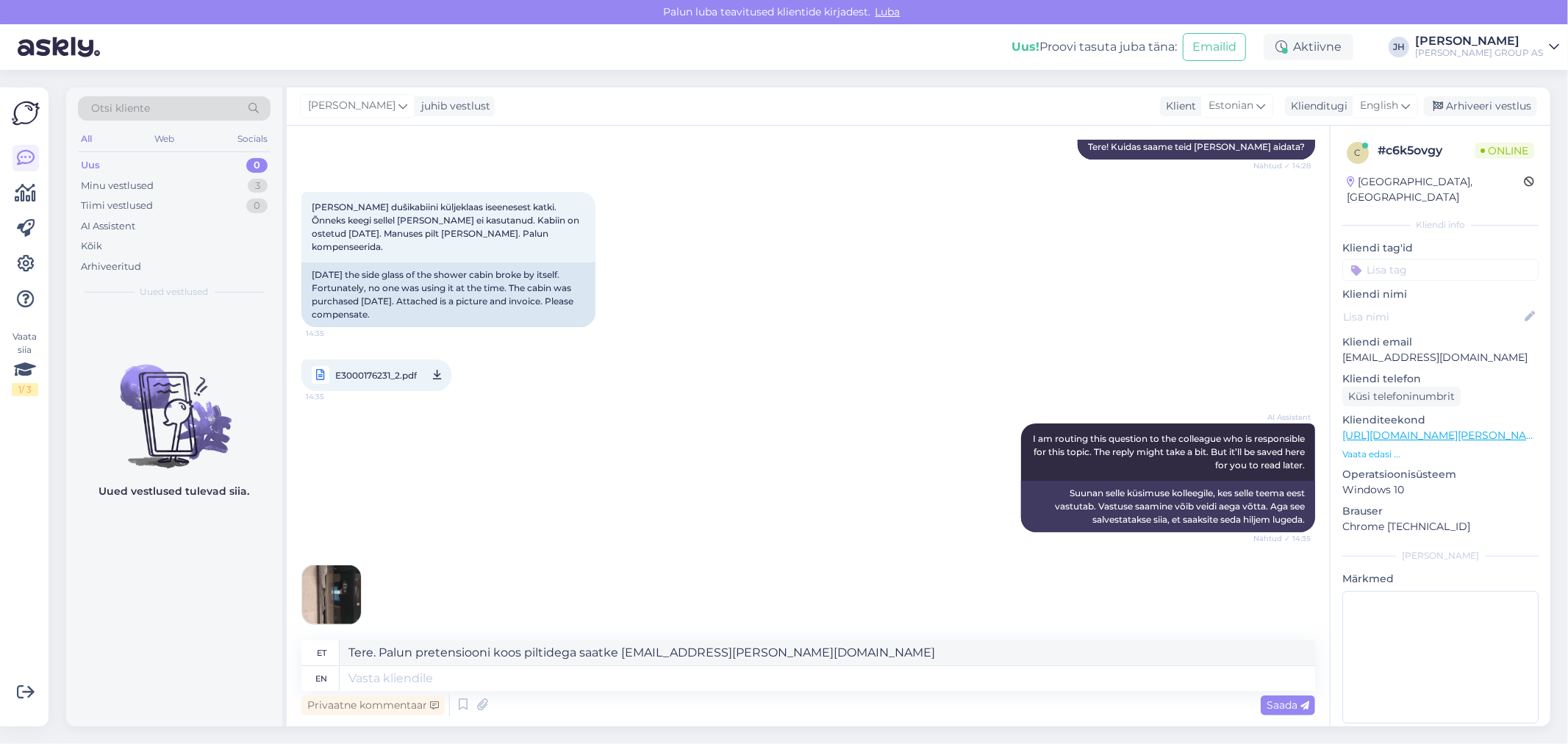
scroll to position [184, 0]
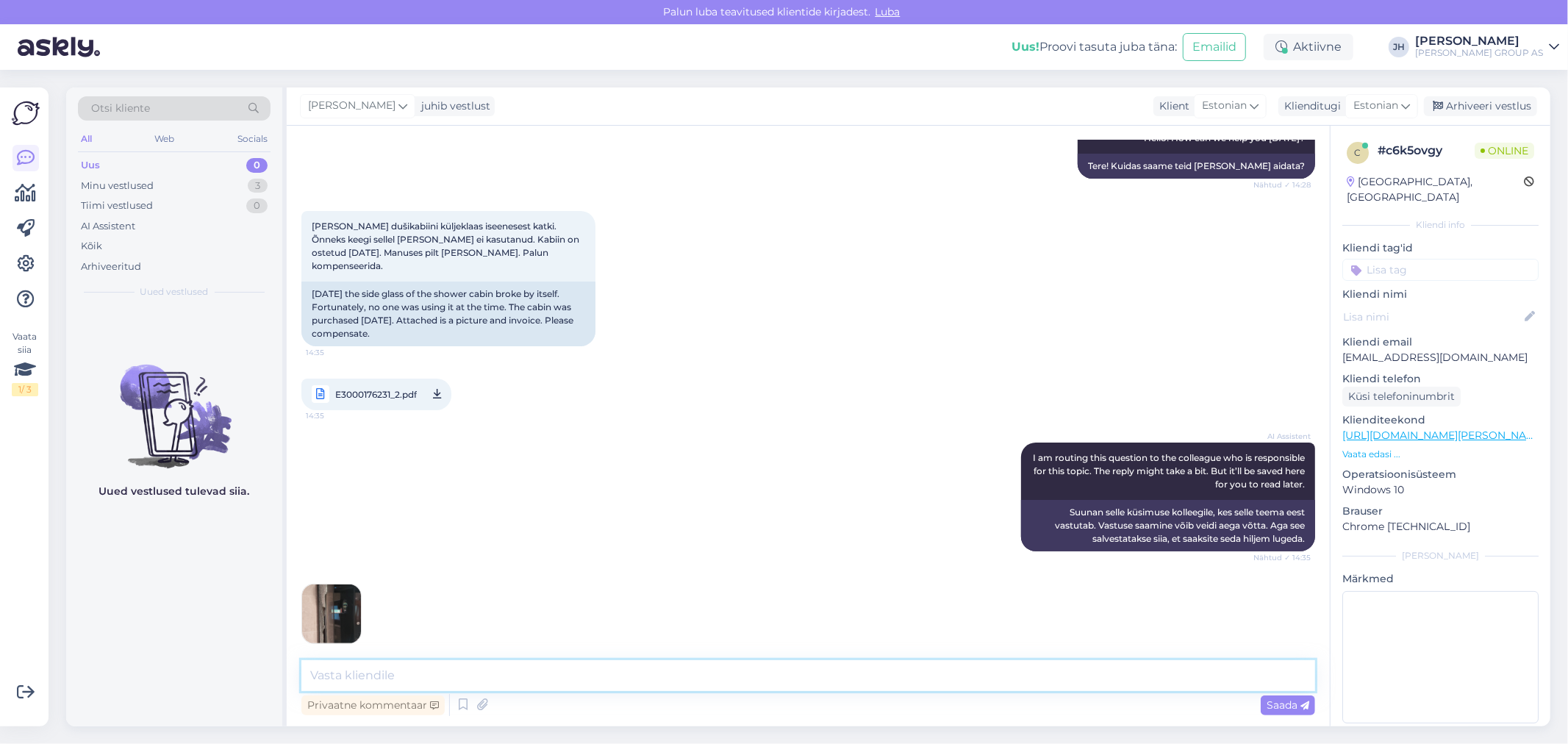
click at [405, 674] on textarea at bounding box center [807, 675] width 1013 height 31
paste textarea "Tere. Palun pretensiooni koos piltidega saatke [EMAIL_ADDRESS][PERSON_NAME][DOM…"
type textarea "Tere. Palun pretensiooni koos piltidega saatke [EMAIL_ADDRESS][PERSON_NAME][DOM…"
click at [1279, 695] on div "Saada" at bounding box center [1288, 704] width 55 height 19
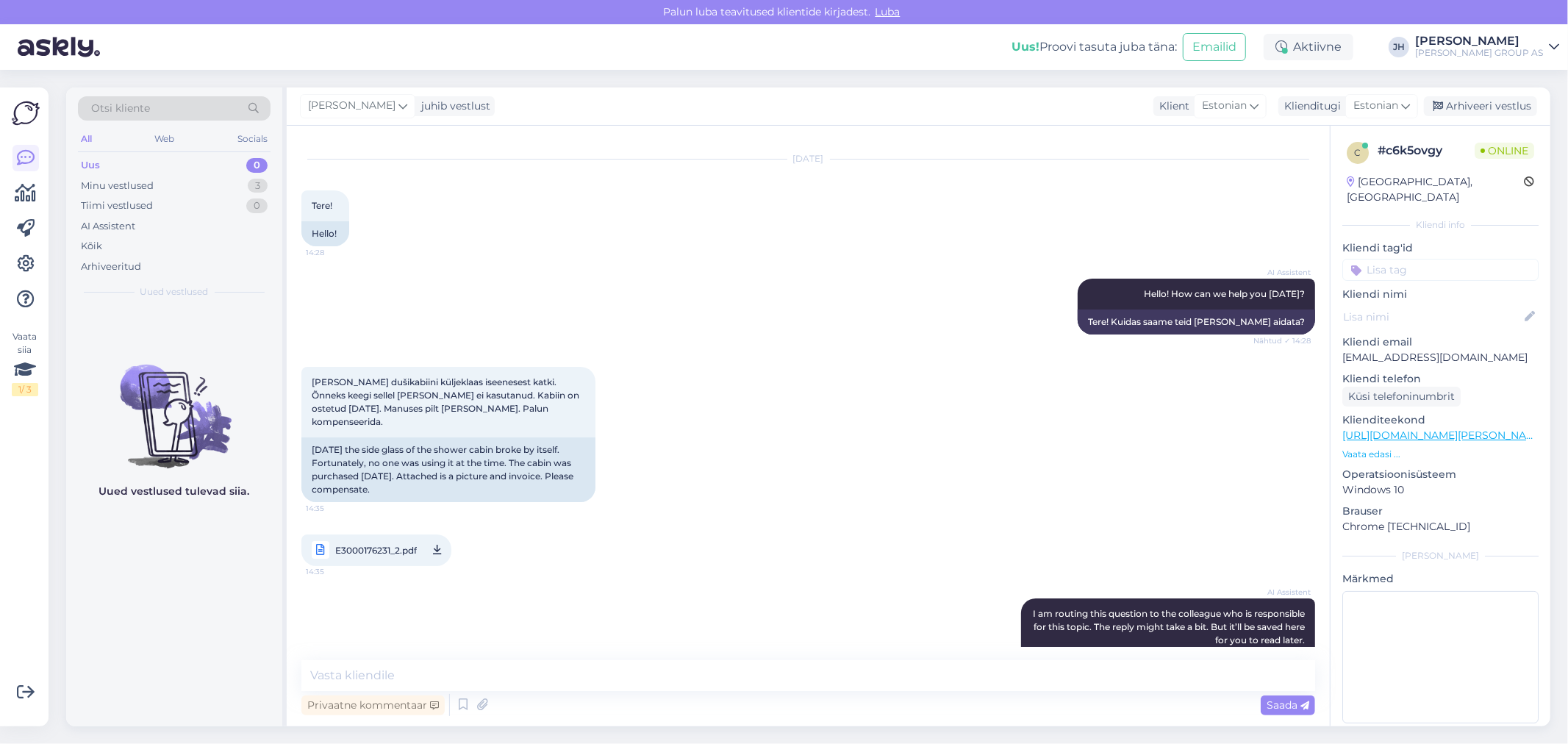
scroll to position [0, 0]
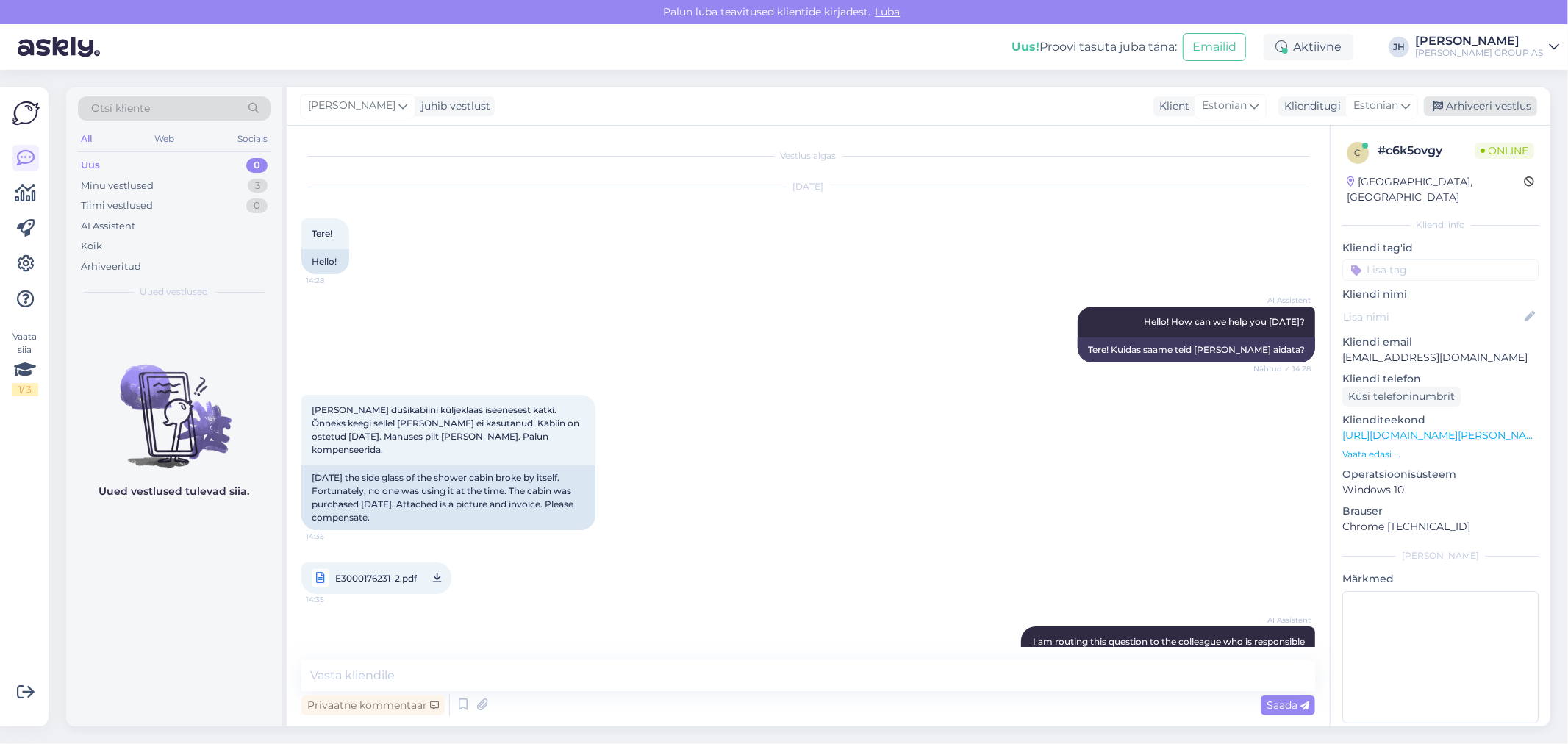
click at [1506, 105] on div "Arhiveeri vestlus" at bounding box center [1480, 105] width 113 height 19
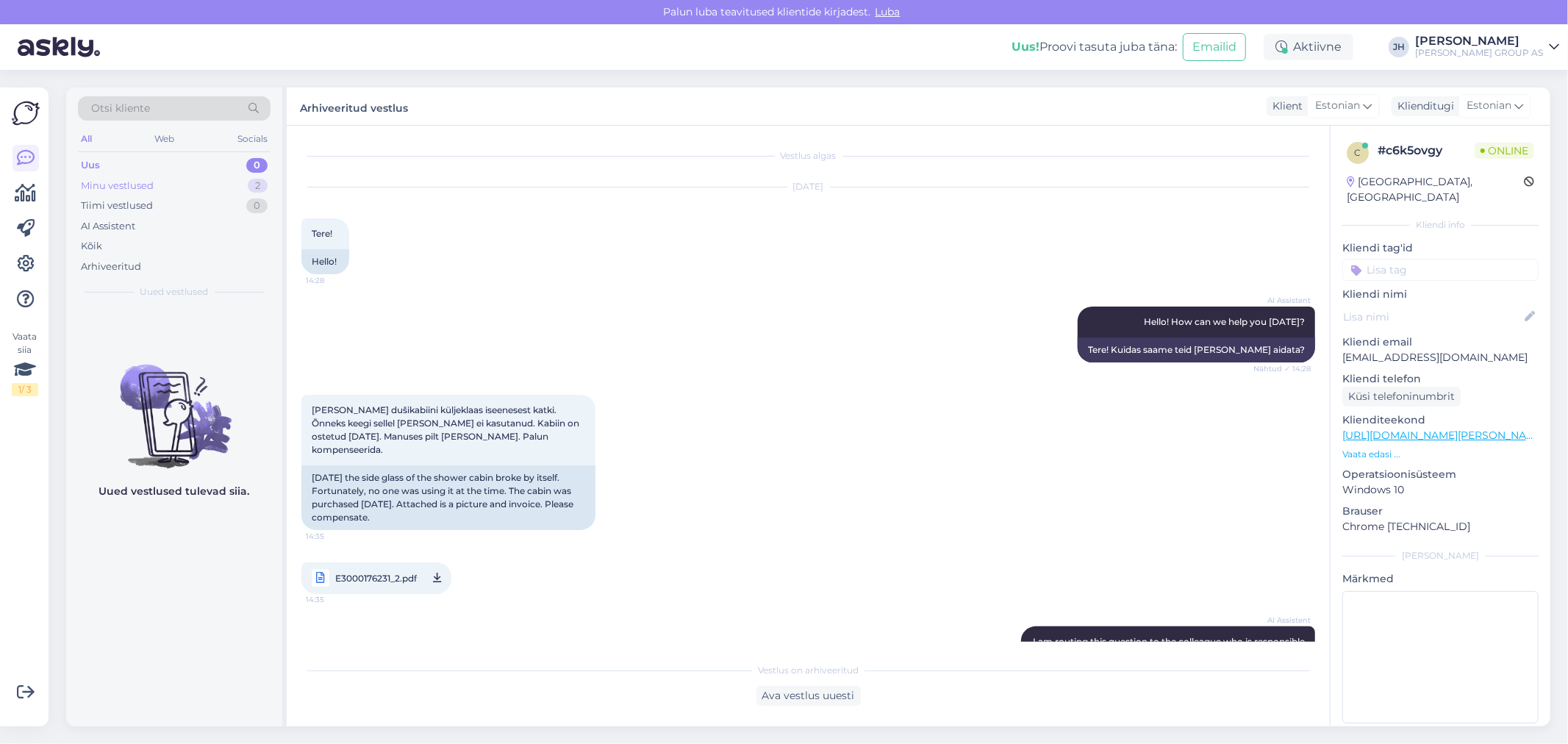
click at [141, 184] on div "Minu vestlused" at bounding box center [117, 186] width 73 height 15
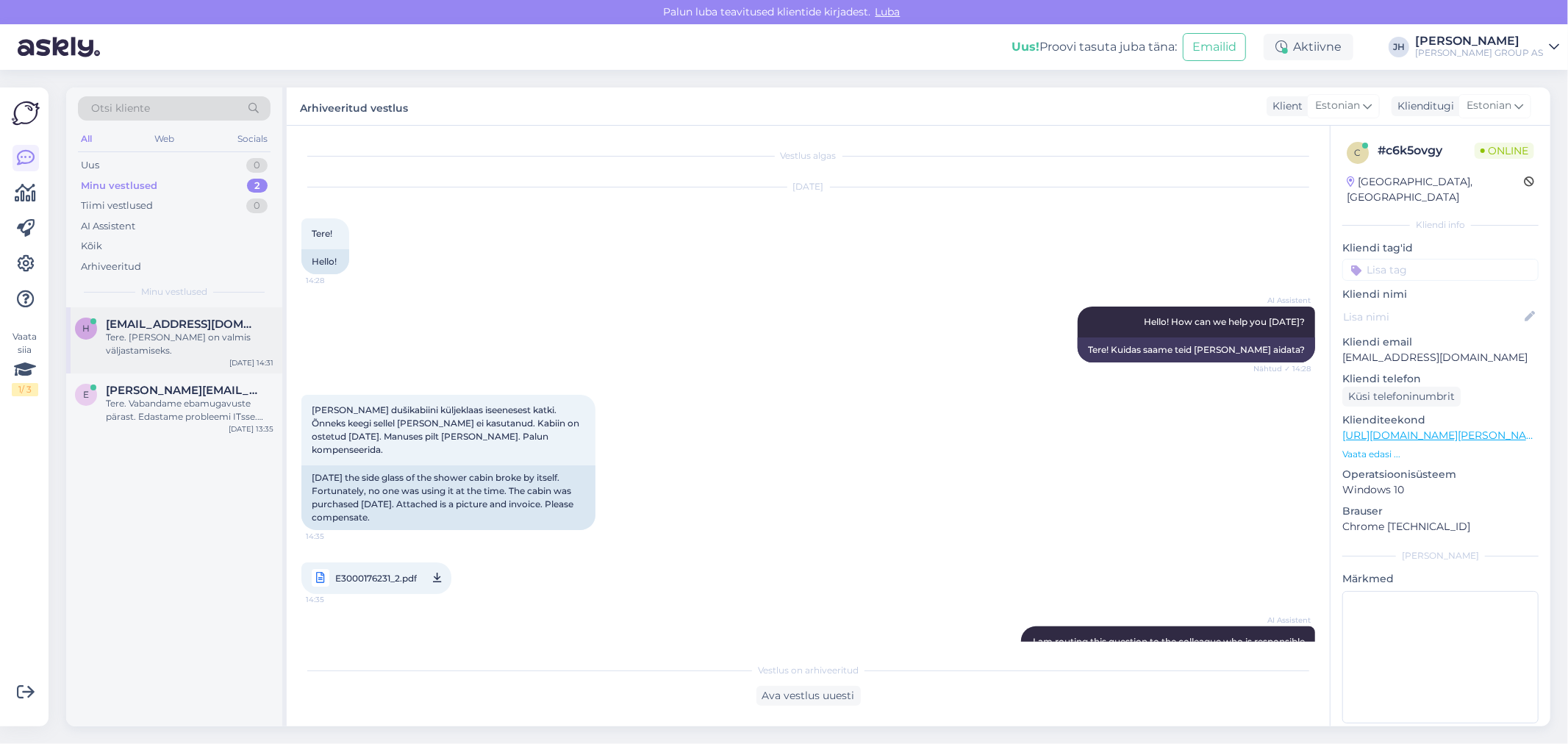
click at [159, 318] on span "[EMAIL_ADDRESS][DOMAIN_NAME]" at bounding box center [183, 324] width 153 height 13
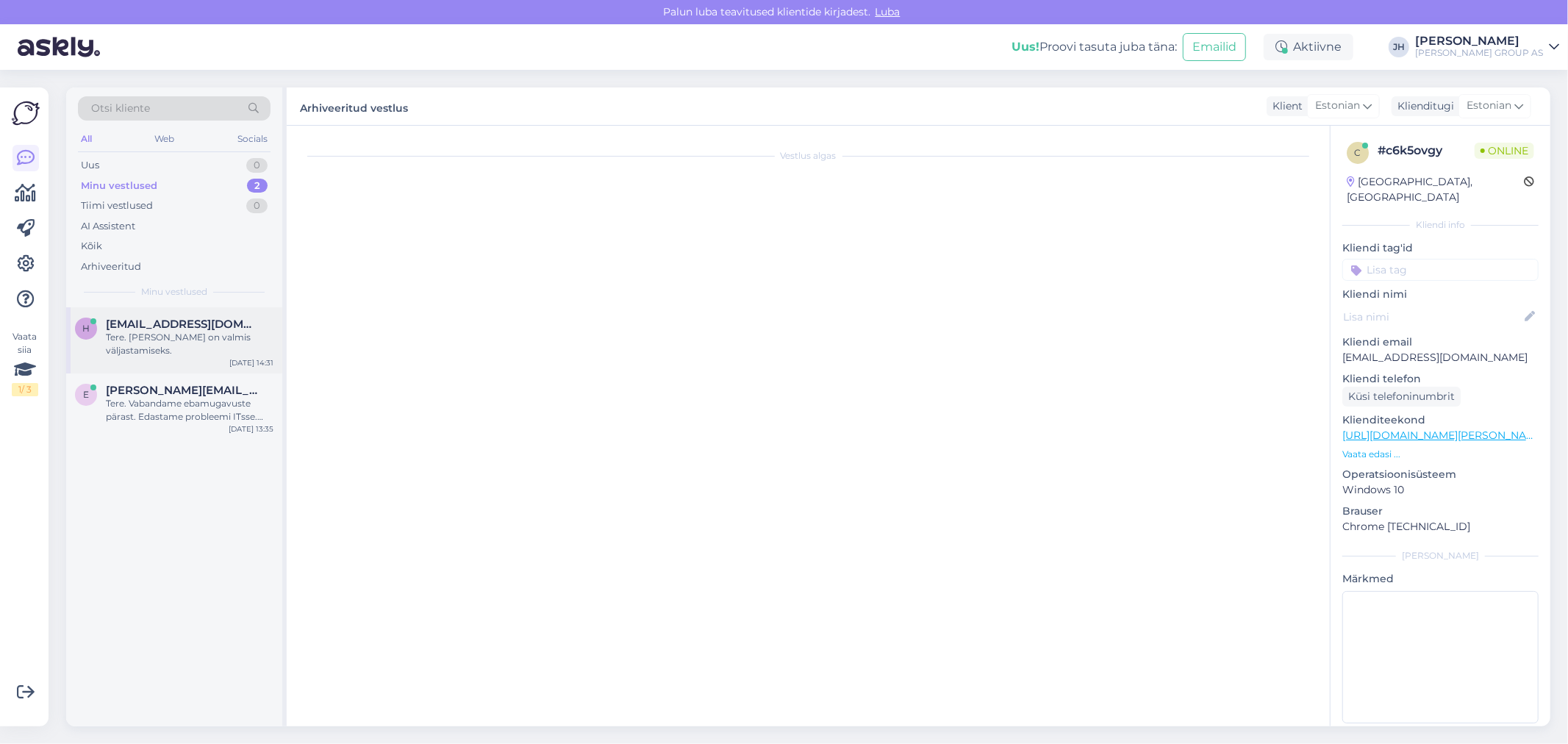
scroll to position [285, 0]
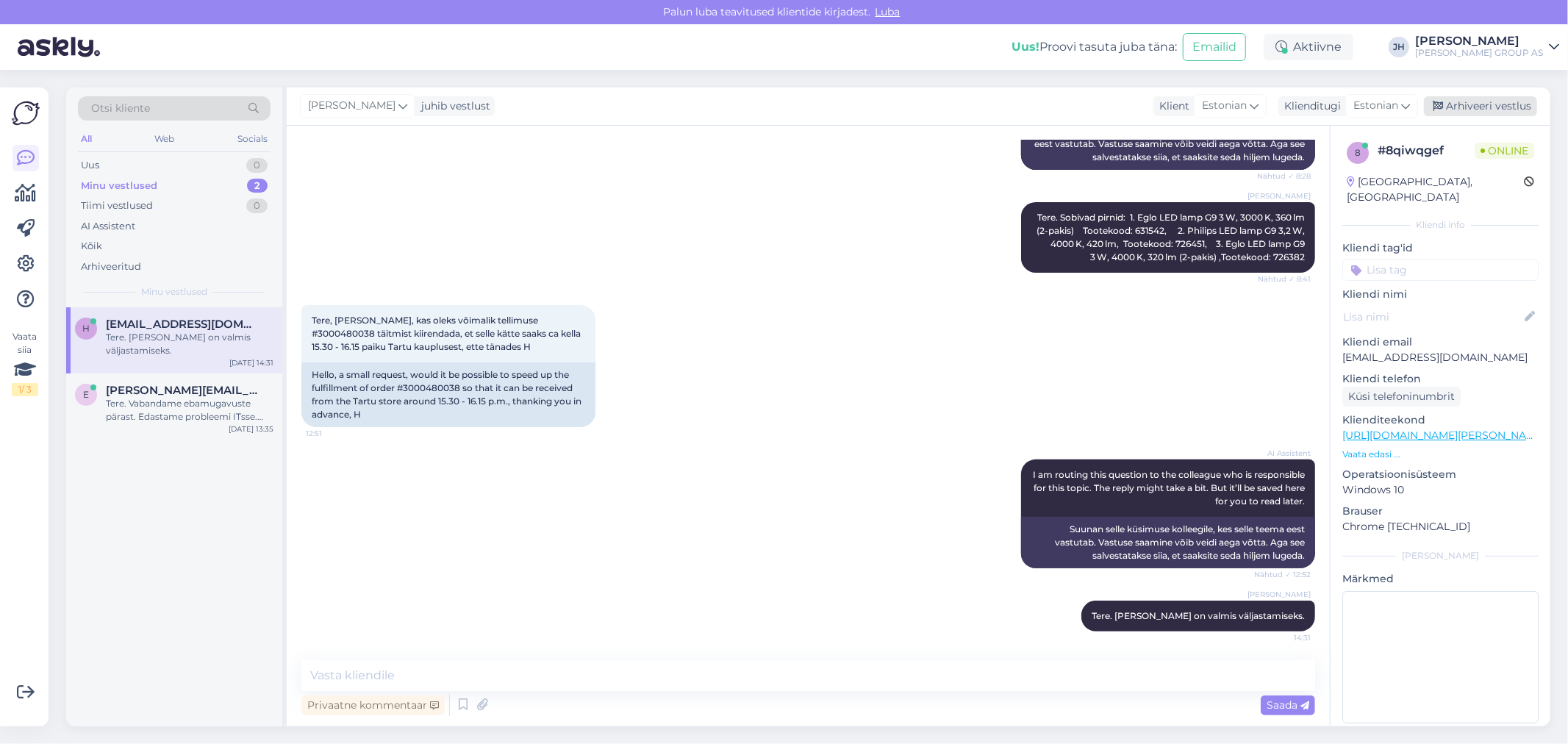
click at [1467, 105] on div "Arhiveeri vestlus" at bounding box center [1480, 105] width 113 height 19
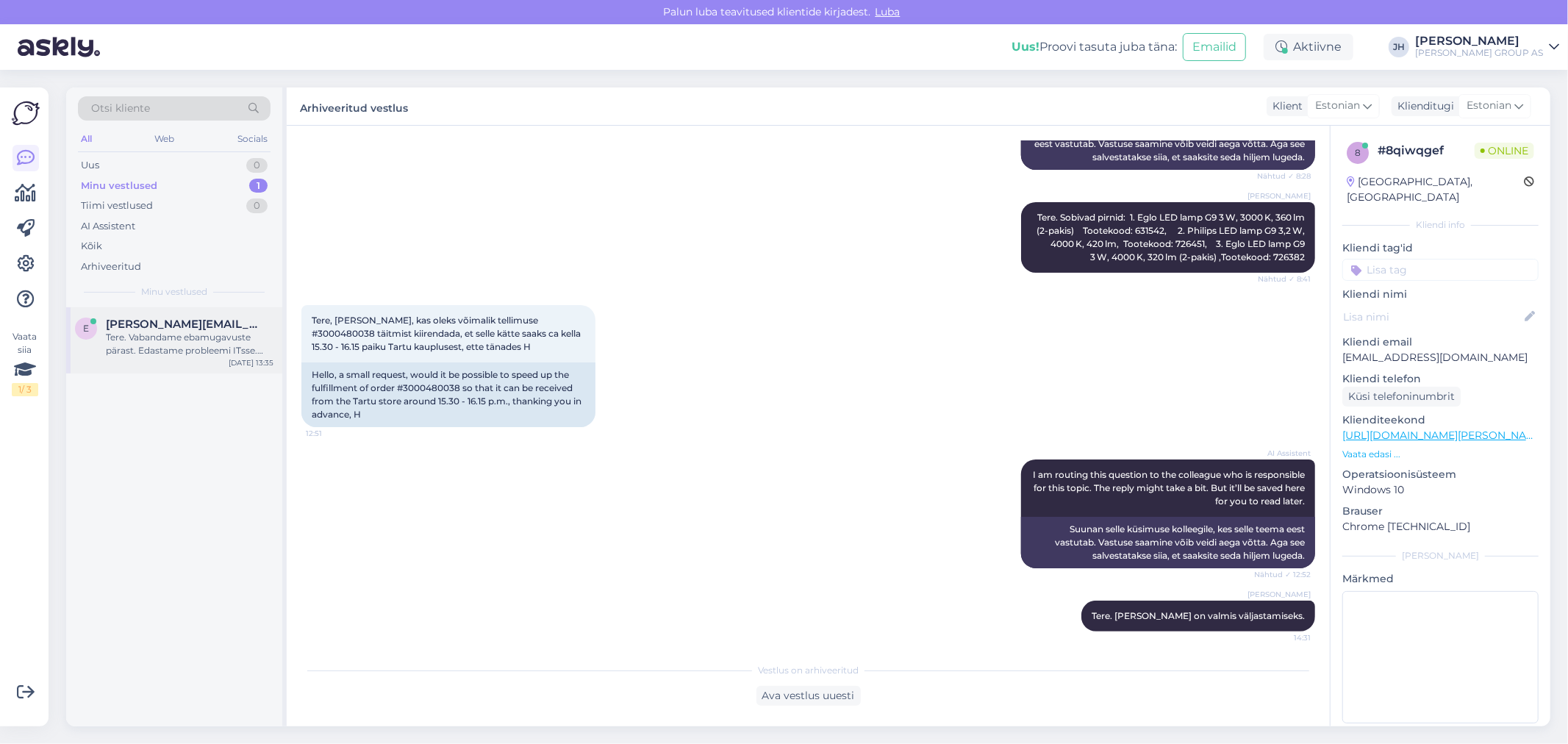
click at [159, 331] on div "Tere. Vabandame ebamugavuste pärast. Edastame probleemi ITsse. Teavitame ,kui o…" at bounding box center [190, 344] width 168 height 27
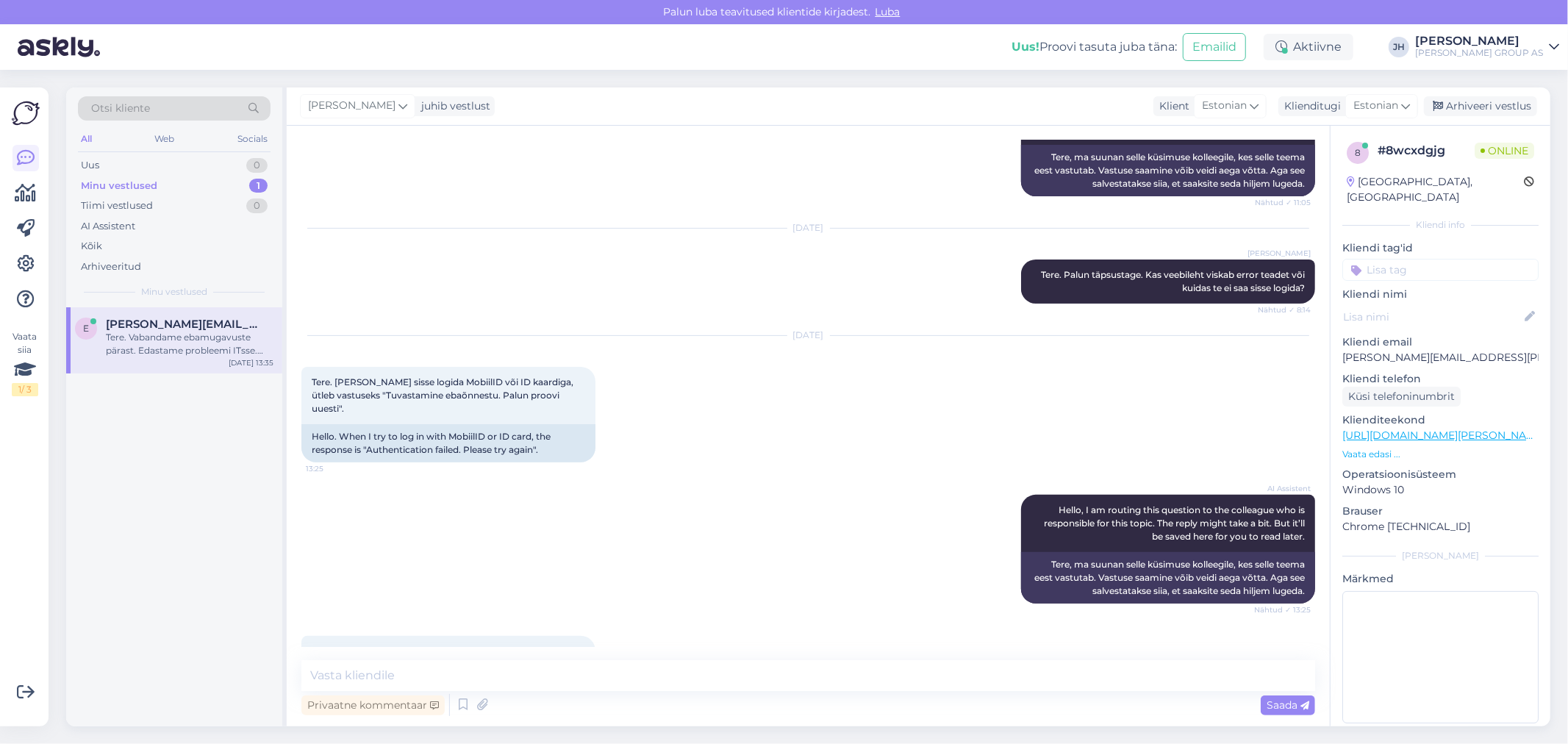
scroll to position [501, 0]
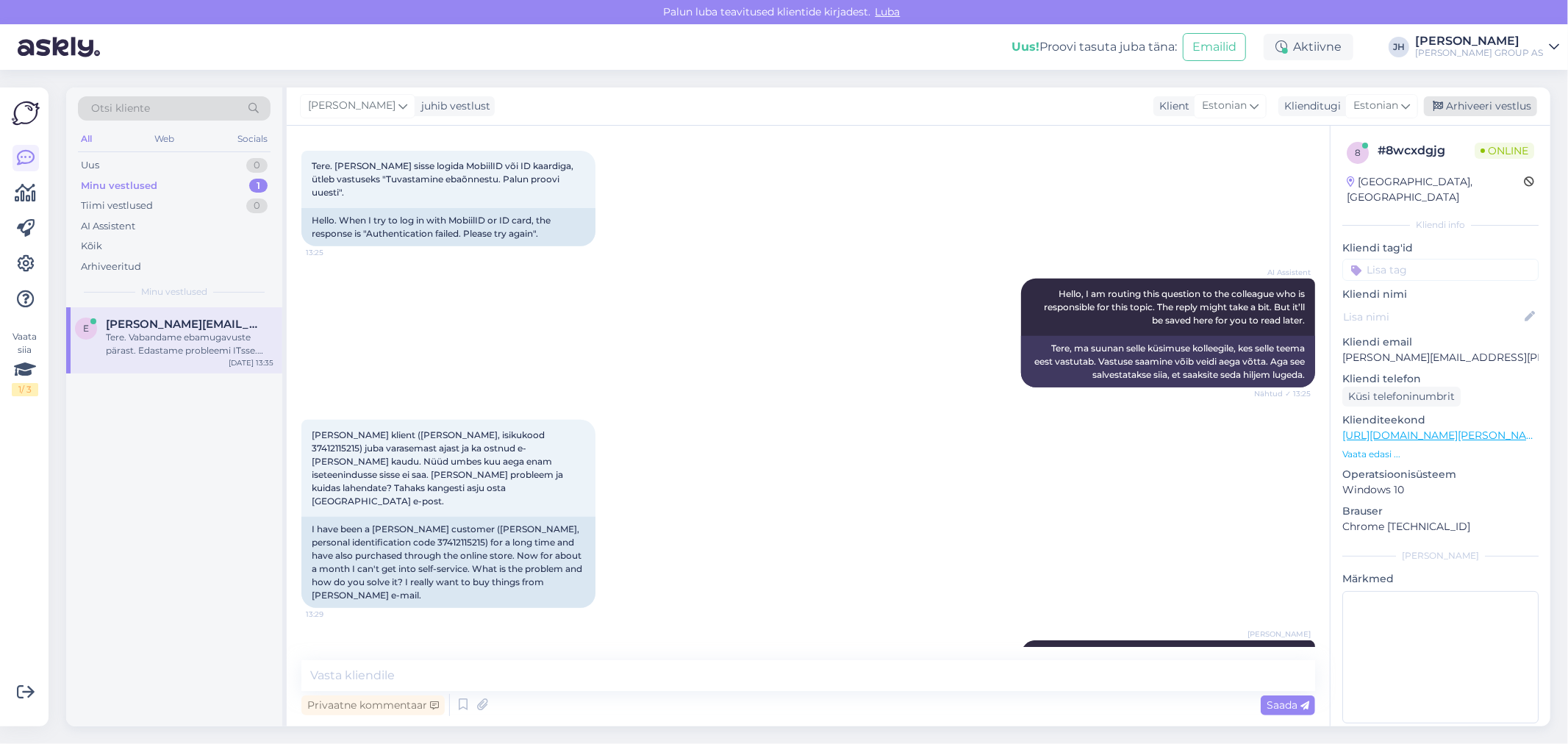
click at [1479, 104] on div "Arhiveeri vestlus" at bounding box center [1480, 105] width 113 height 19
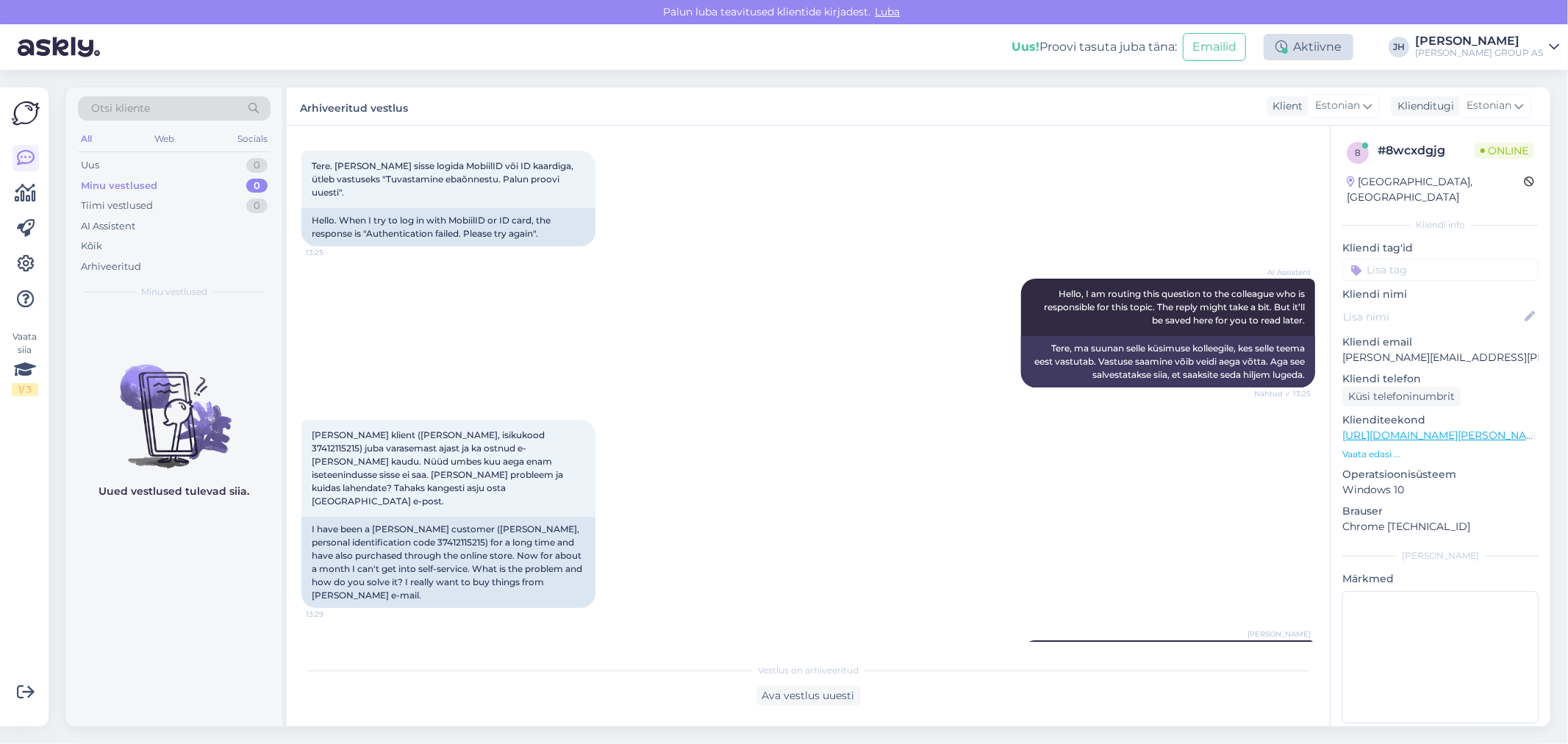
click at [1346, 49] on div "Aktiivne" at bounding box center [1308, 47] width 90 height 27
click at [1240, 115] on button "15 minutit" at bounding box center [1220, 115] width 63 height 16
click at [89, 167] on div "Uus" at bounding box center [90, 165] width 19 height 15
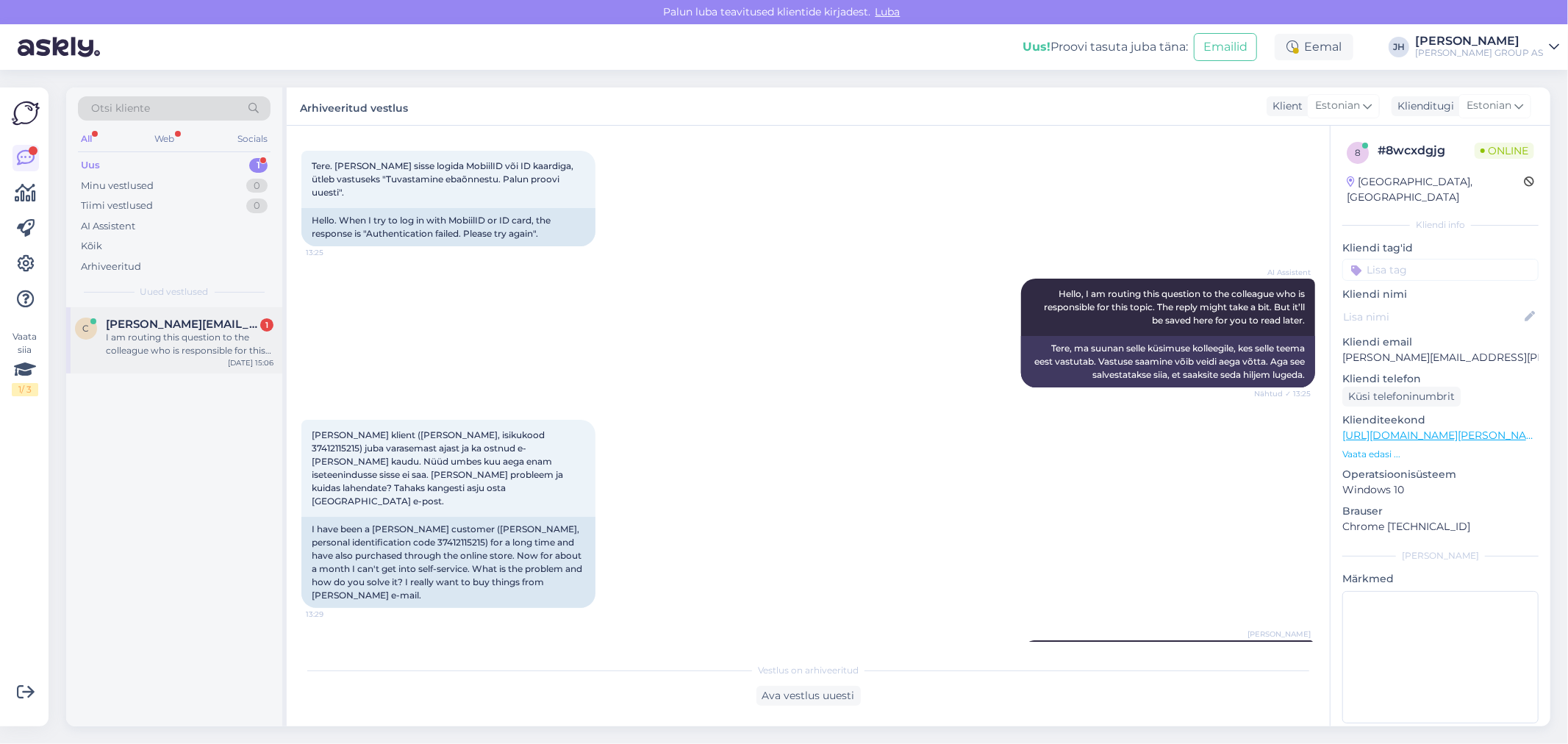
click at [168, 324] on span "[PERSON_NAME][EMAIL_ADDRESS][DOMAIN_NAME]" at bounding box center [183, 324] width 153 height 13
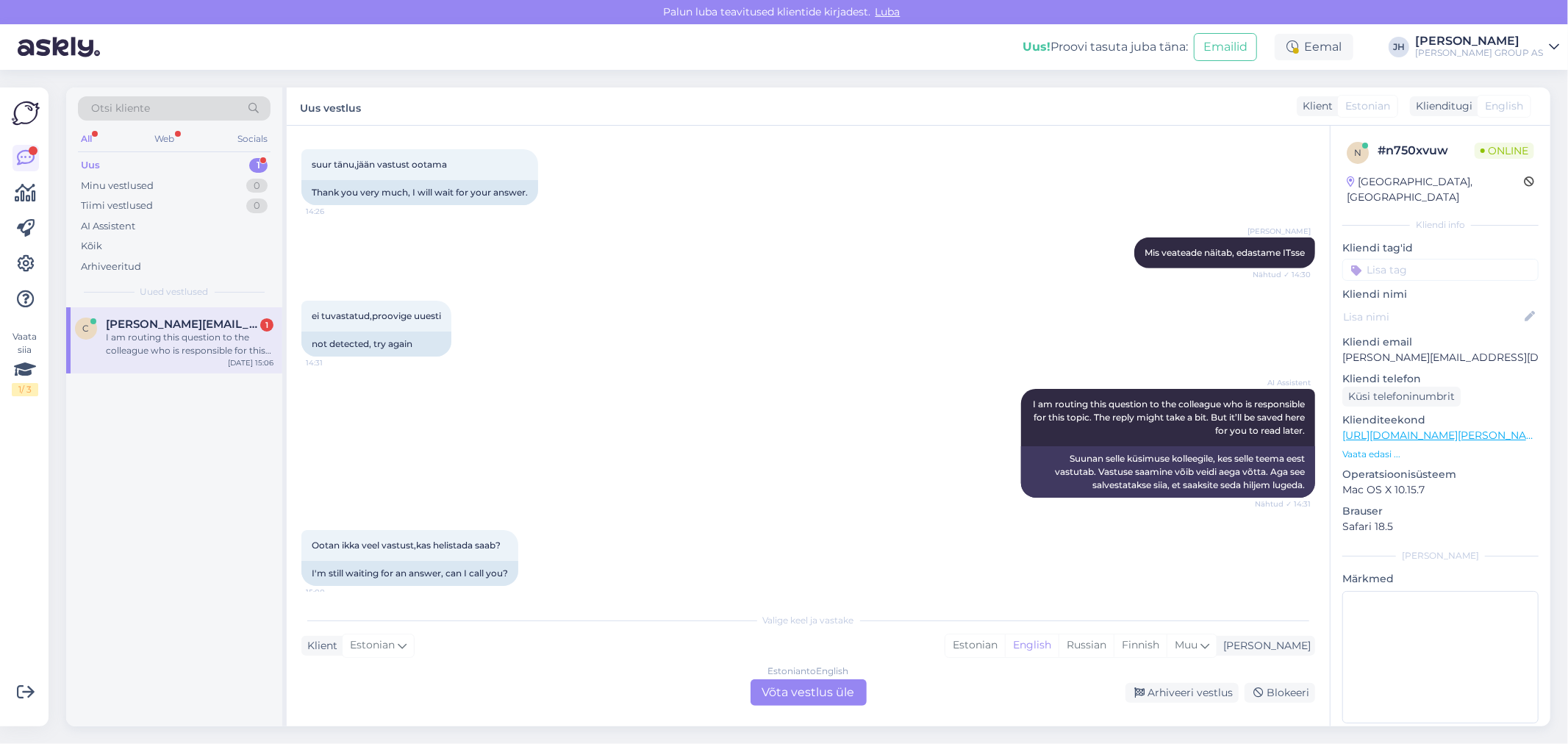
scroll to position [944, 0]
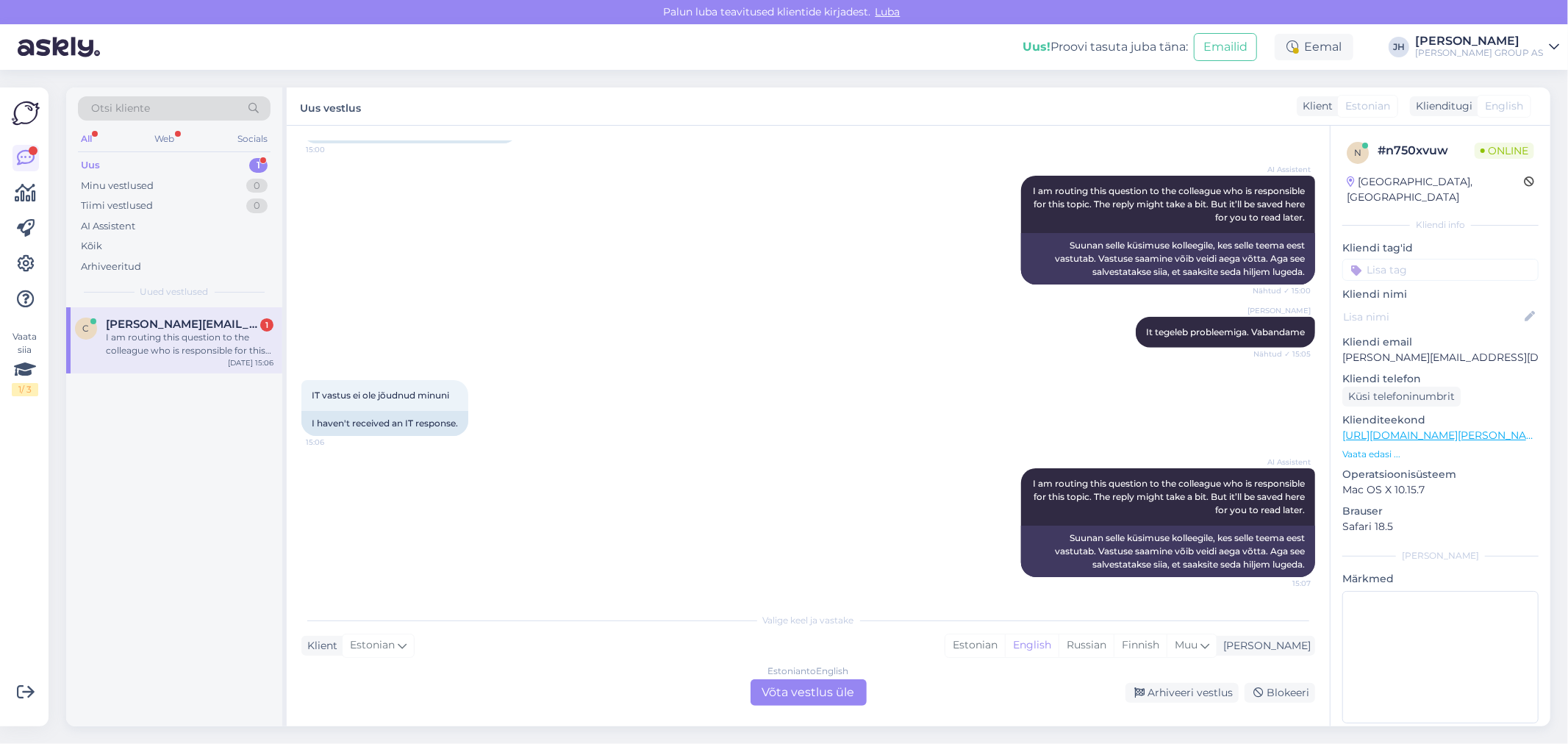
click at [799, 691] on div "Estonian to English Võta vestlus üle" at bounding box center [808, 693] width 116 height 27
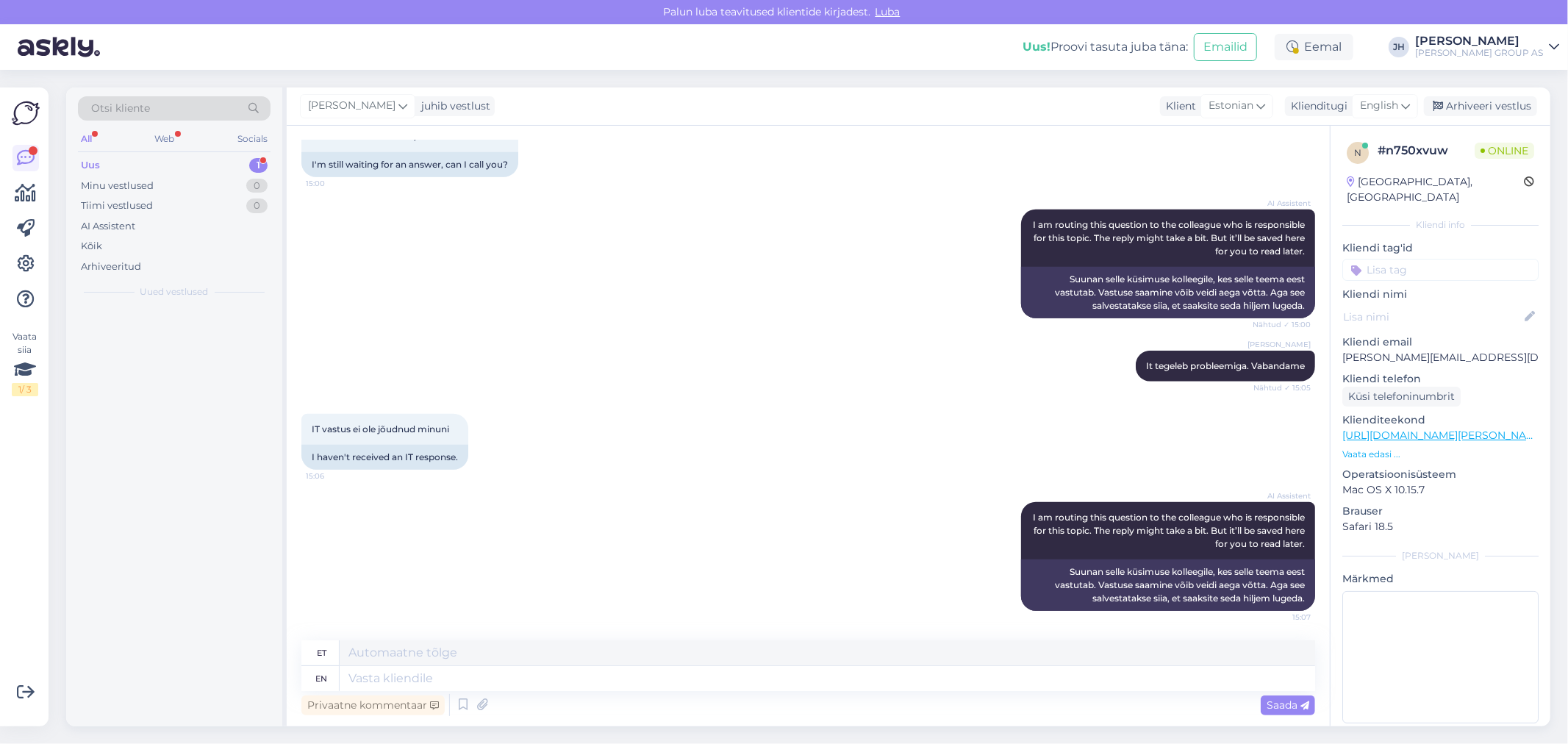
scroll to position [909, 0]
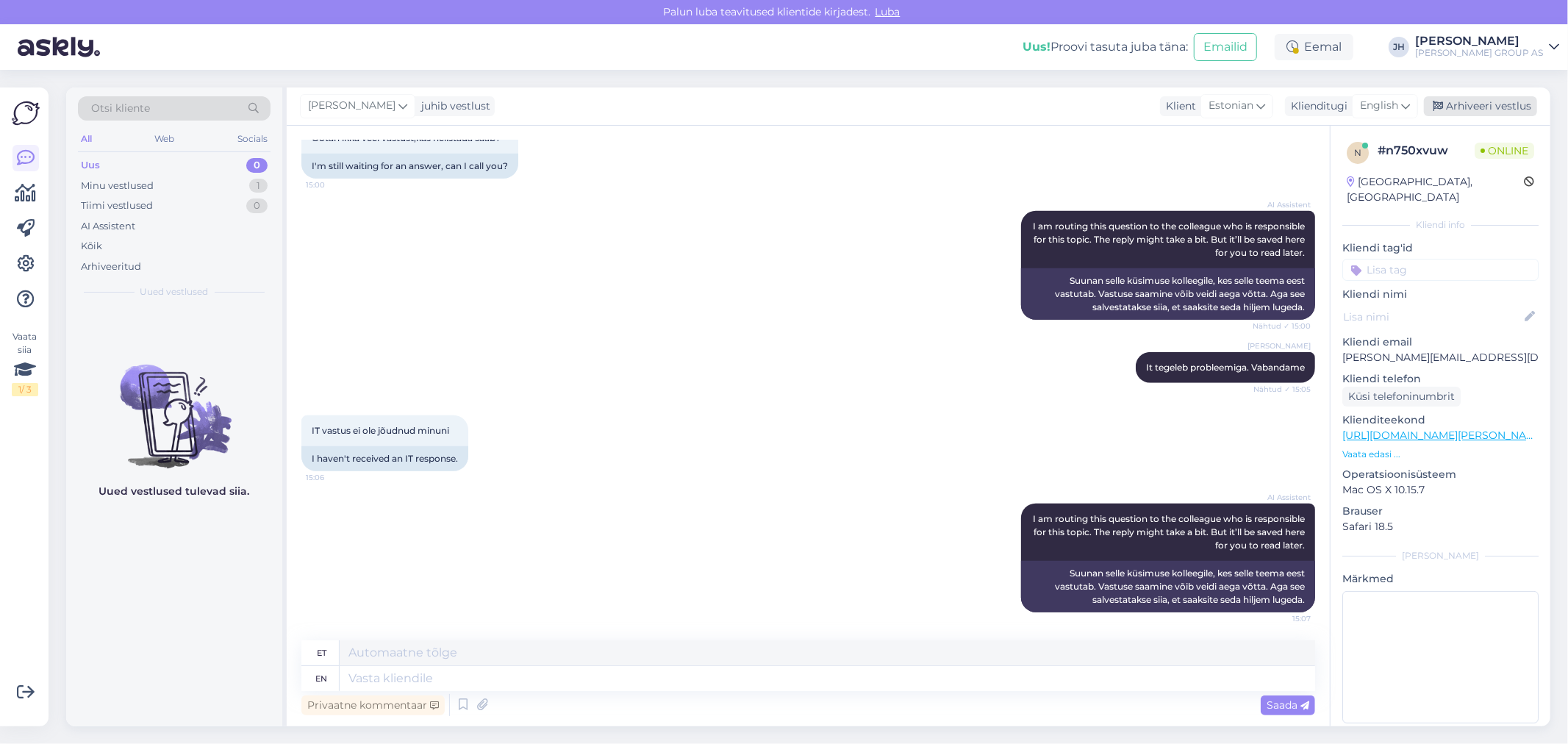
click at [1472, 101] on div "Arhiveeri vestlus" at bounding box center [1480, 105] width 113 height 19
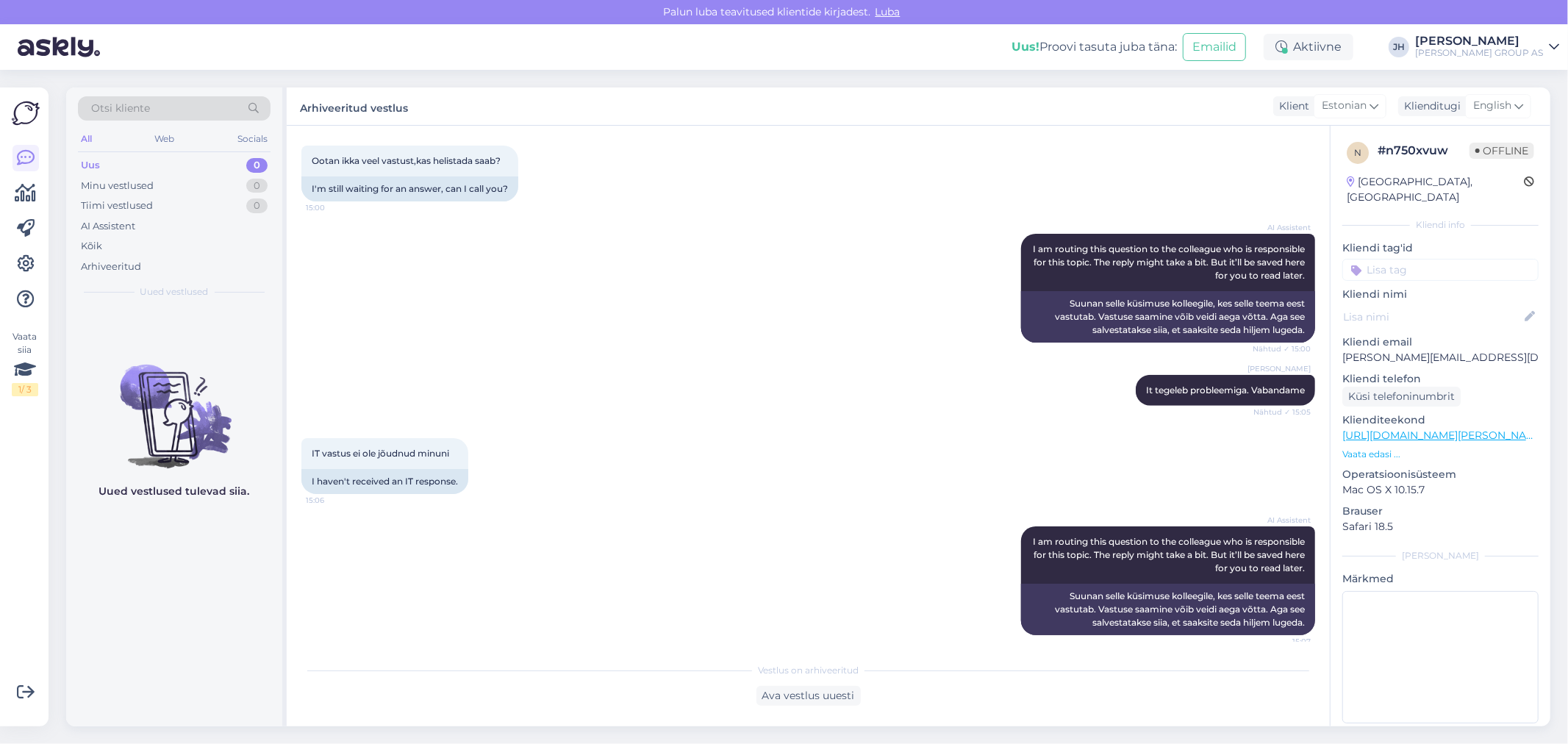
scroll to position [894, 0]
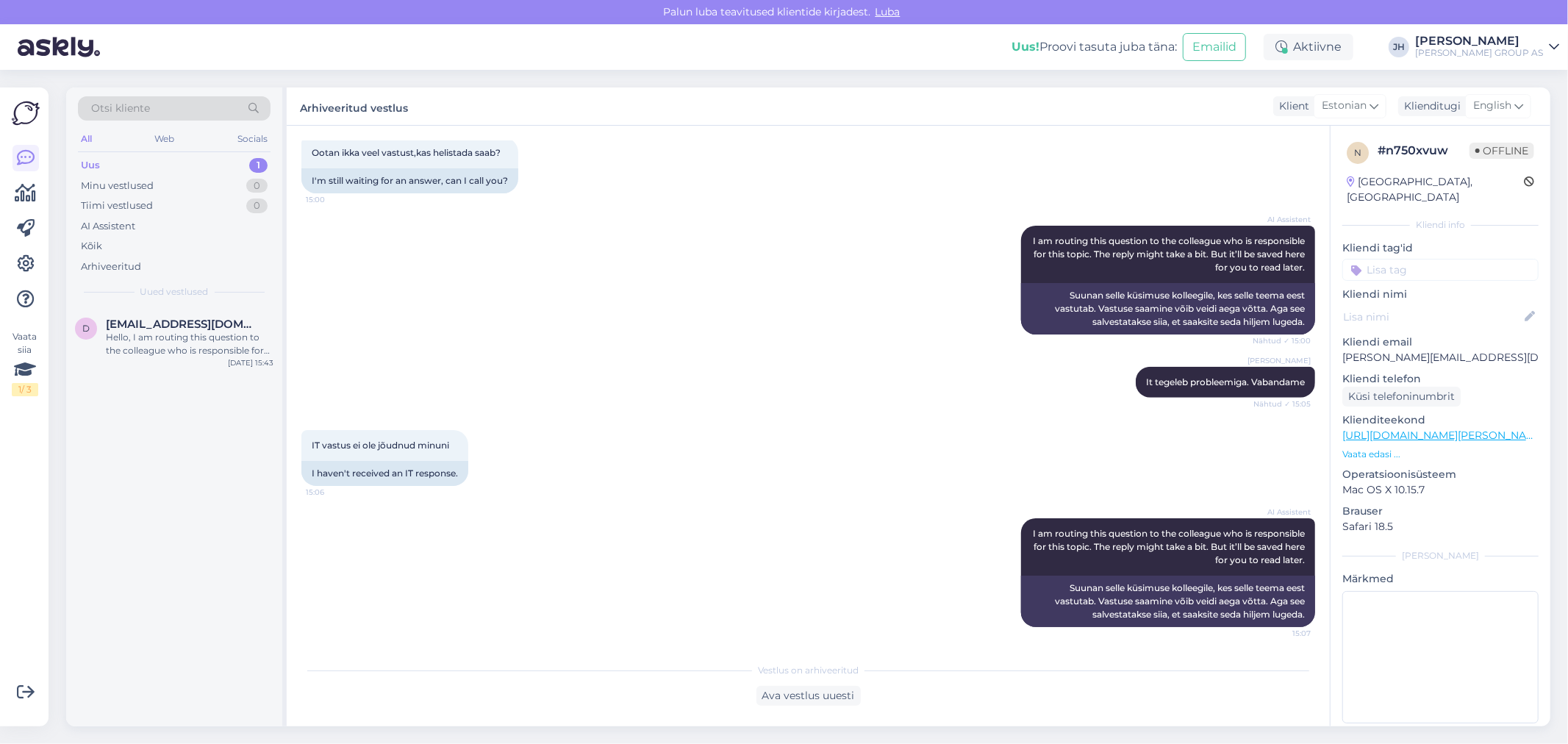
click at [87, 163] on div "Uus" at bounding box center [90, 165] width 19 height 15
click at [171, 329] on span "[EMAIL_ADDRESS][DOMAIN_NAME]" at bounding box center [183, 324] width 153 height 13
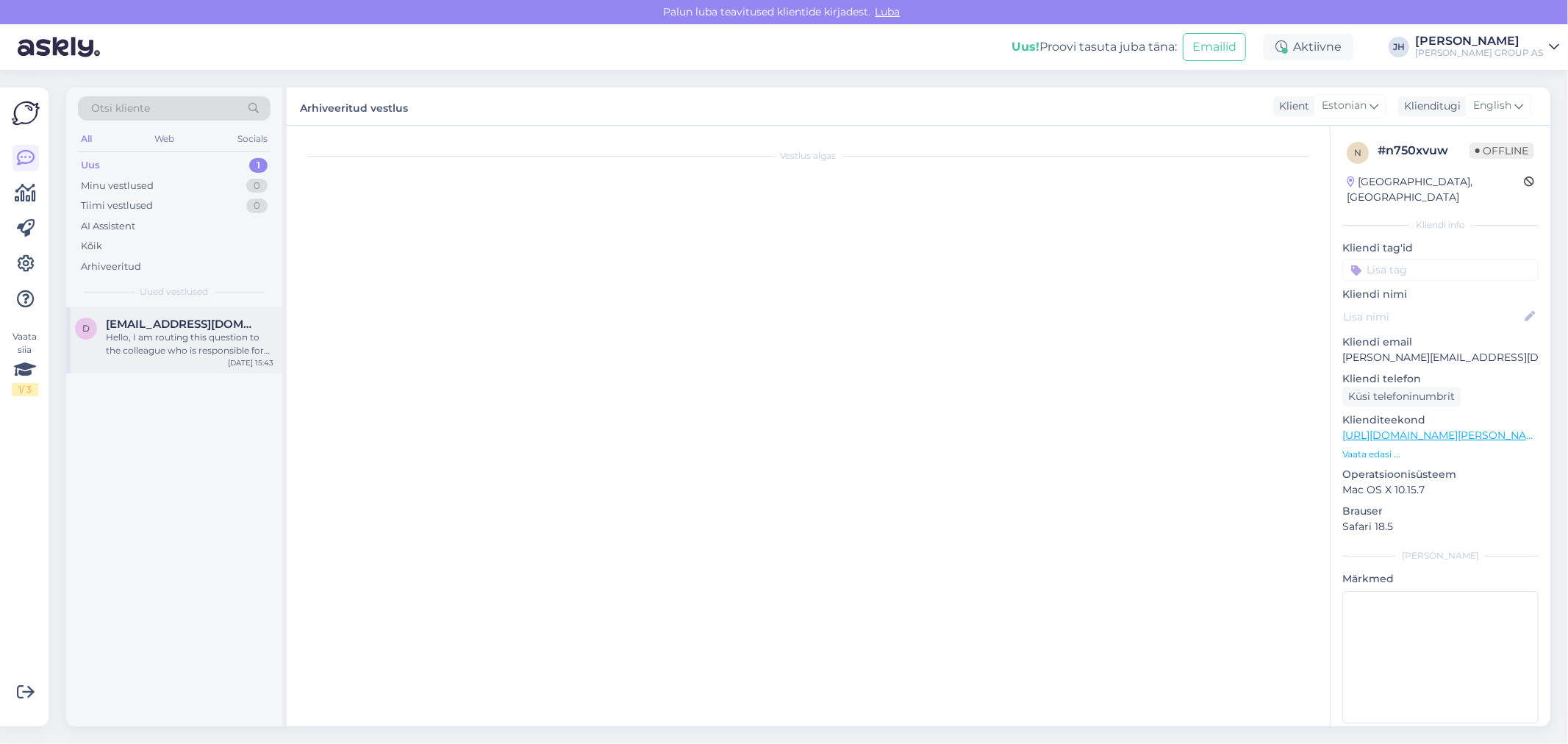
scroll to position [0, 0]
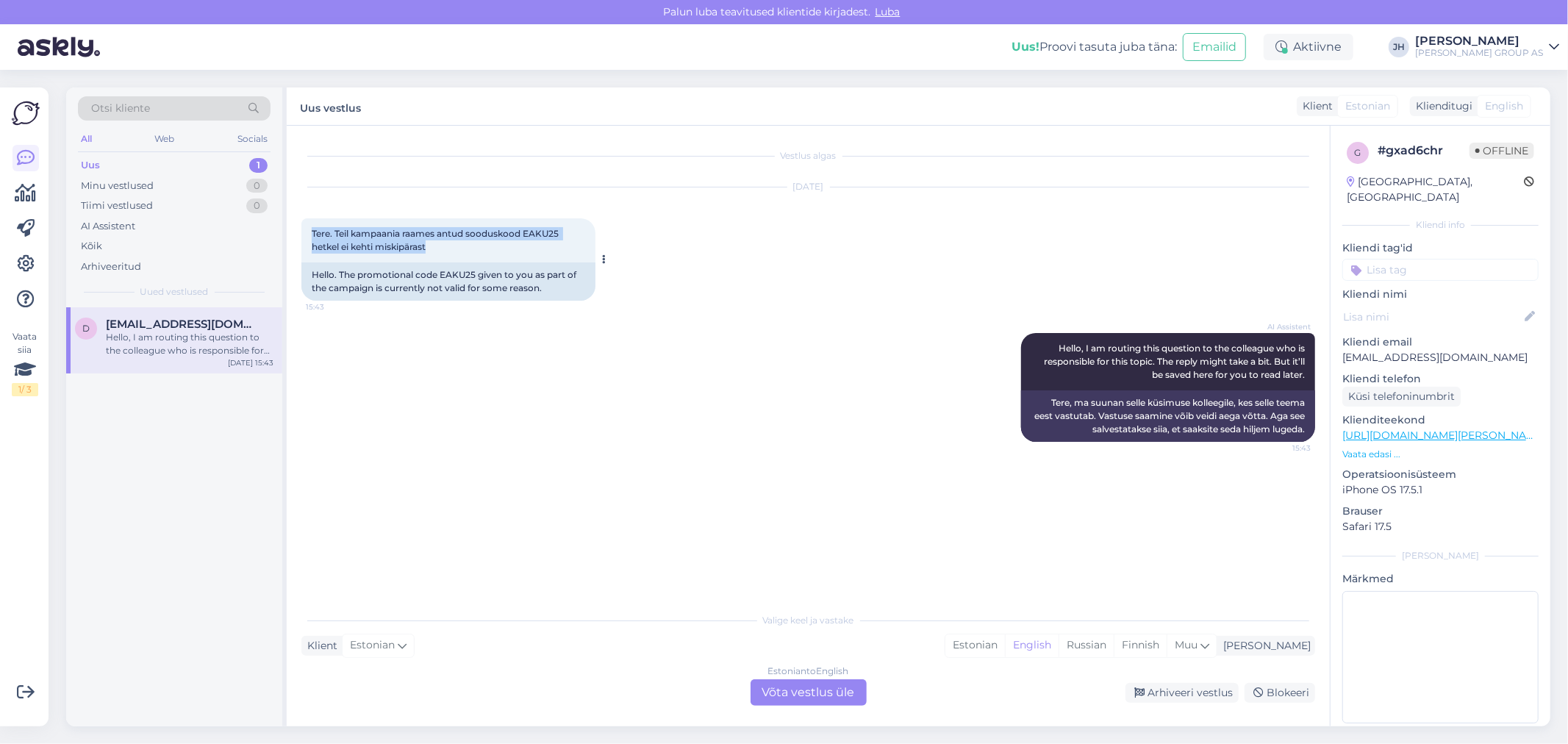
drag, startPoint x: 438, startPoint y: 246, endPoint x: 312, endPoint y: 226, distance: 127.6
click at [312, 226] on div "Tere. Teil kampaania raames antud sooduskood EAKU25 hetkel ei kehti miskipärast…" at bounding box center [448, 240] width 294 height 44
copy span "Tere. Teil kampaania raames antud sooduskood EAKU25 hetkel ei kehti miskipärast"
click at [820, 688] on div "Estonian to English Võta vestlus üle" at bounding box center [808, 693] width 116 height 27
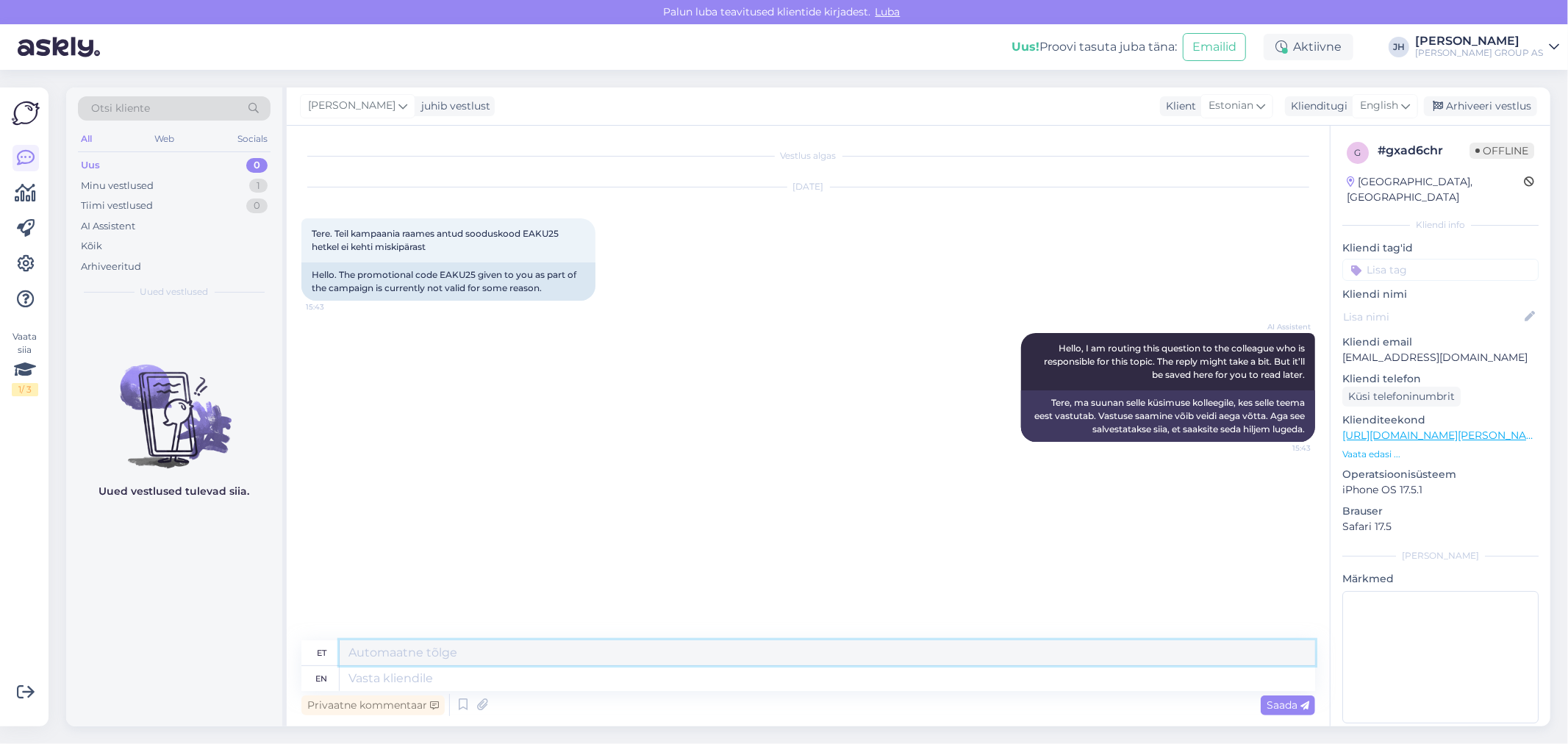
click at [424, 654] on textarea at bounding box center [827, 653] width 975 height 25
drag, startPoint x: 912, startPoint y: 650, endPoint x: 981, endPoint y: 633, distance: 71.1
click at [913, 650] on textarea "Tere. peaks kehtima. Palun kontrollige, kas olete lisanud ostukorvi õiged kampa…" at bounding box center [827, 653] width 975 height 25
click at [1052, 647] on textarea "Tere. peaks kehtima. Palun kontrollige, kas olete lisanud ostukorvi õiged kampa…" at bounding box center [827, 653] width 975 height 25
paste textarea "[URL][DOMAIN_NAME][PERSON_NAME]"
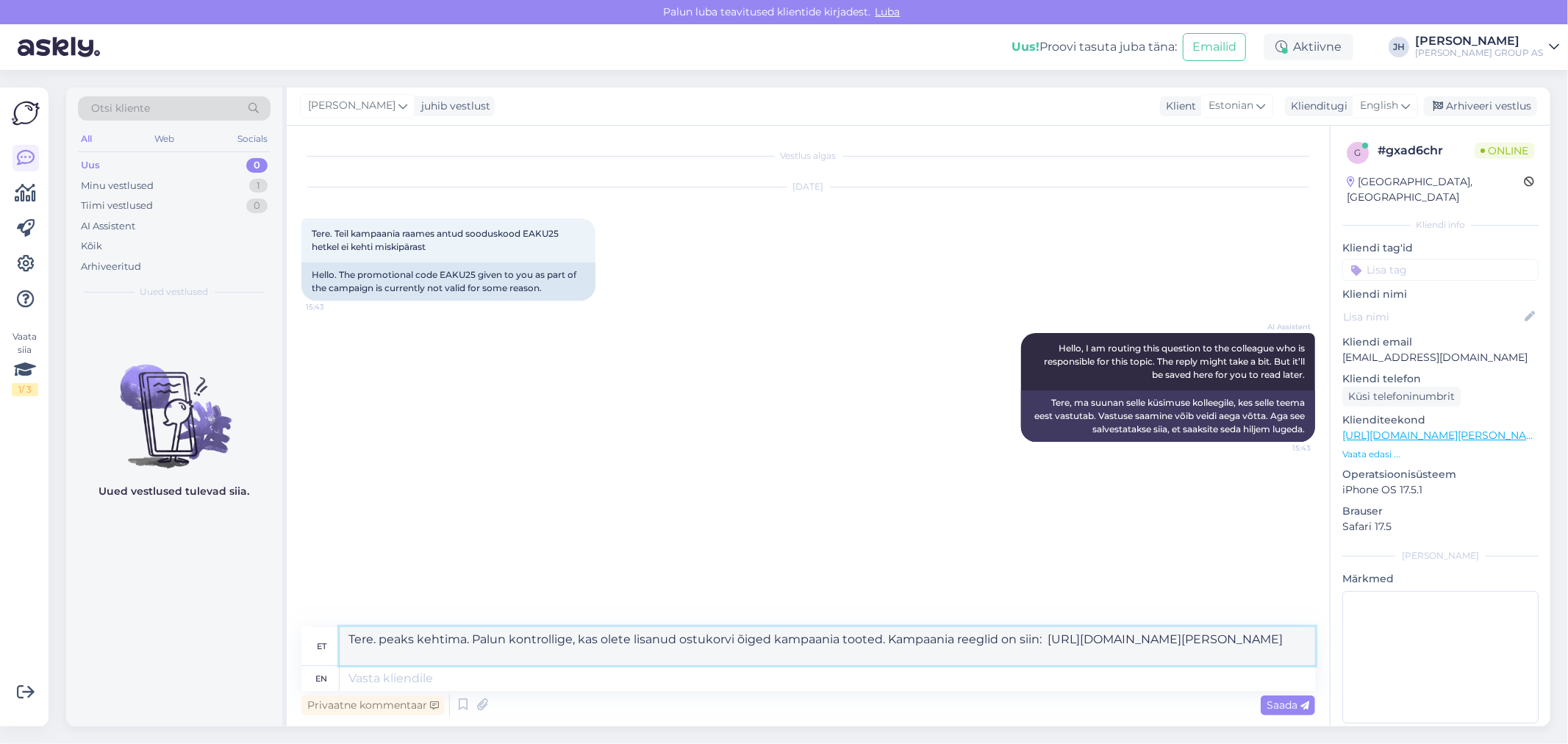
drag, startPoint x: 686, startPoint y: 654, endPoint x: 327, endPoint y: 603, distance: 362.6
click at [327, 603] on div "Vestlus algas [DATE] Tere. Teil kampaania raames antud sooduskood EAKU25 hetkel…" at bounding box center [807, 426] width 1043 height 601
type textarea "Tere. peaks kehtima. Palun kontrollige, kas olete lisanud ostukorvi õiged kampa…"
click at [1406, 101] on icon at bounding box center [1405, 105] width 9 height 16
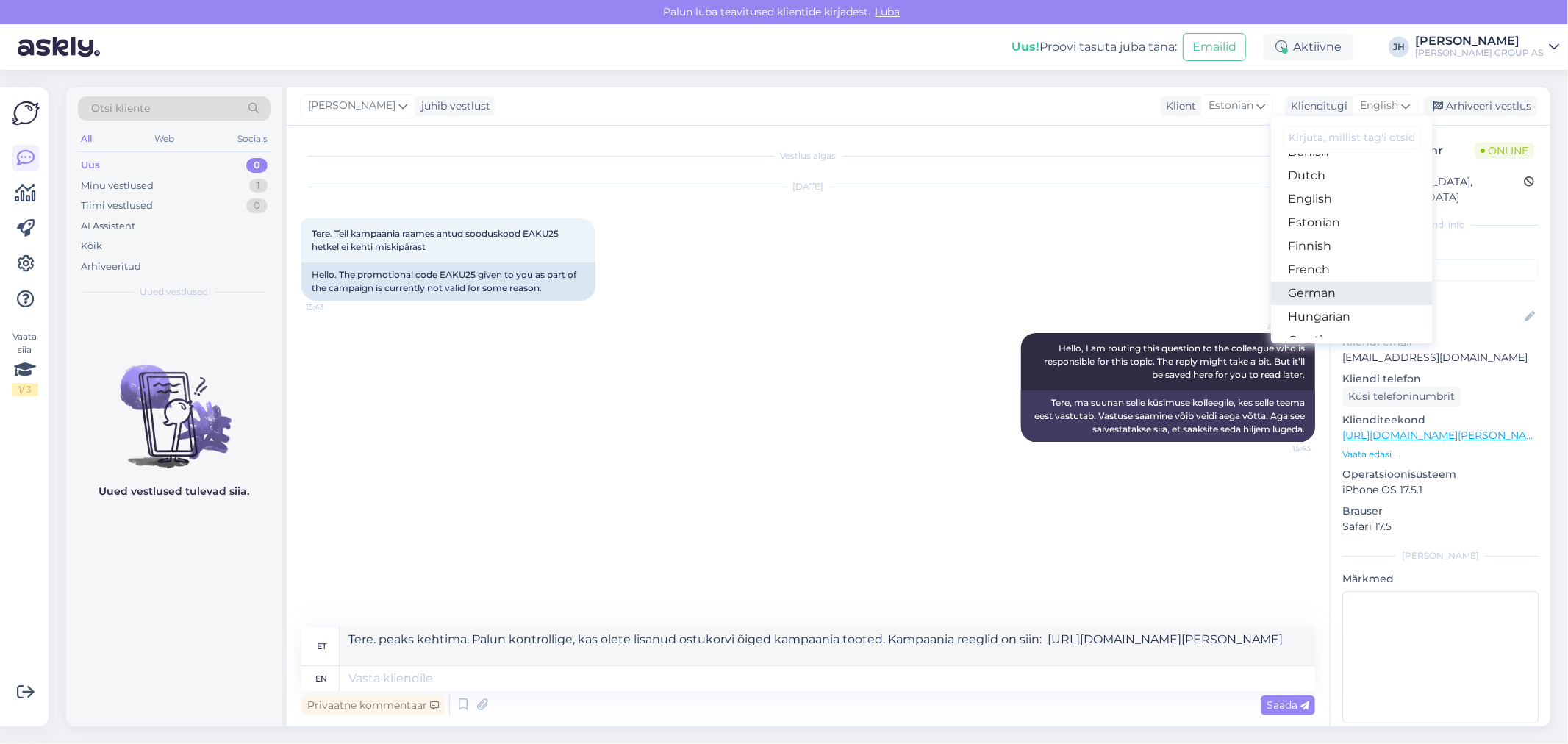
scroll to position [163, 0]
click at [1314, 193] on link "Estonian" at bounding box center [1351, 196] width 161 height 23
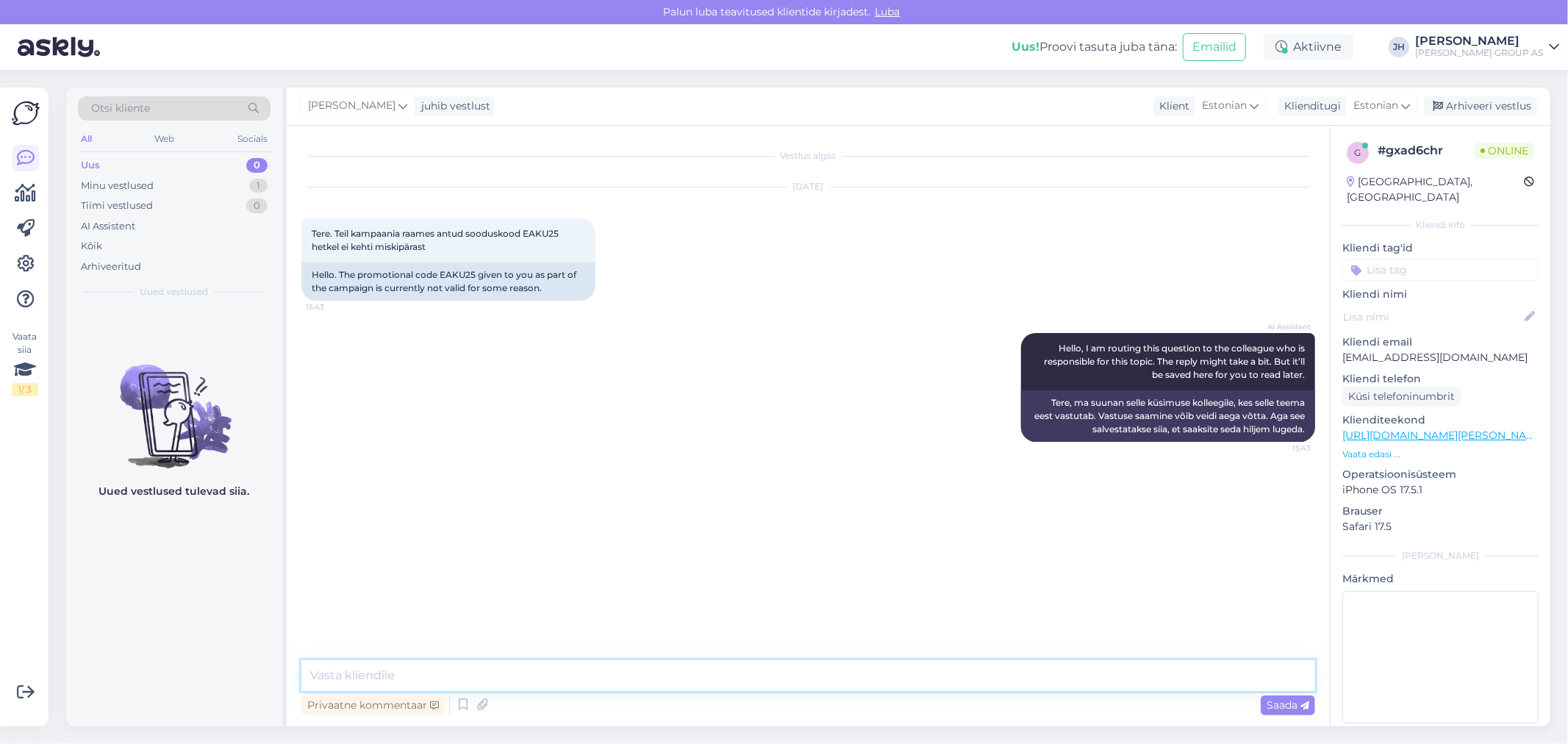
drag, startPoint x: 349, startPoint y: 671, endPoint x: 413, endPoint y: 644, distance: 69.5
click at [350, 671] on textarea at bounding box center [807, 675] width 1013 height 31
paste textarea "Tere. peaks kehtima. Palun kontrollige, kas olete lisanud ostukorvi õiged kampa…"
type textarea "Tere. peaks kehtima. Palun kontrollige, kas olete lisanud ostukorvi õiged kampa…"
click at [1289, 703] on span "Saada" at bounding box center [1287, 704] width 43 height 13
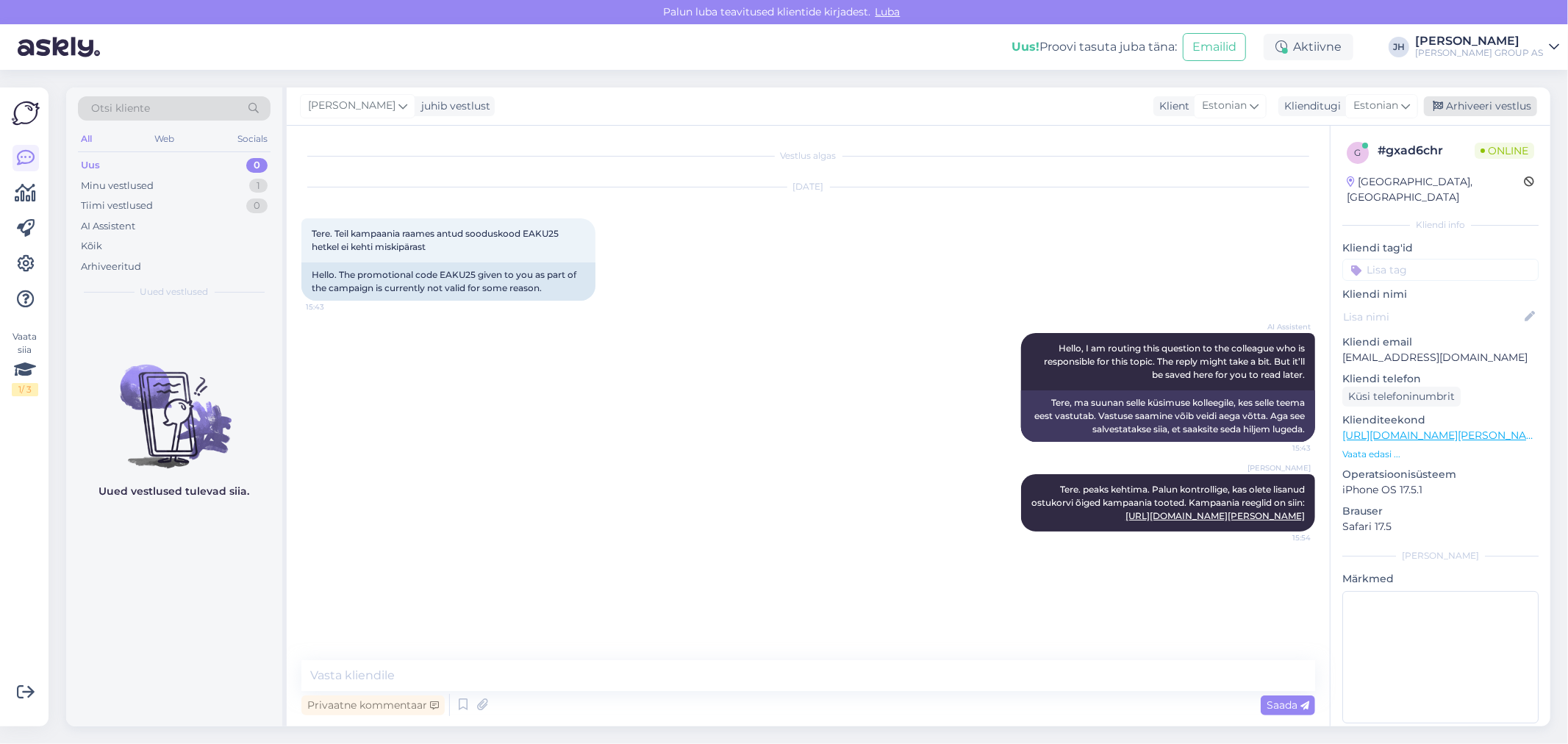
click at [1485, 101] on div "Arhiveeri vestlus" at bounding box center [1480, 105] width 113 height 19
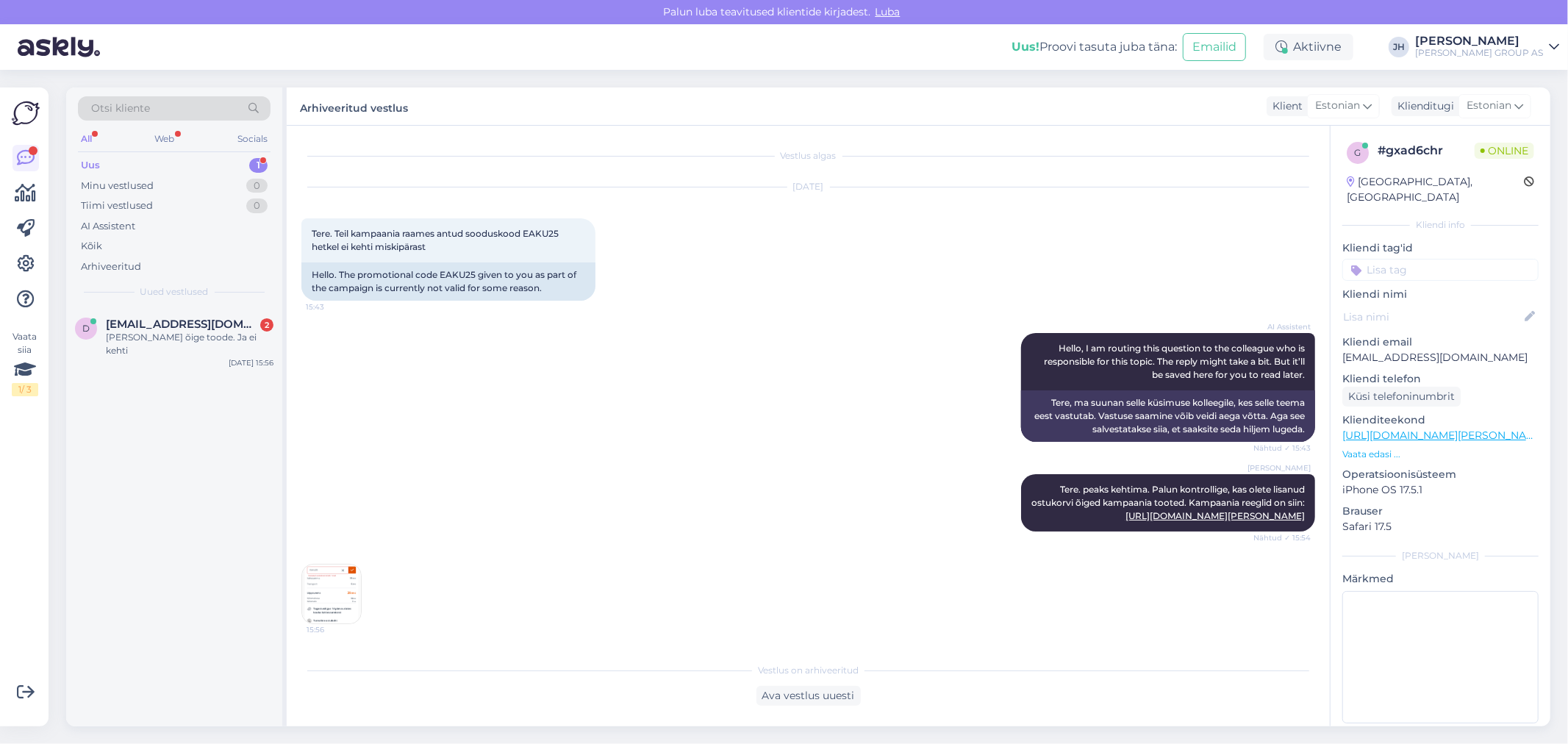
scroll to position [61, 0]
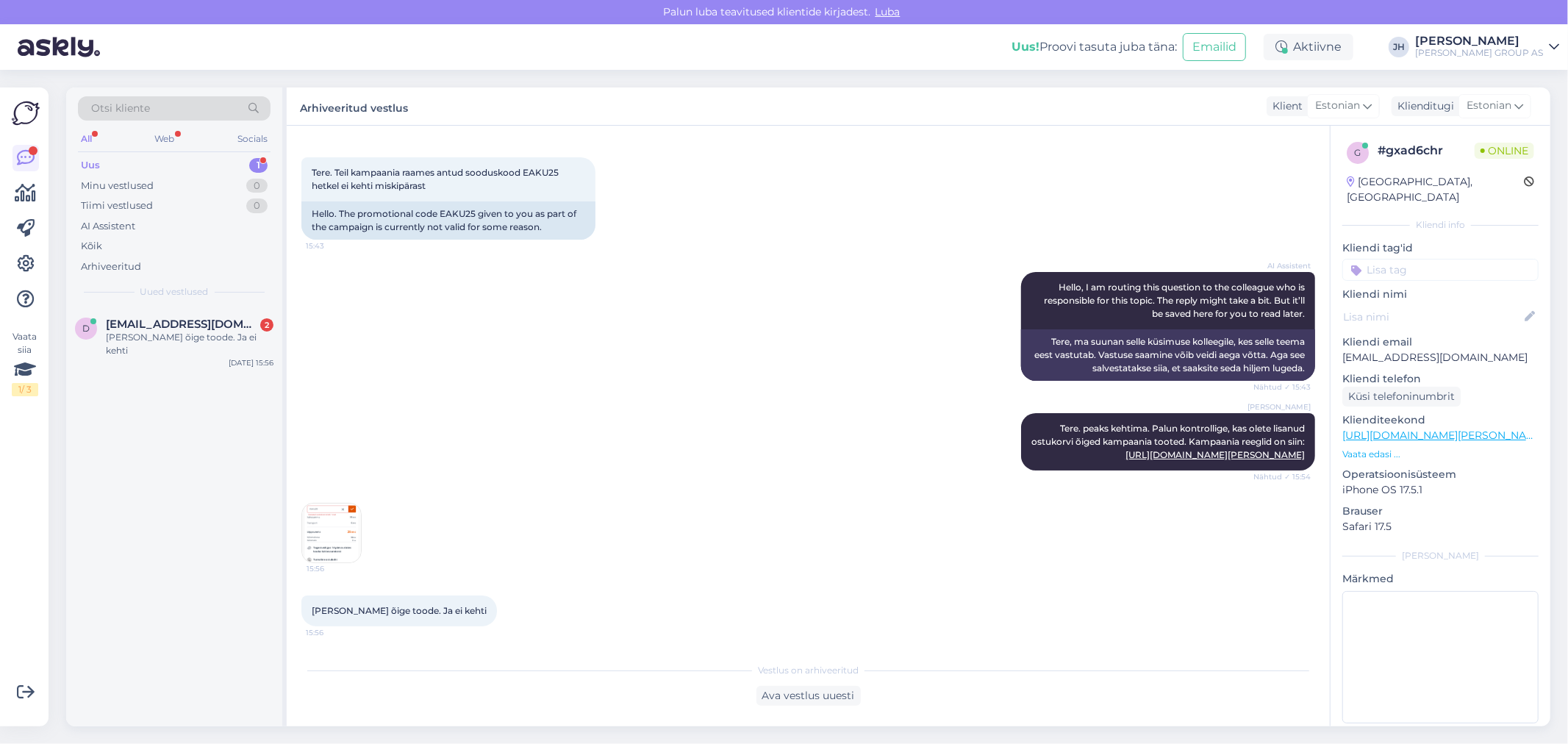
click at [321, 540] on img at bounding box center [331, 532] width 59 height 58
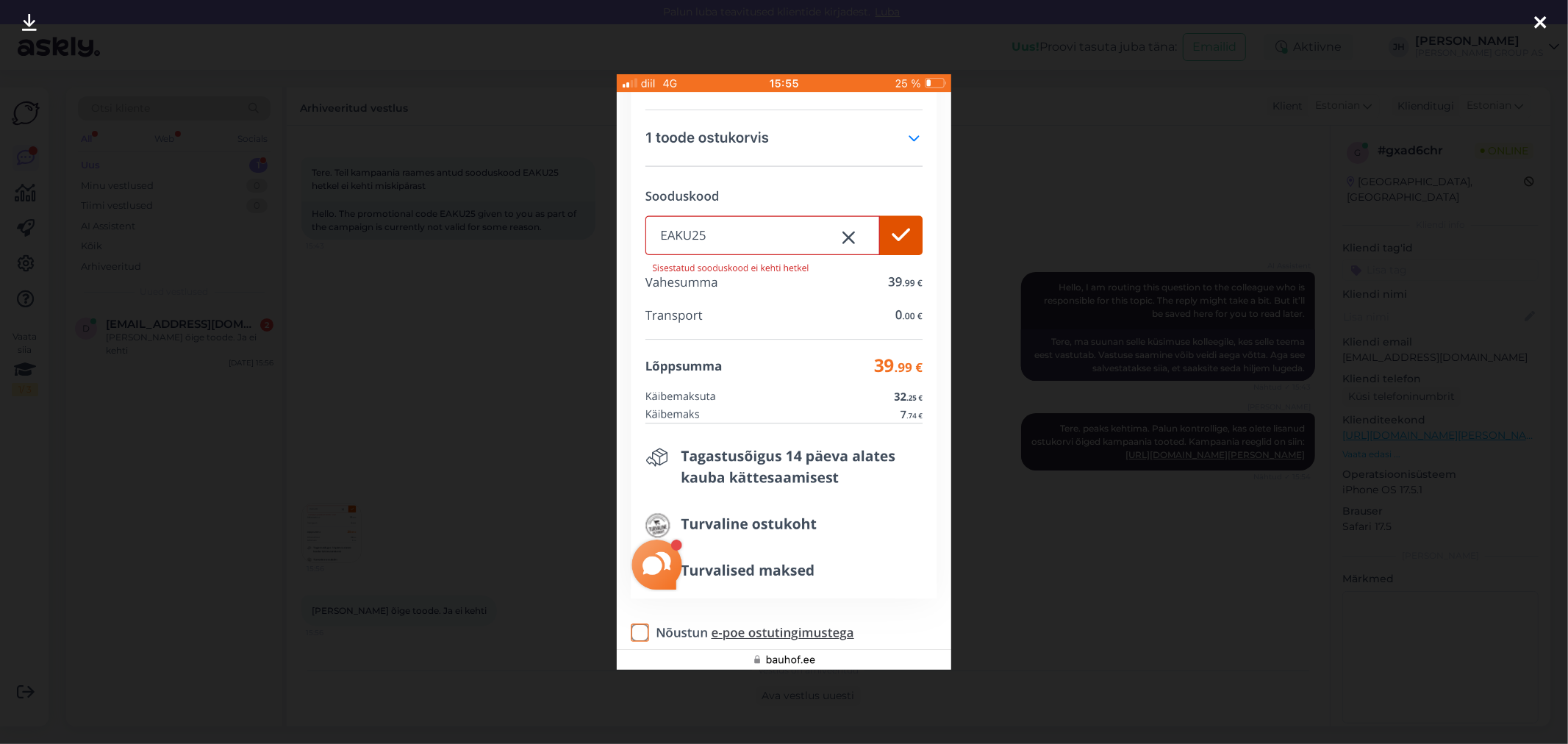
click at [913, 140] on img at bounding box center [784, 371] width 335 height 595
click at [1537, 19] on icon at bounding box center [1539, 23] width 12 height 19
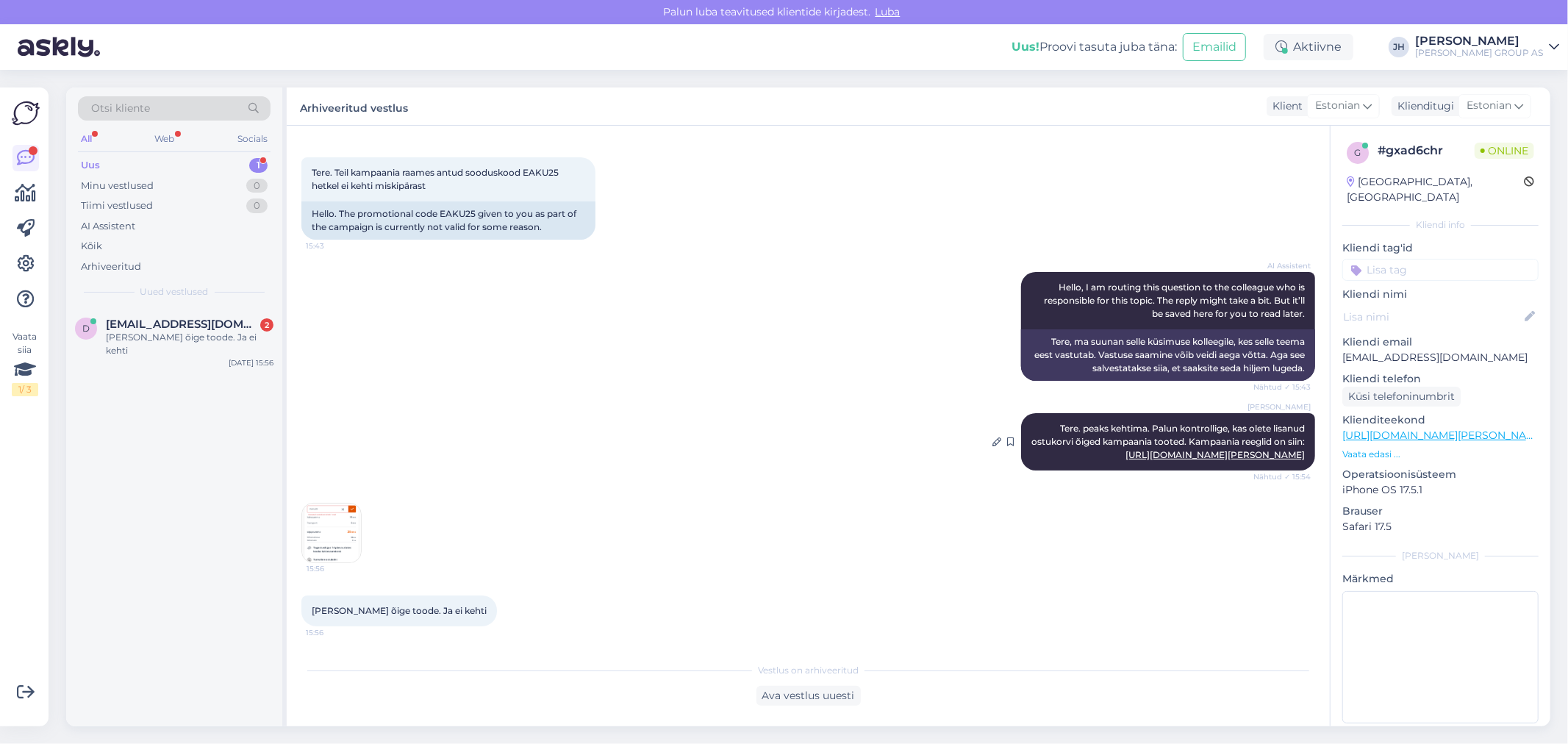
click at [1126, 452] on link "[URL][DOMAIN_NAME][PERSON_NAME]" at bounding box center [1215, 455] width 179 height 11
drag, startPoint x: 1480, startPoint y: 342, endPoint x: 1343, endPoint y: 350, distance: 137.2
click at [1343, 350] on div "g # gxad6chr Online [GEOGRAPHIC_DATA], [GEOGRAPHIC_DATA] Kliendi info Kliendi t…" at bounding box center [1440, 435] width 220 height 619
click at [828, 695] on div "Ava vestlus uuesti" at bounding box center [809, 695] width 105 height 19
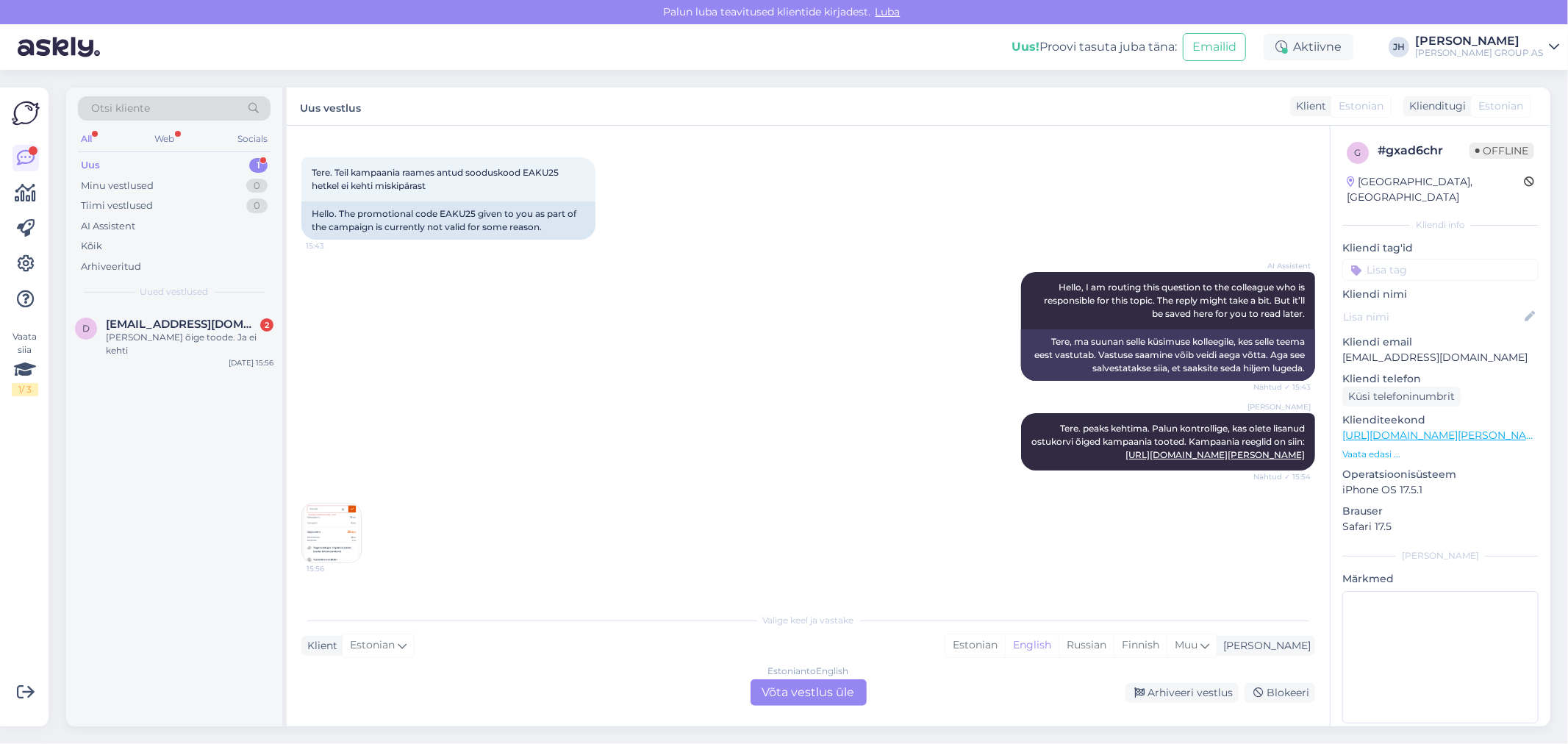
click at [800, 688] on div "Estonian to English Võta vestlus üle" at bounding box center [808, 693] width 116 height 27
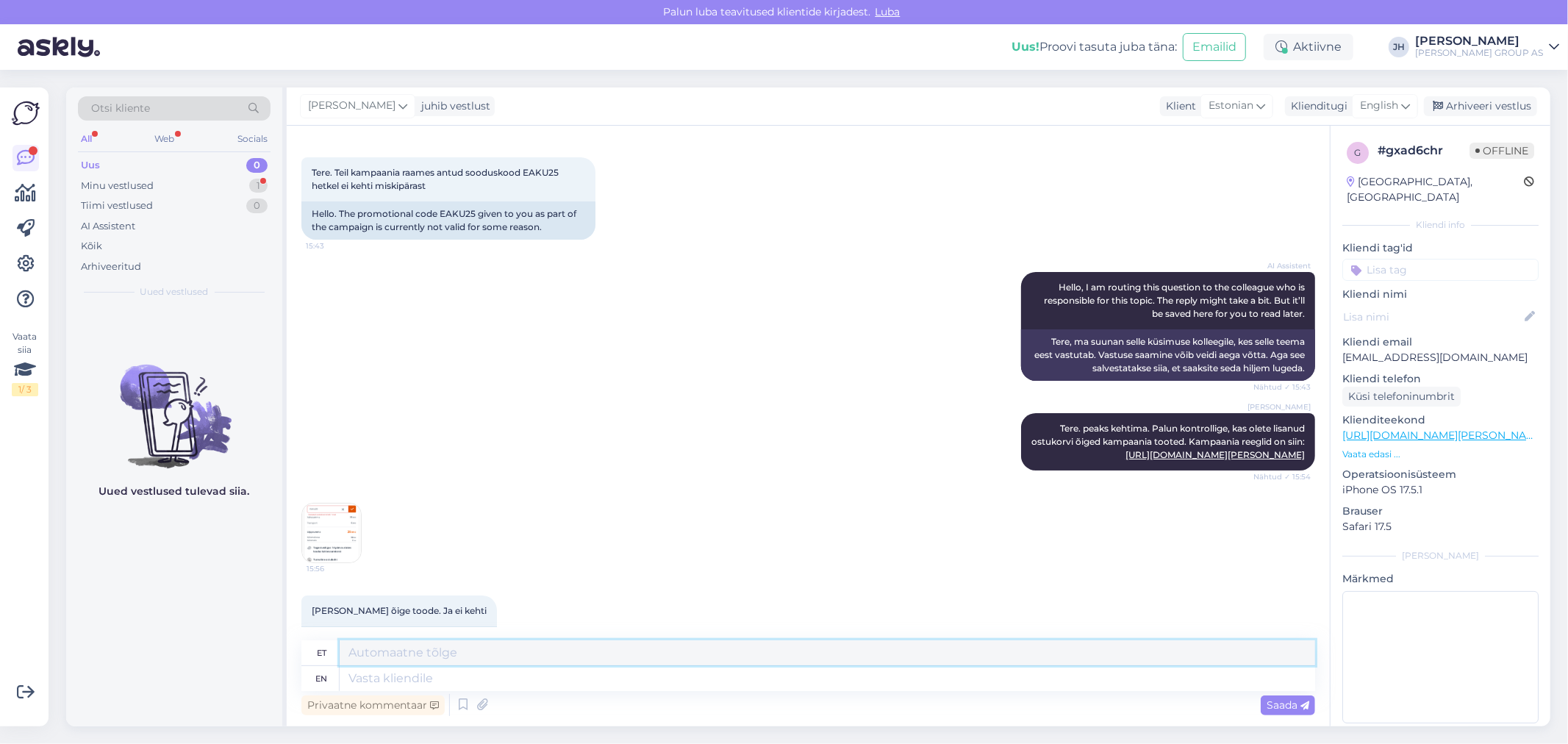
click at [392, 643] on textarea at bounding box center [827, 653] width 975 height 25
type textarea "P"
drag, startPoint x: 464, startPoint y: 650, endPoint x: 305, endPoint y: 650, distance: 159.0
click at [305, 650] on div "et Kohe kontrollime" at bounding box center [807, 653] width 1013 height 26
type textarea "Kohe kontrollime"
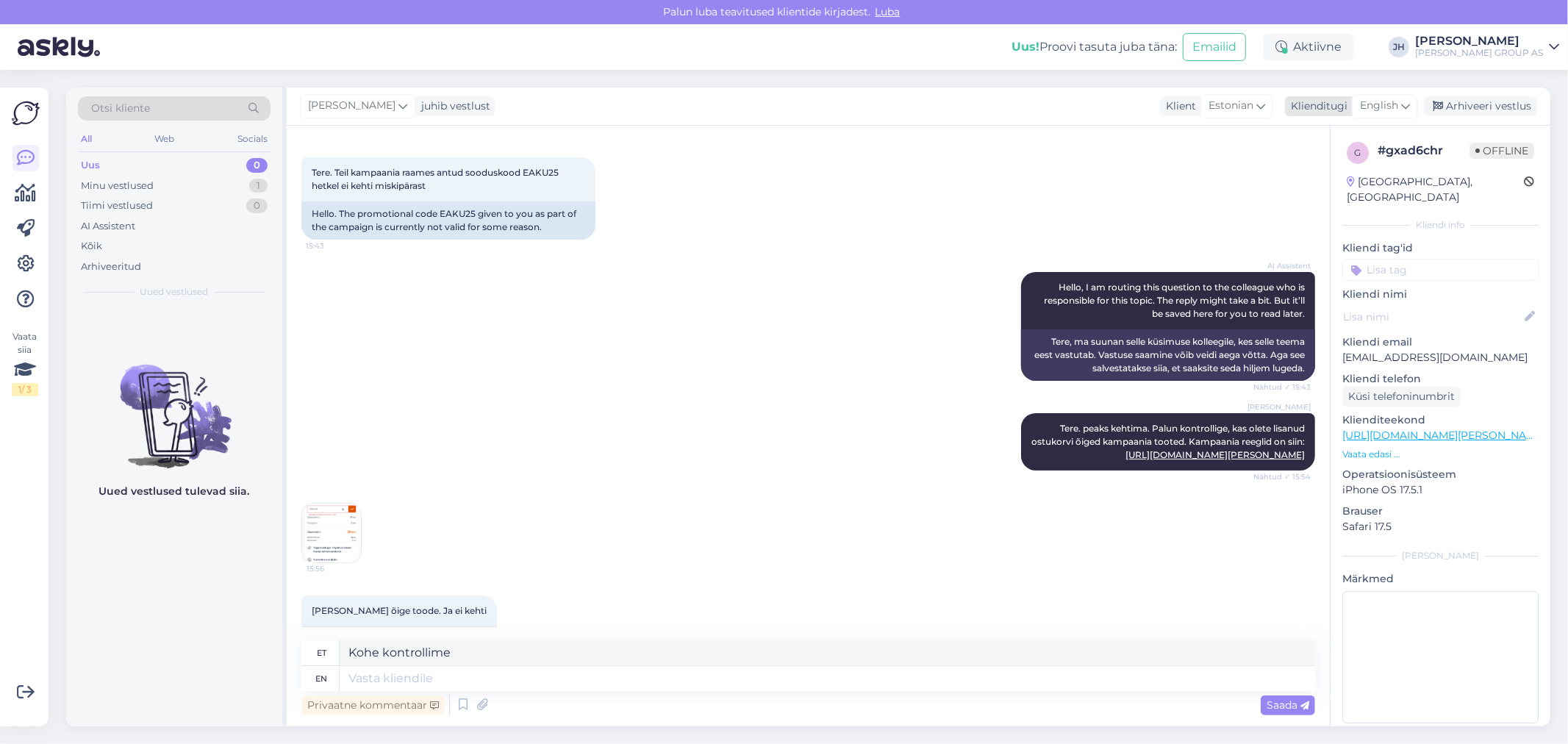
click at [1404, 98] on icon at bounding box center [1405, 105] width 9 height 16
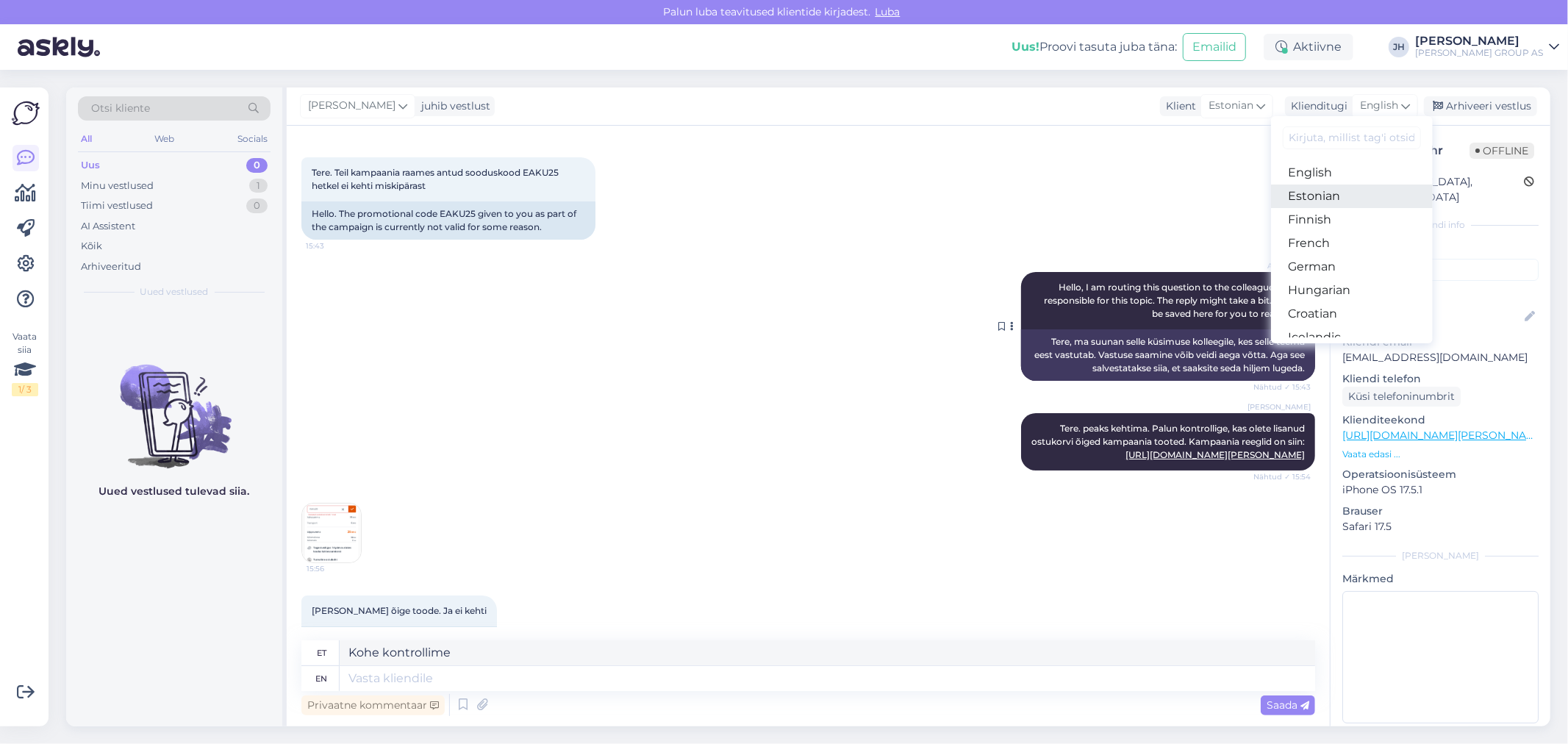
drag, startPoint x: 1321, startPoint y: 194, endPoint x: 1013, endPoint y: 289, distance: 322.3
click at [1321, 193] on link "Estonian" at bounding box center [1351, 196] width 161 height 23
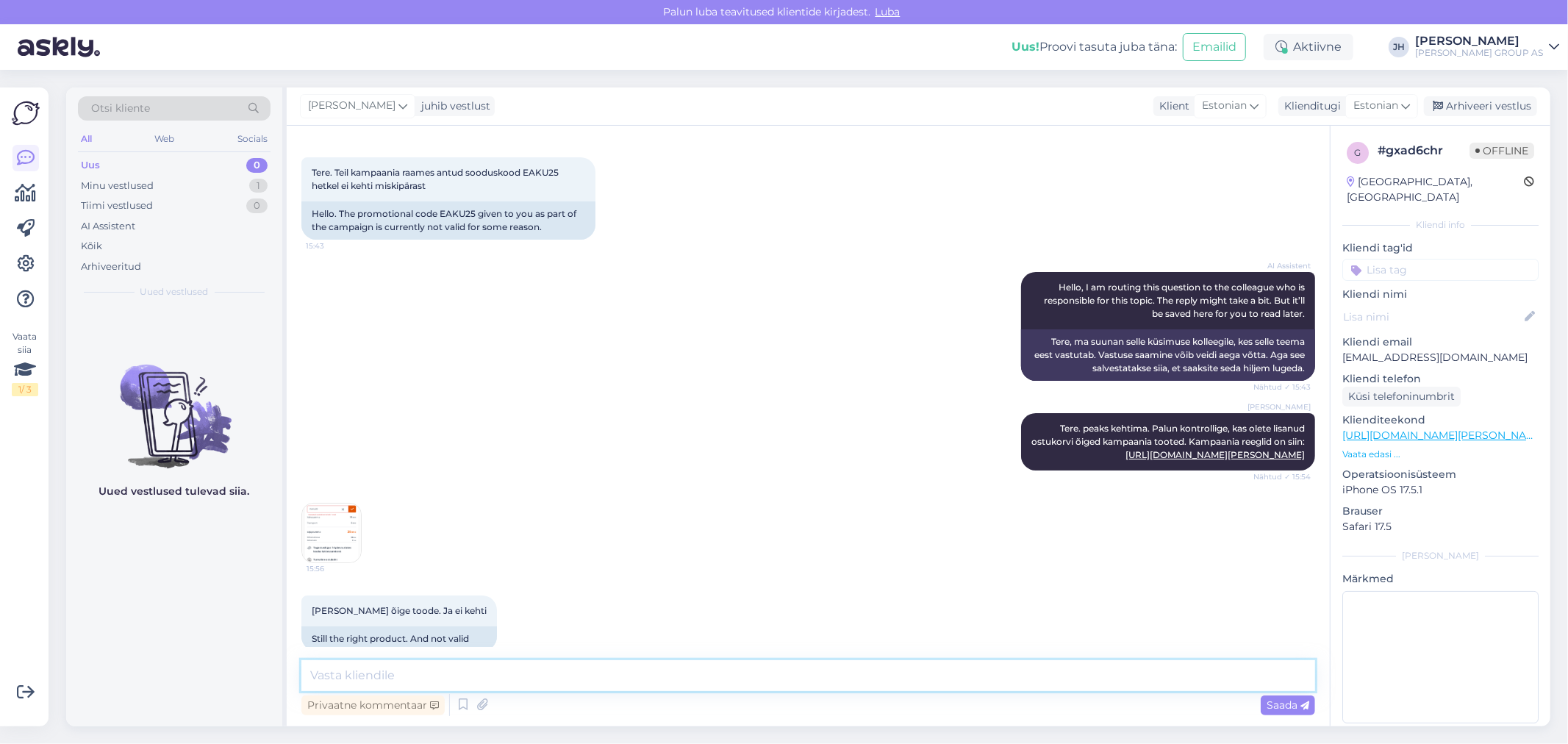
click at [355, 677] on textarea at bounding box center [807, 675] width 1013 height 31
paste textarea "Kohe kontrollime"
type textarea "Kohe kontrollime"
click at [1274, 709] on span "Saada" at bounding box center [1287, 704] width 43 height 13
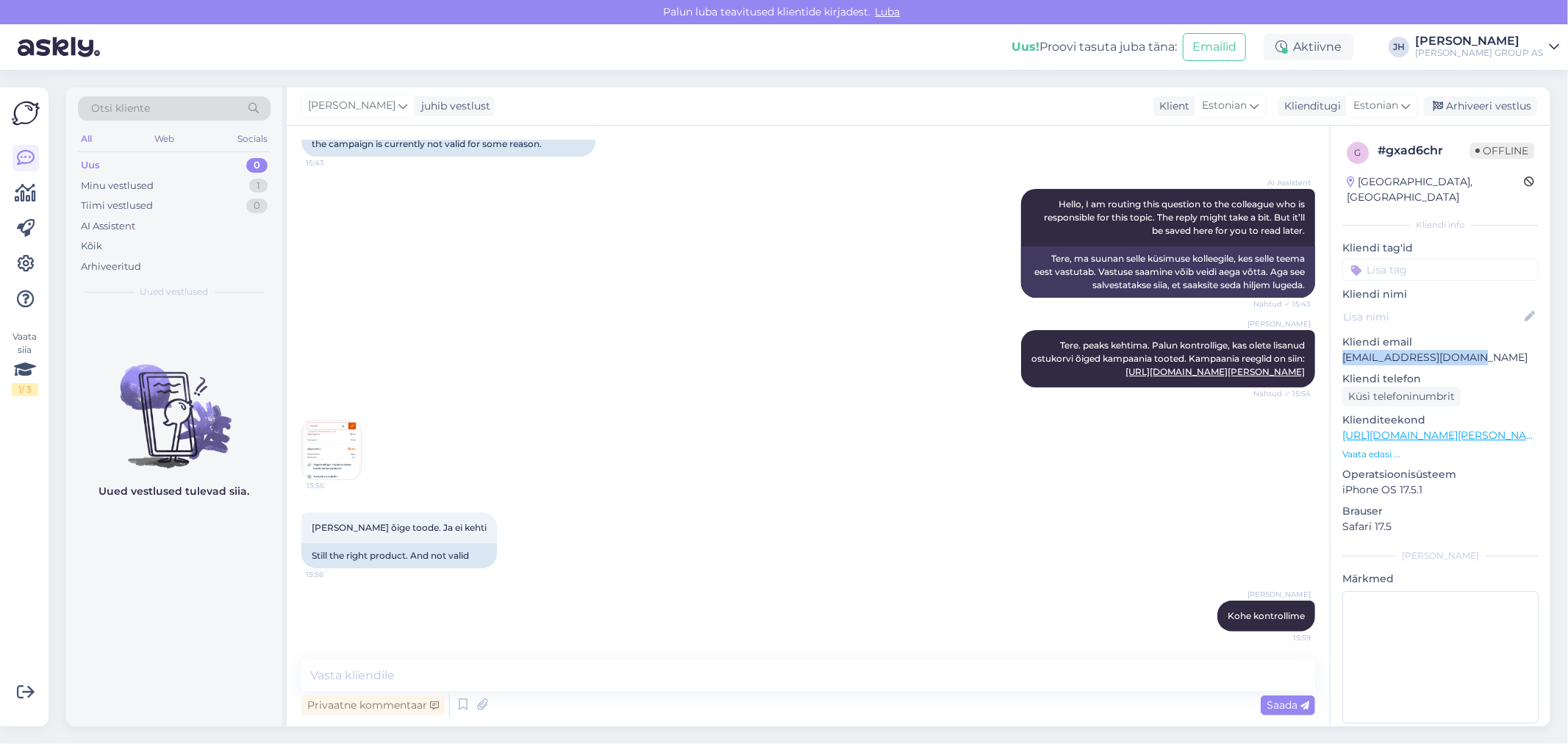
drag, startPoint x: 1481, startPoint y: 341, endPoint x: 1338, endPoint y: 348, distance: 143.2
click at [1338, 348] on div "g # gxad6chr Offline [GEOGRAPHIC_DATA], [GEOGRAPHIC_DATA] Kliendi info Kliendi …" at bounding box center [1440, 435] width 220 height 619
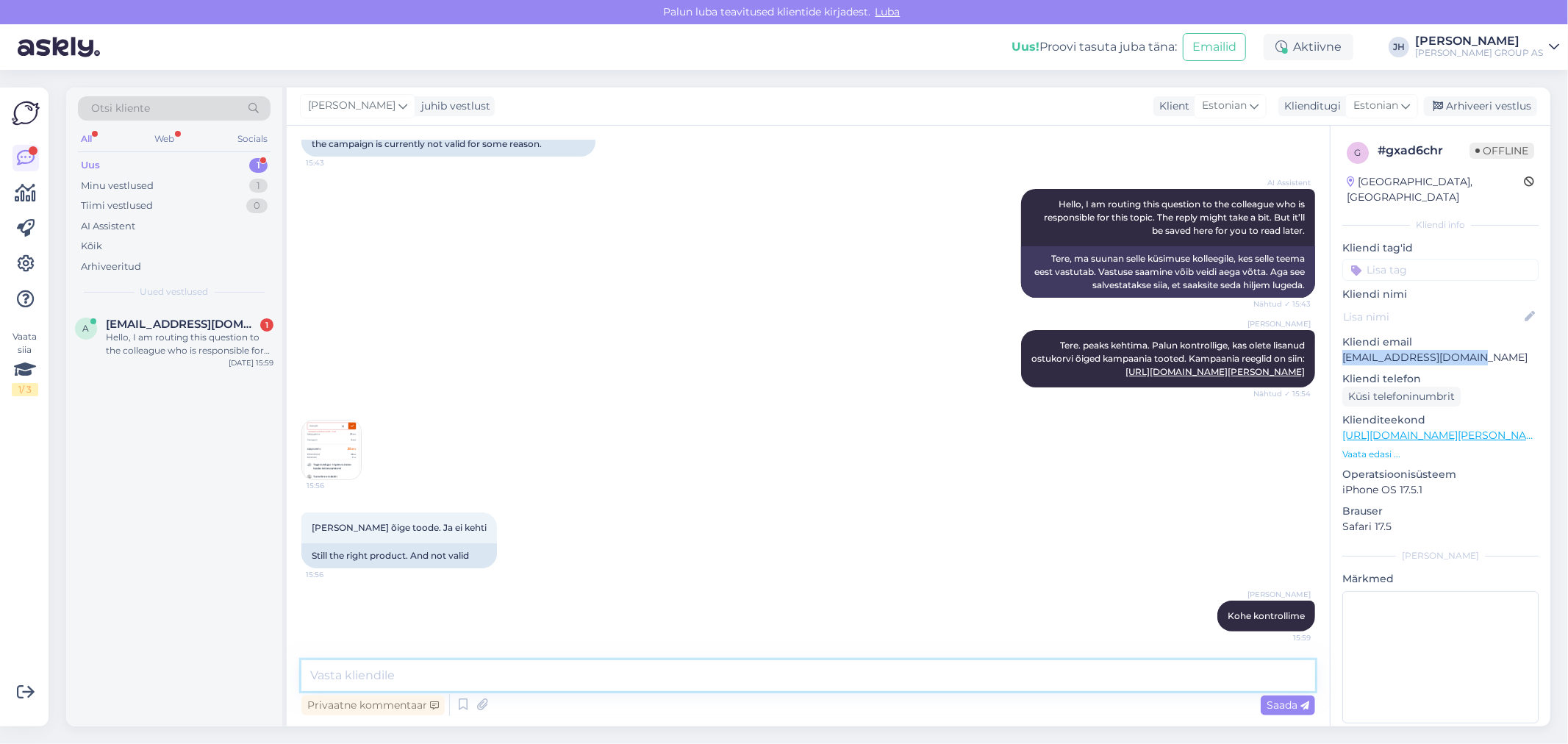
click at [329, 671] on textarea at bounding box center [807, 675] width 1013 height 31
type textarea "L"
type textarea "[PERSON_NAME] nimele tellimus?"
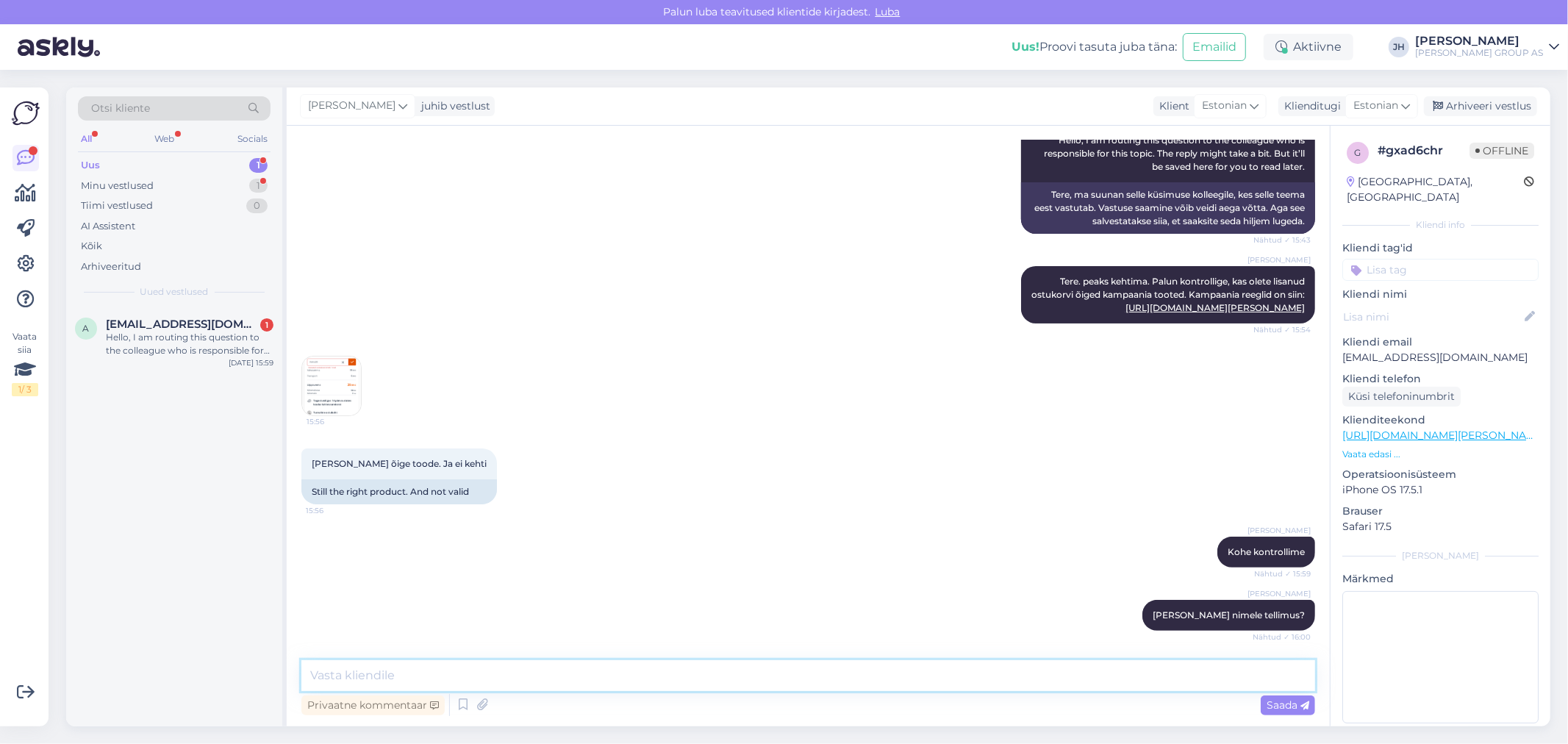
scroll to position [271, 0]
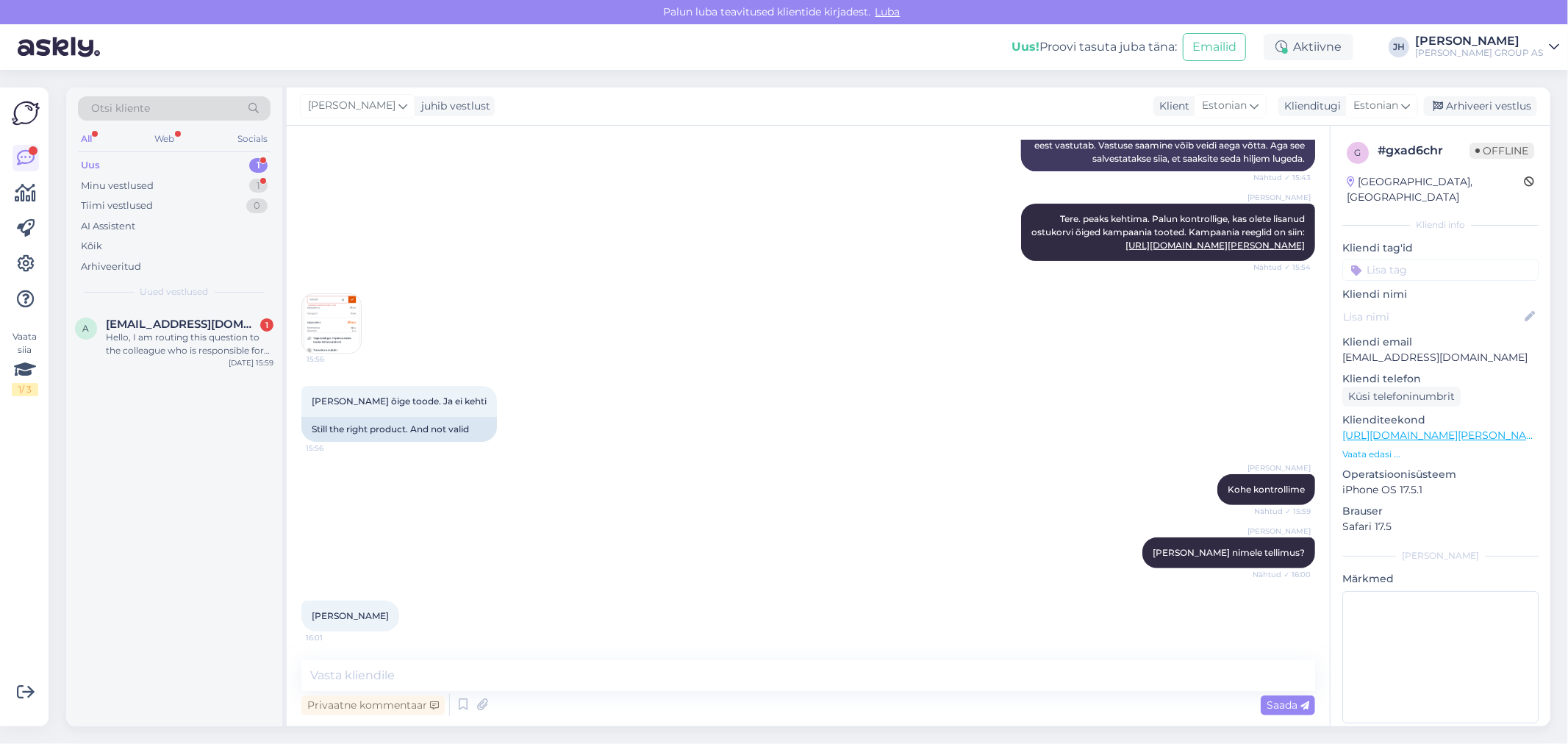
drag, startPoint x: 380, startPoint y: 613, endPoint x: 297, endPoint y: 613, distance: 83.0
click at [297, 613] on div "Vestlus algas [DATE] Tere. Teil kampaania raames antud sooduskood EAKU25 hetkel…" at bounding box center [807, 426] width 1043 height 601
click at [364, 677] on textarea at bounding box center [807, 675] width 1013 height 31
type textarea "Teil on ju ostukorvis 1 toode"
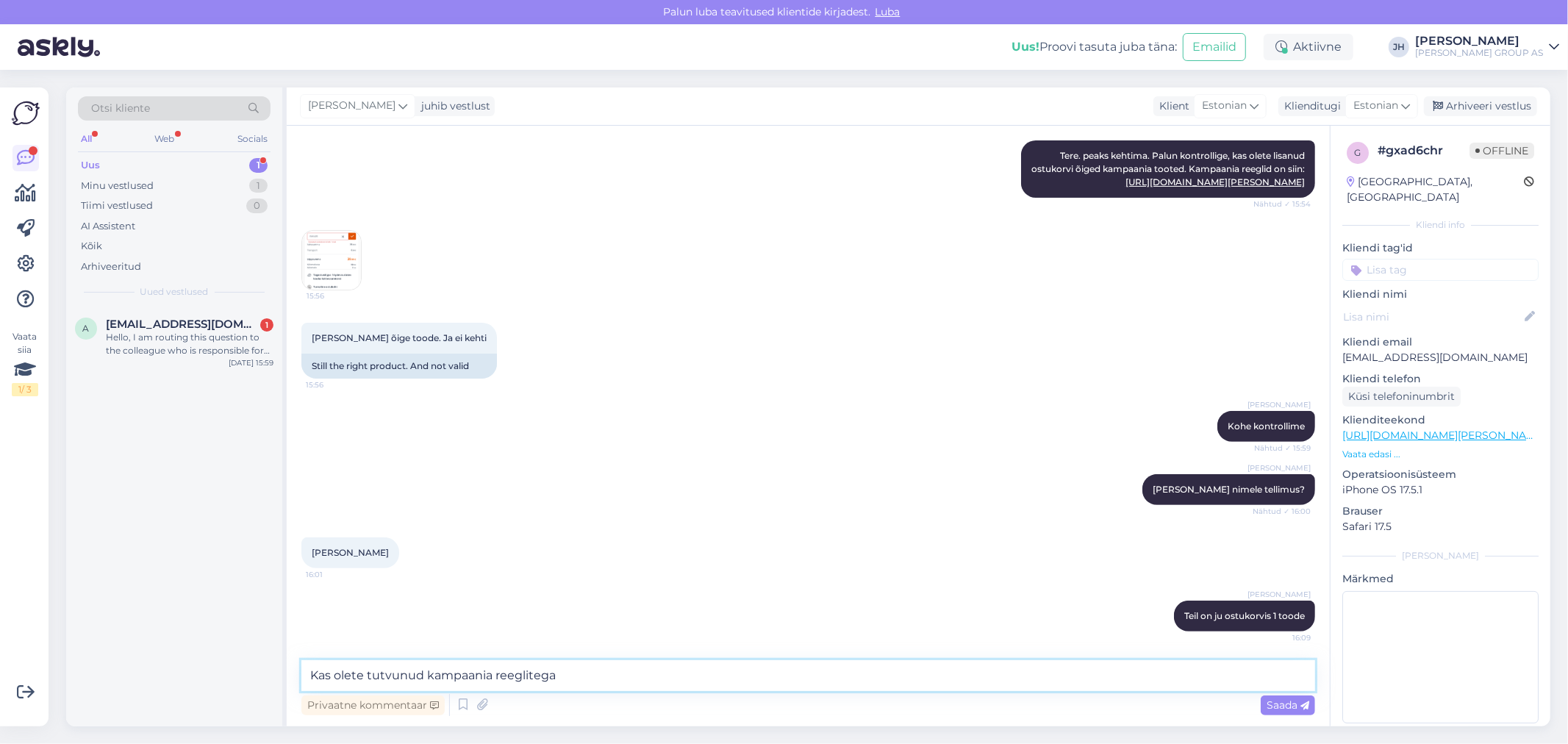
type textarea "Kas olete tutvunud kampaania reeglitega?"
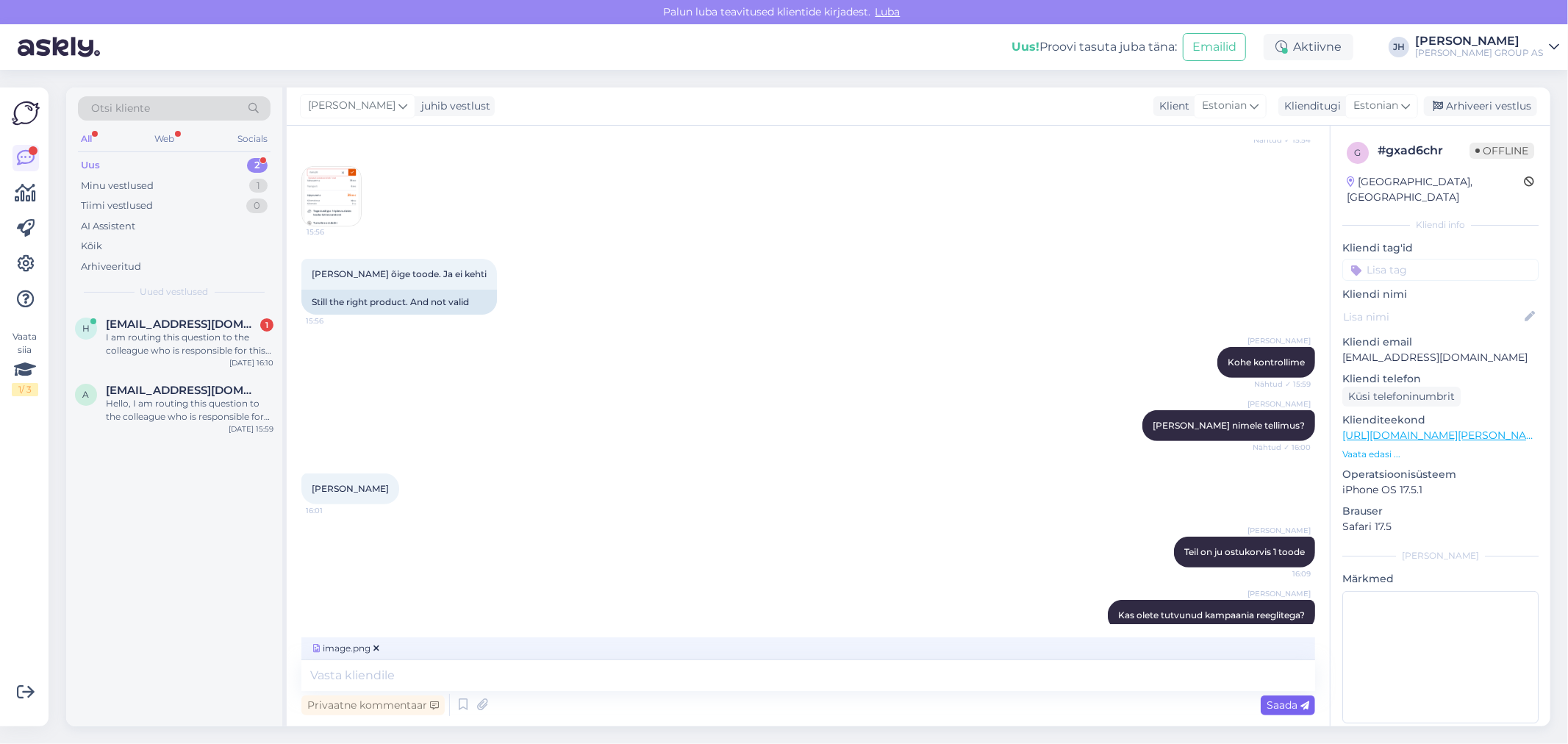
click at [1290, 700] on span "Saada" at bounding box center [1287, 704] width 43 height 13
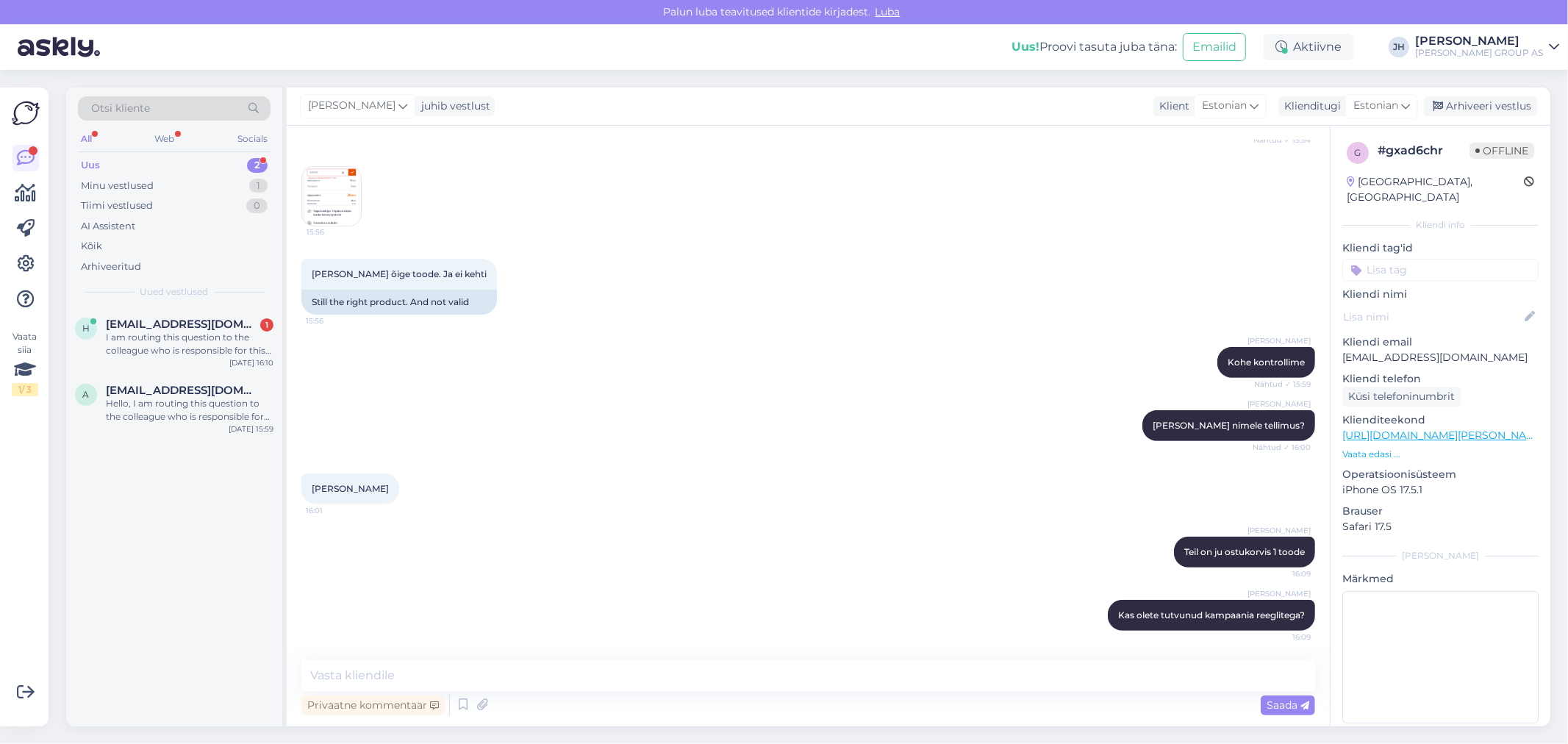
scroll to position [490, 0]
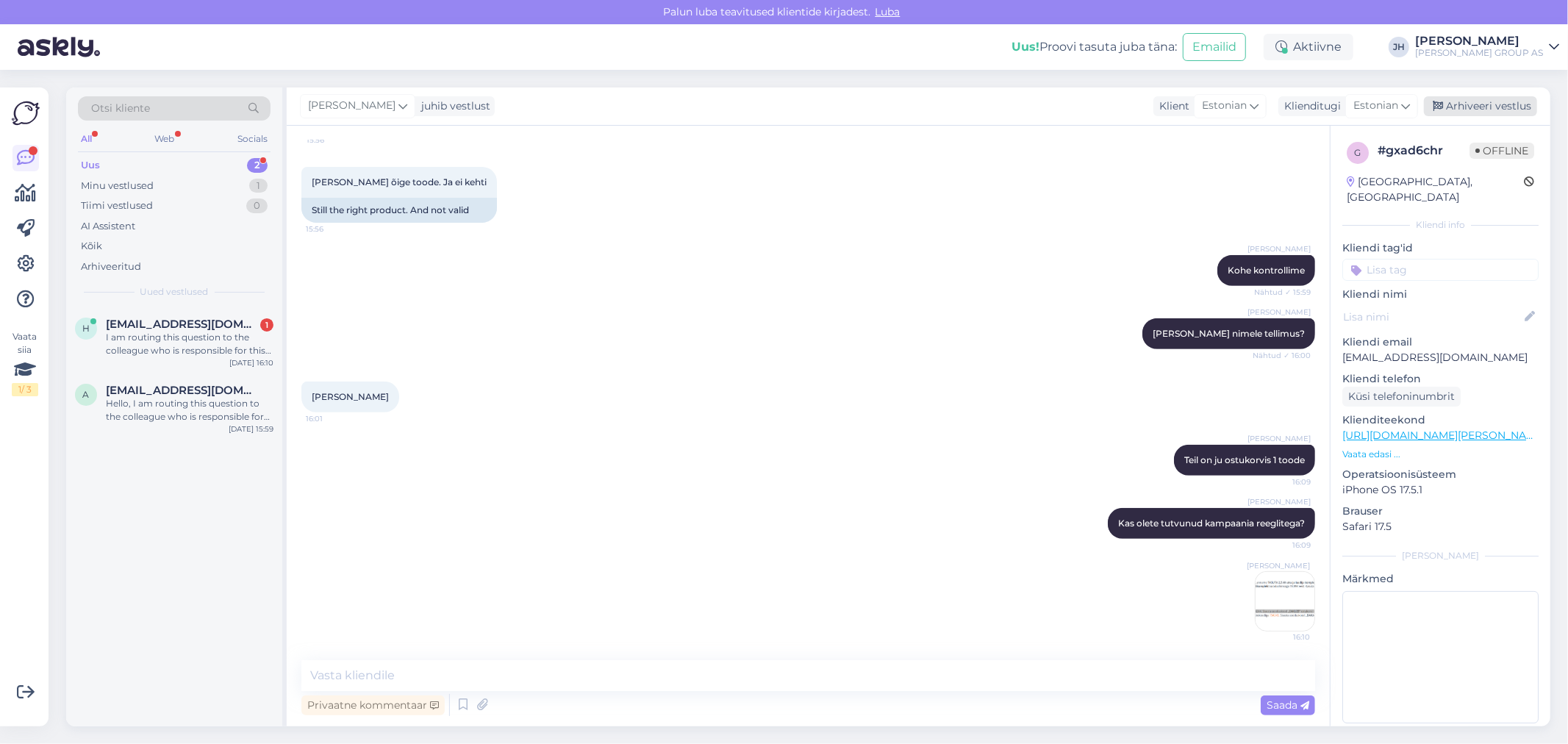
click at [1500, 101] on div "Arhiveeri vestlus" at bounding box center [1480, 105] width 113 height 19
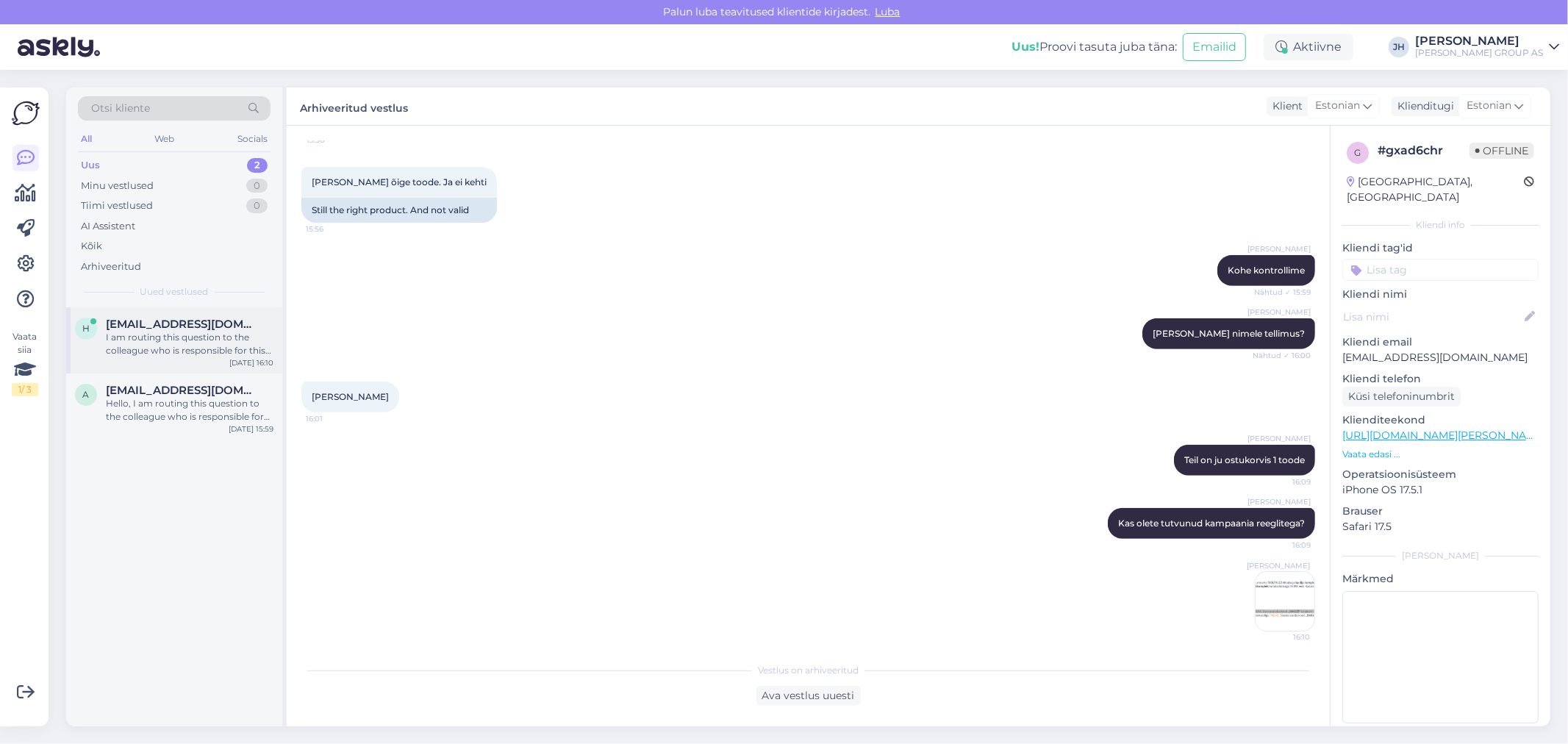
click at [168, 320] on span "[EMAIL_ADDRESS][DOMAIN_NAME]" at bounding box center [183, 324] width 153 height 13
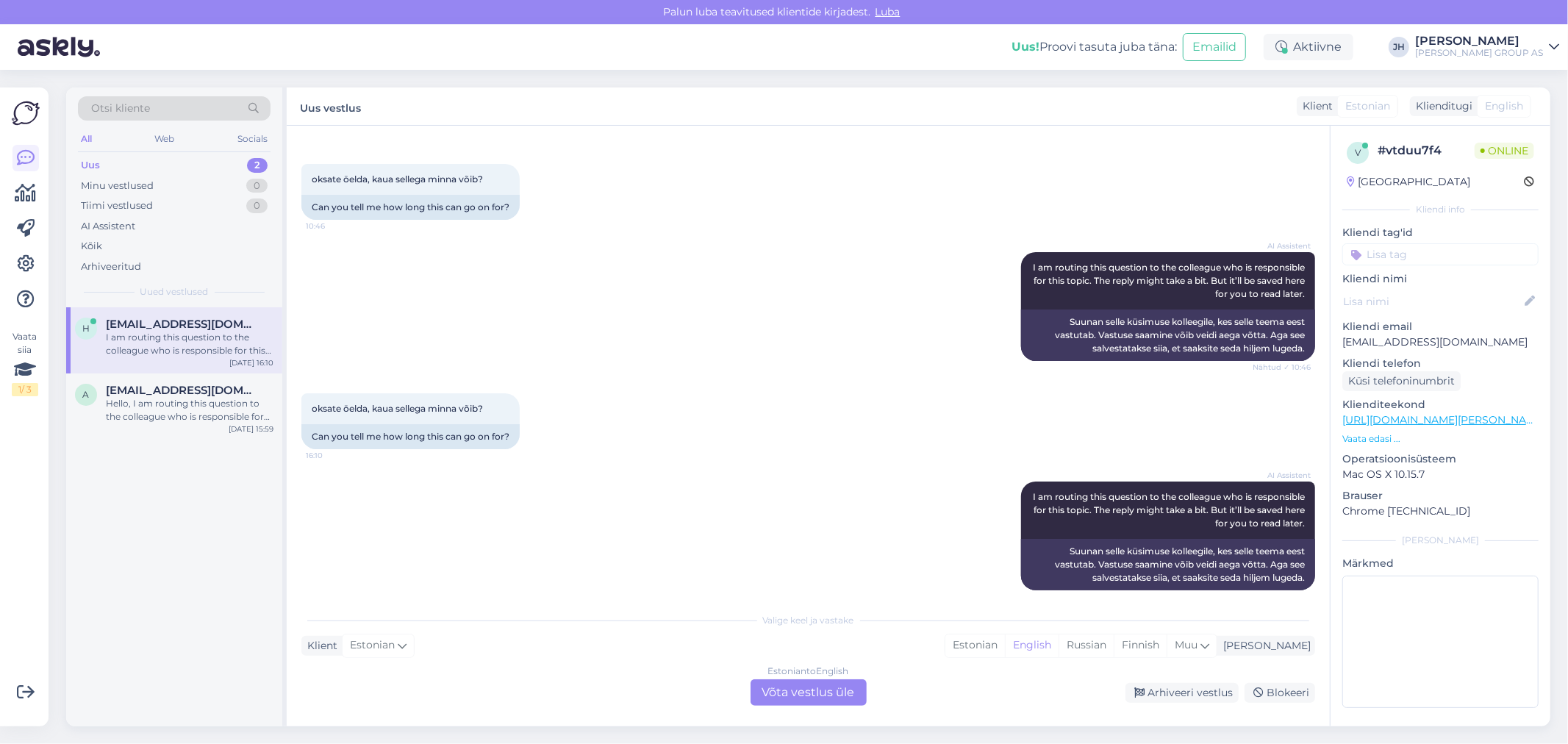
click at [140, 331] on div "I am routing this question to the colleague who is responsible for this topic. …" at bounding box center [190, 344] width 168 height 27
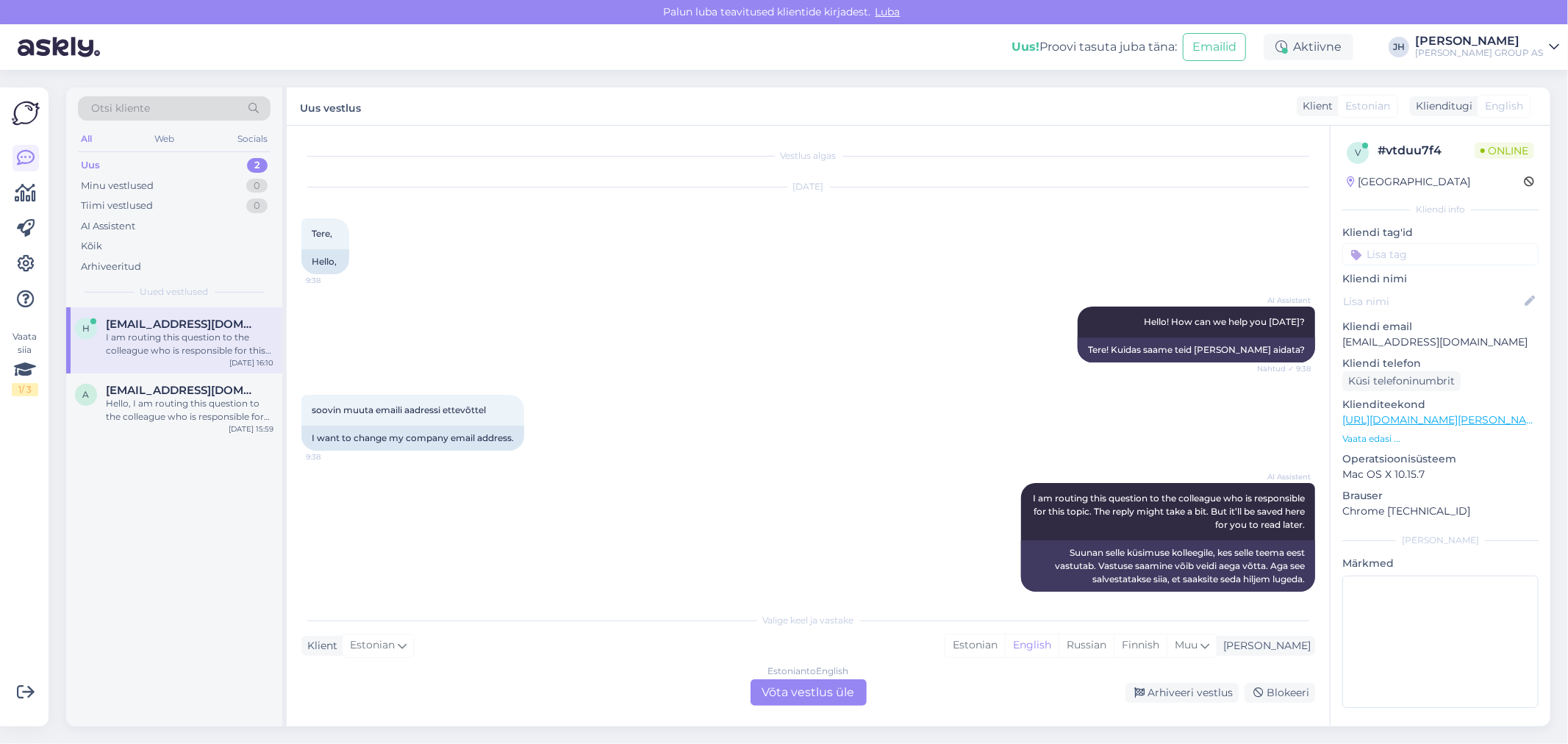
click at [818, 689] on div "Estonian to English Võta vestlus üle" at bounding box center [808, 693] width 116 height 27
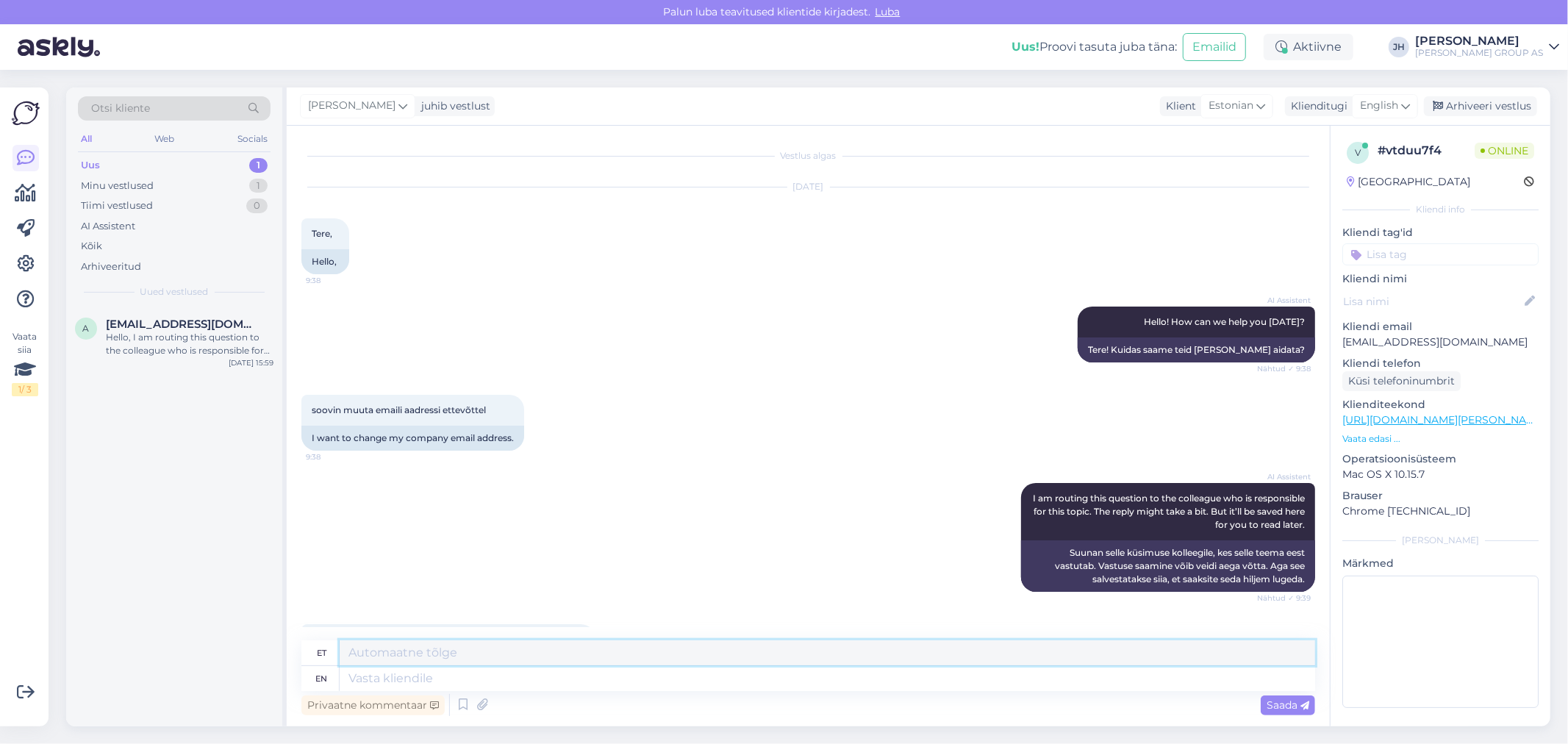
click at [427, 650] on textarea at bounding box center [827, 653] width 975 height 25
click at [346, 649] on textarea "Minu kontaktandmed." at bounding box center [827, 653] width 975 height 25
click at [669, 657] on textarea "Logige ettevõtte konto sisse. Minu kontaktandmed." at bounding box center [827, 653] width 975 height 25
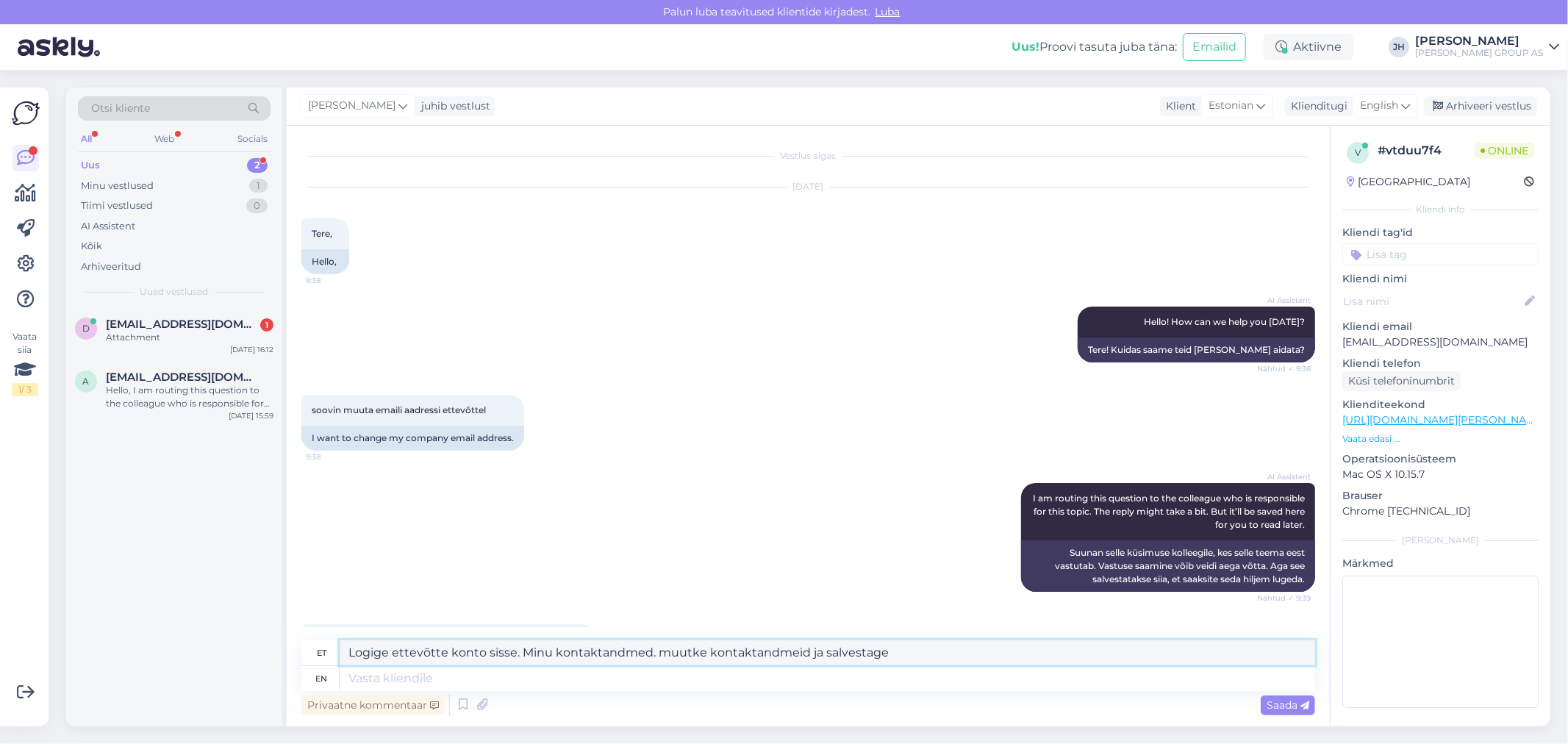
drag, startPoint x: 915, startPoint y: 655, endPoint x: 338, endPoint y: 647, distance: 577.1
click at [338, 647] on div "et Logige ettevõtte konto sisse. Minu kontaktandmed. muutke kontaktandmeid ja s…" at bounding box center [807, 653] width 1013 height 26
type textarea "Logige ettevõtte konto sisse. Minu kontaktandmed. muutke kontaktandmeid ja salv…"
click at [1405, 105] on icon at bounding box center [1405, 105] width 9 height 16
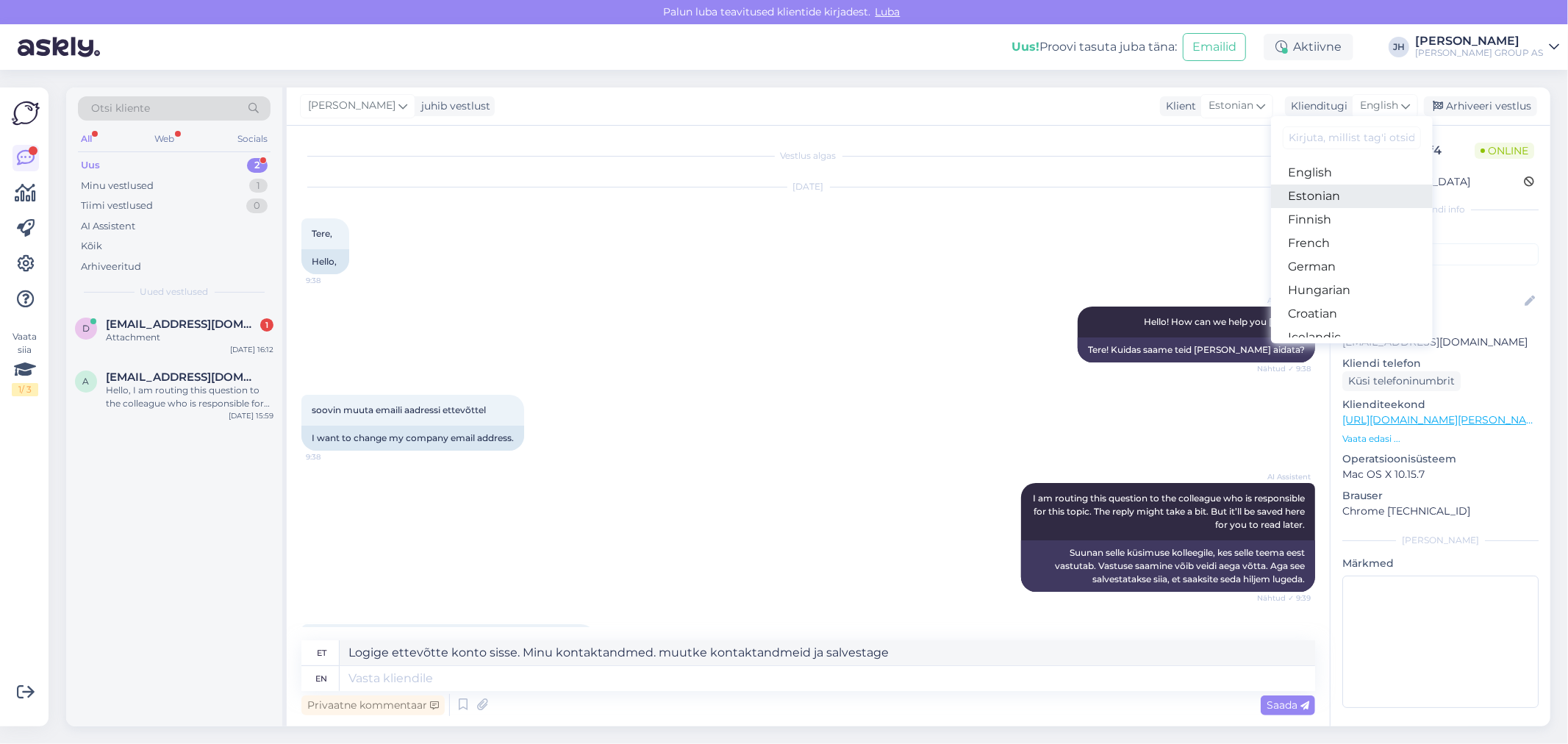
drag, startPoint x: 1323, startPoint y: 197, endPoint x: 1277, endPoint y: 218, distance: 50.6
click at [1323, 197] on link "Estonian" at bounding box center [1351, 196] width 161 height 23
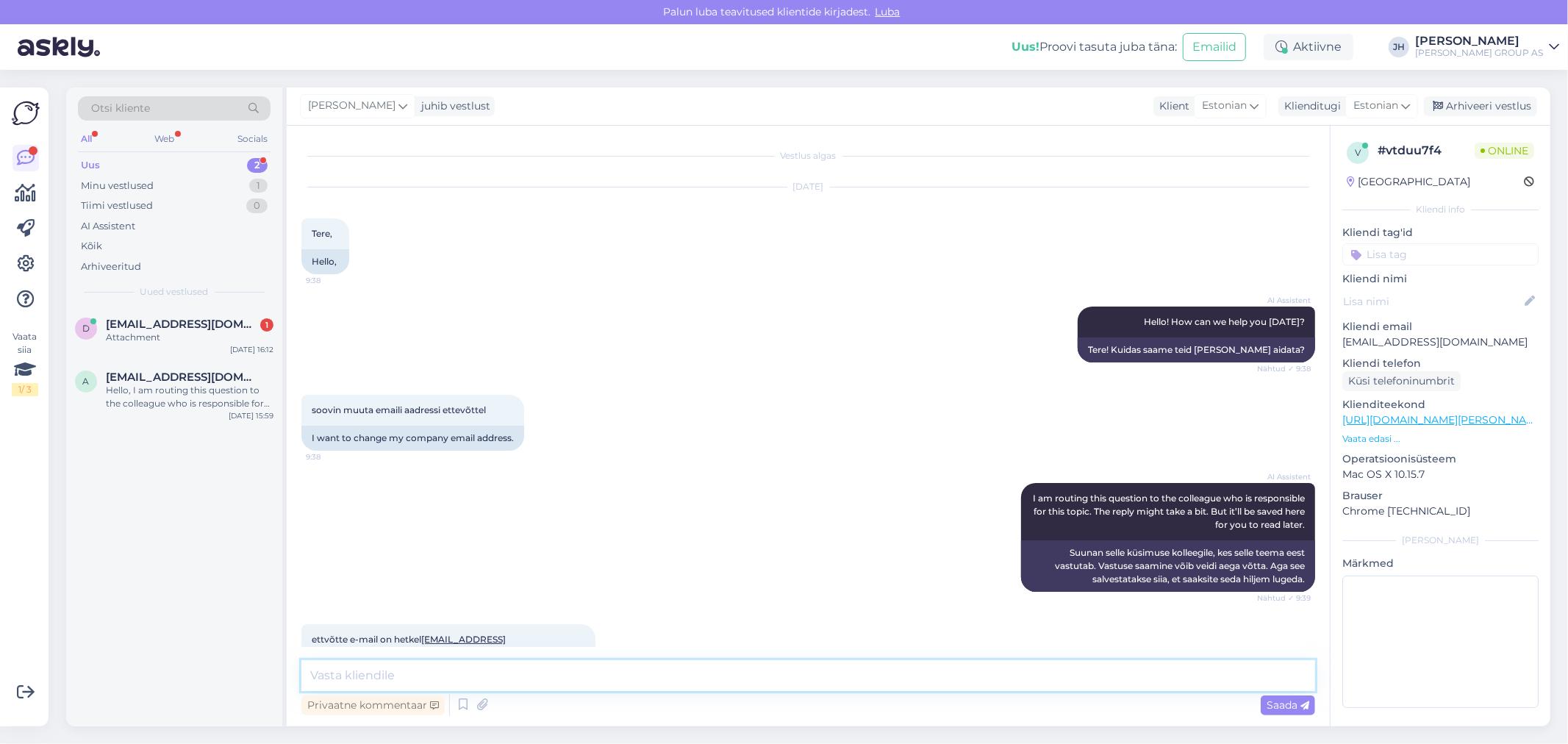
click at [389, 677] on textarea at bounding box center [807, 675] width 1013 height 31
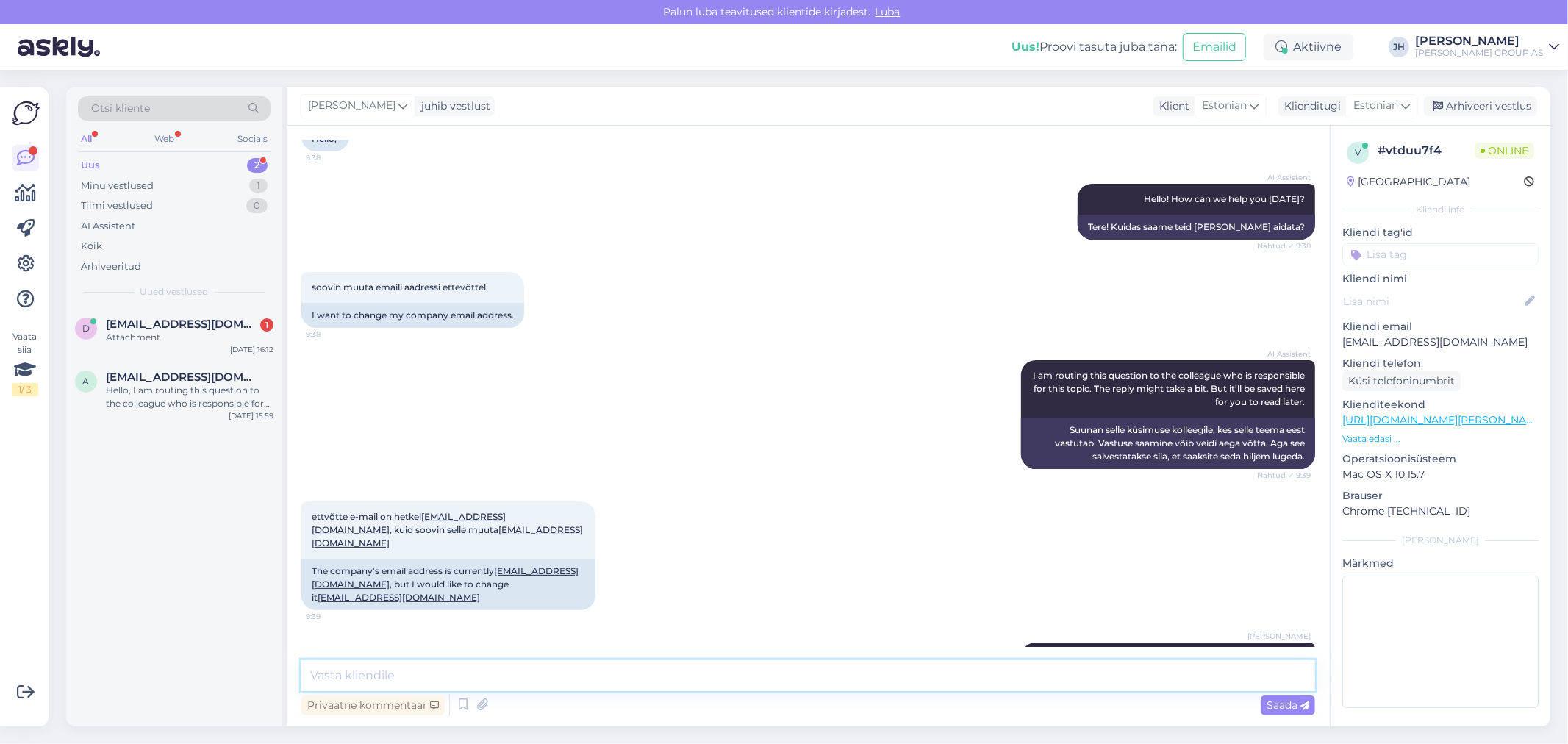
scroll to position [163, 0]
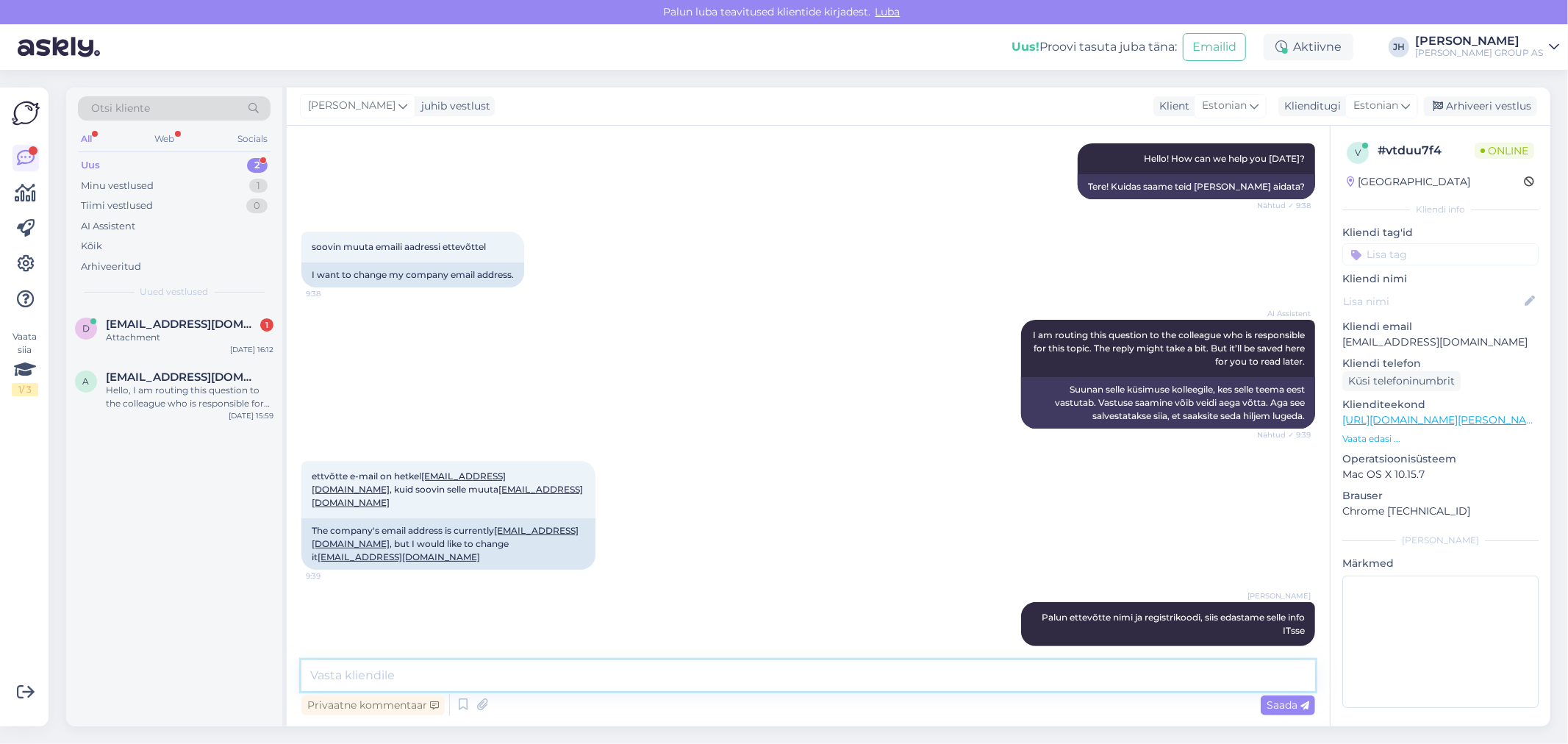
paste textarea "Logige ettevõtte konto sisse. Minu kontaktandmed. muutke kontaktandmeid ja salv…"
type textarea "Logige ettevõtte konto sisse. Minu kontaktandmed. muutke kontaktandmeid ja salv…"
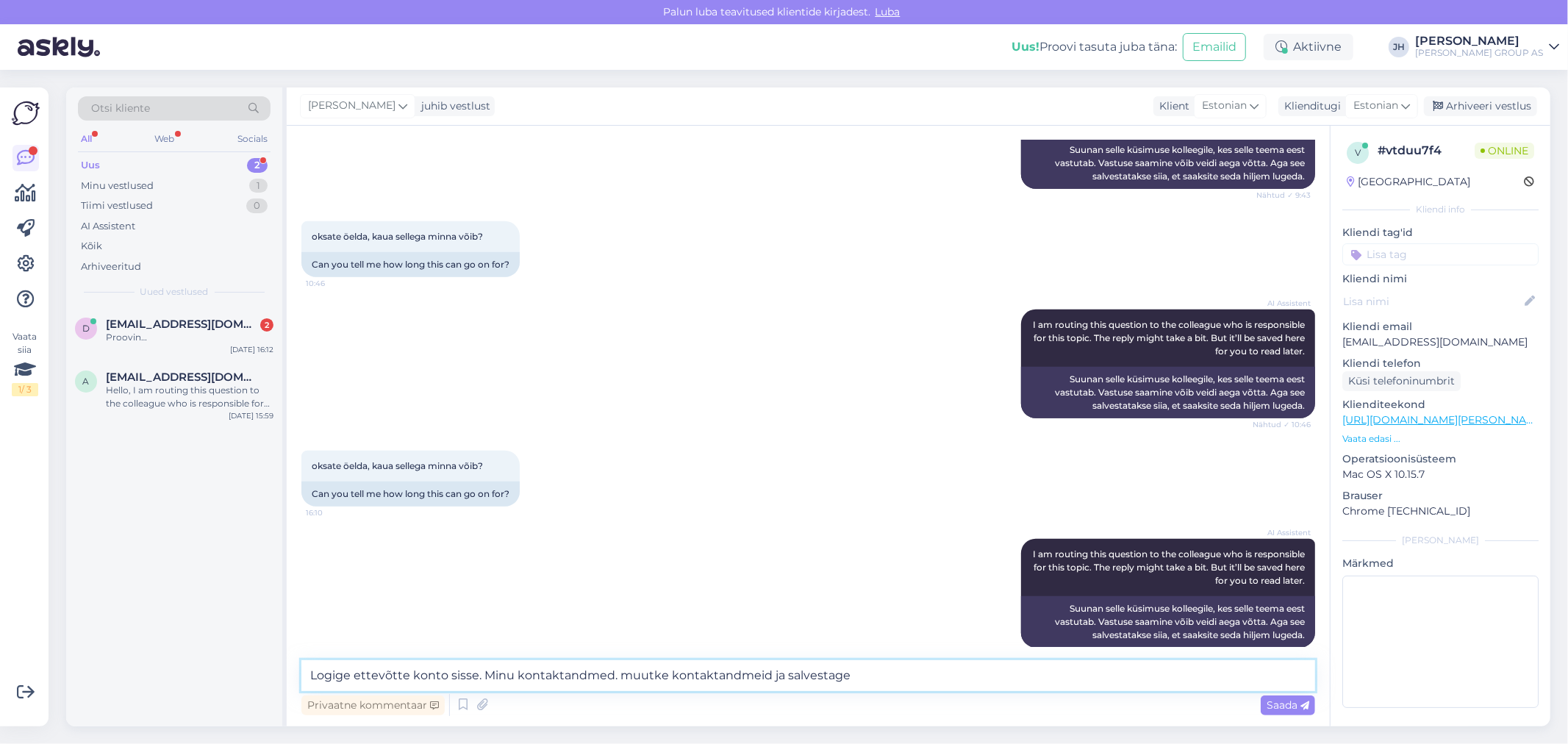
scroll to position [852, 0]
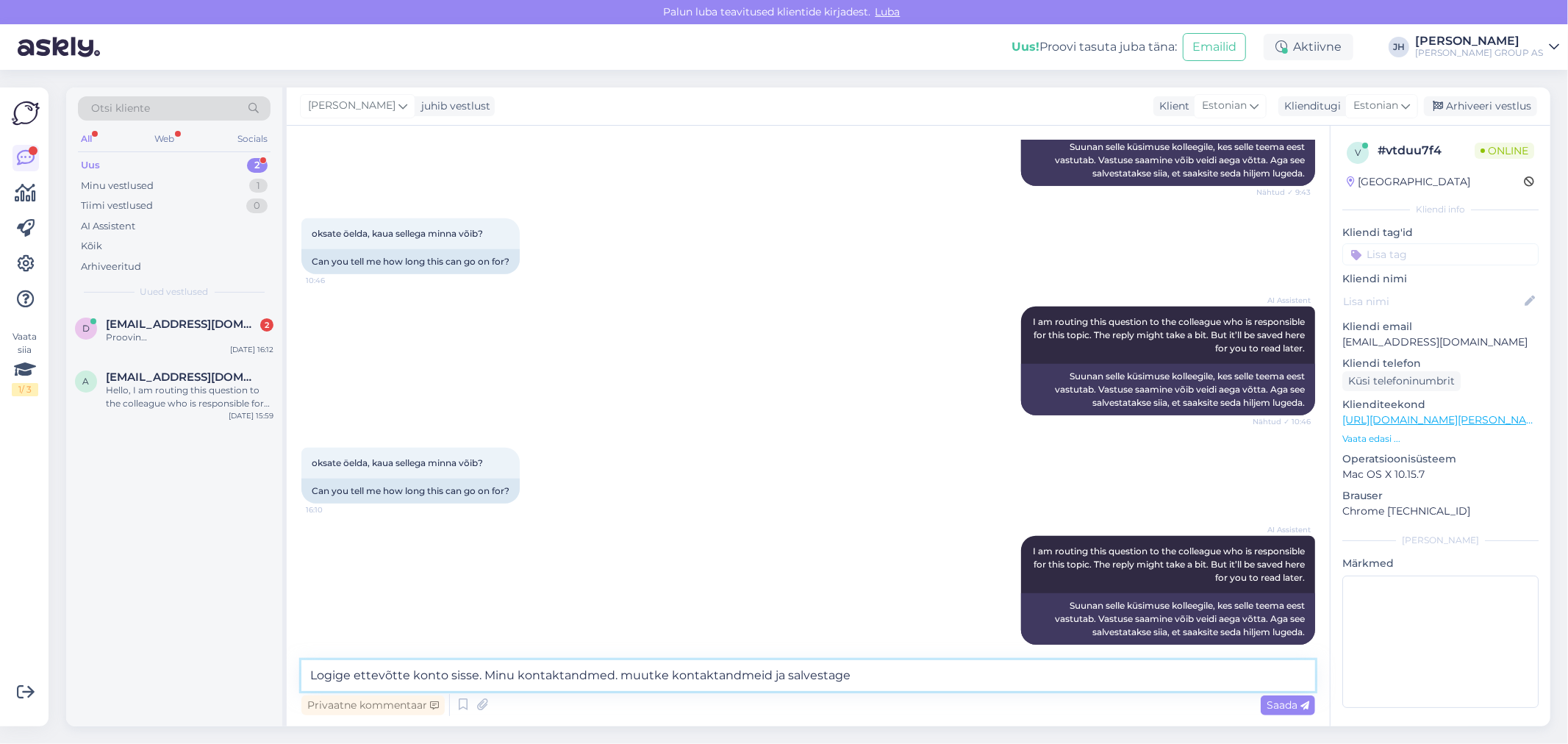
drag, startPoint x: 875, startPoint y: 681, endPoint x: 267, endPoint y: 630, distance: 610.1
click at [267, 630] on div "Otsi kliente All Web Socials Uus 2 Minu vestlused 1 Tiimi vestlused 0 AI Assist…" at bounding box center [808, 406] width 1484 height 639
type textarea "kahjuks sellist infot [PERSON_NAME] ole"
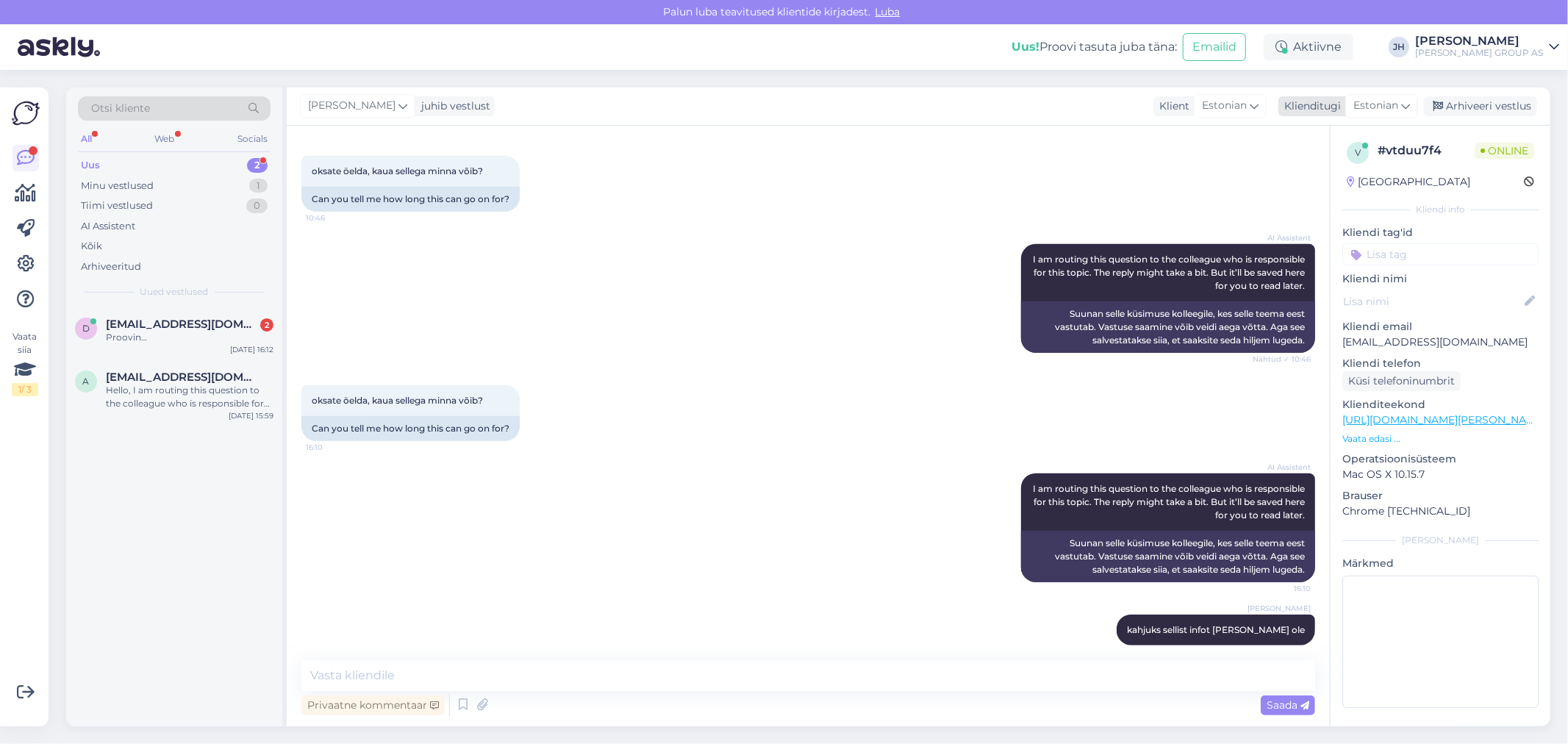
click at [1467, 108] on div "Arhiveeri vestlus" at bounding box center [1480, 105] width 113 height 19
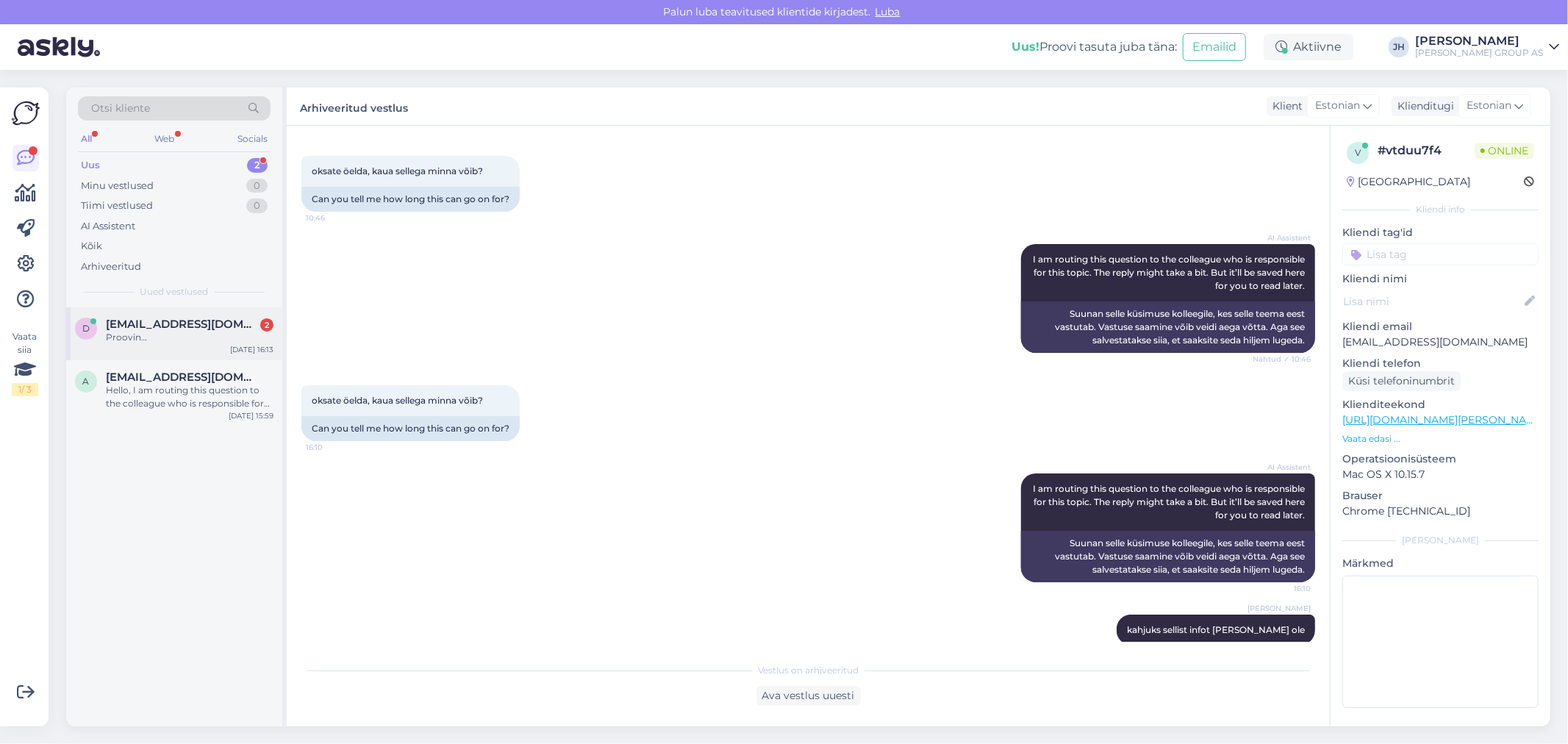
click at [131, 326] on span "[EMAIL_ADDRESS][DOMAIN_NAME]" at bounding box center [183, 324] width 153 height 13
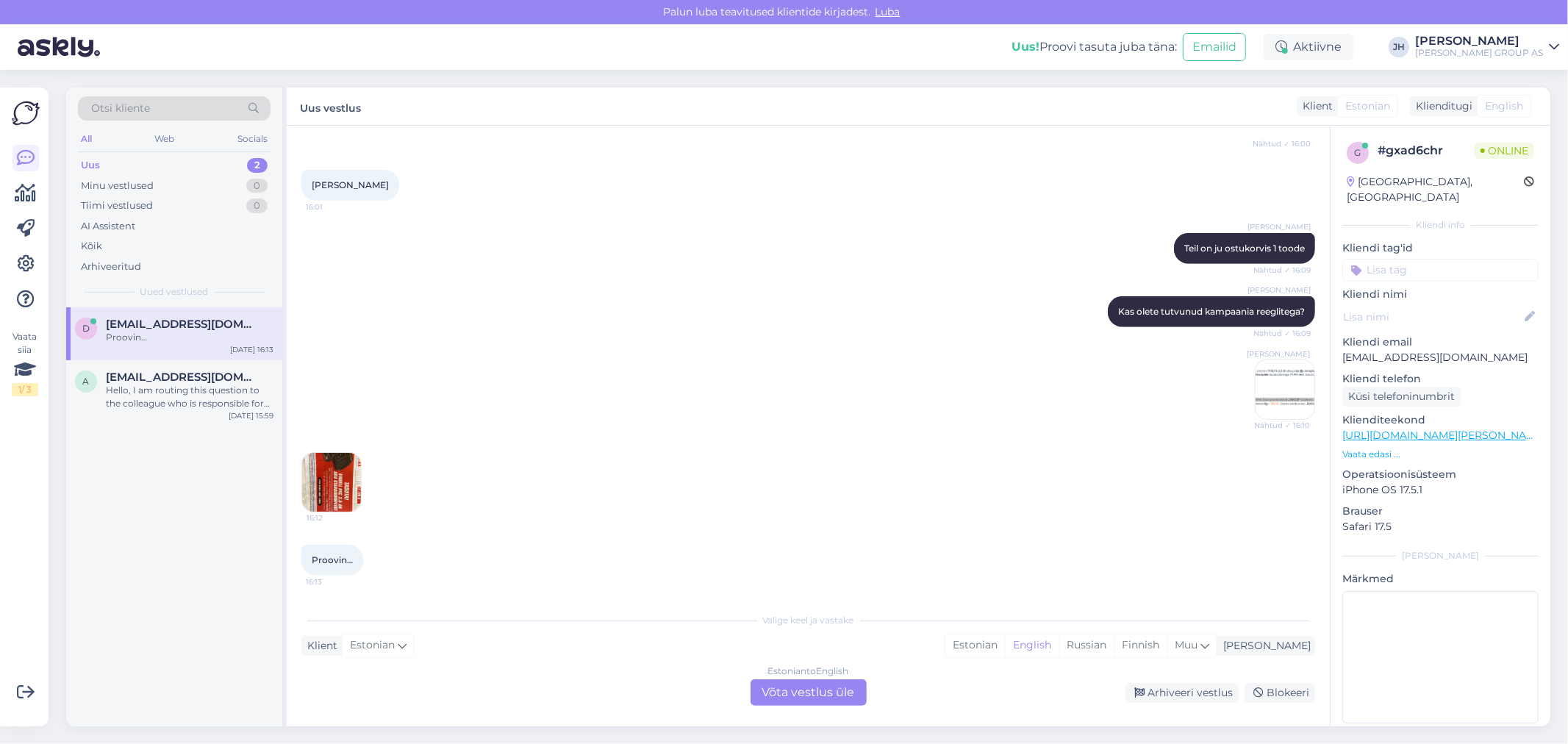
scroll to position [700, 0]
click at [314, 481] on img at bounding box center [331, 482] width 59 height 58
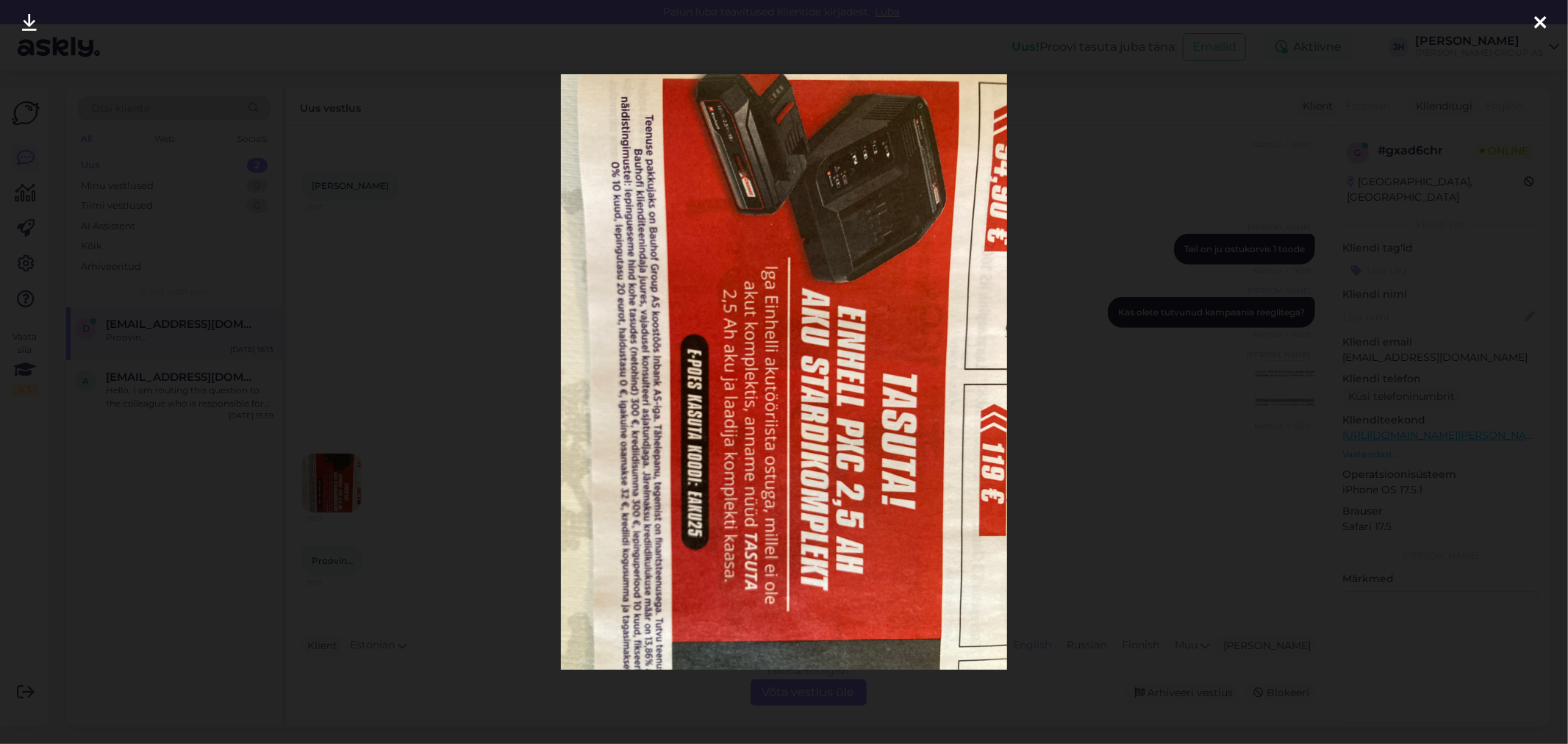
click at [1538, 24] on icon at bounding box center [1539, 23] width 12 height 19
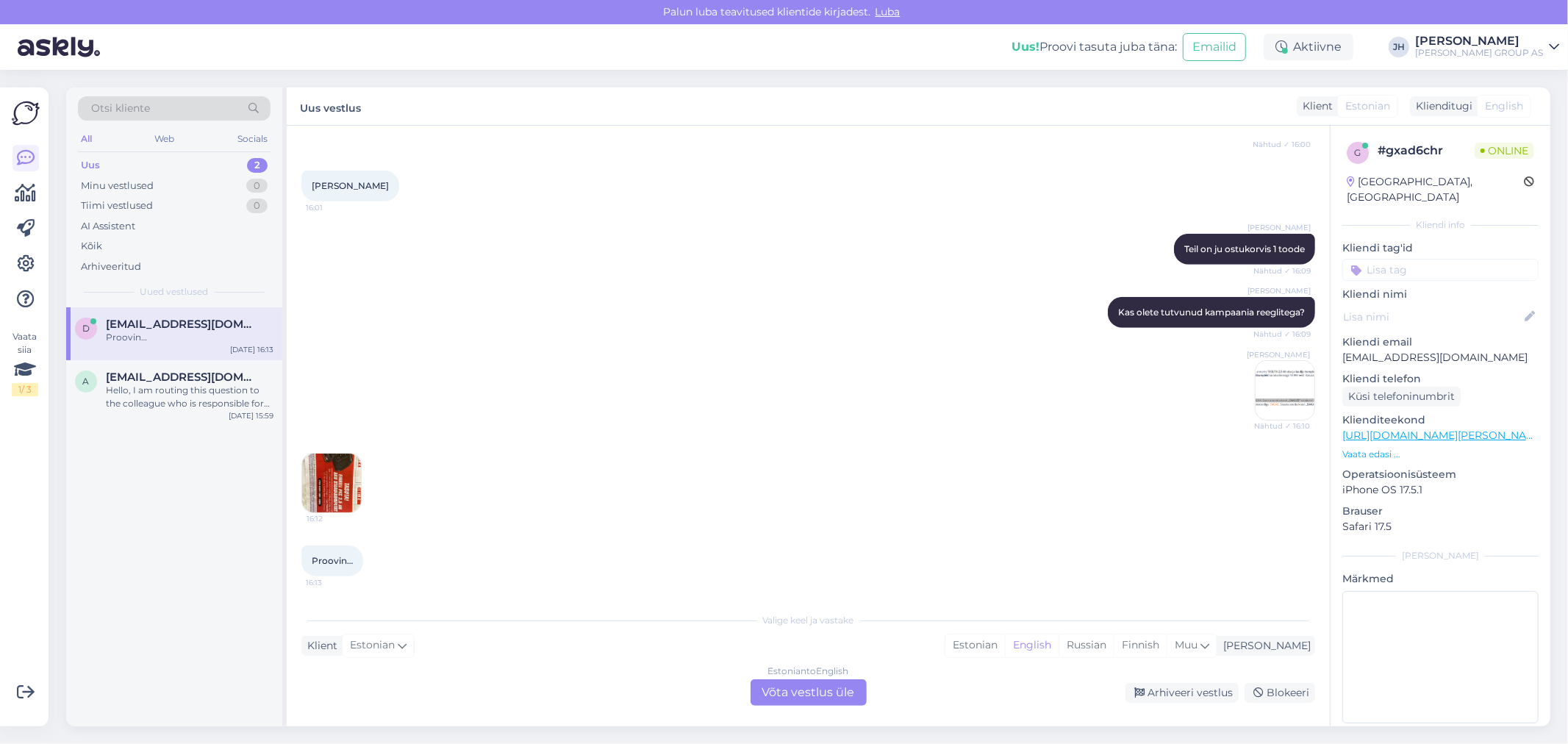
click at [820, 691] on div "Estonian to English Võta vestlus üle" at bounding box center [808, 693] width 116 height 27
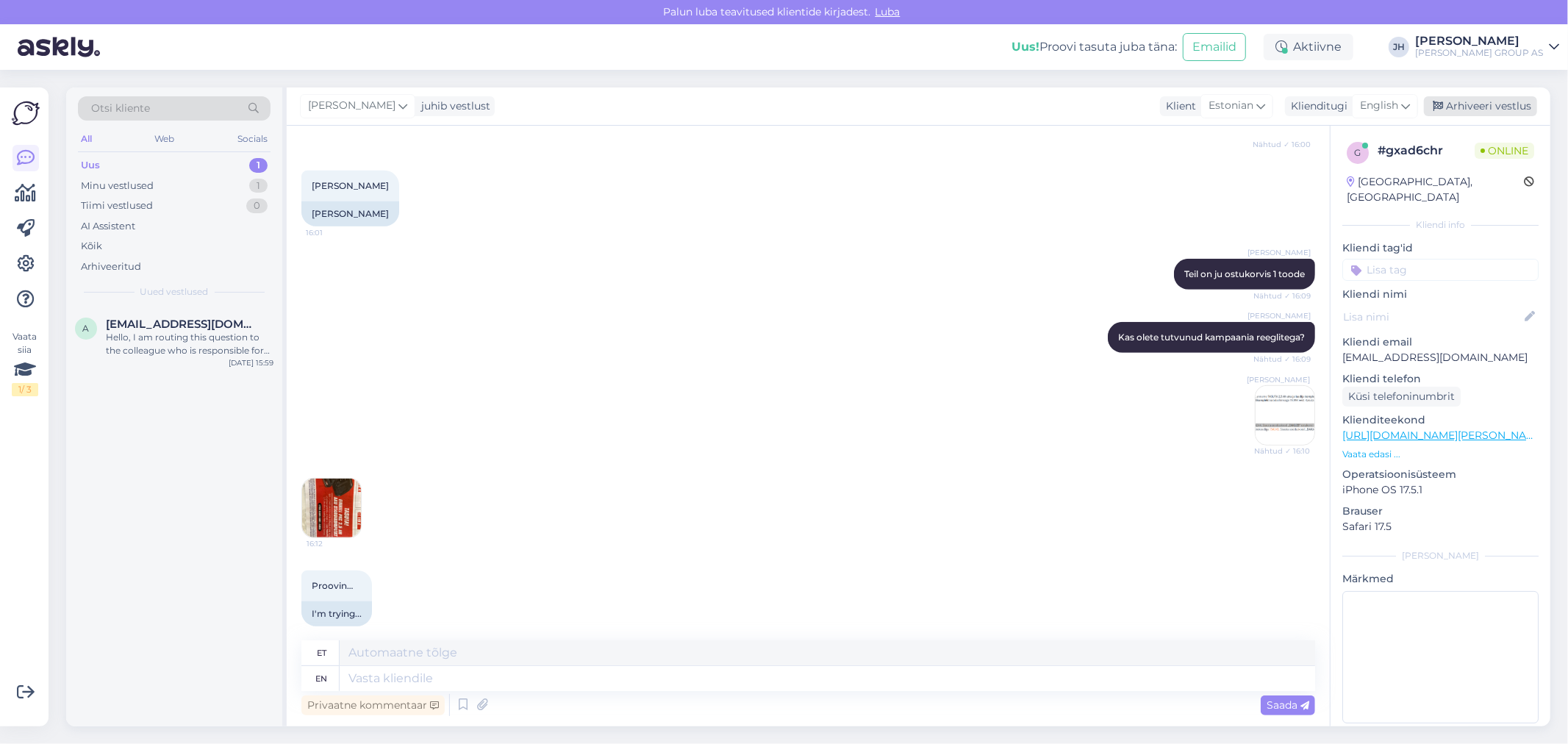
click at [1466, 104] on div "Arhiveeri vestlus" at bounding box center [1480, 105] width 113 height 19
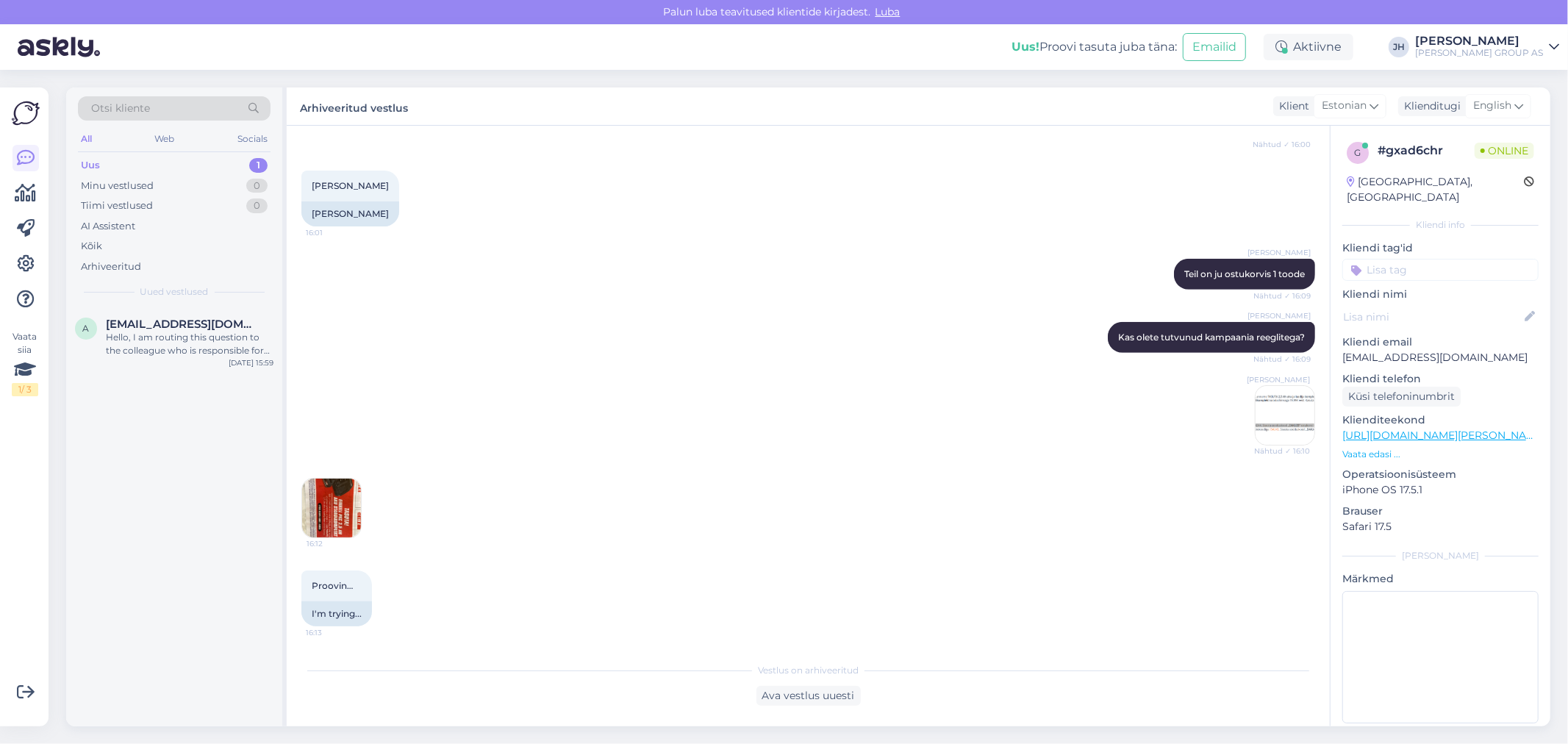
click at [785, 369] on div "[PERSON_NAME] Nähtud ✓ 16:10" at bounding box center [807, 415] width 1013 height 93
click at [172, 342] on div "Hello, I am routing this question to the colleague who is responsible for this …" at bounding box center [190, 344] width 168 height 27
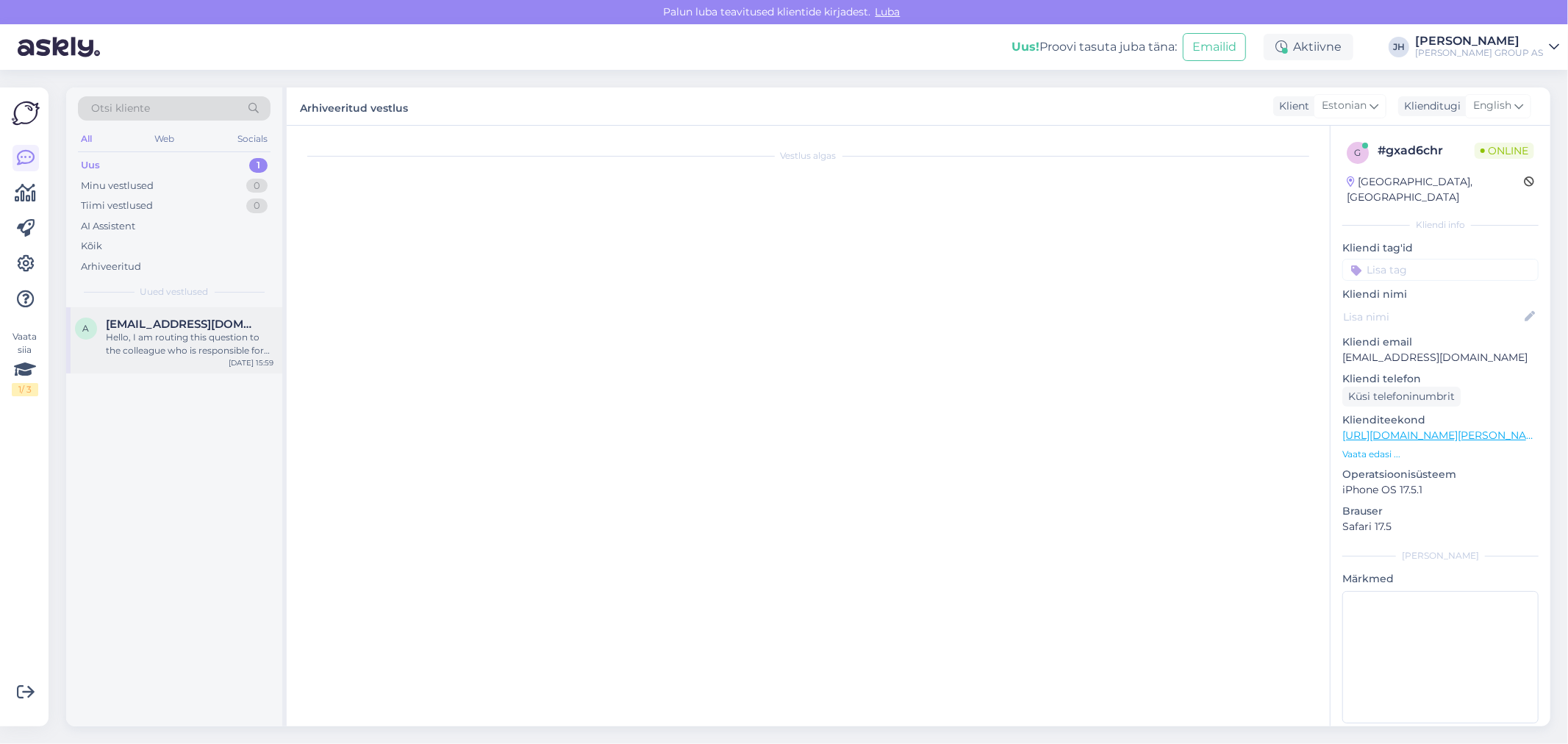
scroll to position [0, 0]
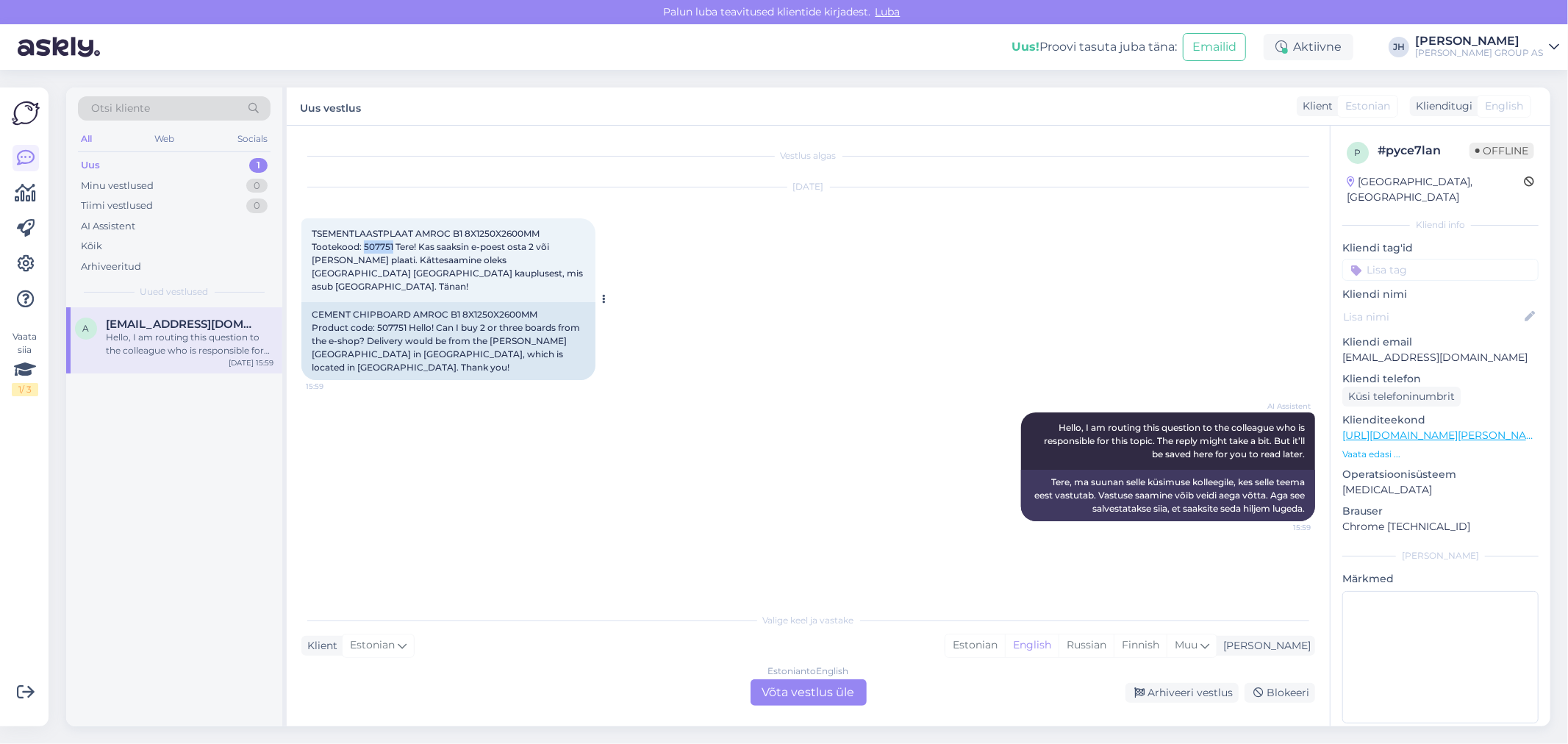
drag, startPoint x: 392, startPoint y: 243, endPoint x: 363, endPoint y: 240, distance: 29.2
click at [363, 240] on span "TSEMENTLAASTPLAAT AMROC B1 8X1250X2600MM Tootekood: 507751 Tere! Kas saaksin e-…" at bounding box center [448, 260] width 273 height 64
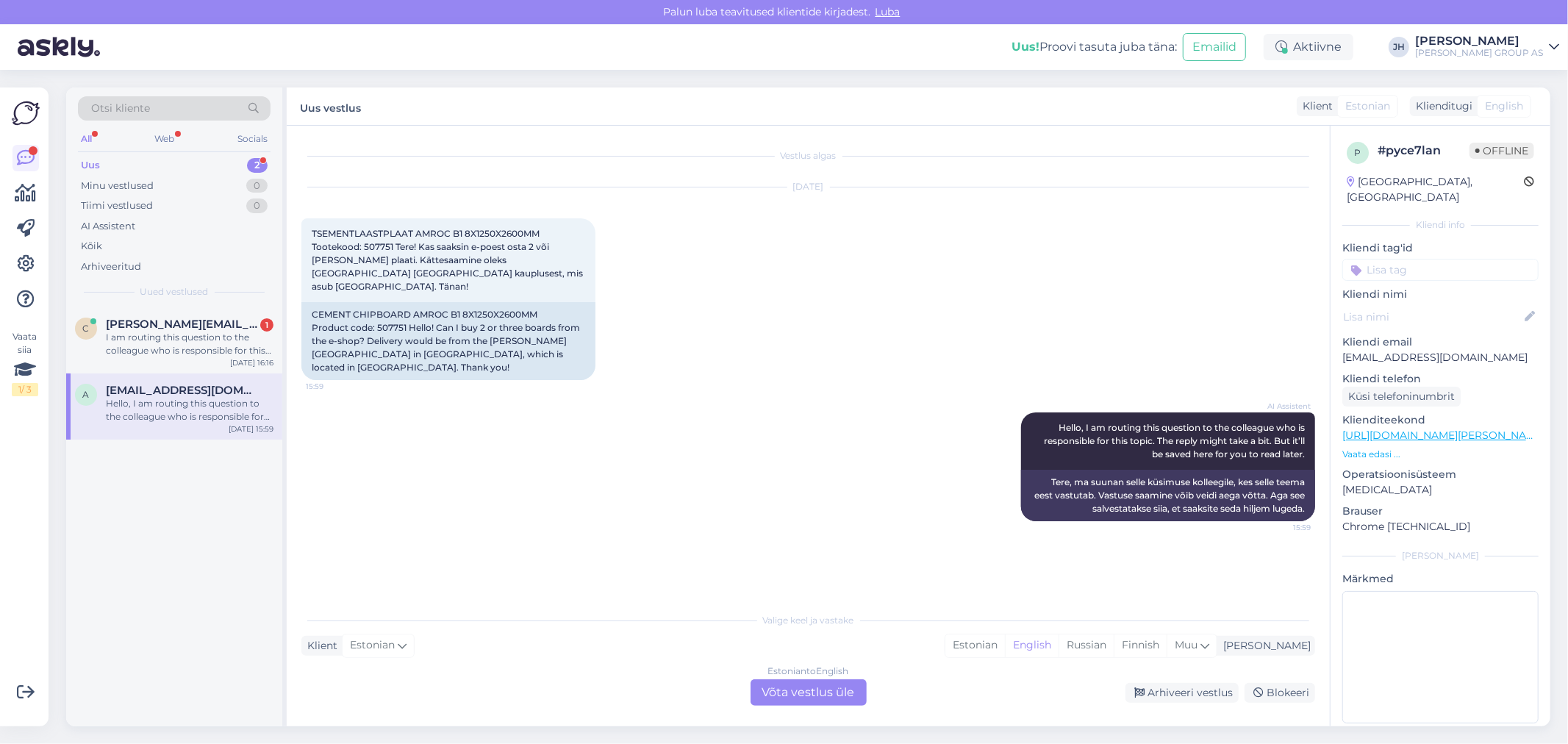
click at [793, 687] on div "Estonian to English Võta vestlus üle" at bounding box center [808, 693] width 116 height 27
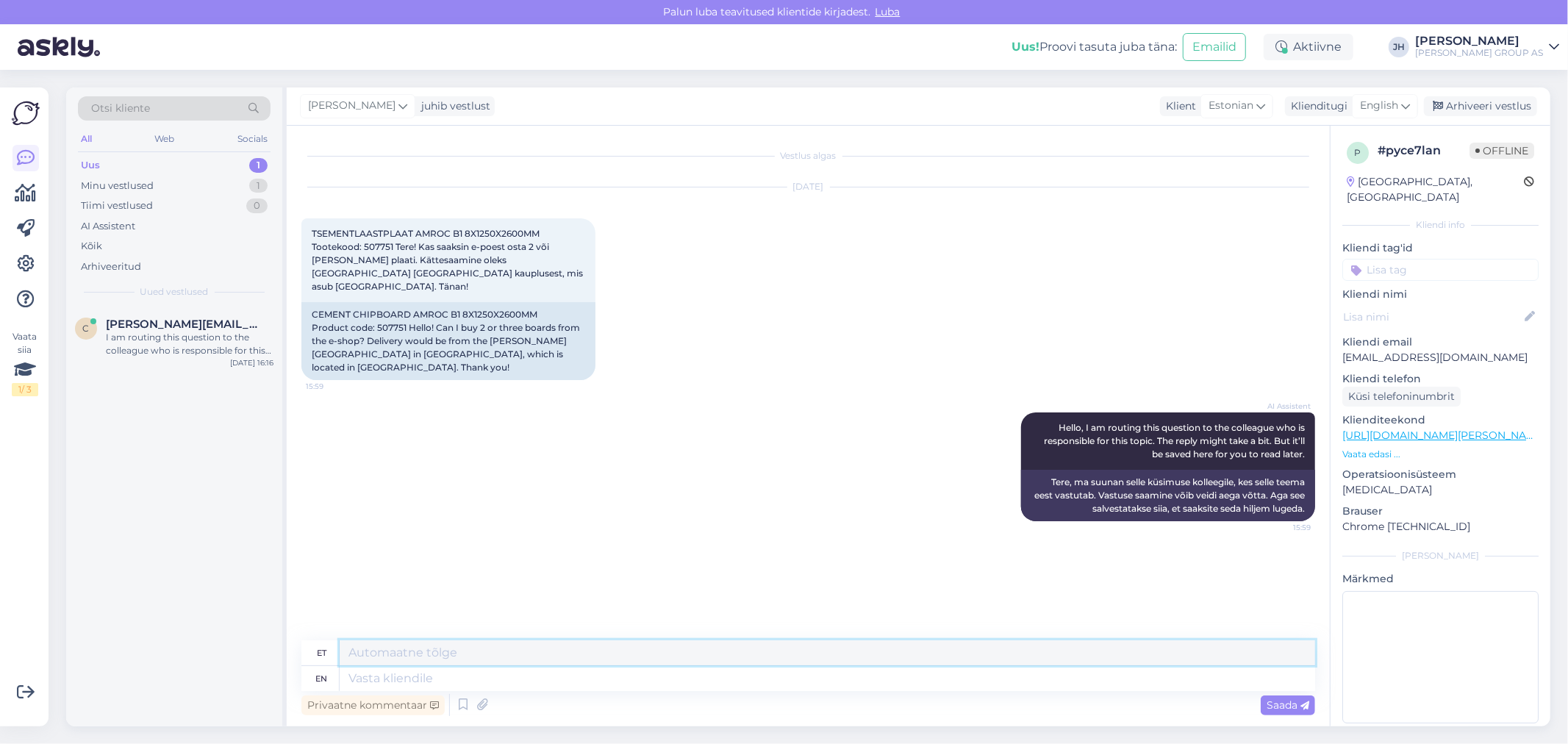
drag, startPoint x: 379, startPoint y: 642, endPoint x: 430, endPoint y: 629, distance: 52.6
click at [379, 638] on div "Vestlus algas [DATE] TSEMENTLAASTPLAAT AMROC B1 8X1250X2600MM Tootekood: 507751…" at bounding box center [807, 426] width 1043 height 601
click at [1108, 653] on textarea "See [PERSON_NAME] on olemas ainult Valga Bauhofis. [GEOGRAPHIC_DATA] ärikliendi…" at bounding box center [827, 653] width 975 height 25
click at [854, 650] on textarea "See [PERSON_NAME] on olemas ainult Valga Bauhofis. [GEOGRAPHIC_DATA] ärikliendi…" at bounding box center [827, 653] width 975 height 25
paste textarea "[URL][DOMAIN_NAME][PERSON_NAME]"
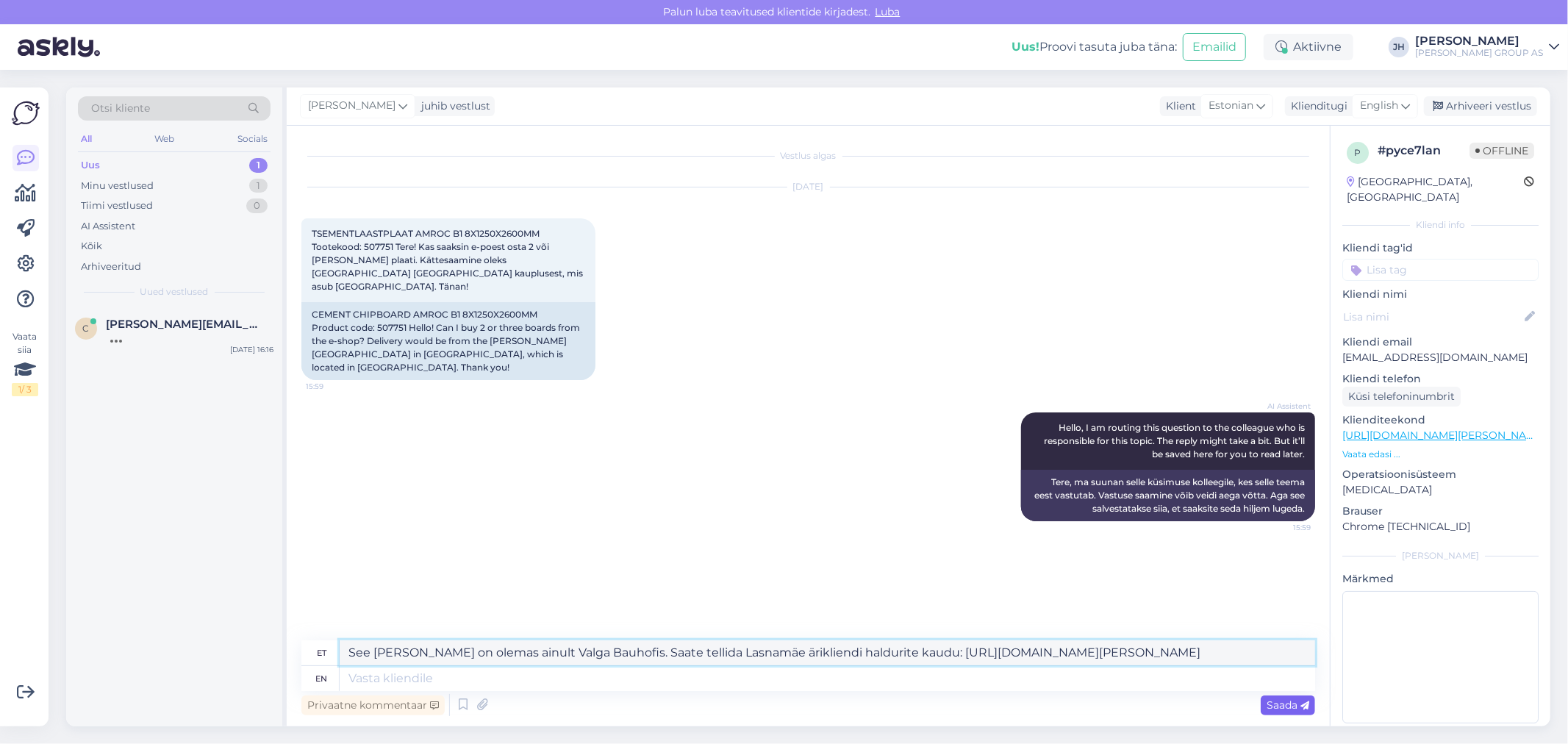
type textarea "See [PERSON_NAME] on olemas ainult Valga Bauhofis. Saate tellida Lasnamäe ärikl…"
click at [1293, 702] on span "Saada" at bounding box center [1287, 704] width 43 height 13
drag, startPoint x: 1254, startPoint y: 649, endPoint x: 204, endPoint y: 597, distance: 1051.3
click at [204, 597] on div "Otsi kliente All Web Socials Uus 1 Minu vestlused 1 Tiimi vestlused 0 AI Assist…" at bounding box center [808, 406] width 1484 height 639
click at [1409, 105] on icon at bounding box center [1405, 105] width 9 height 16
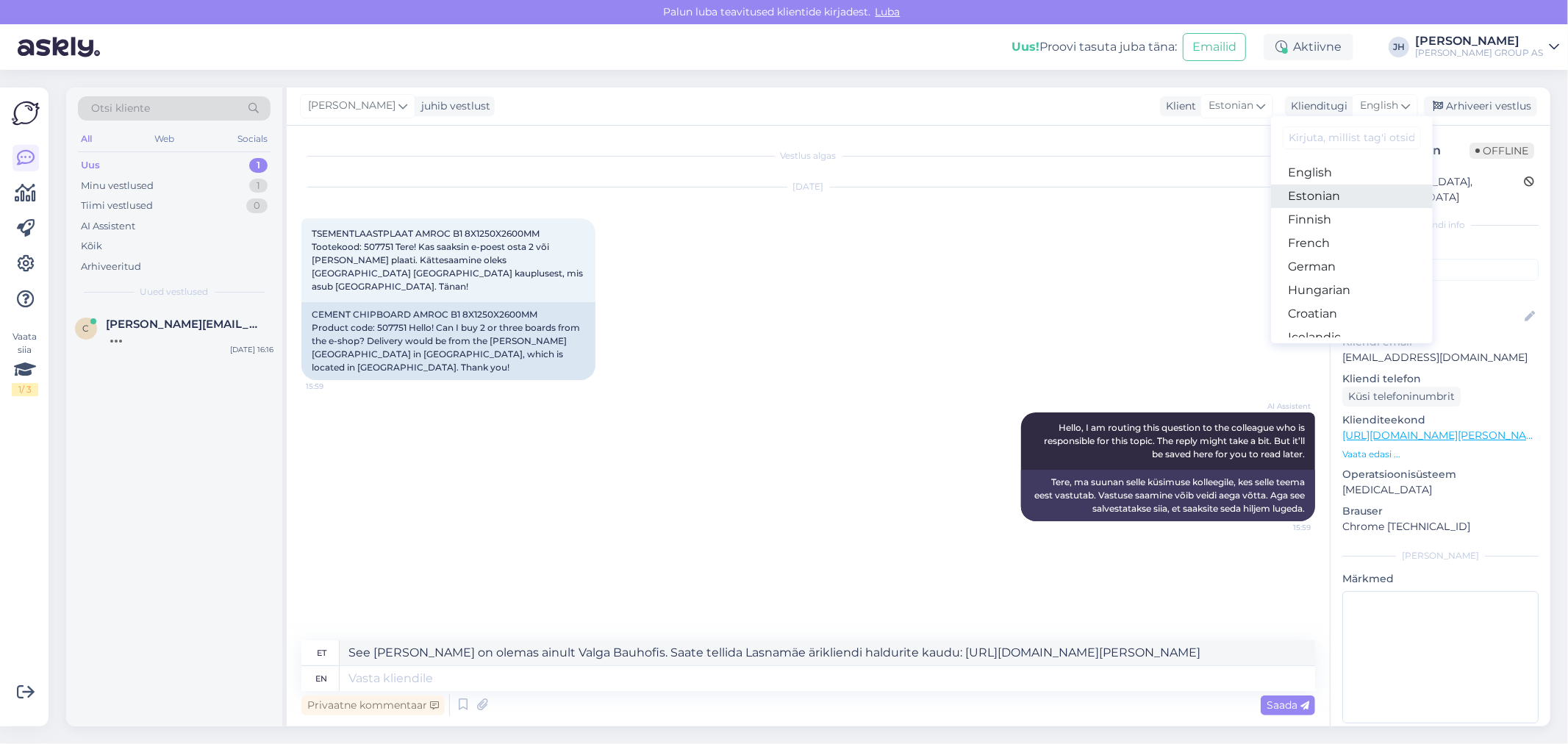
click at [1329, 197] on link "Estonian" at bounding box center [1351, 196] width 161 height 23
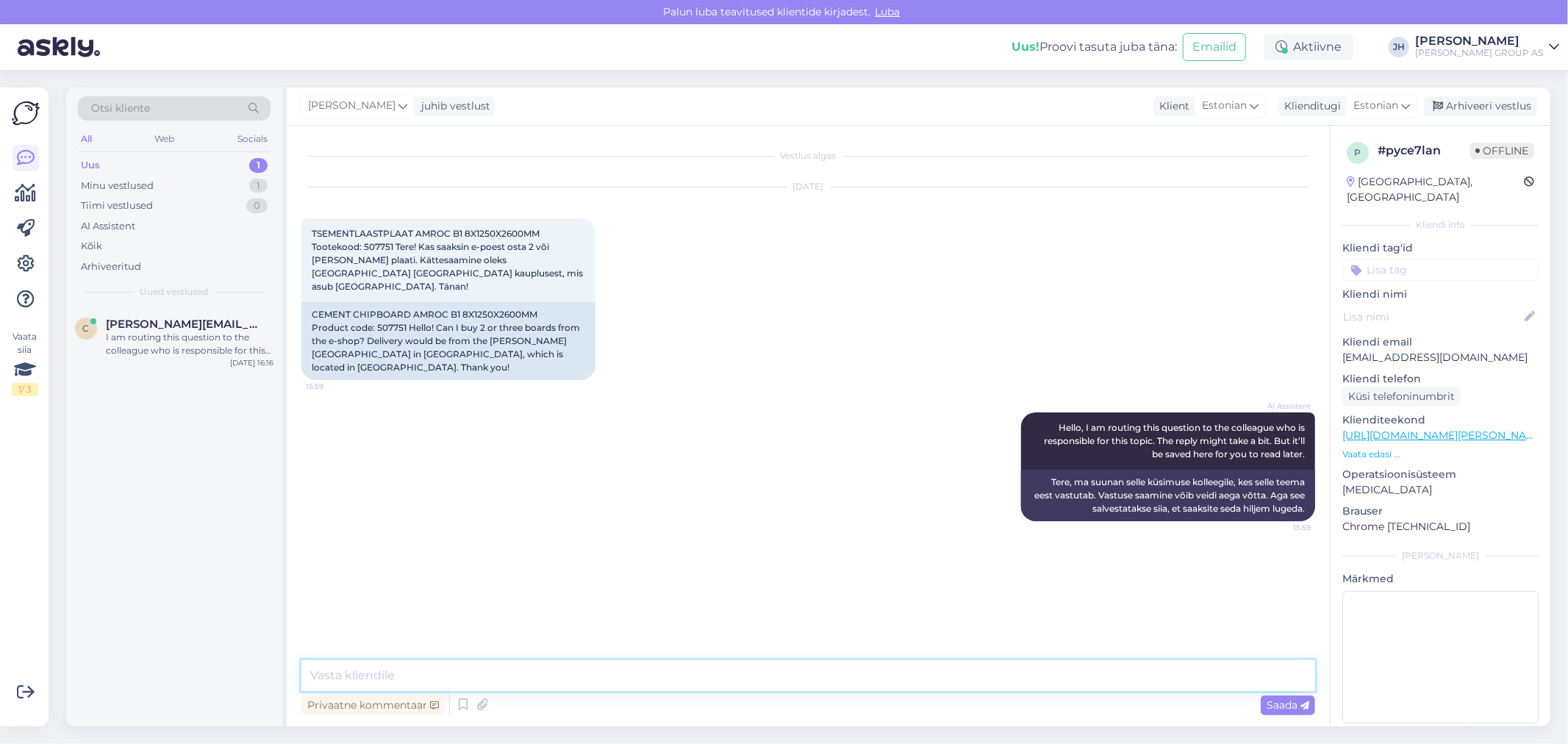
click at [410, 674] on textarea at bounding box center [807, 675] width 1013 height 31
paste textarea "See [PERSON_NAME] on olemas ainult Valga Bauhofis. Saate tellida Lasnamäe ärikl…"
type textarea "See [PERSON_NAME] on olemas ainult Valga Bauhofis. Saate tellida Lasnamäe ärikl…"
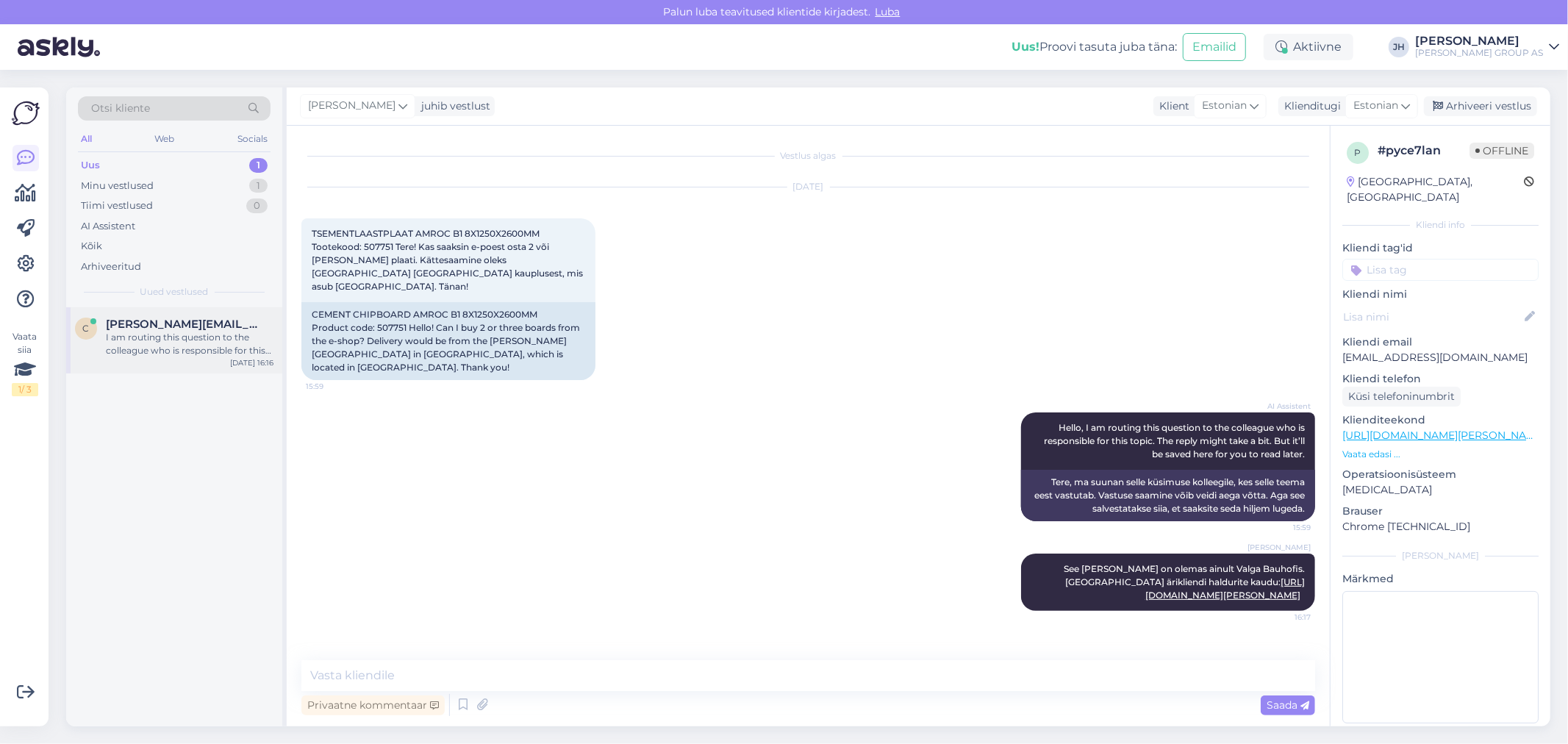
click at [165, 331] on div "I am routing this question to the colleague who is responsible for this topic. …" at bounding box center [190, 344] width 168 height 27
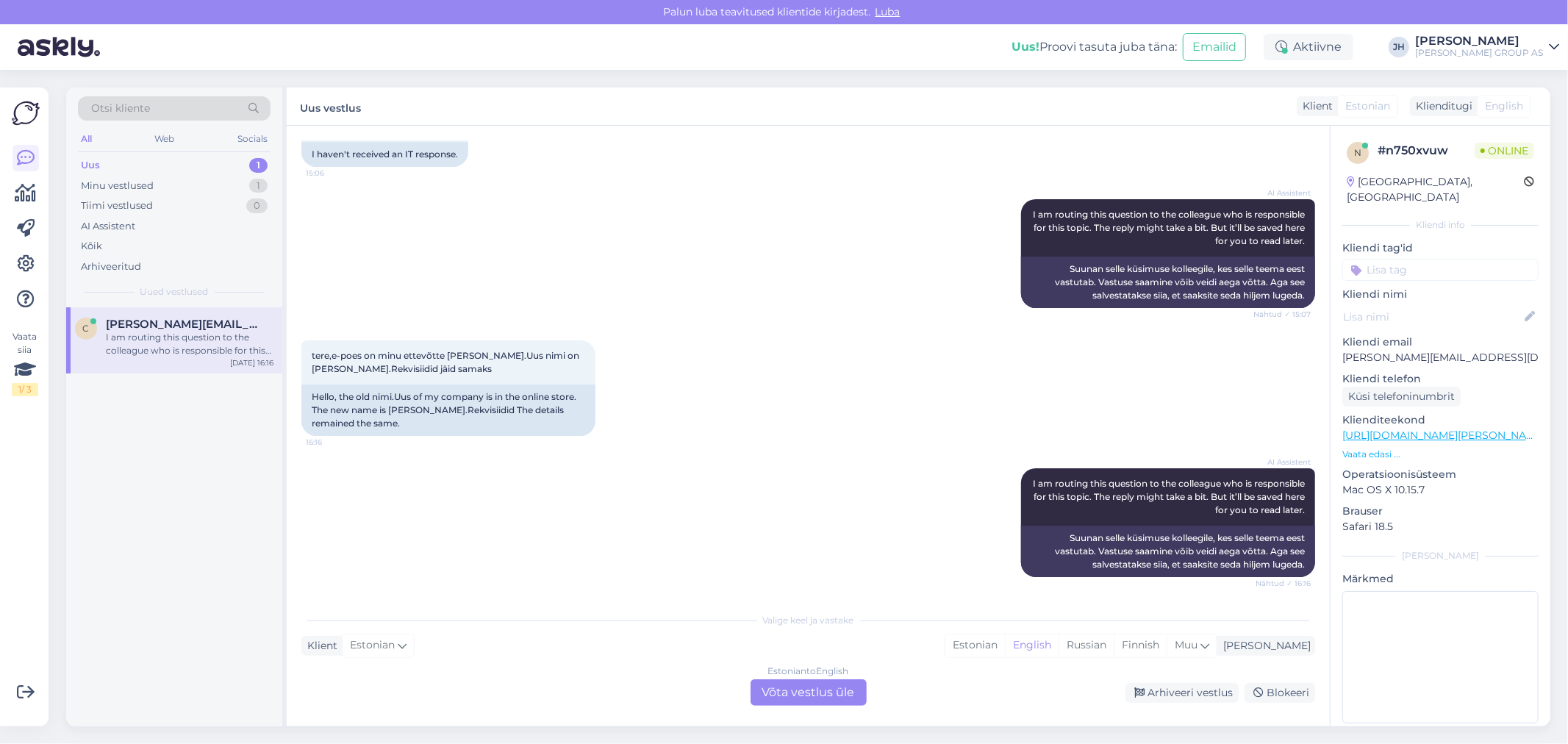
scroll to position [1130, 0]
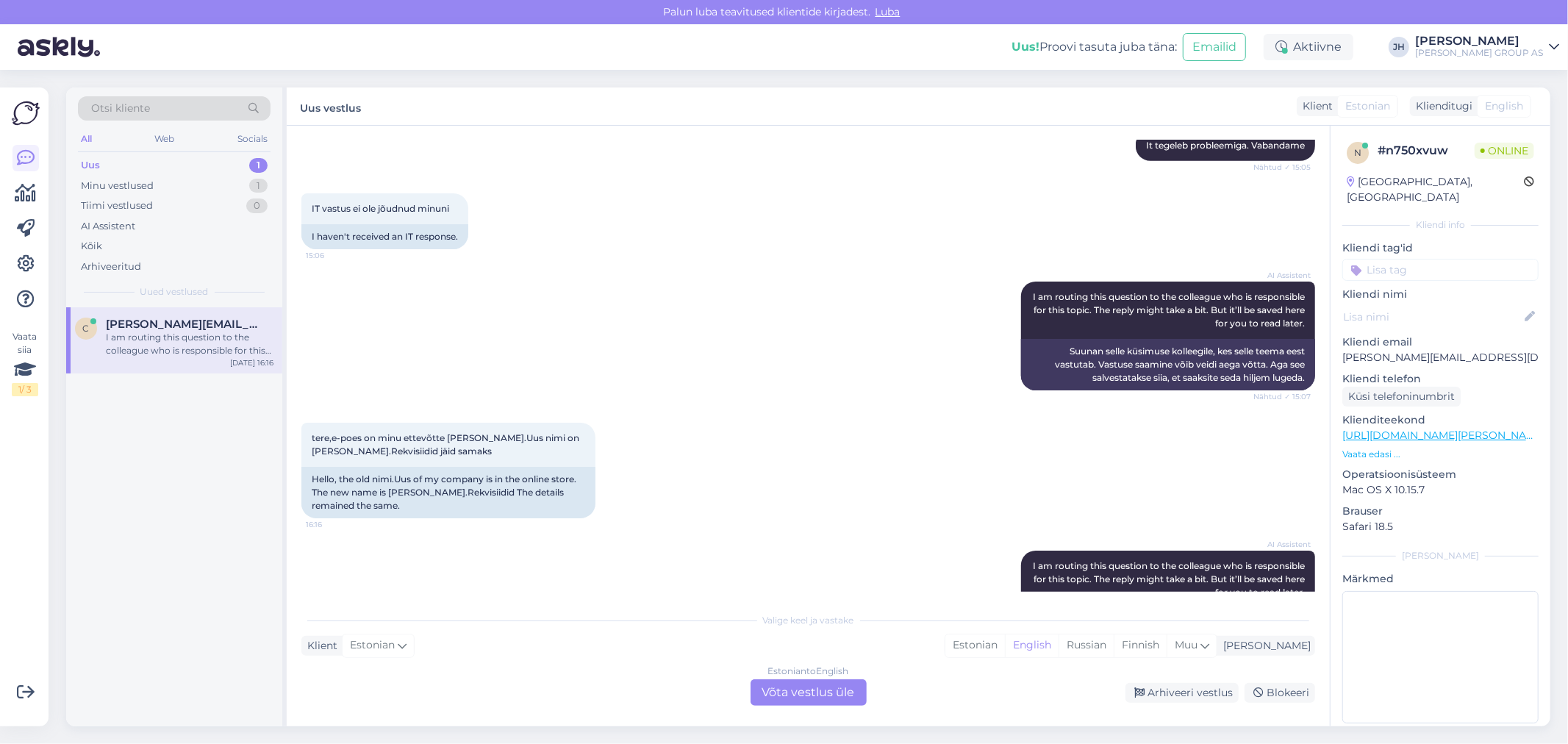
click at [810, 685] on div "Estonian to English Võta vestlus üle" at bounding box center [808, 693] width 116 height 27
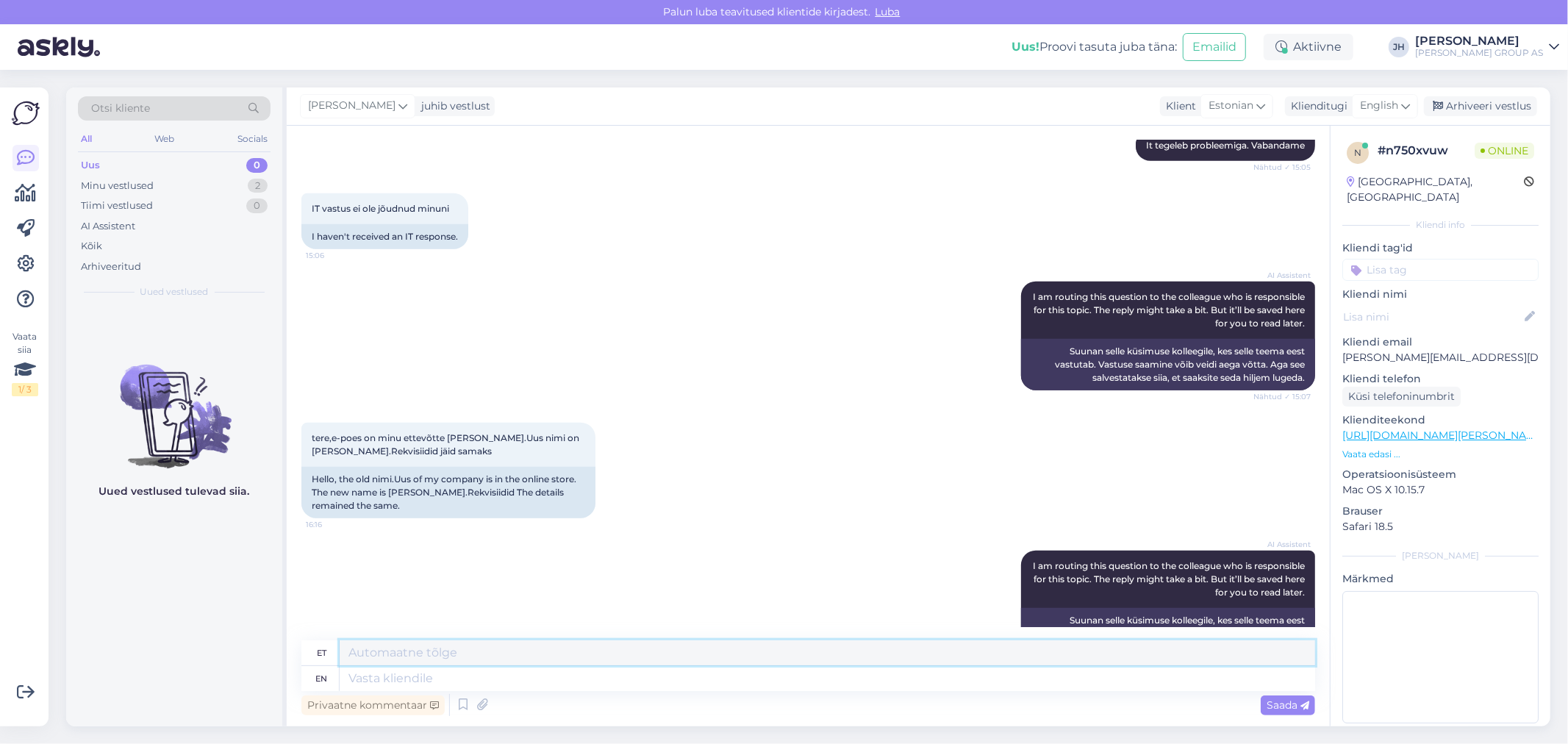
click at [438, 641] on textarea at bounding box center [827, 653] width 975 height 25
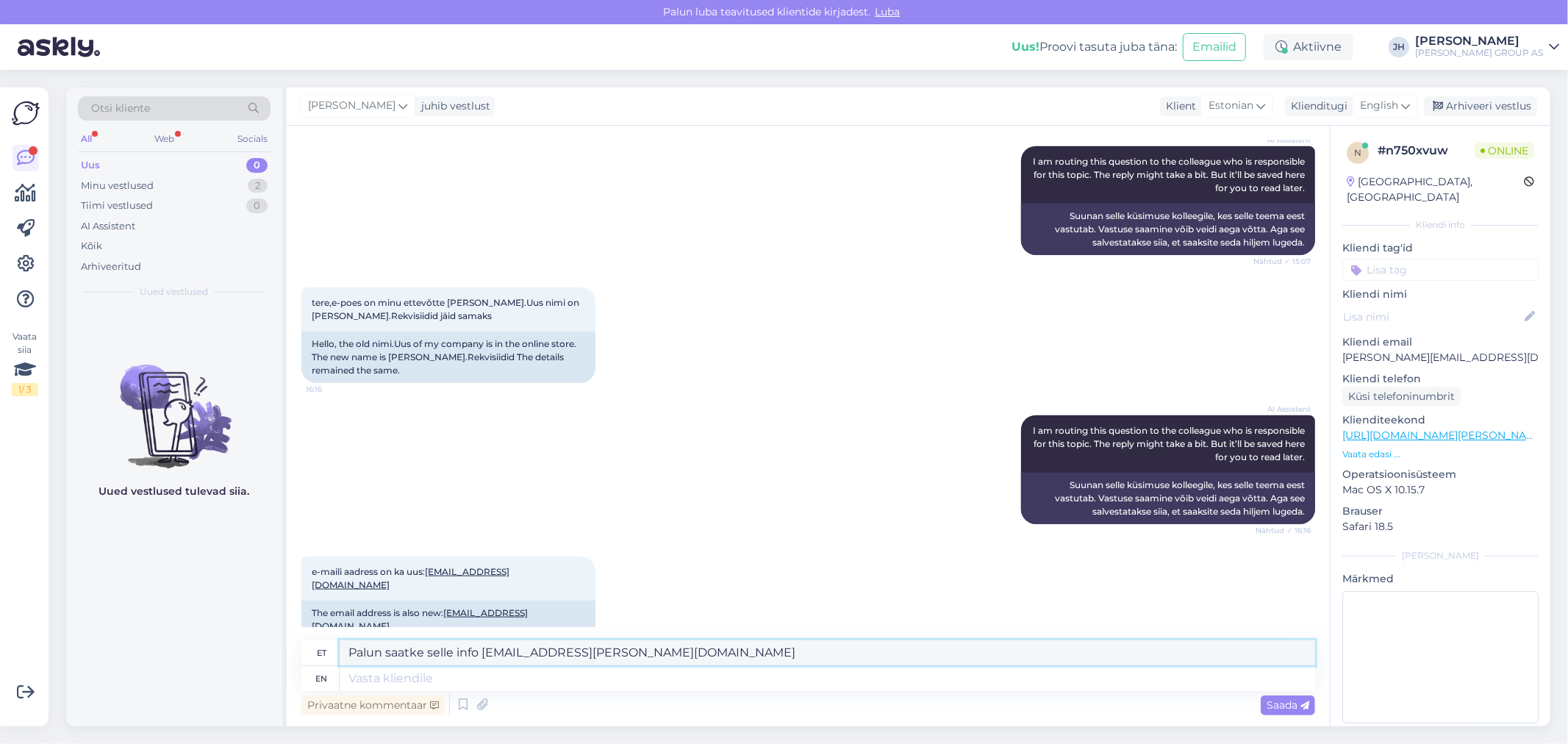
drag, startPoint x: 623, startPoint y: 655, endPoint x: 332, endPoint y: 717, distance: 297.5
click at [332, 717] on div "et Palun saatke selle info [EMAIL_ADDRESS][PERSON_NAME][DOMAIN_NAME] en [GEOGRA…" at bounding box center [807, 679] width 1013 height 79
type textarea "Palun saatke selle info [EMAIL_ADDRESS][PERSON_NAME][DOMAIN_NAME]"
click at [1410, 101] on icon at bounding box center [1405, 105] width 9 height 16
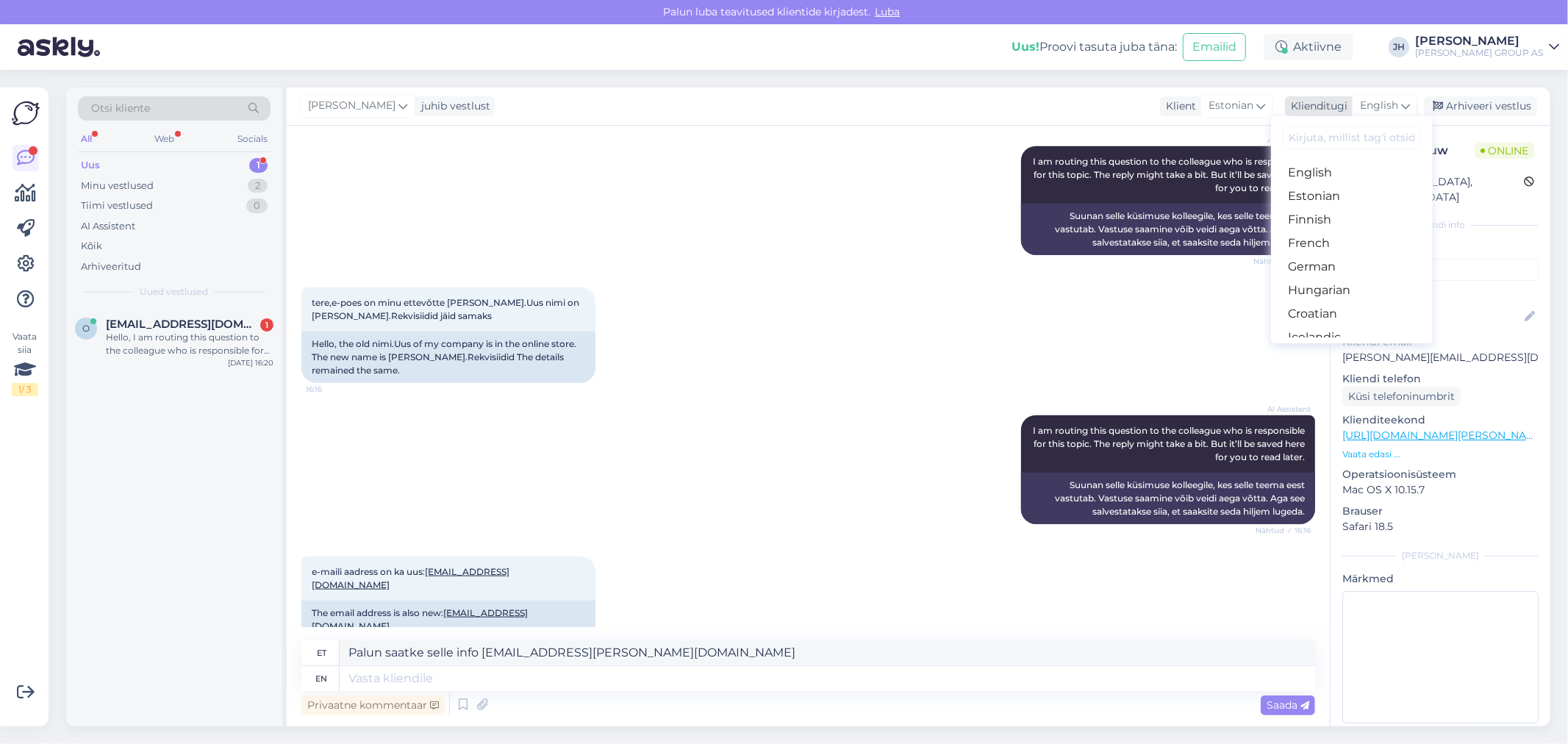
click at [1405, 97] on icon at bounding box center [1405, 105] width 9 height 16
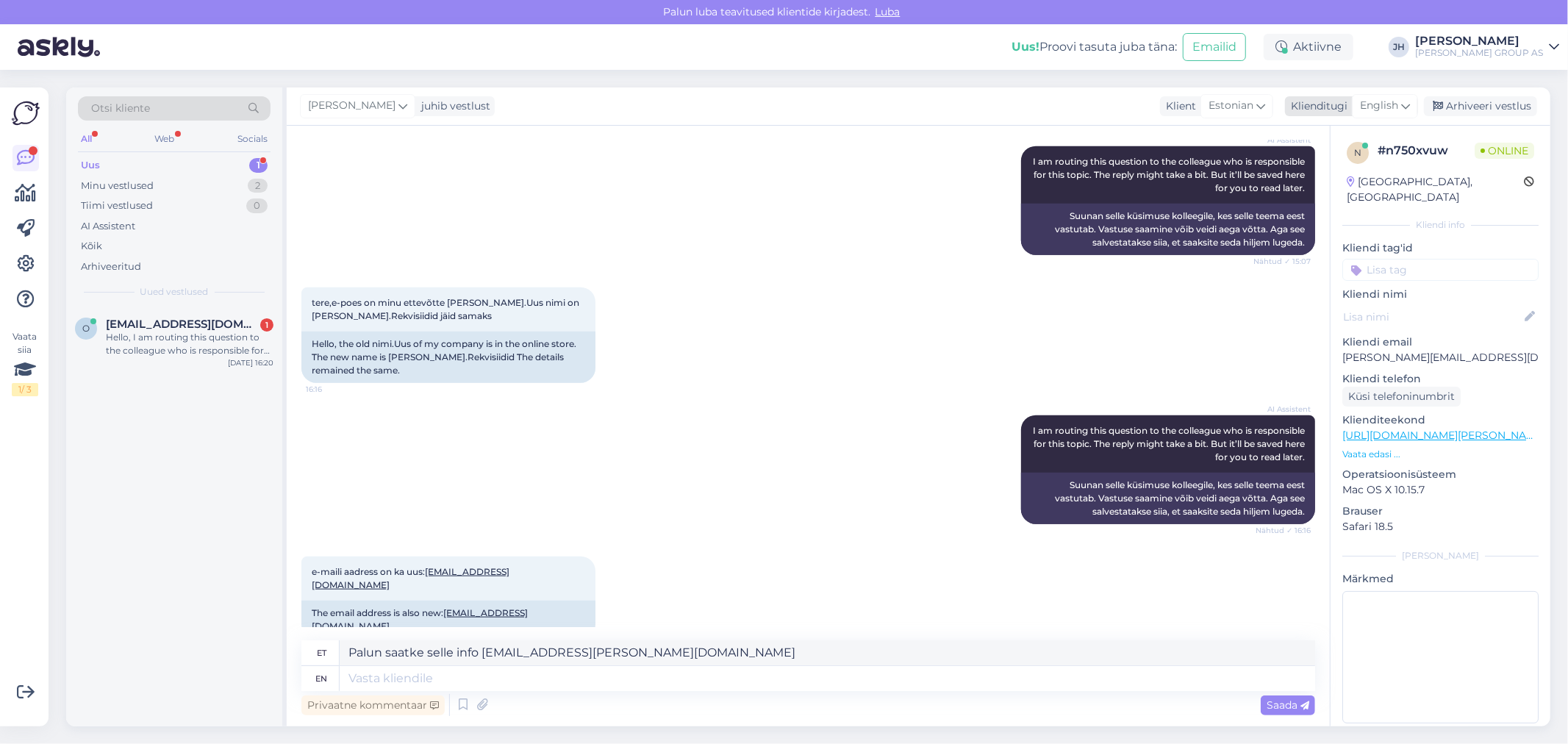
click at [1403, 103] on icon at bounding box center [1405, 105] width 9 height 16
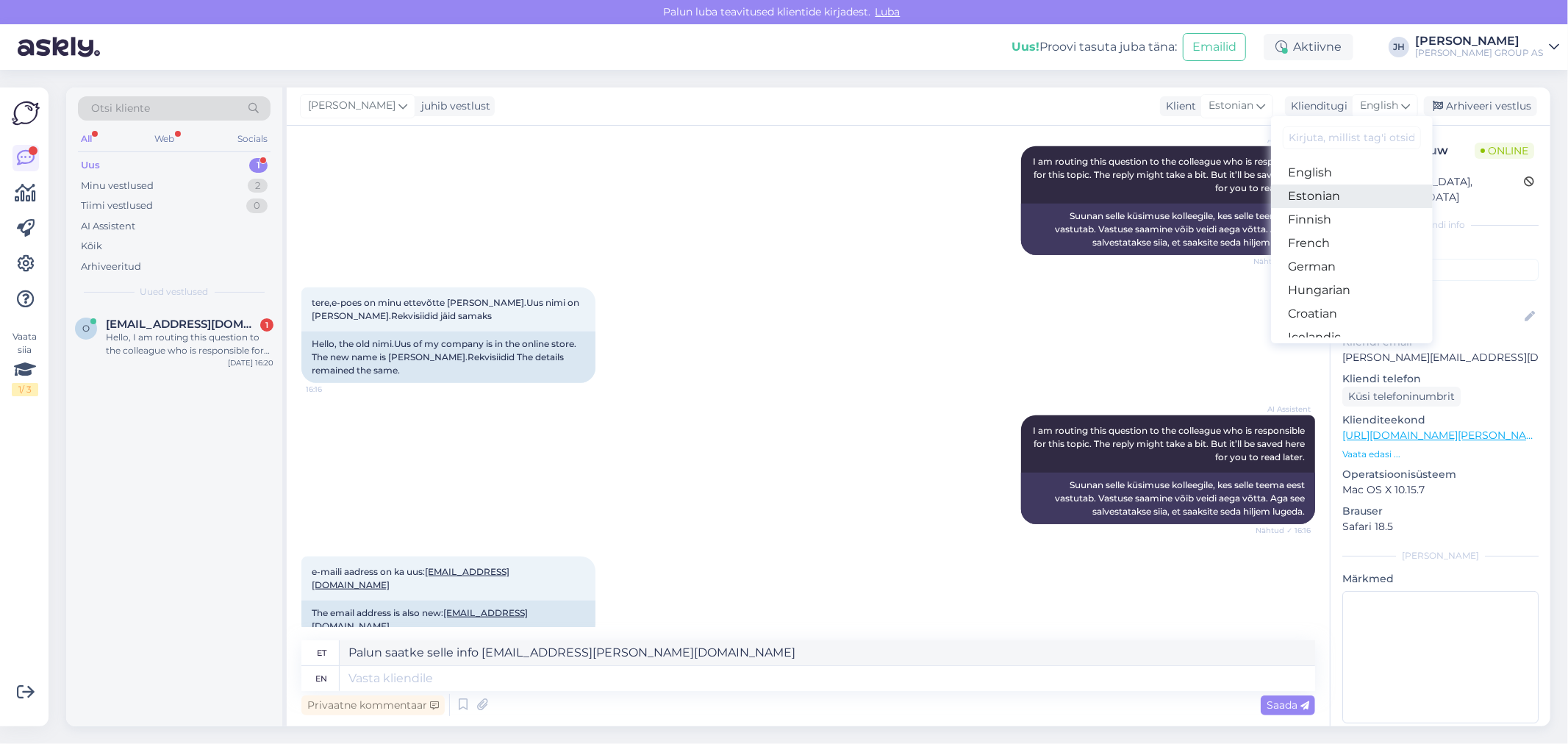
click at [1338, 197] on link "Estonian" at bounding box center [1351, 196] width 161 height 23
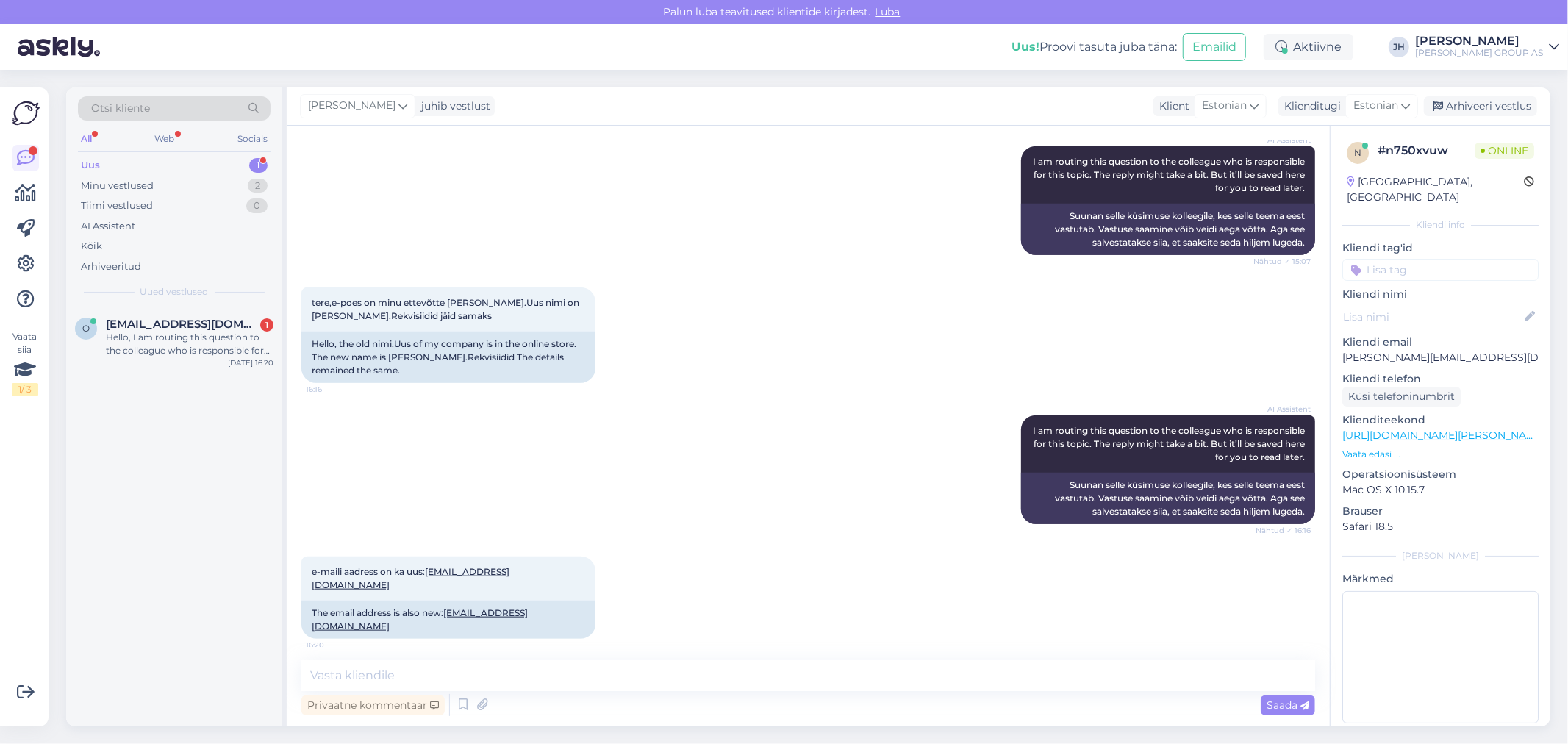
scroll to position [1245, 0]
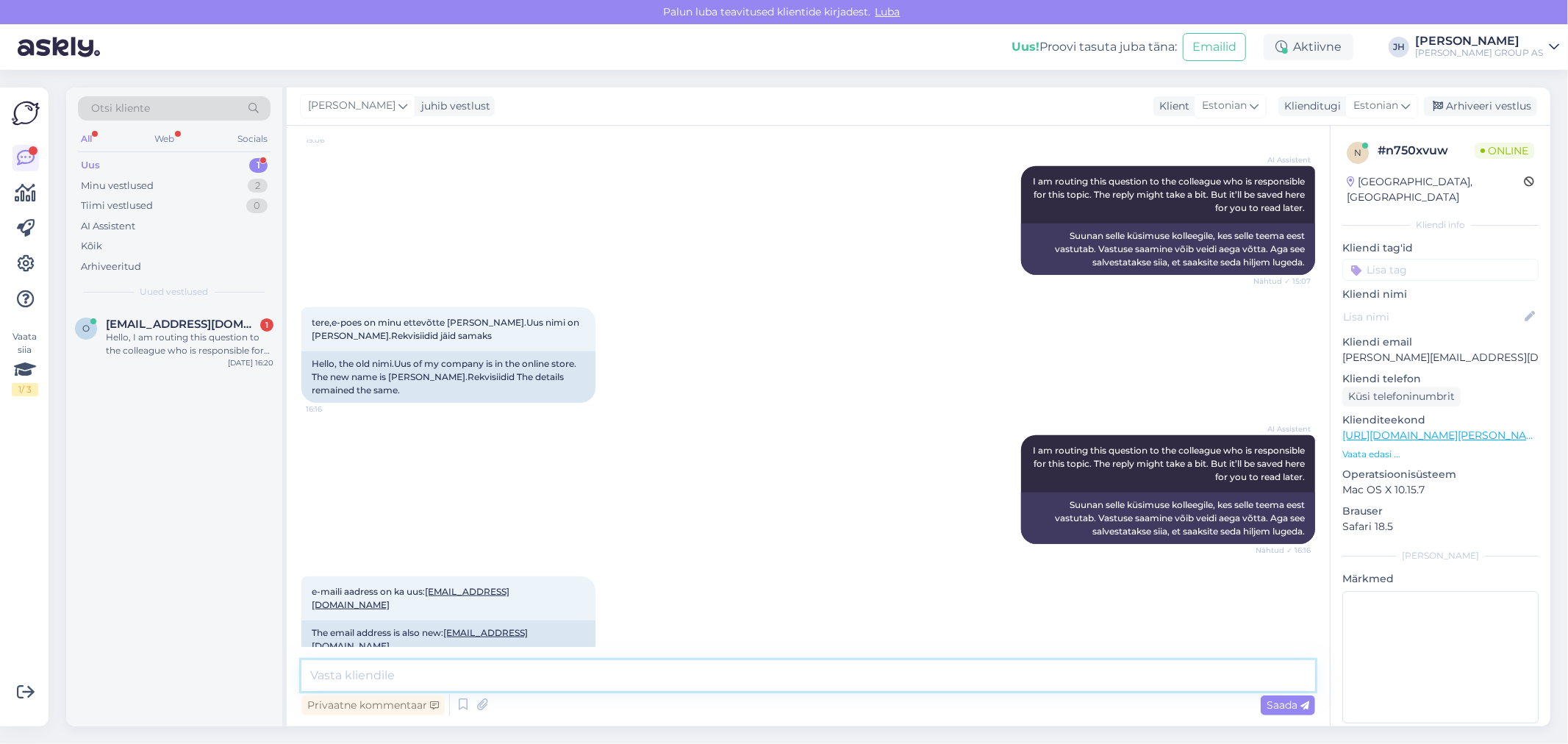
click at [598, 683] on textarea at bounding box center [807, 675] width 1013 height 31
paste textarea "Palun saatke selle info [EMAIL_ADDRESS][PERSON_NAME][DOMAIN_NAME]"
type textarea "Palun saatke selle info [EMAIL_ADDRESS][PERSON_NAME][DOMAIN_NAME]"
click at [1285, 709] on span "Saada" at bounding box center [1287, 704] width 43 height 13
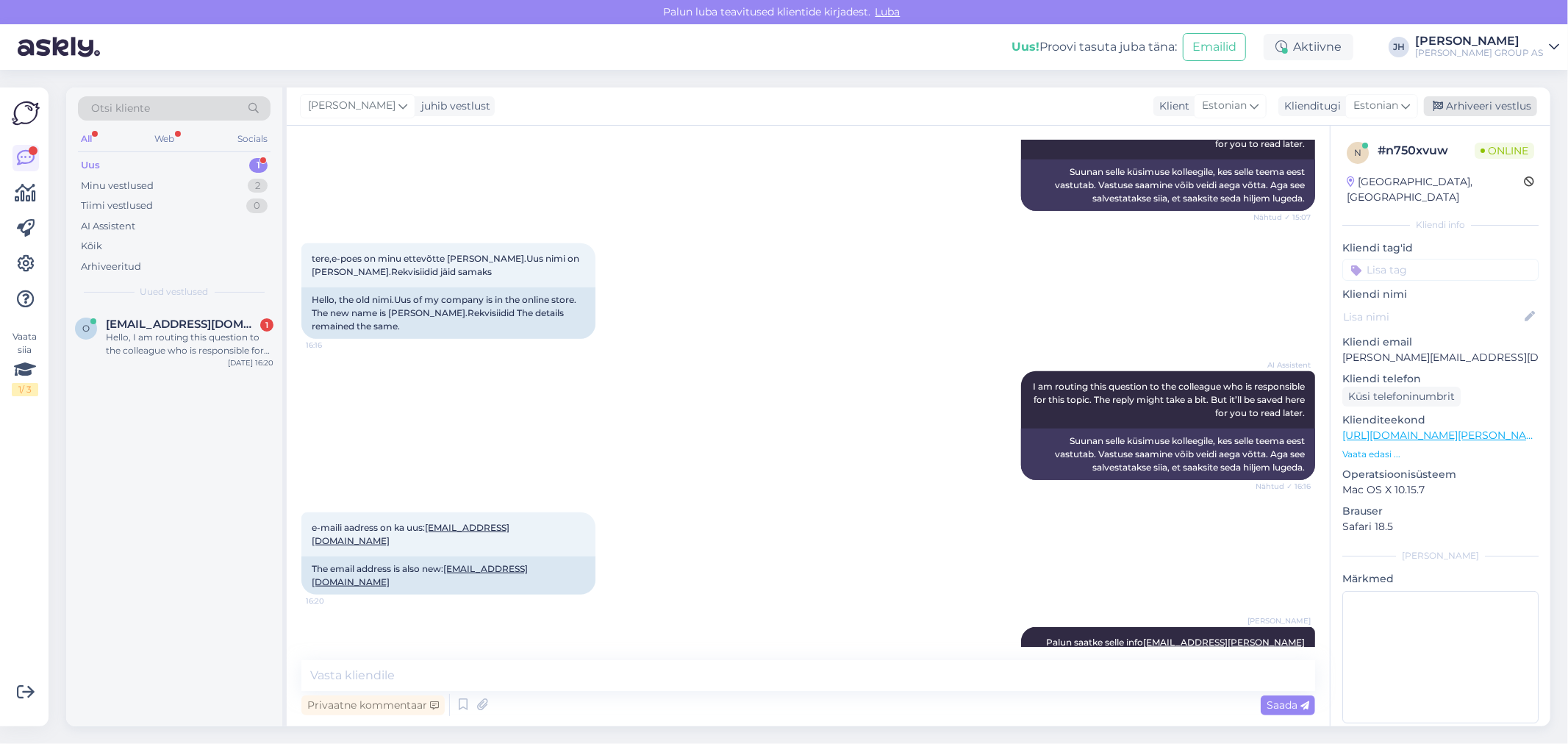
click at [1448, 101] on div "Arhiveeri vestlus" at bounding box center [1480, 105] width 113 height 19
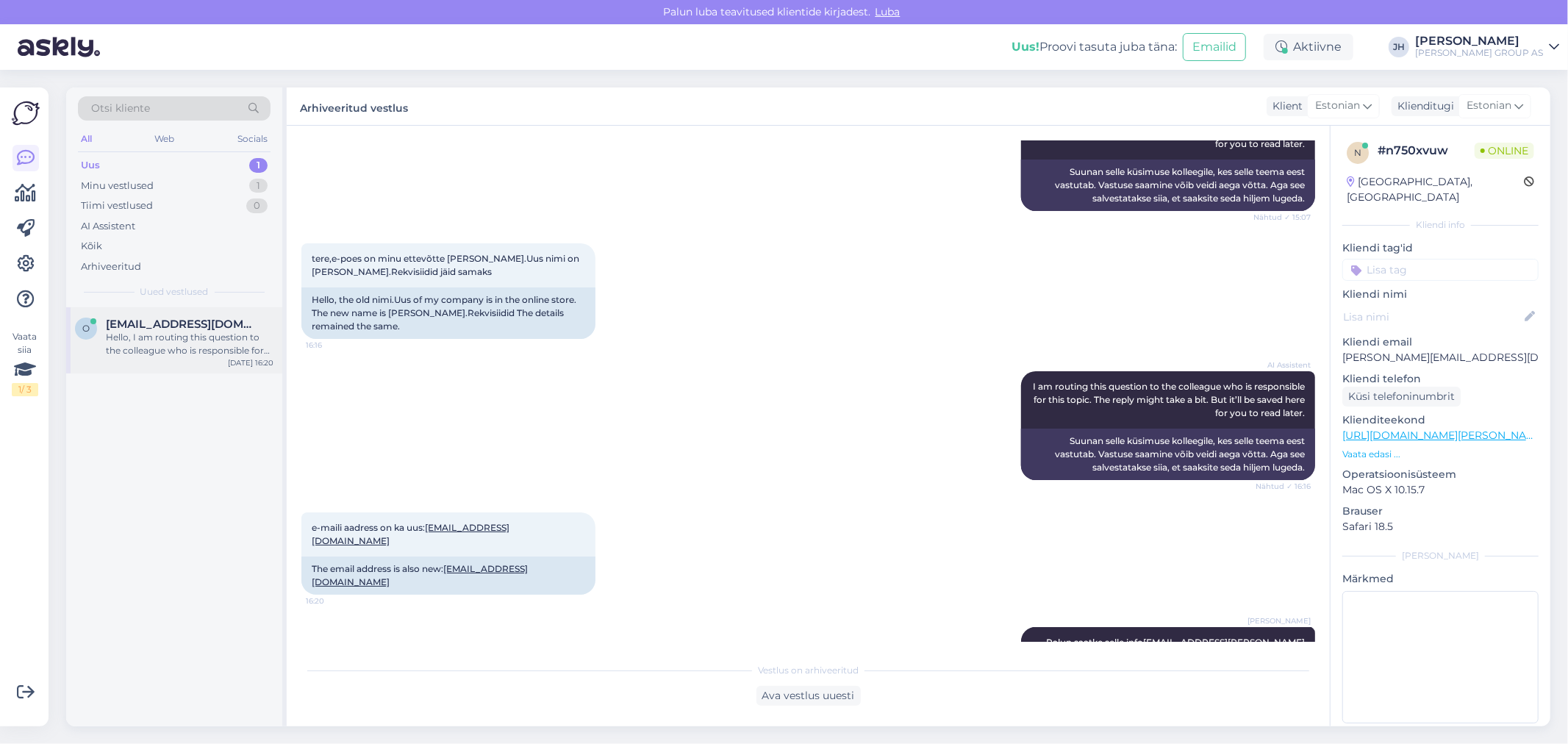
click at [180, 334] on div "Hello, I am routing this question to the colleague who is responsible for this …" at bounding box center [190, 344] width 168 height 27
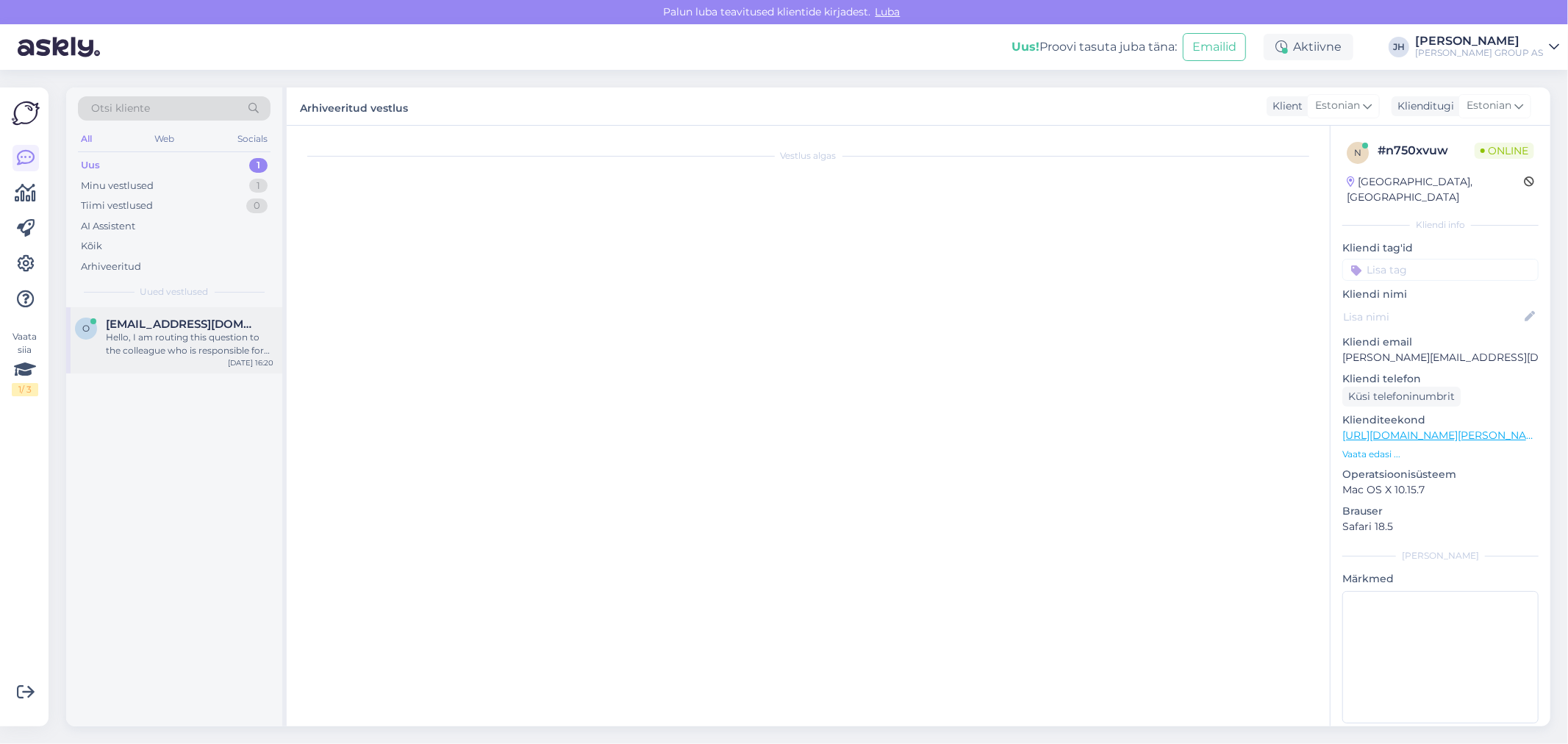
scroll to position [0, 0]
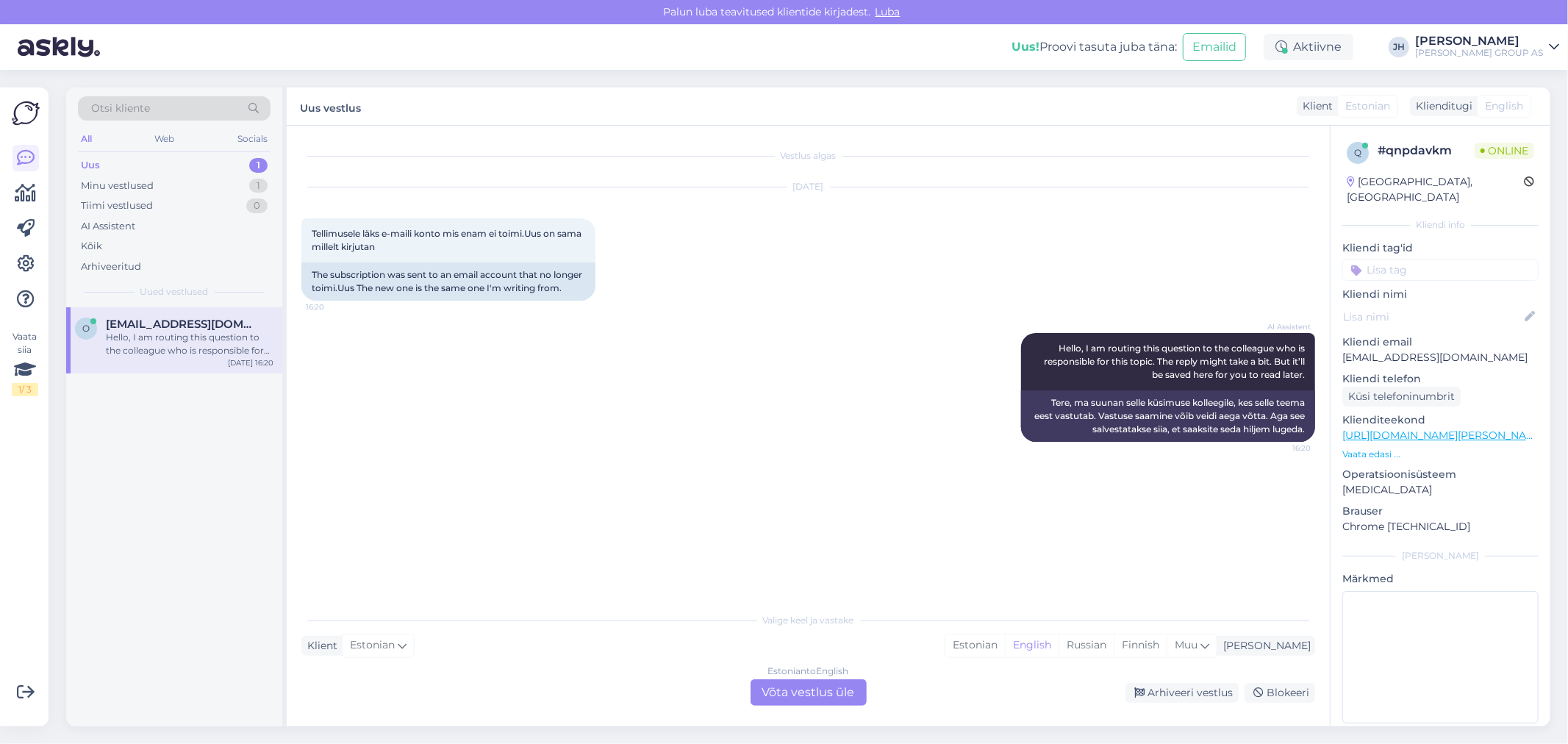
click at [818, 693] on div "Estonian to English Võta vestlus üle" at bounding box center [808, 693] width 116 height 27
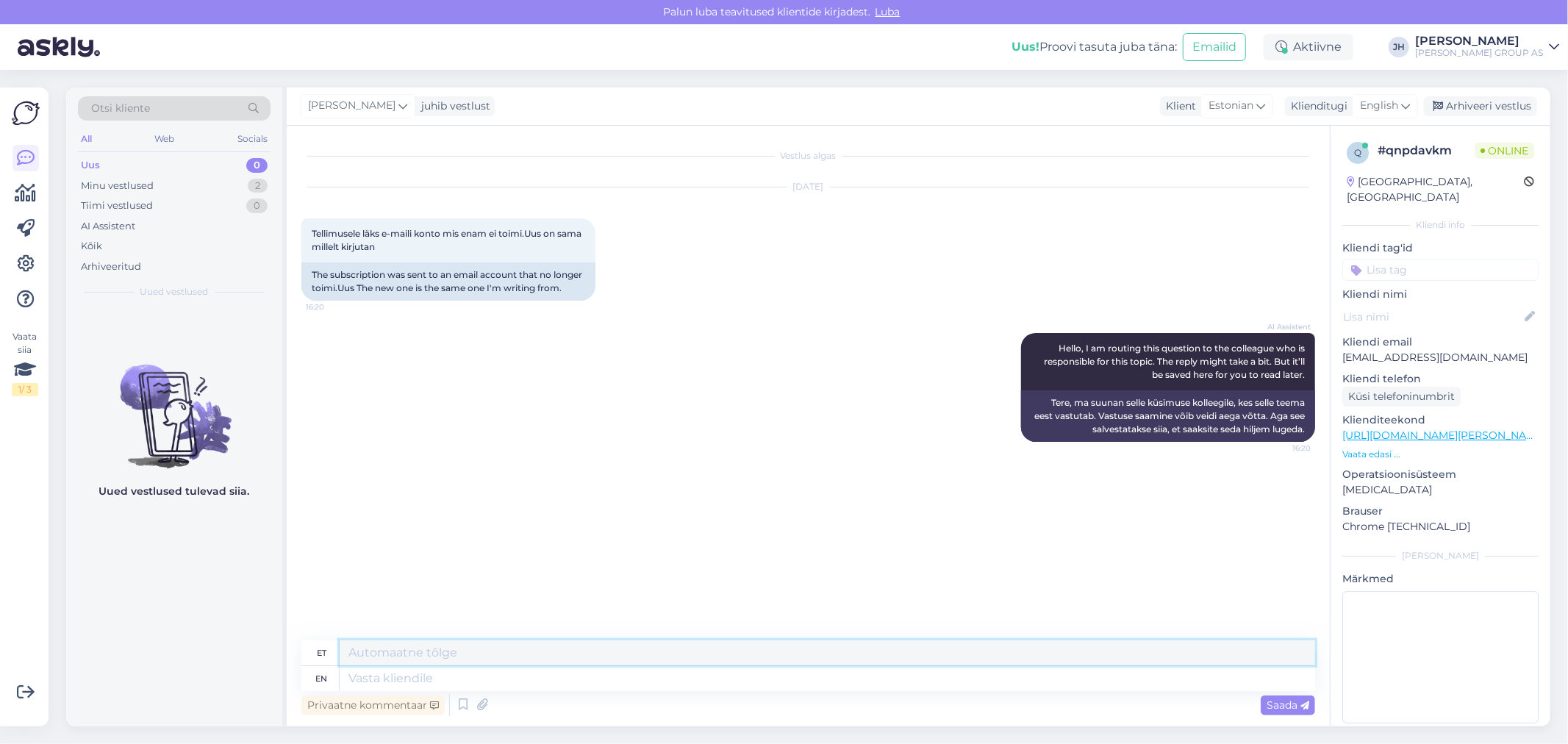
click at [454, 641] on textarea at bounding box center [827, 653] width 975 height 25
drag, startPoint x: 1084, startPoint y: 655, endPoint x: 344, endPoint y: 701, distance: 741.4
click at [344, 701] on div "et Palun parandage iseteeninduses: Logige sisse. Minu kontaktandmed. seal saab …" at bounding box center [807, 679] width 1013 height 79
type textarea "Palun parandage iseteeninduses: Logige sisse. Minu kontaktandmed. seal saab muu…"
click at [1410, 101] on icon at bounding box center [1405, 105] width 9 height 16
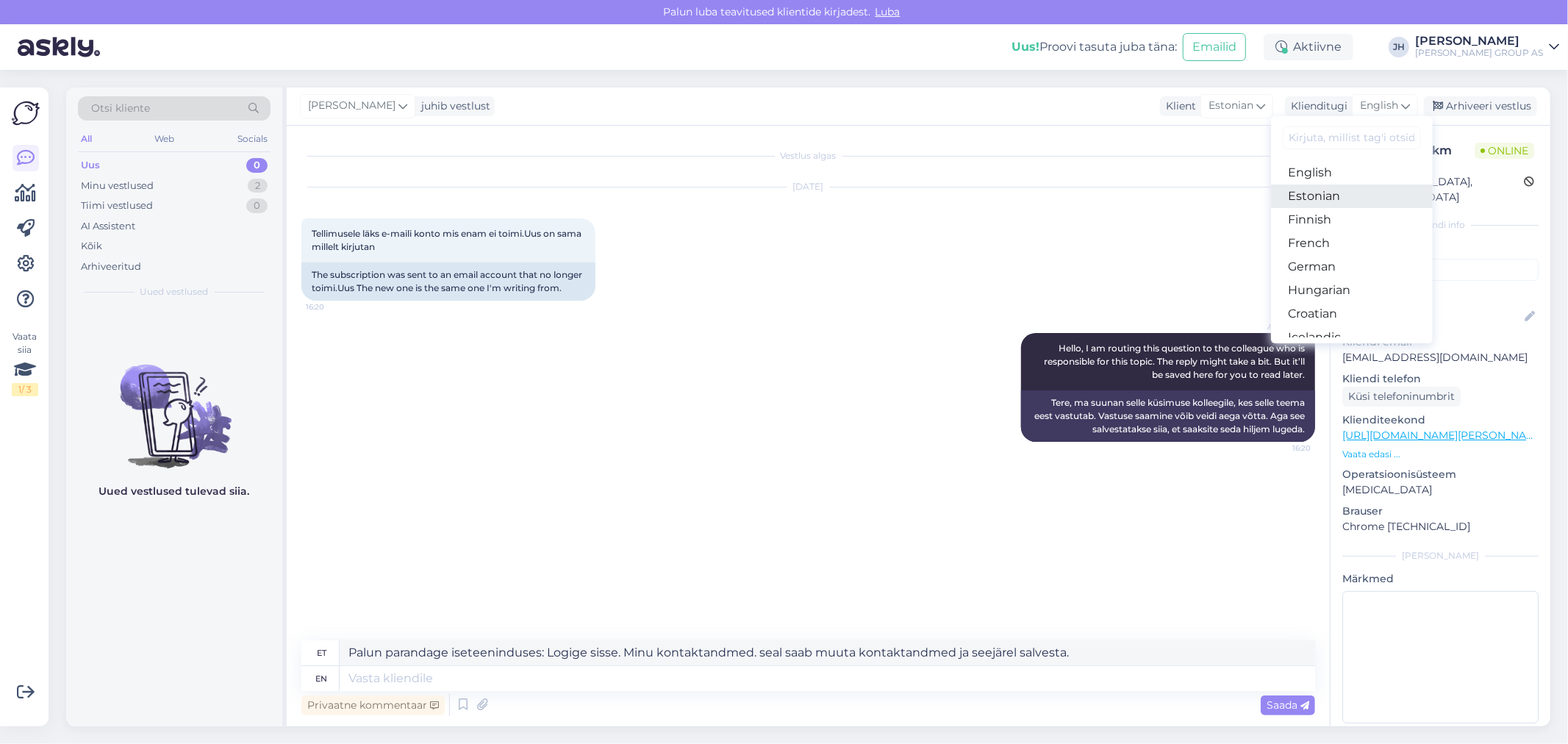
click at [1324, 196] on link "Estonian" at bounding box center [1351, 196] width 161 height 23
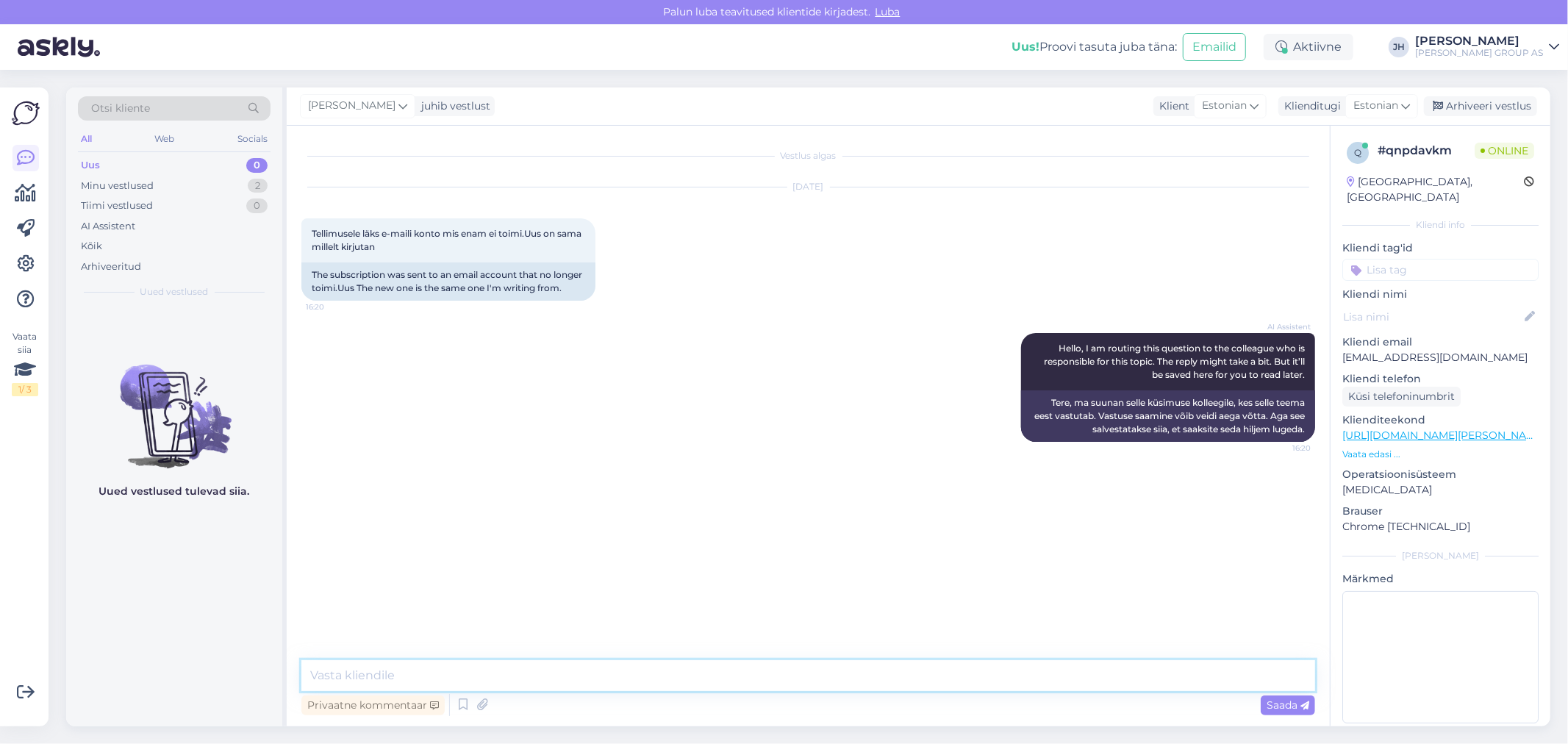
drag, startPoint x: 527, startPoint y: 678, endPoint x: 314, endPoint y: 666, distance: 213.3
click at [309, 667] on textarea at bounding box center [807, 675] width 1013 height 31
paste textarea "Palun parandage iseteeninduses: Logige sisse. Minu kontaktandmed. seal saab muu…"
type textarea "Palun parandage iseteeninduses: Logige sisse. Minu kontaktandmed. seal saab muu…"
click at [1282, 700] on span "Saada" at bounding box center [1287, 704] width 43 height 13
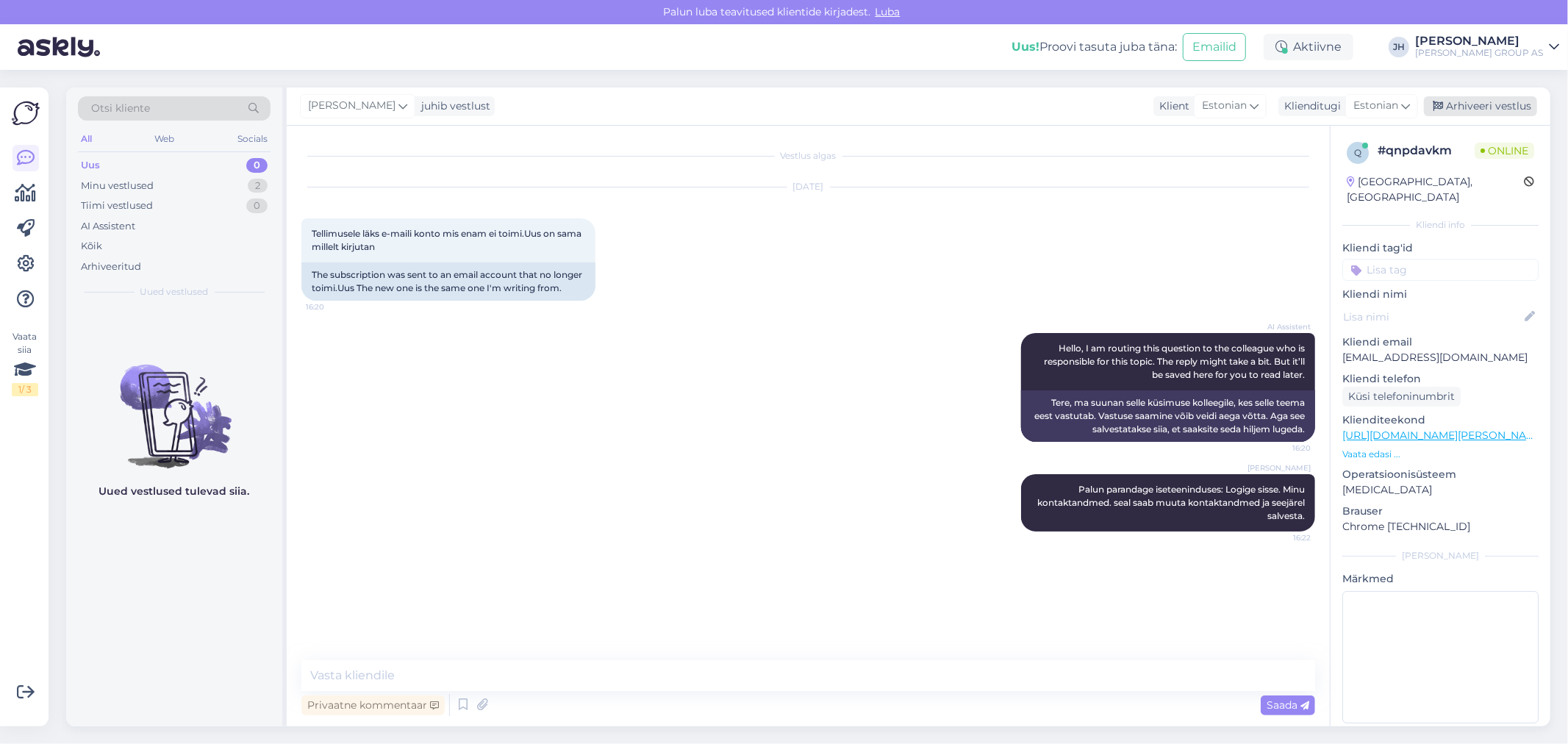
click at [1467, 99] on div "Arhiveeri vestlus" at bounding box center [1480, 105] width 113 height 19
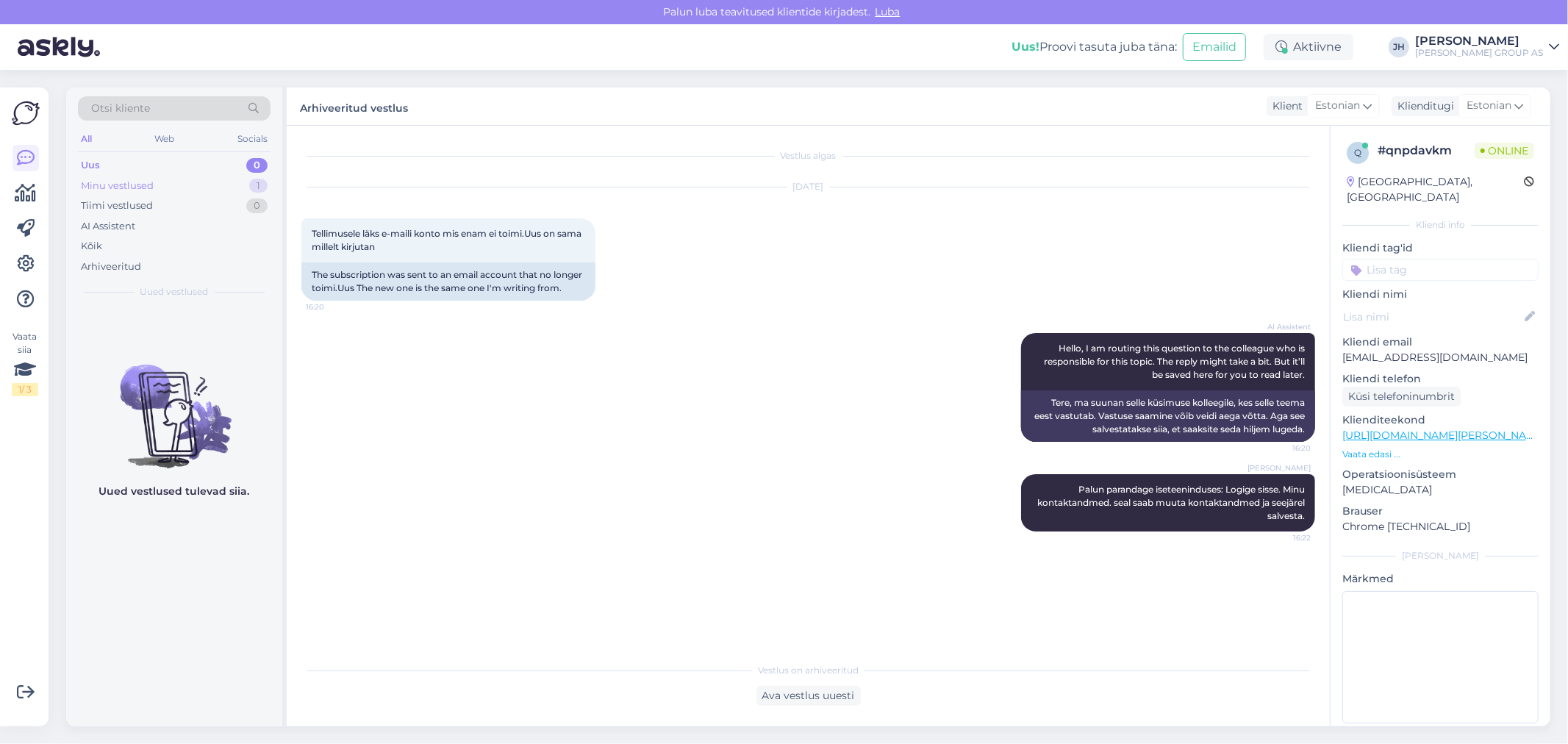
click at [120, 179] on div "Minu vestlused" at bounding box center [117, 186] width 73 height 15
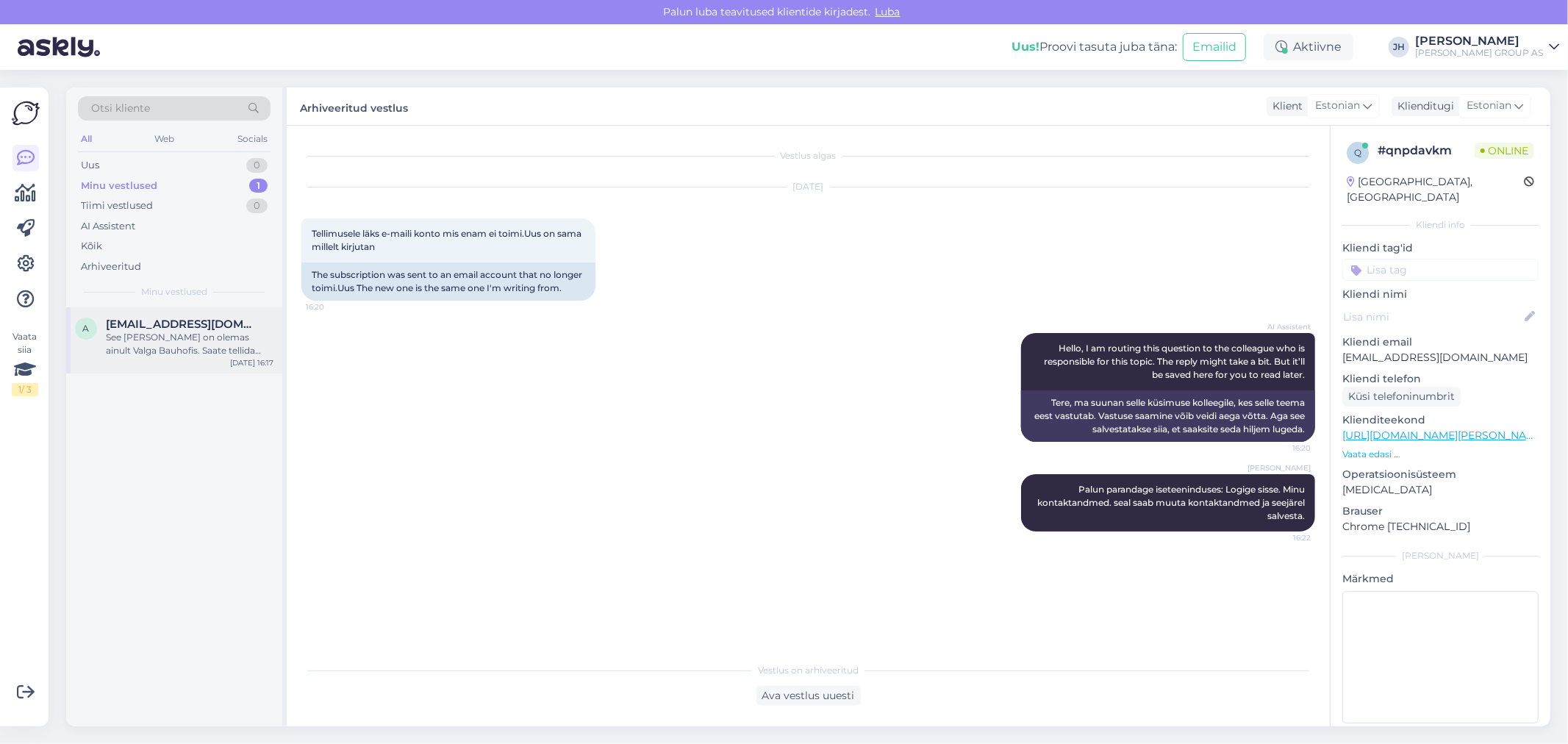
click at [182, 325] on span "[EMAIL_ADDRESS][DOMAIN_NAME]" at bounding box center [183, 324] width 153 height 13
